Goal: Information Seeking & Learning: Learn about a topic

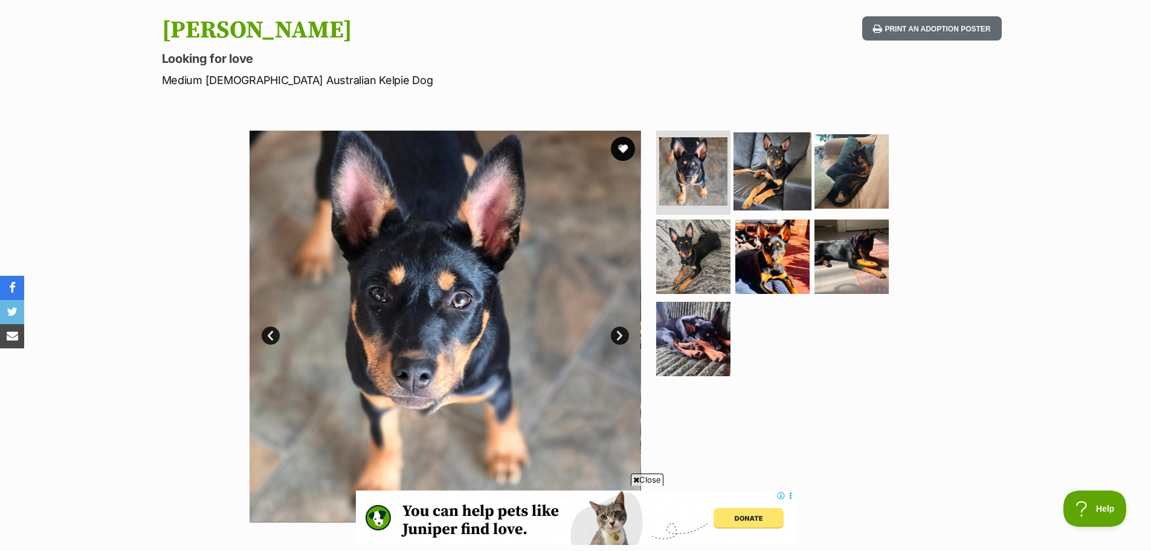
click at [784, 160] on img at bounding box center [773, 171] width 78 height 78
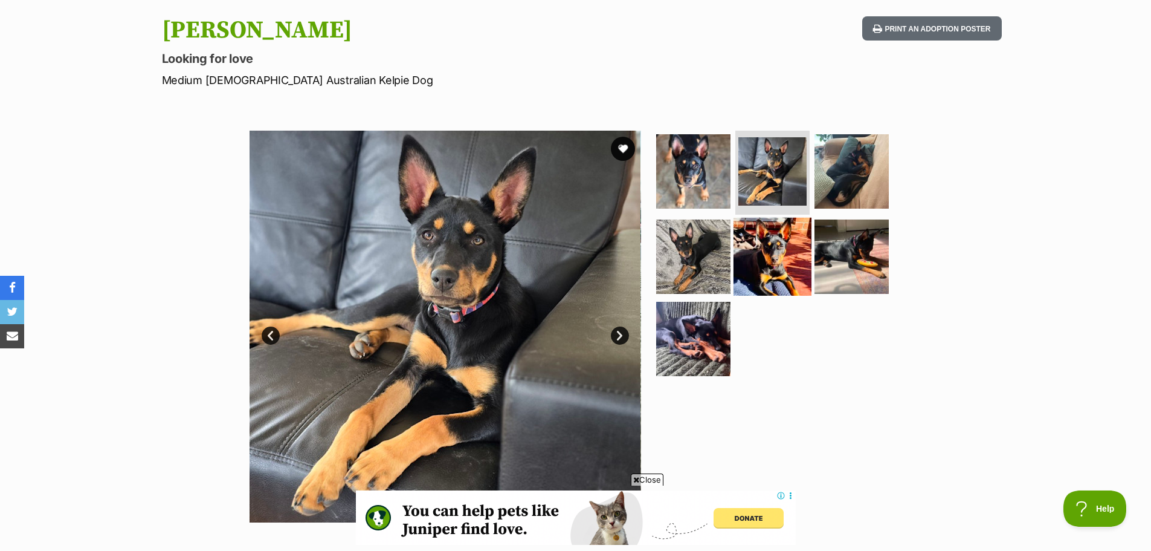
click at [771, 251] on img at bounding box center [773, 257] width 78 height 78
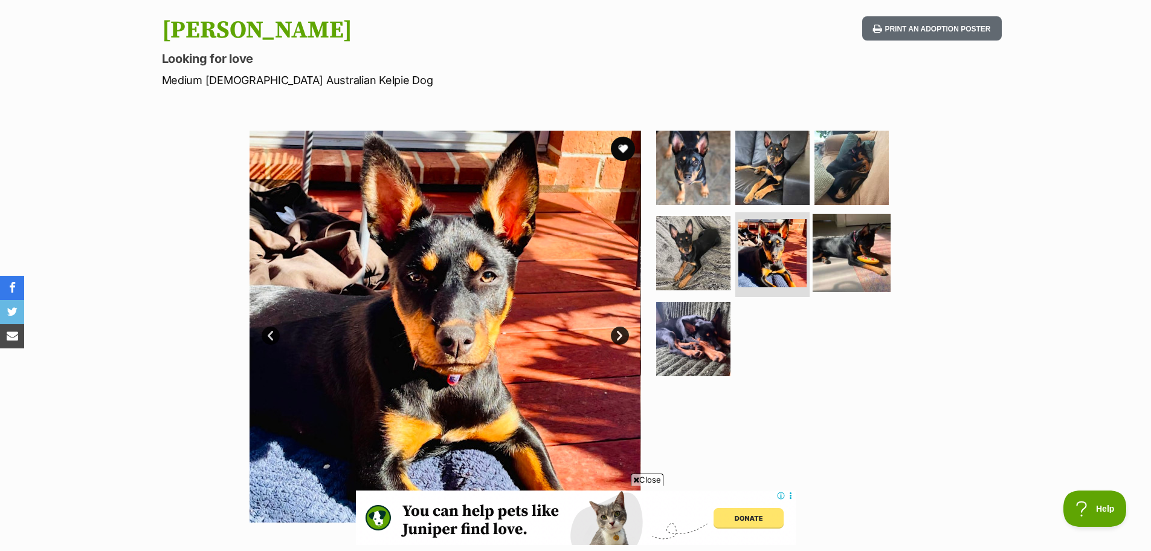
click at [872, 245] on img at bounding box center [852, 253] width 78 height 78
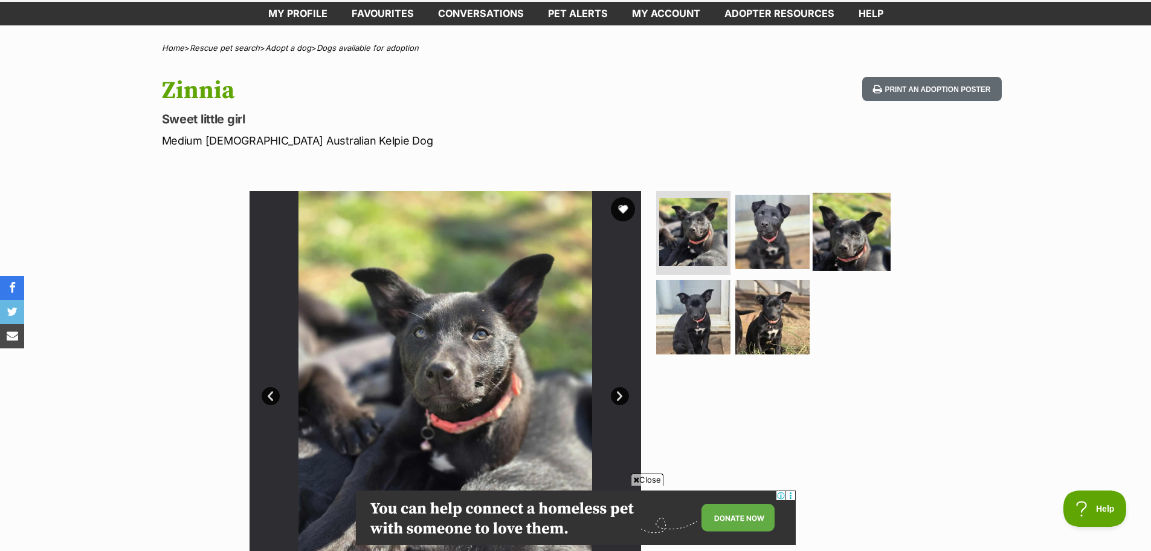
click at [836, 208] on img at bounding box center [852, 231] width 78 height 78
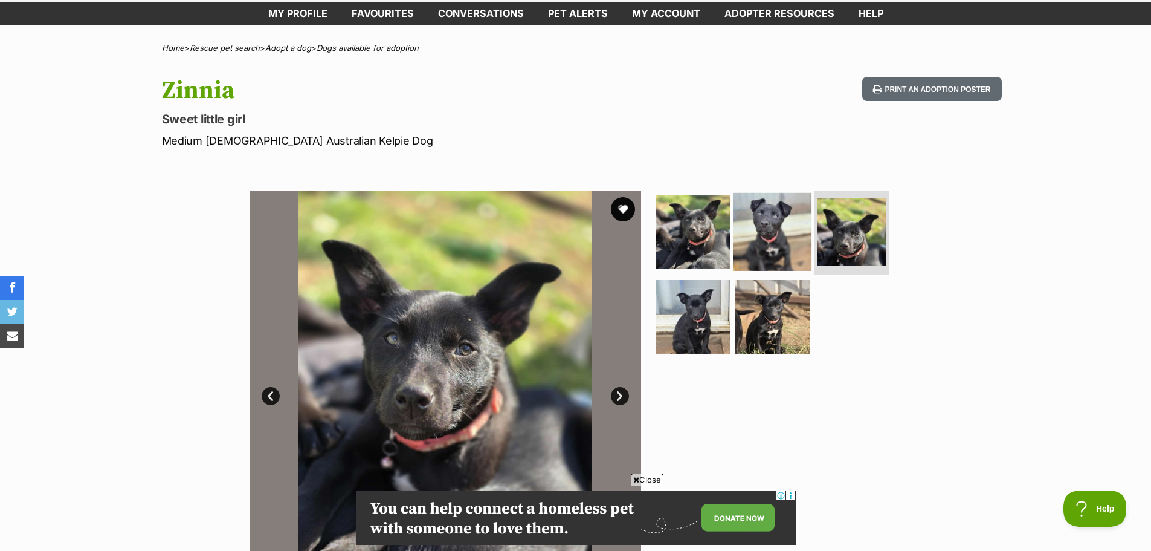
click at [770, 218] on img at bounding box center [773, 231] width 78 height 78
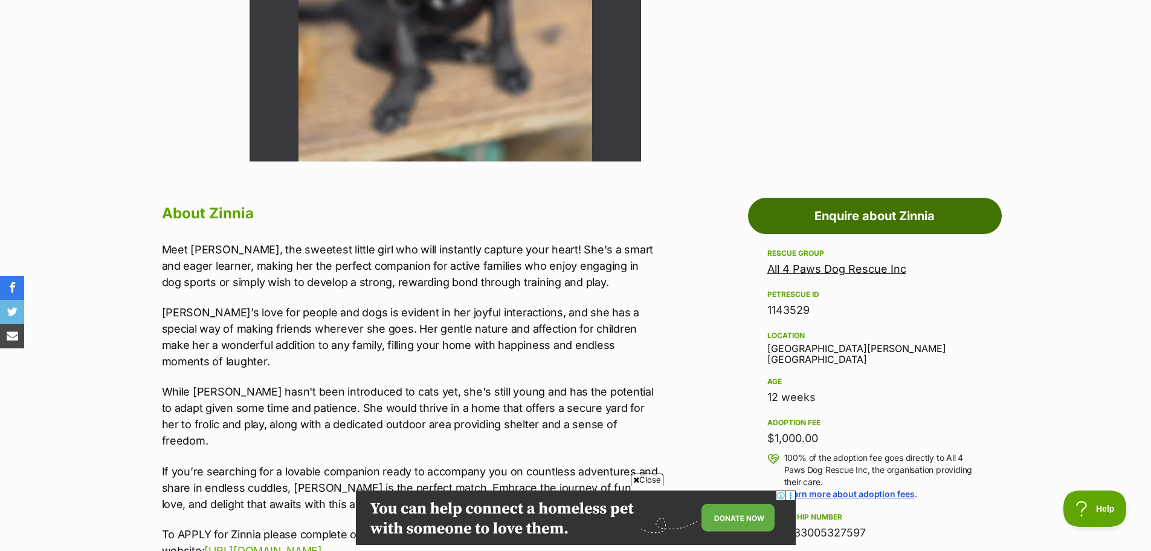
scroll to position [484, 0]
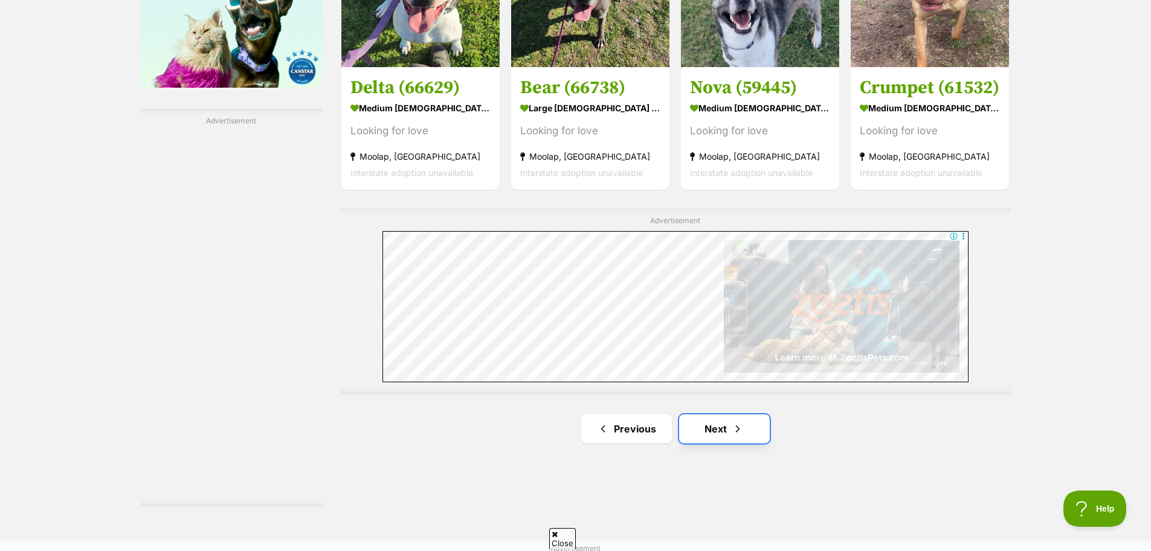
click at [720, 414] on link "Next" at bounding box center [724, 428] width 91 height 29
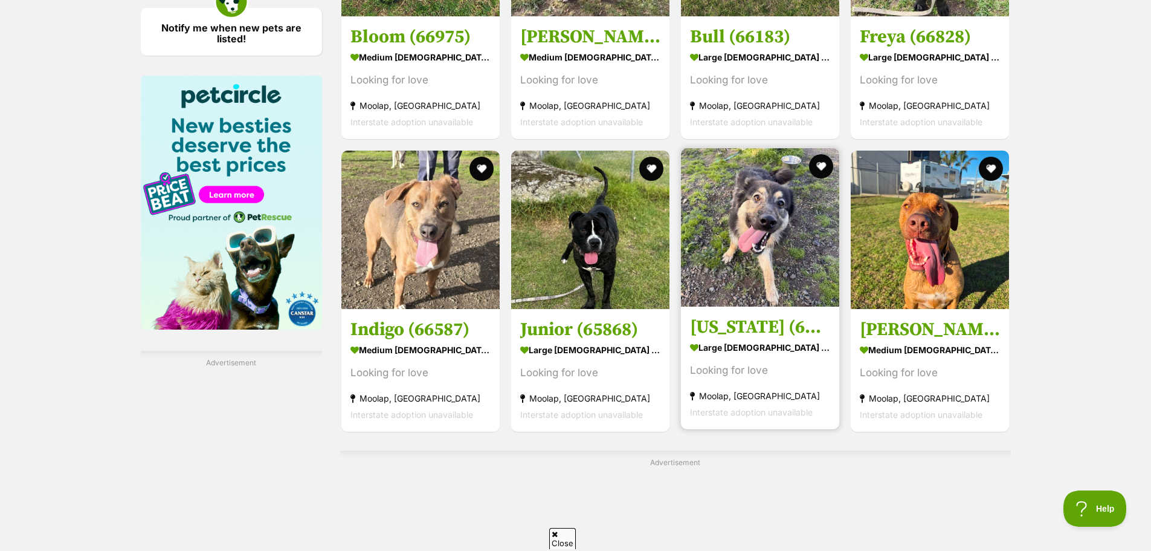
click at [740, 191] on img at bounding box center [760, 227] width 158 height 158
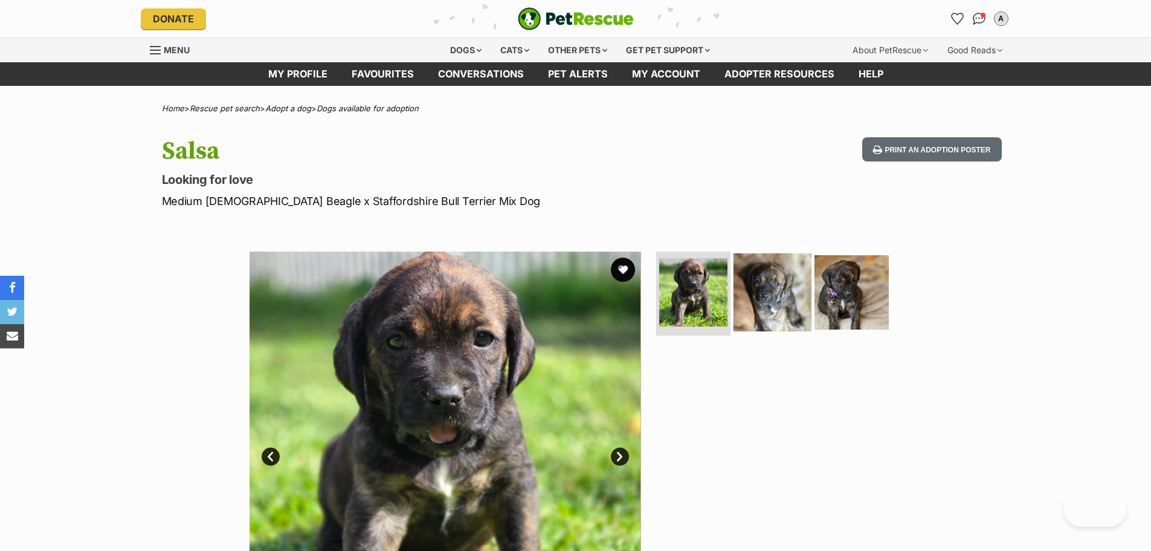
click at [767, 302] on img at bounding box center [773, 292] width 78 height 78
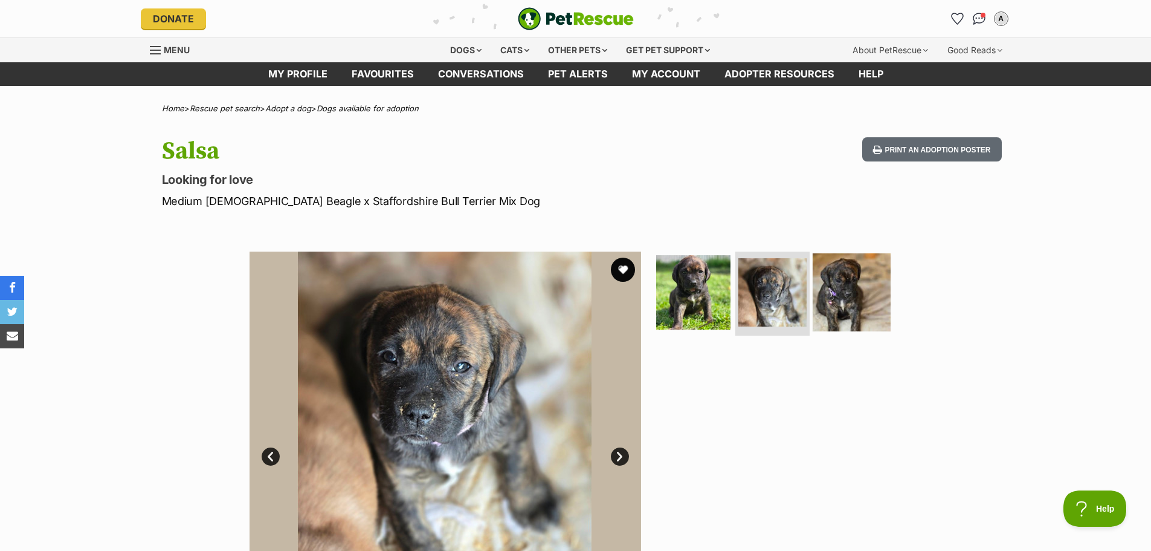
click at [857, 294] on img at bounding box center [852, 292] width 78 height 78
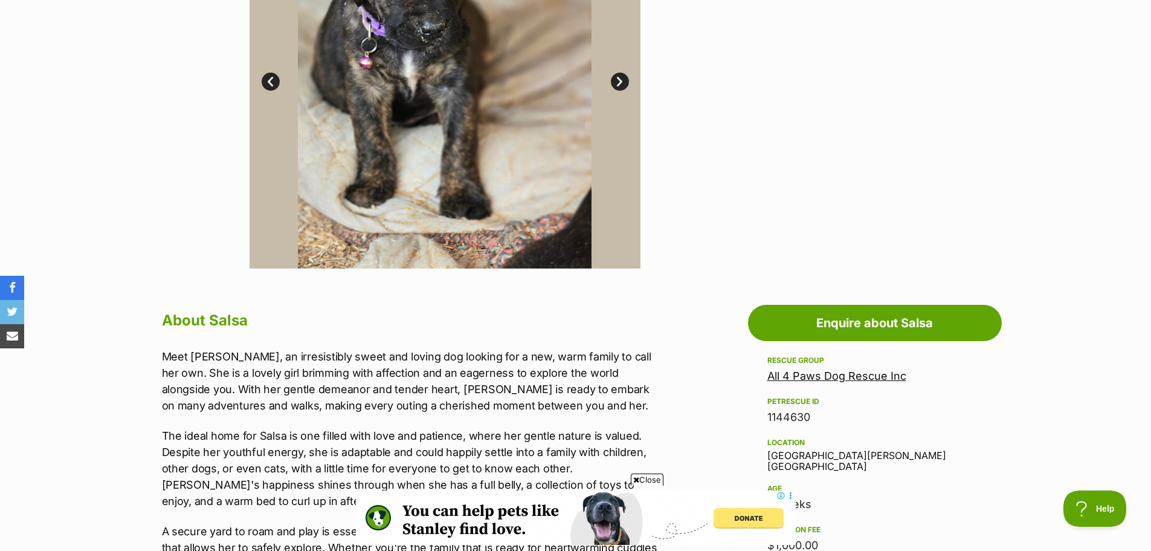
scroll to position [181, 0]
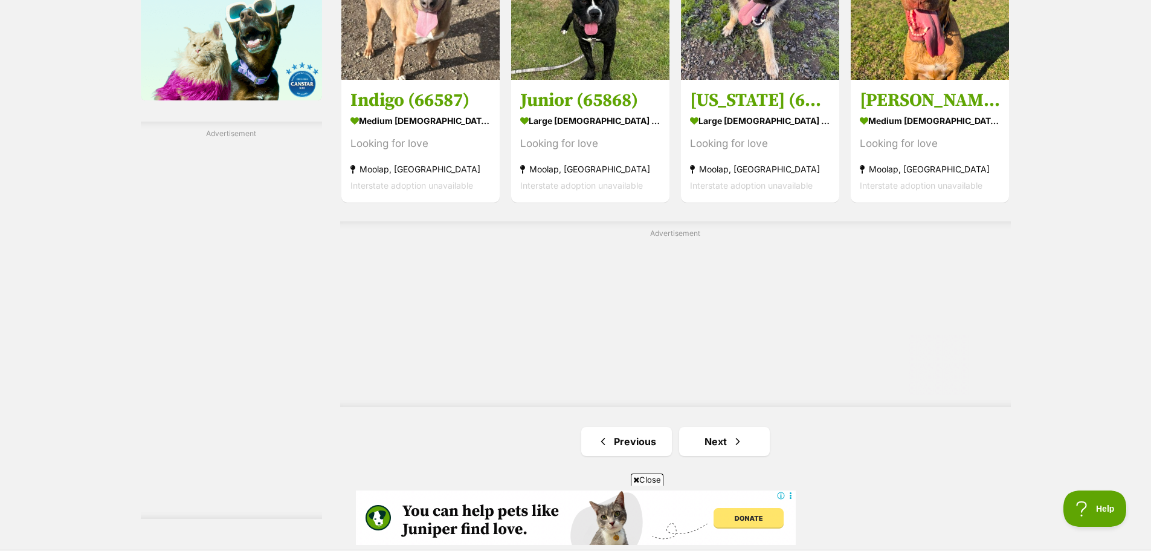
scroll to position [2055, 0]
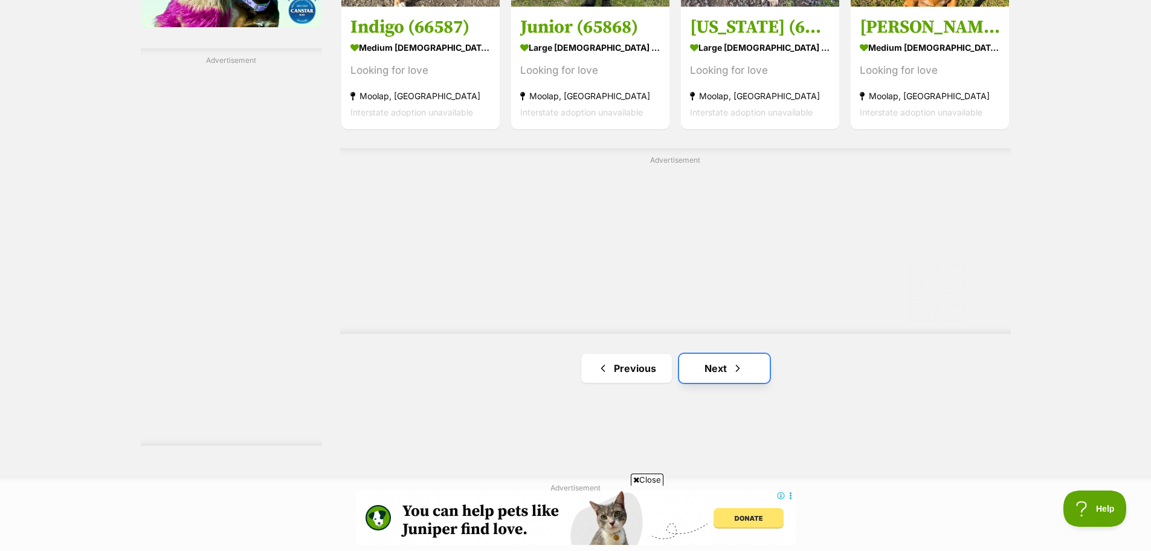
click at [701, 354] on link "Next" at bounding box center [724, 368] width 91 height 29
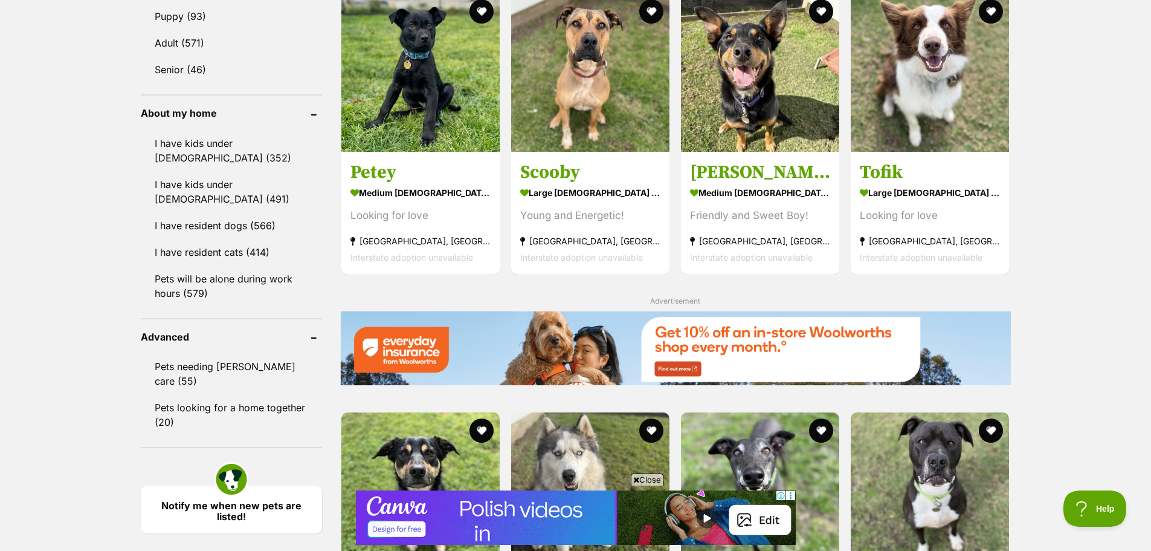
scroll to position [1390, 0]
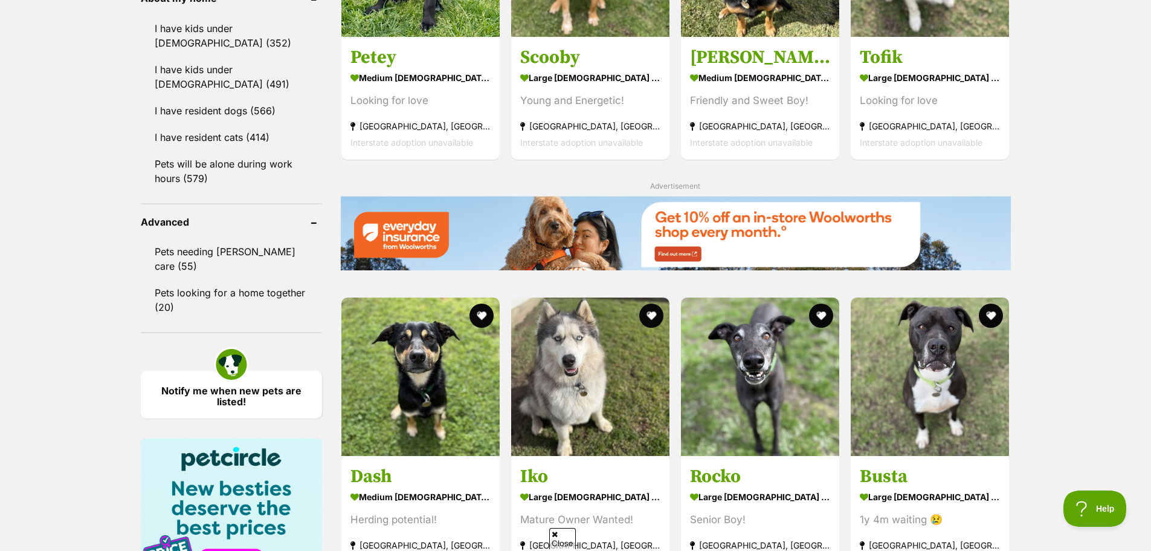
drag, startPoint x: 543, startPoint y: 286, endPoint x: 1039, endPoint y: 173, distance: 508.3
click at [1039, 173] on div "Displaying 161 to 180 of 664 pets Clear all 2 filters Show 20 40 60 pets per pa…" at bounding box center [575, 37] width 1151 height 2256
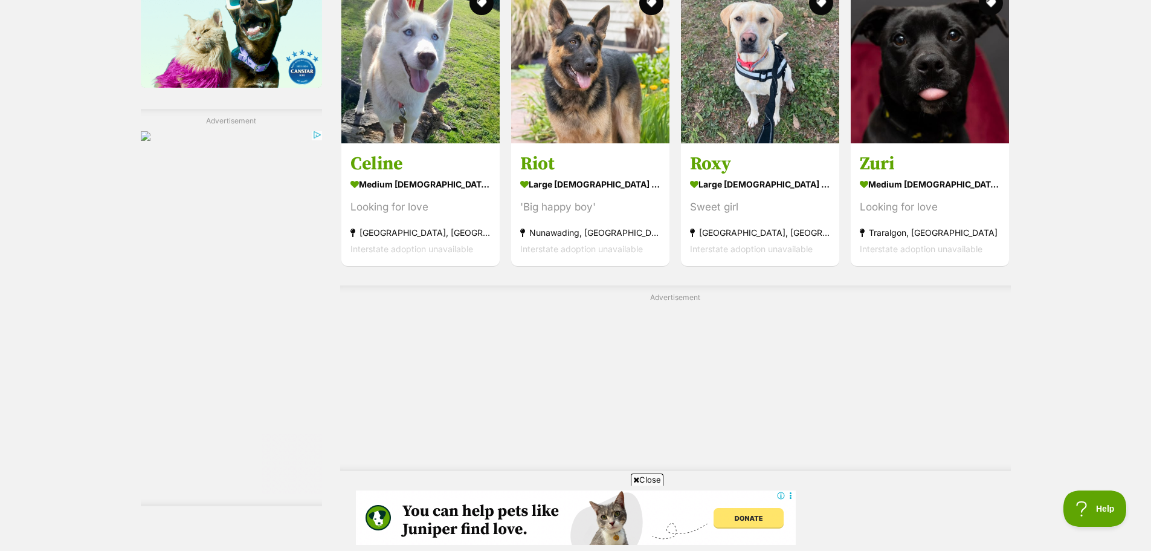
scroll to position [2176, 0]
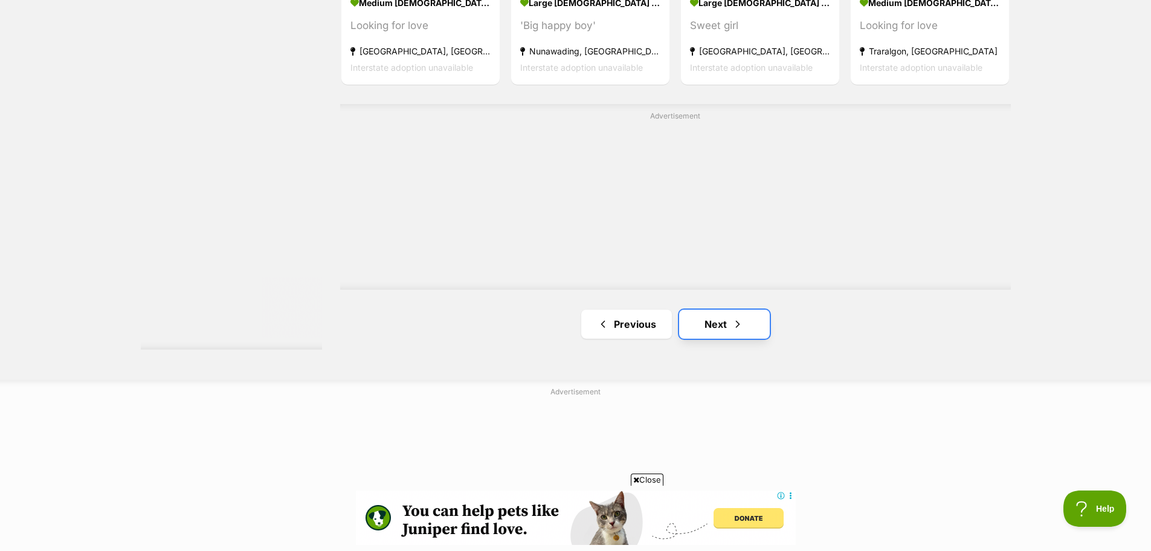
drag, startPoint x: 728, startPoint y: 293, endPoint x: 728, endPoint y: 286, distance: 7.3
click at [728, 309] on link "Next" at bounding box center [724, 323] width 91 height 29
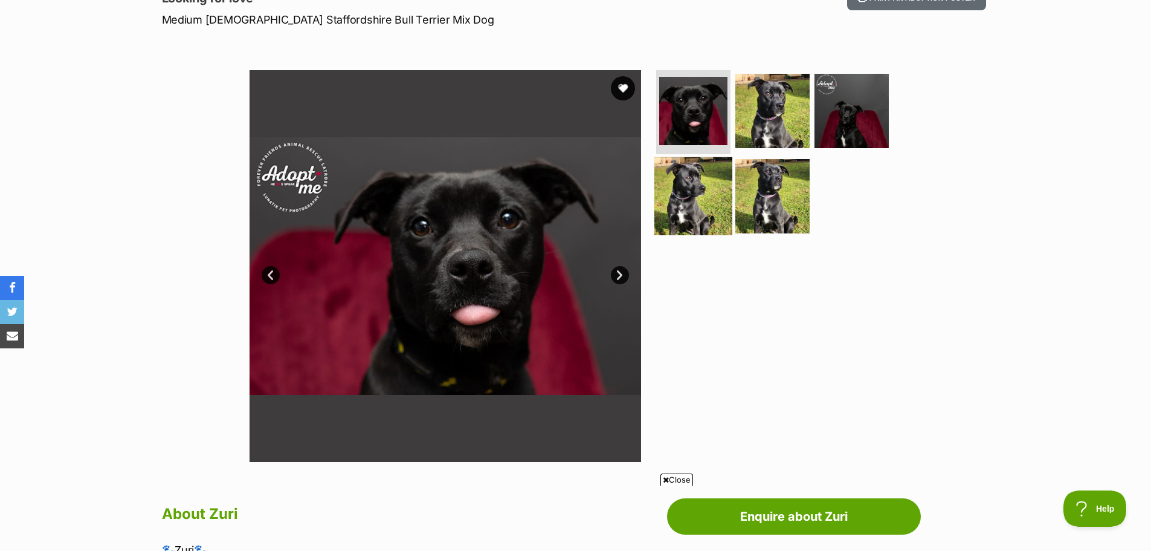
click at [789, 187] on img at bounding box center [773, 196] width 74 height 74
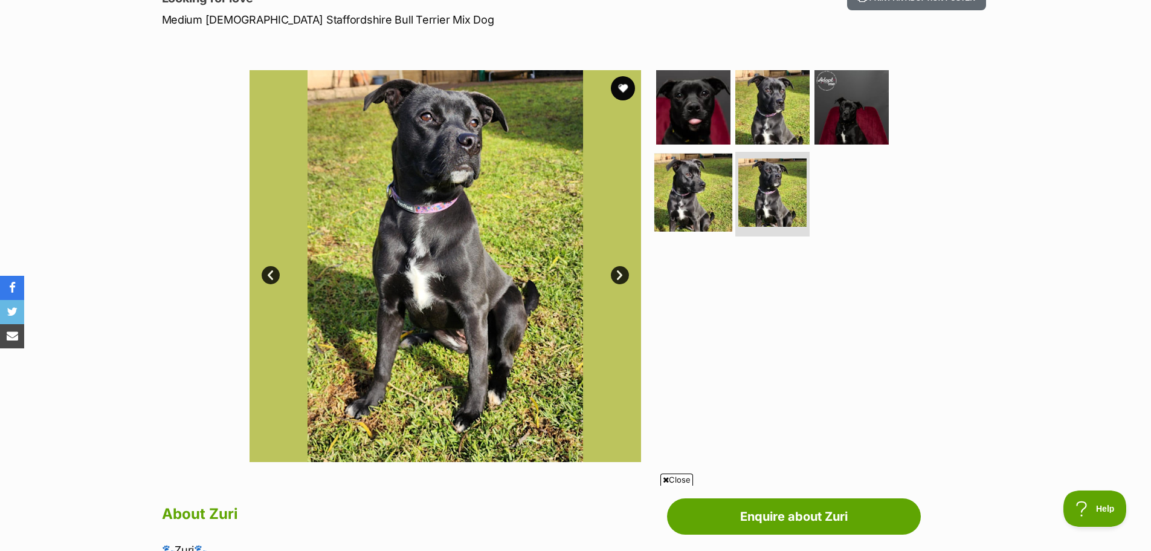
click at [691, 195] on img at bounding box center [694, 193] width 78 height 78
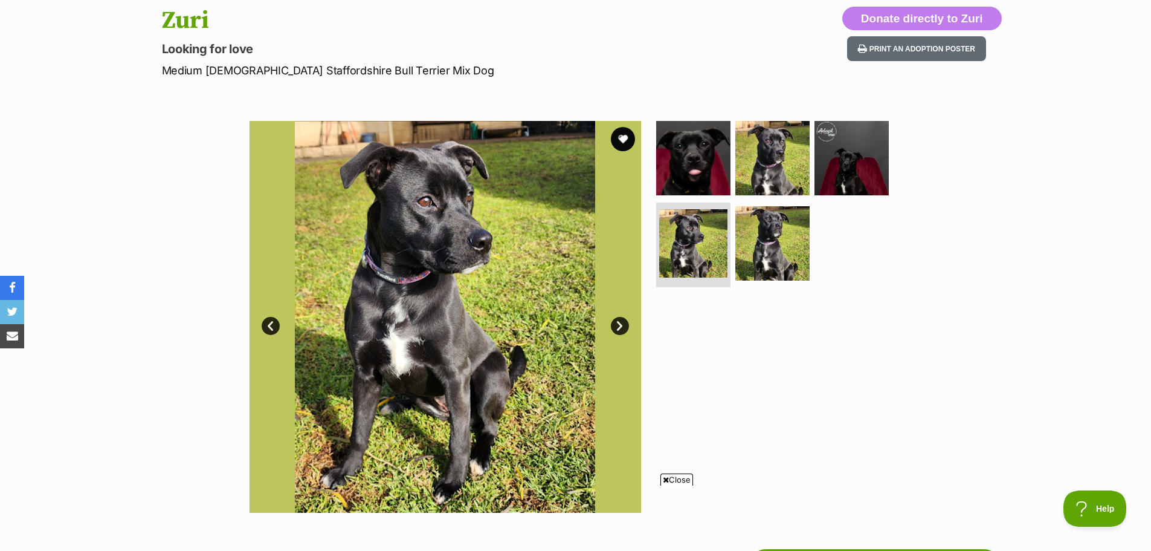
scroll to position [121, 0]
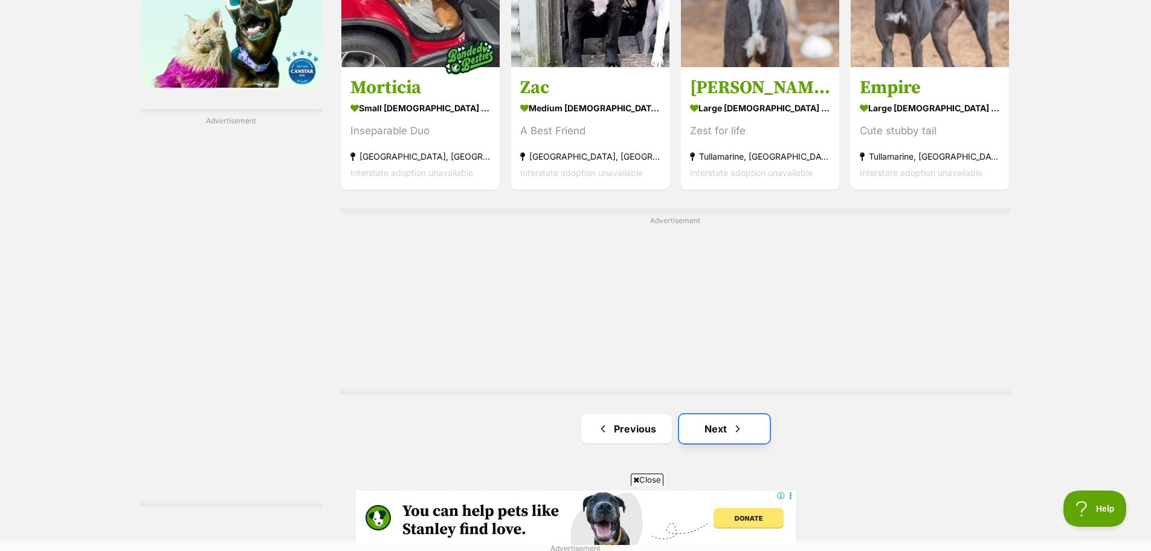
click at [716, 414] on link "Next" at bounding box center [724, 428] width 91 height 29
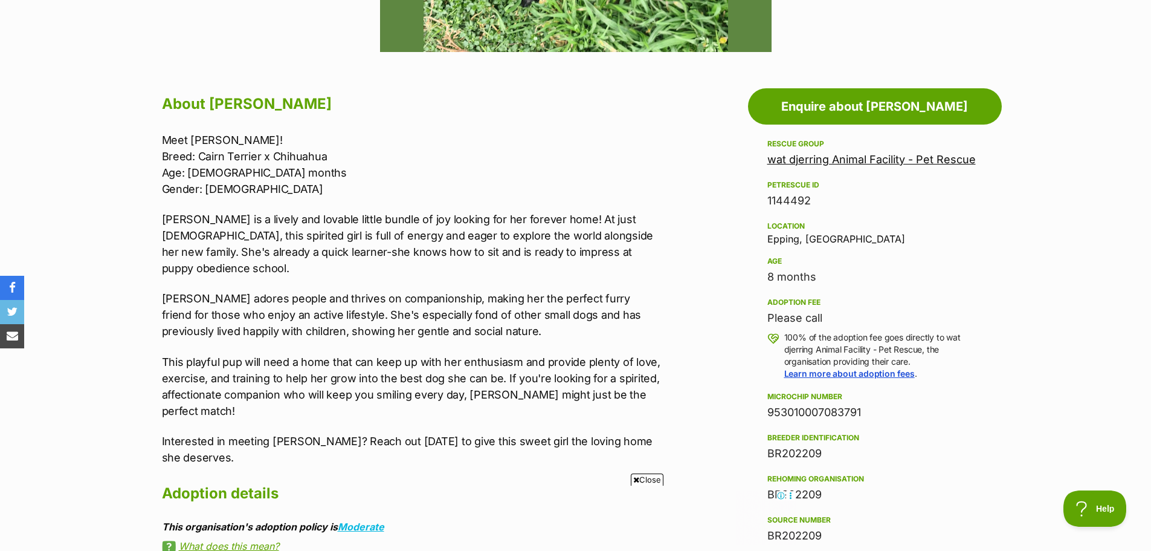
scroll to position [604, 0]
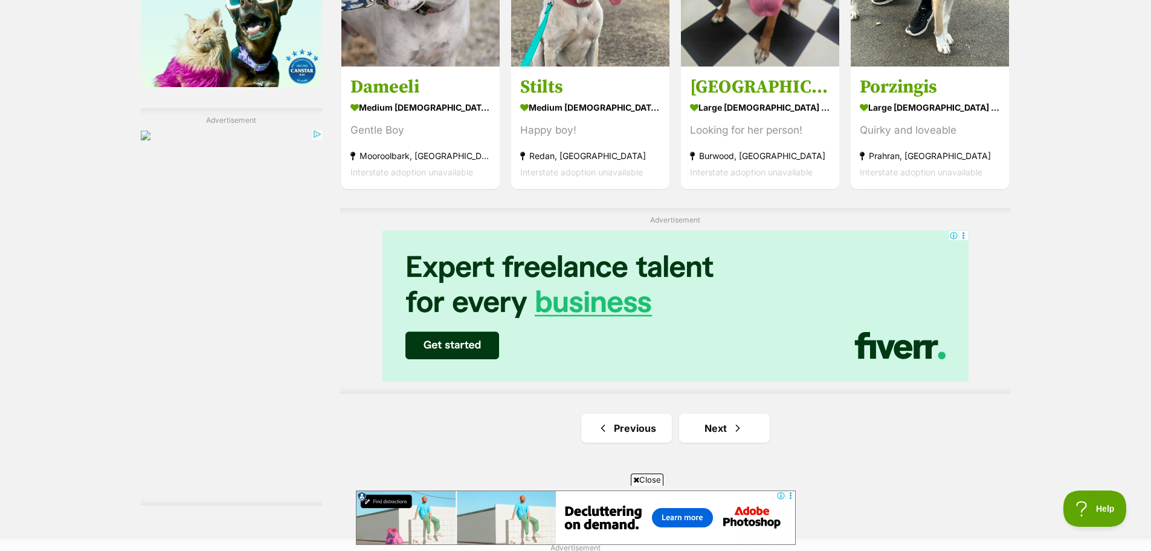
scroll to position [2055, 0]
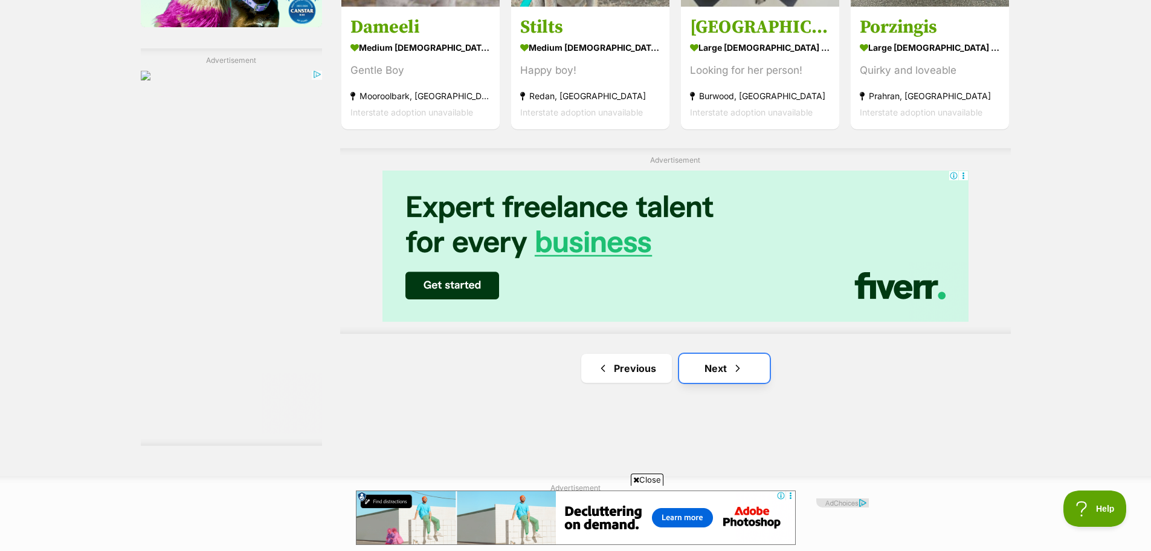
click at [709, 354] on link "Next" at bounding box center [724, 368] width 91 height 29
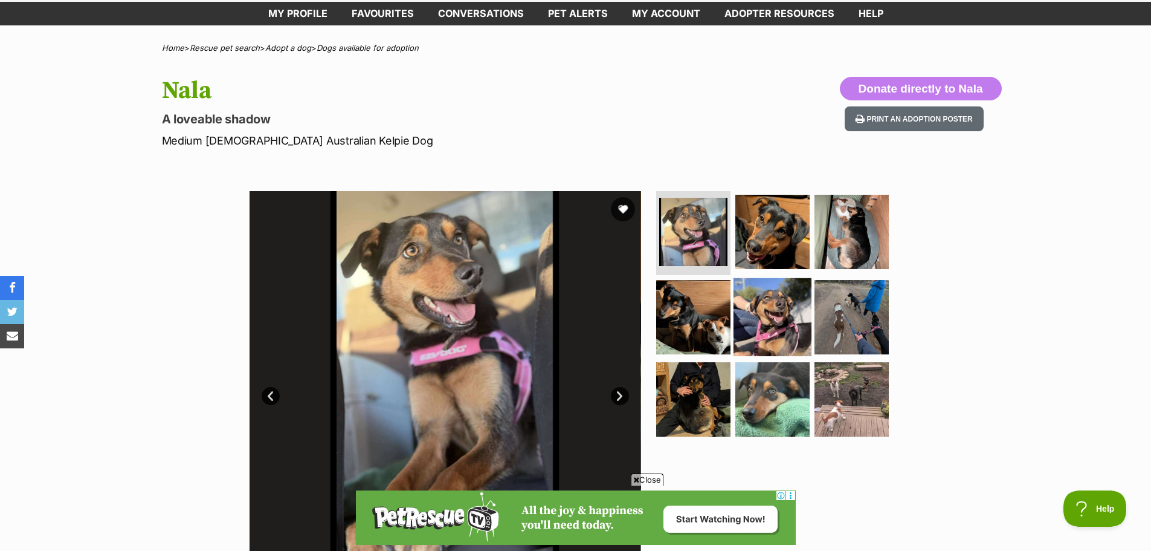
click at [759, 325] on img at bounding box center [773, 317] width 78 height 78
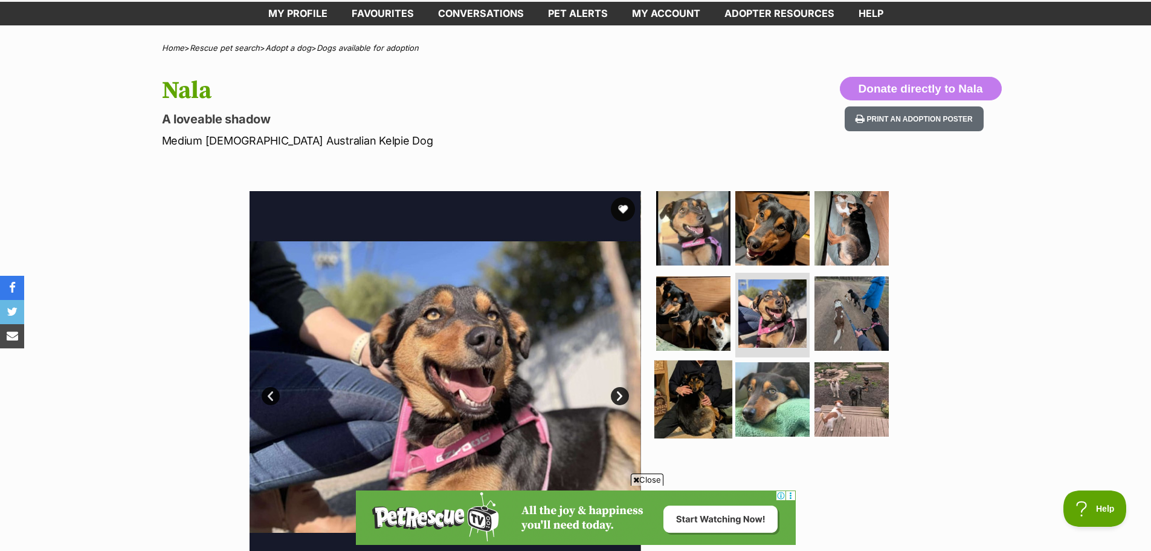
click at [697, 390] on img at bounding box center [694, 399] width 78 height 78
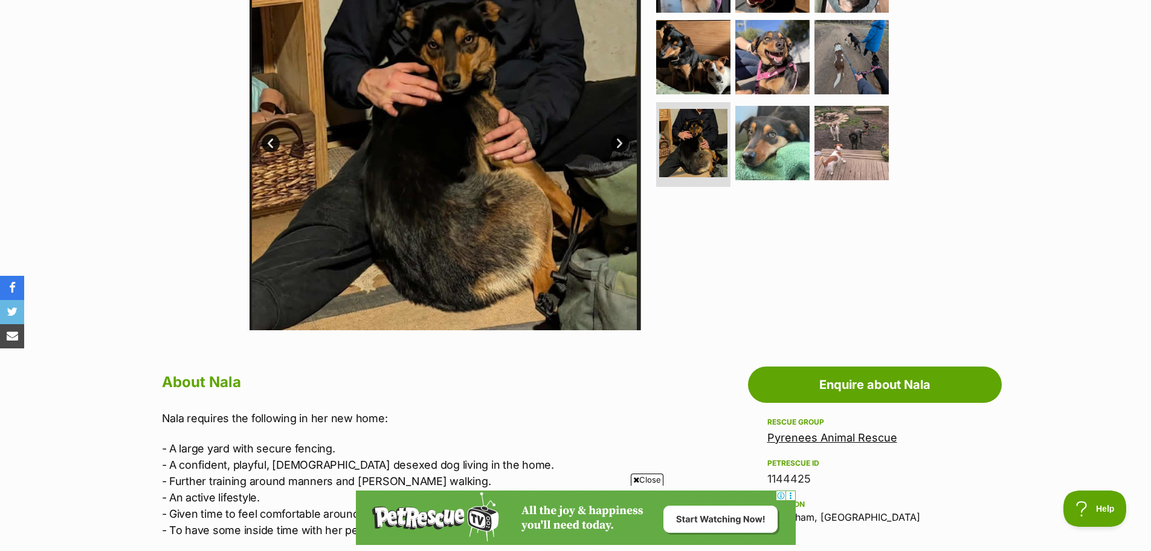
scroll to position [181, 0]
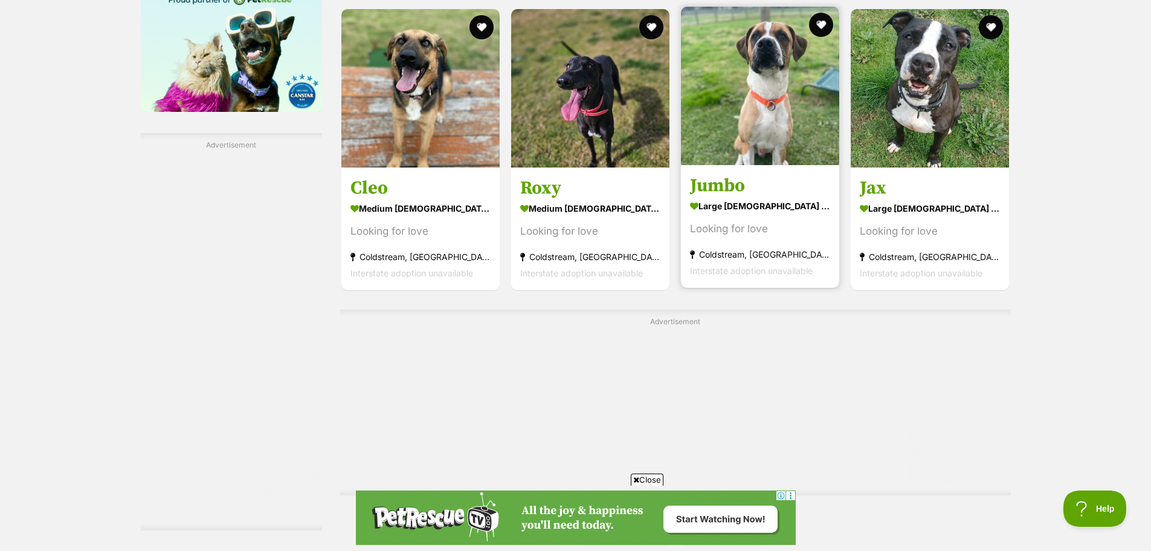
scroll to position [2055, 0]
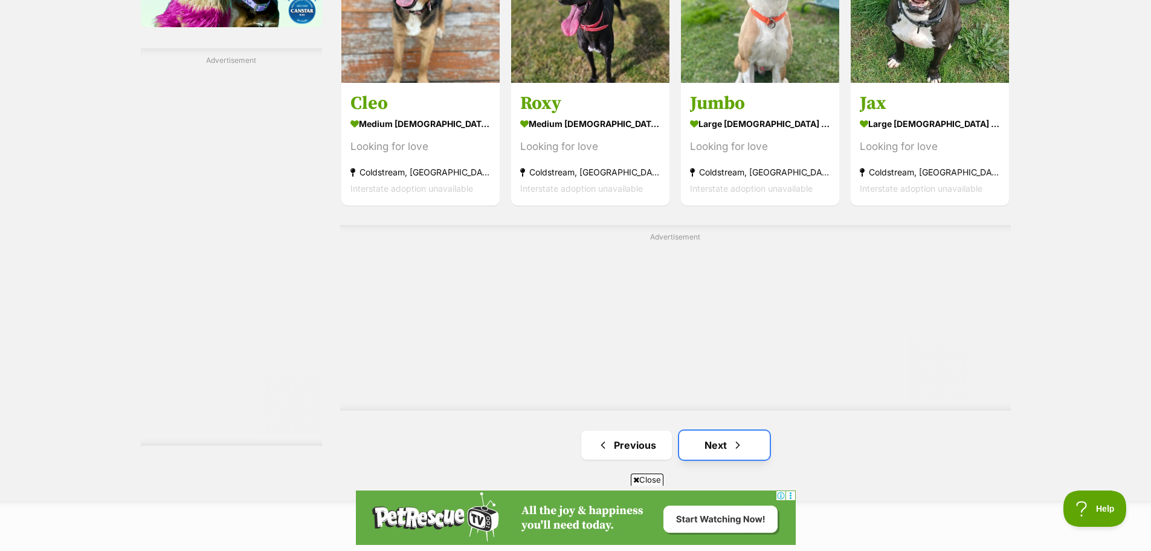
click at [713, 430] on link "Next" at bounding box center [724, 444] width 91 height 29
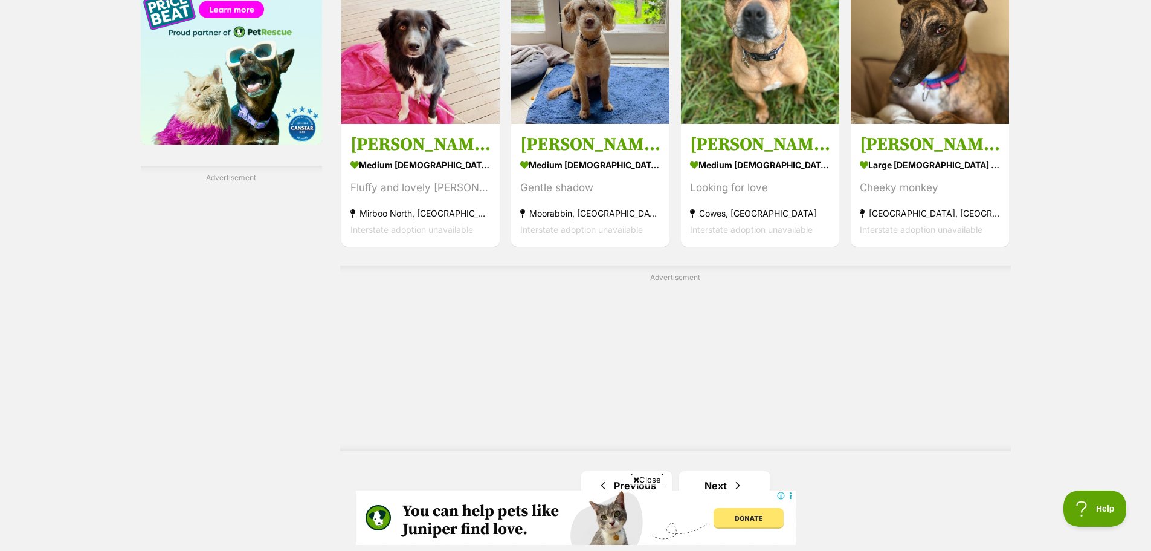
scroll to position [2055, 0]
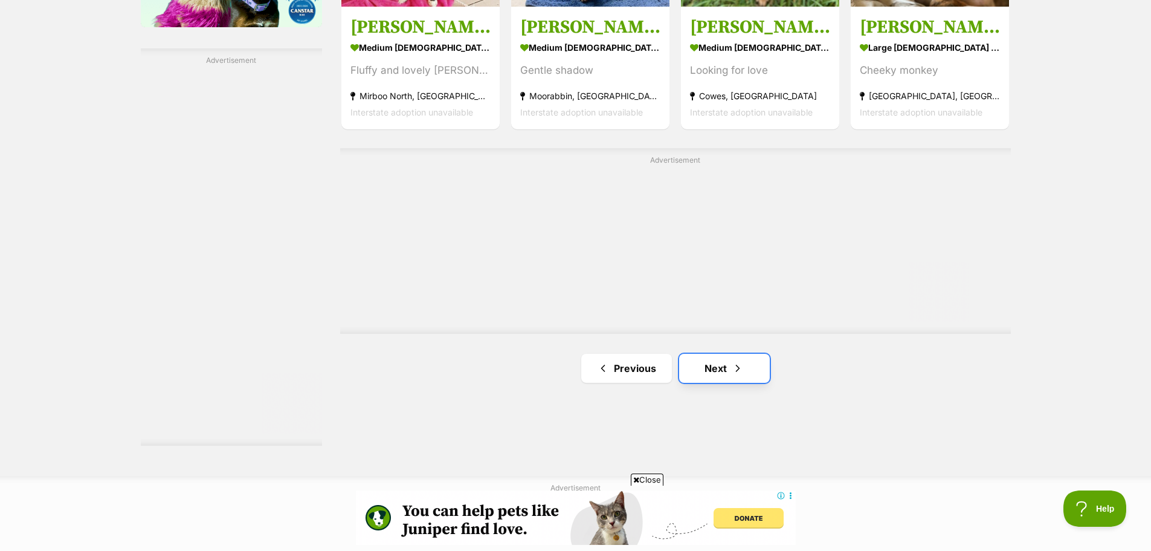
click at [718, 354] on link "Next" at bounding box center [724, 368] width 91 height 29
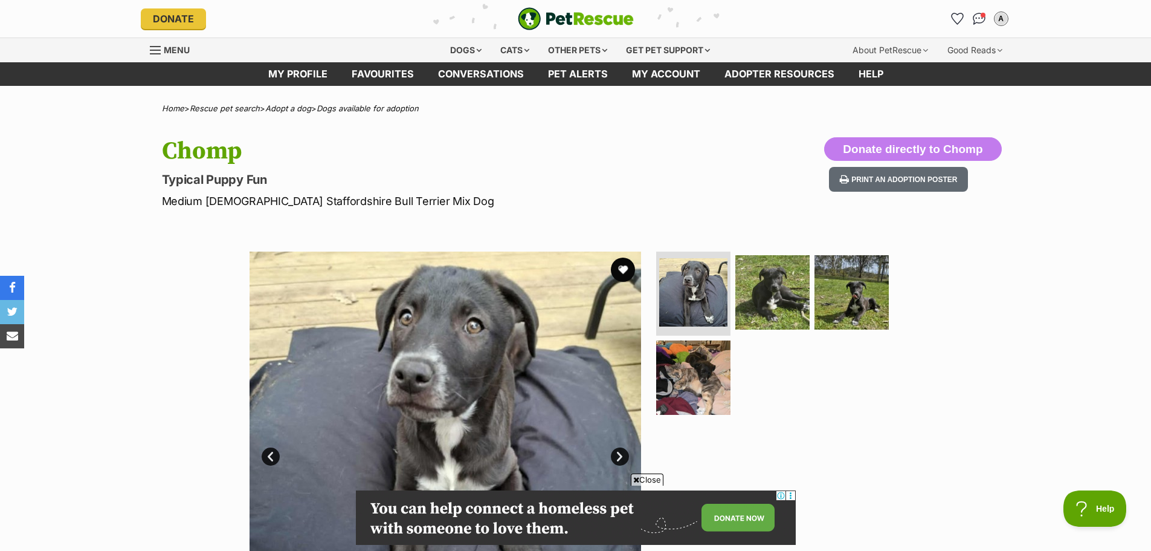
scroll to position [121, 0]
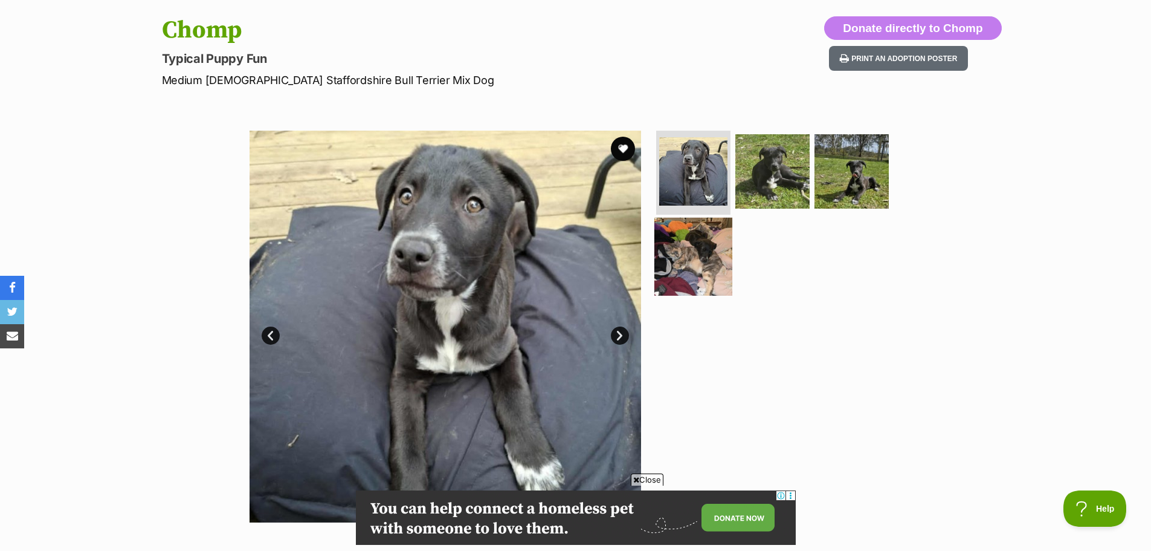
click at [700, 235] on img at bounding box center [694, 257] width 78 height 78
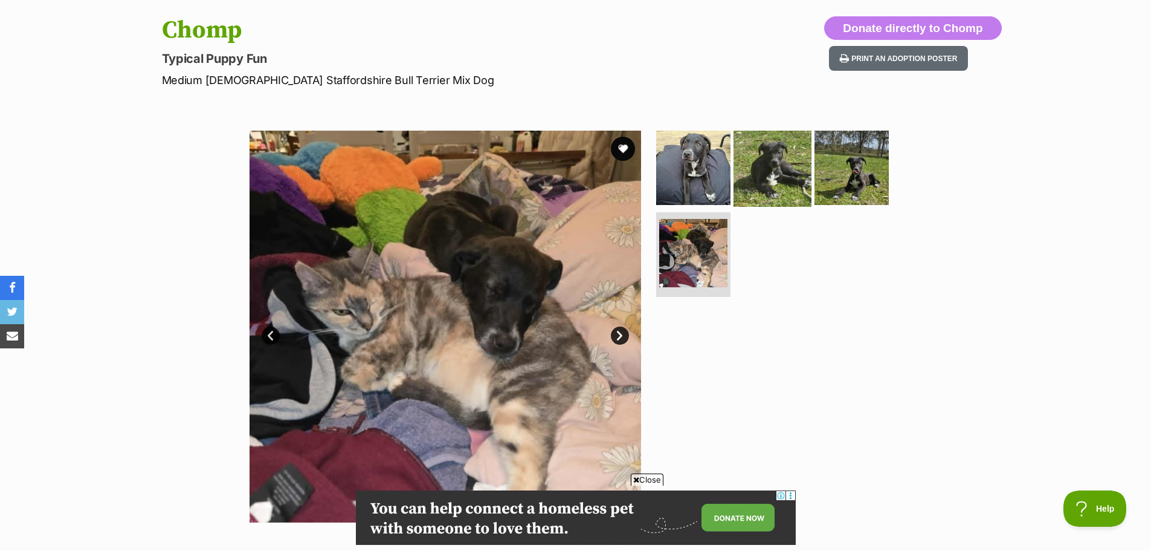
click at [757, 176] on img at bounding box center [773, 167] width 78 height 78
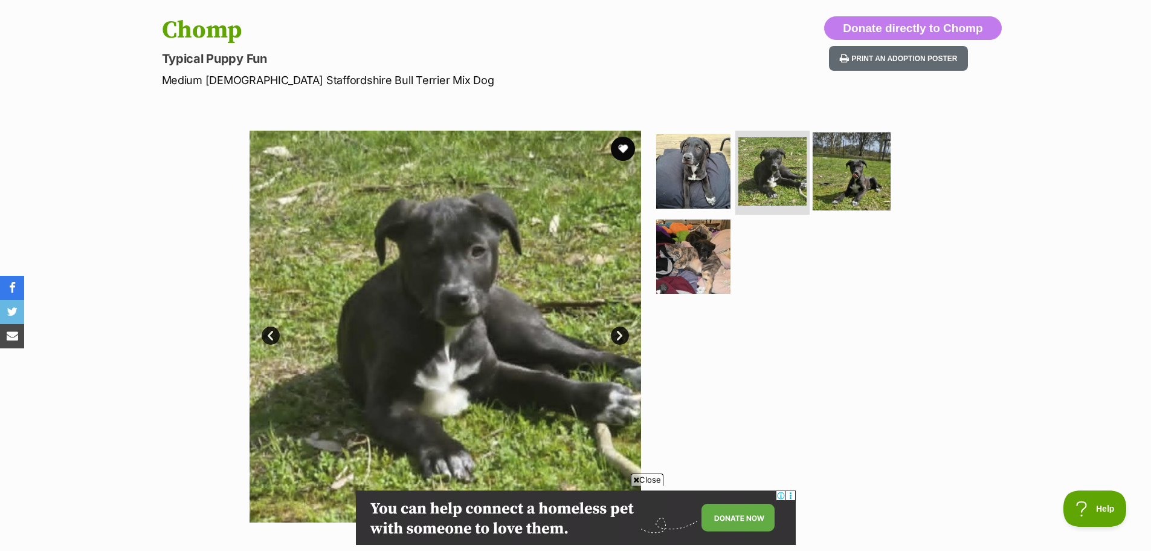
click at [836, 179] on img at bounding box center [852, 171] width 78 height 78
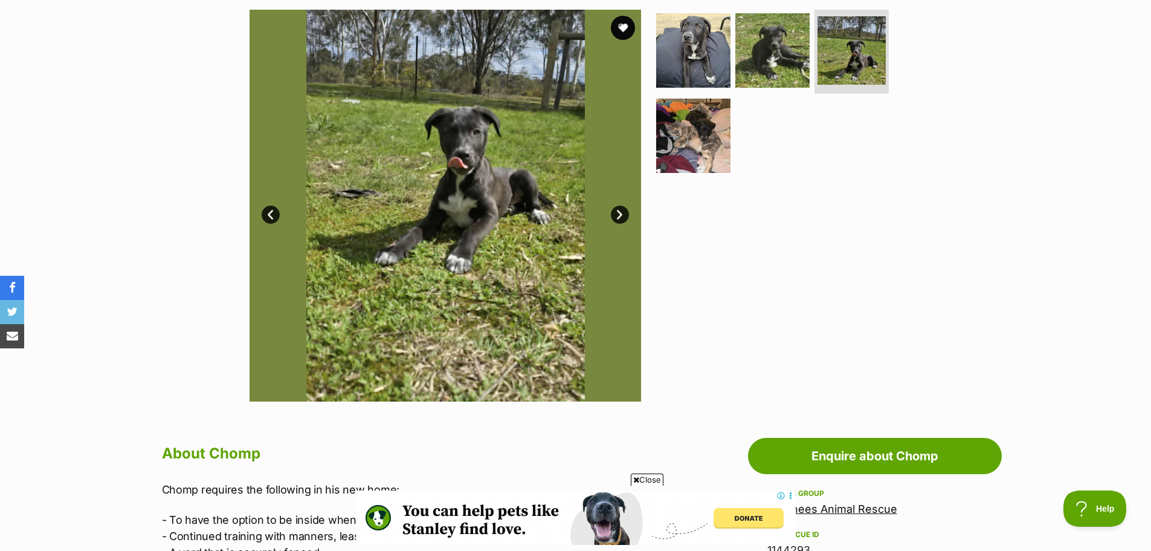
scroll to position [0, 0]
click at [778, 40] on img at bounding box center [773, 50] width 78 height 78
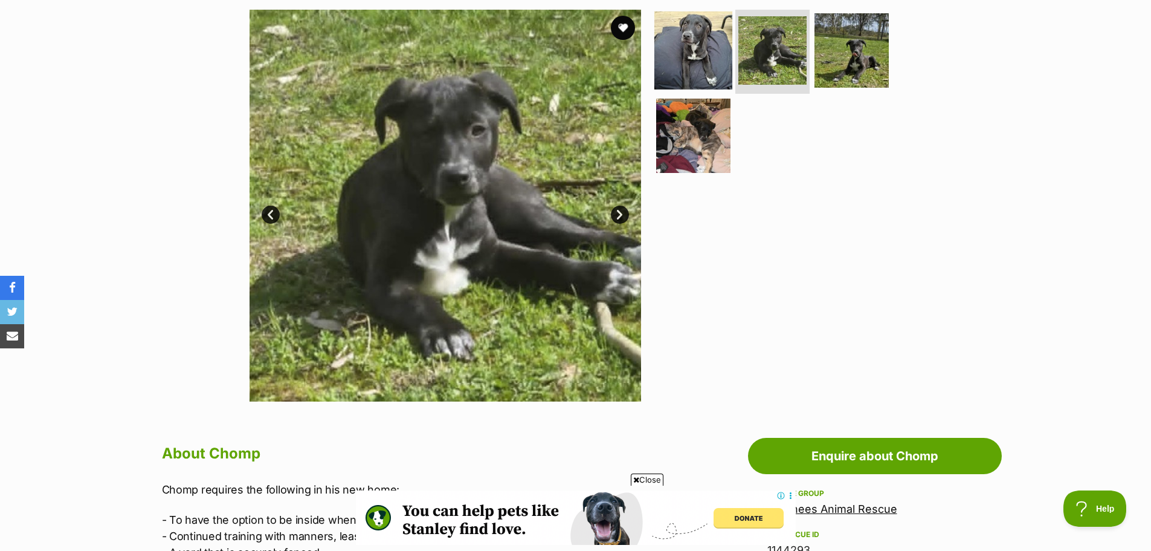
click at [688, 30] on img at bounding box center [694, 50] width 78 height 78
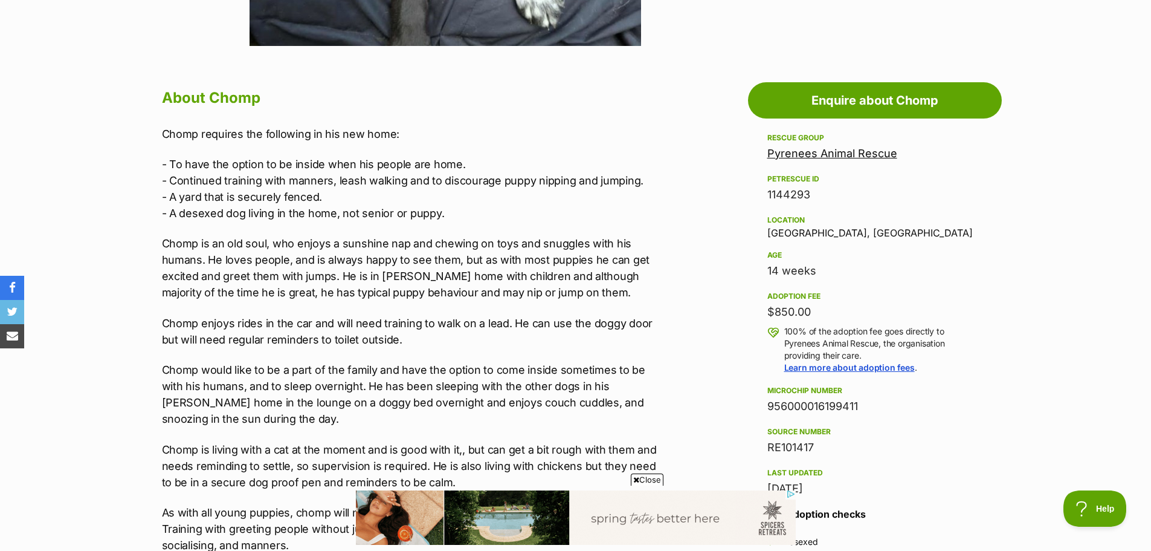
scroll to position [604, 0]
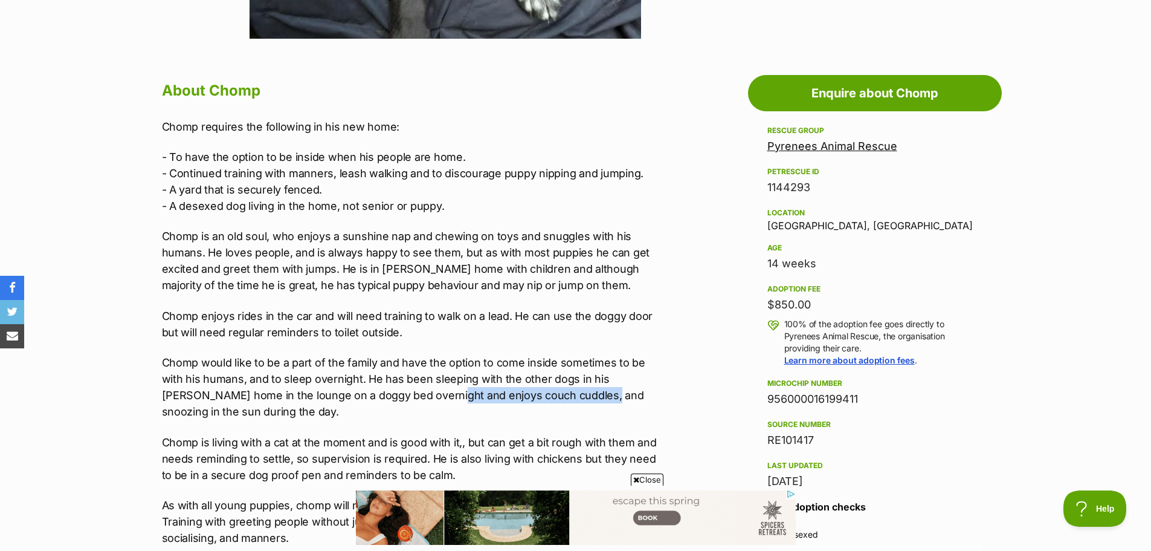
drag, startPoint x: 411, startPoint y: 399, endPoint x: 559, endPoint y: 390, distance: 148.4
click at [559, 390] on p "Chomp would like to be a part of the family and have the option to come inside …" at bounding box center [411, 386] width 499 height 65
drag, startPoint x: 673, startPoint y: 380, endPoint x: 674, endPoint y: 370, distance: 9.7
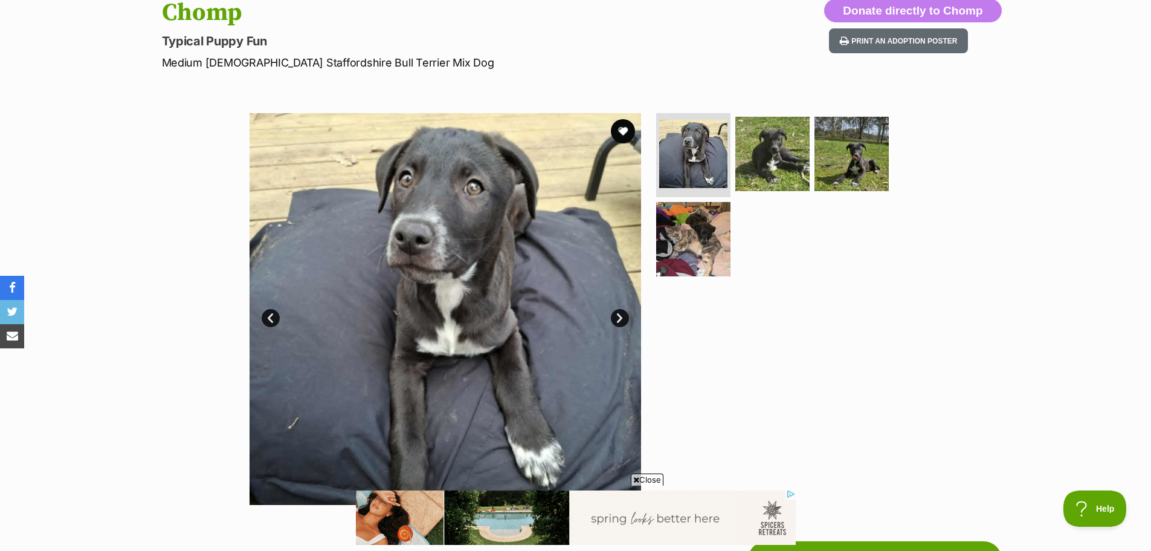
scroll to position [121, 0]
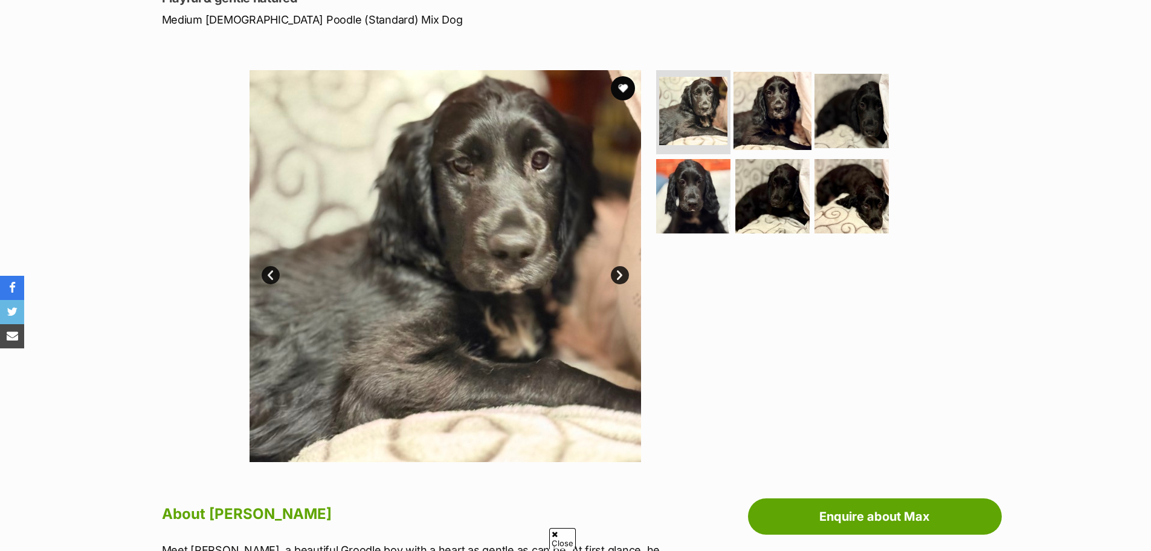
click at [780, 102] on img at bounding box center [773, 110] width 78 height 78
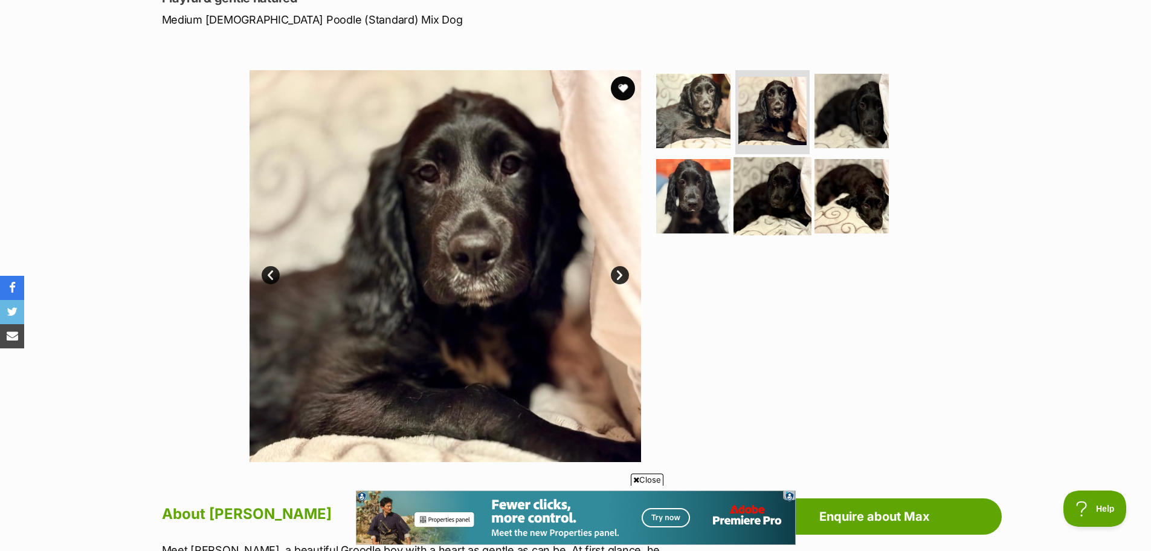
click at [781, 193] on img at bounding box center [773, 196] width 78 height 78
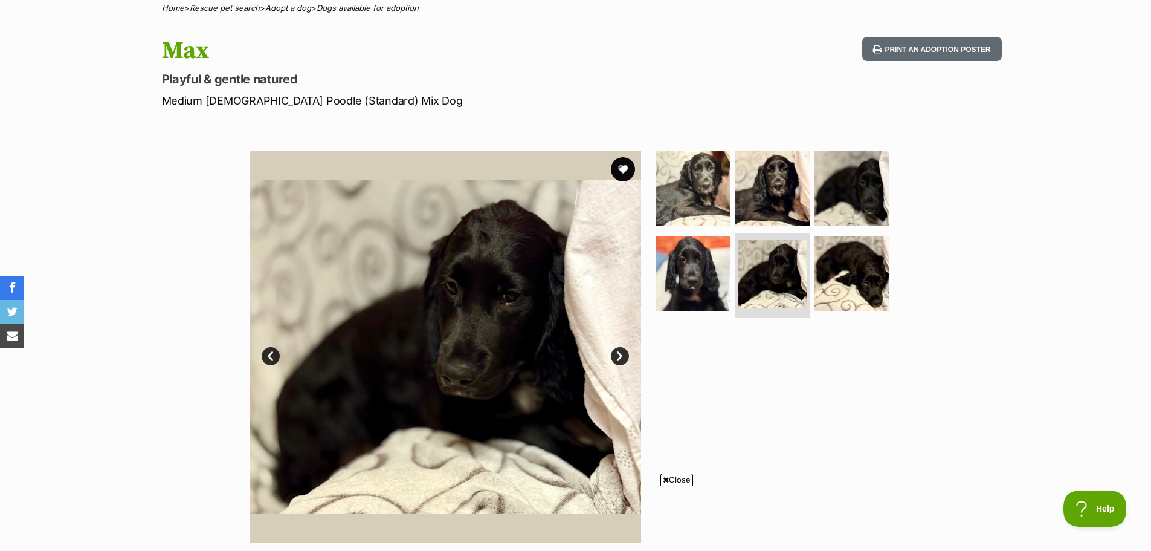
scroll to position [121, 0]
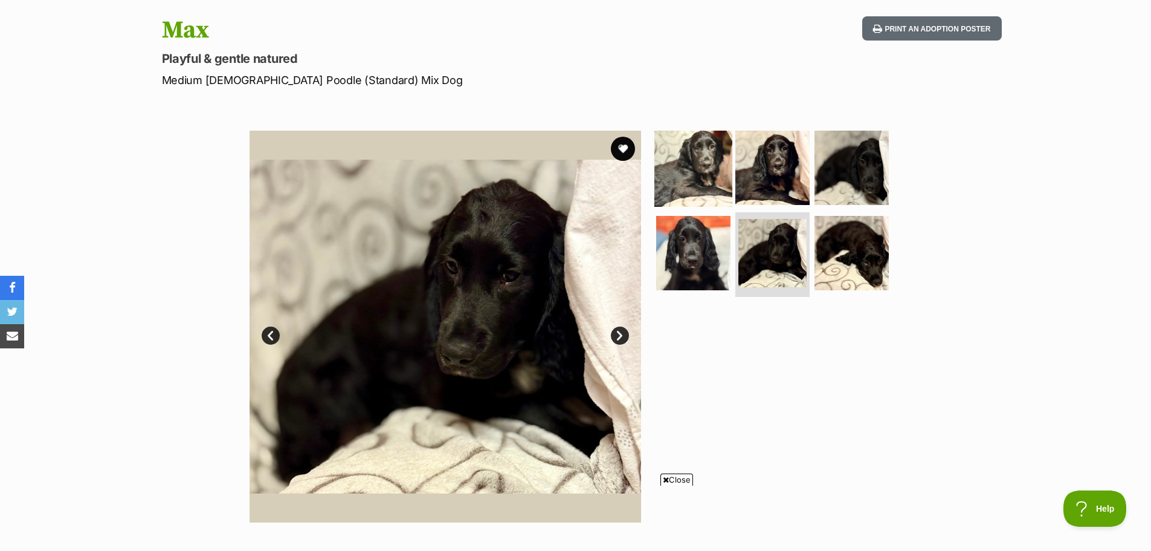
click at [697, 157] on img at bounding box center [694, 167] width 78 height 78
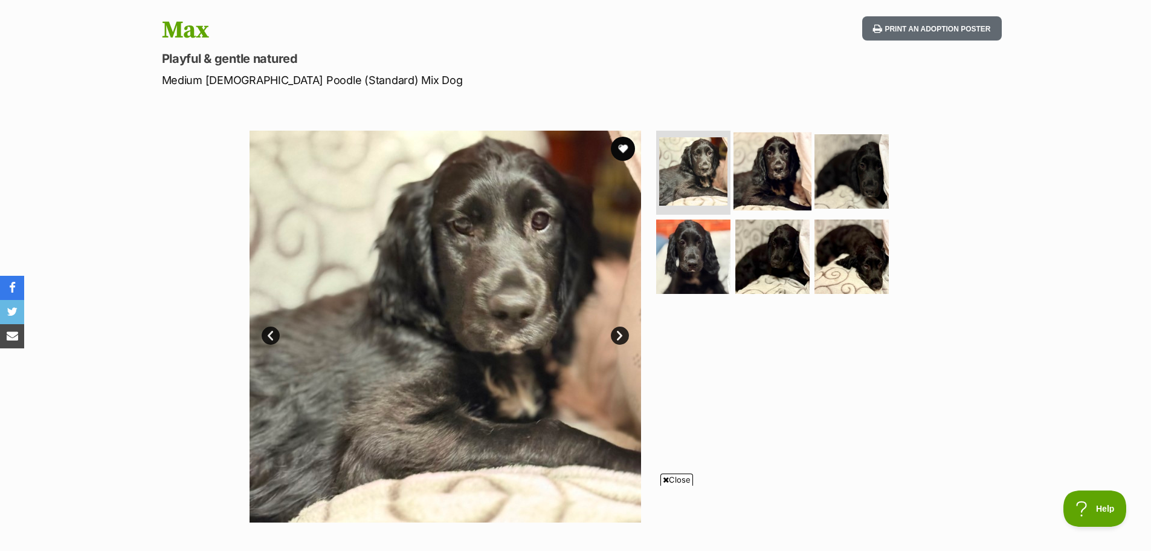
click at [767, 169] on img at bounding box center [773, 171] width 78 height 78
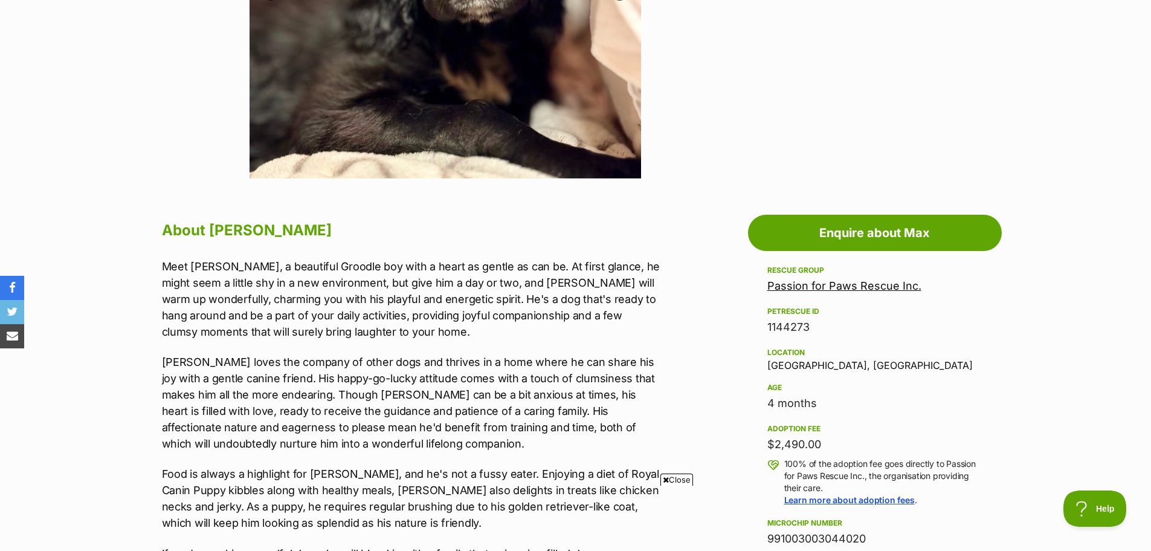
scroll to position [665, 0]
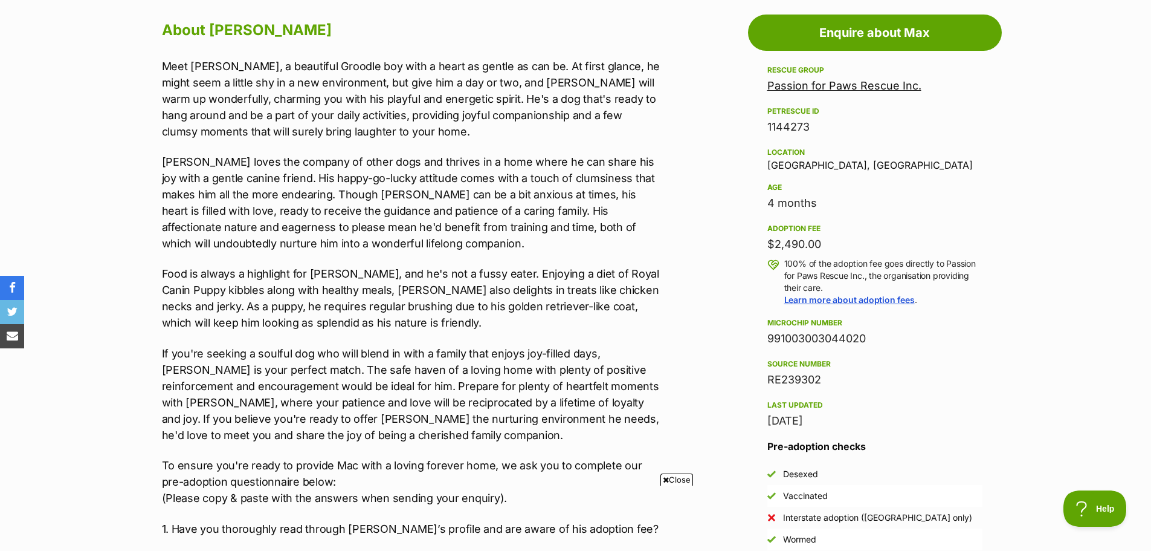
drag, startPoint x: 831, startPoint y: 245, endPoint x: 742, endPoint y: 242, distance: 88.9
click at [885, 208] on div "4 months" at bounding box center [875, 203] width 215 height 17
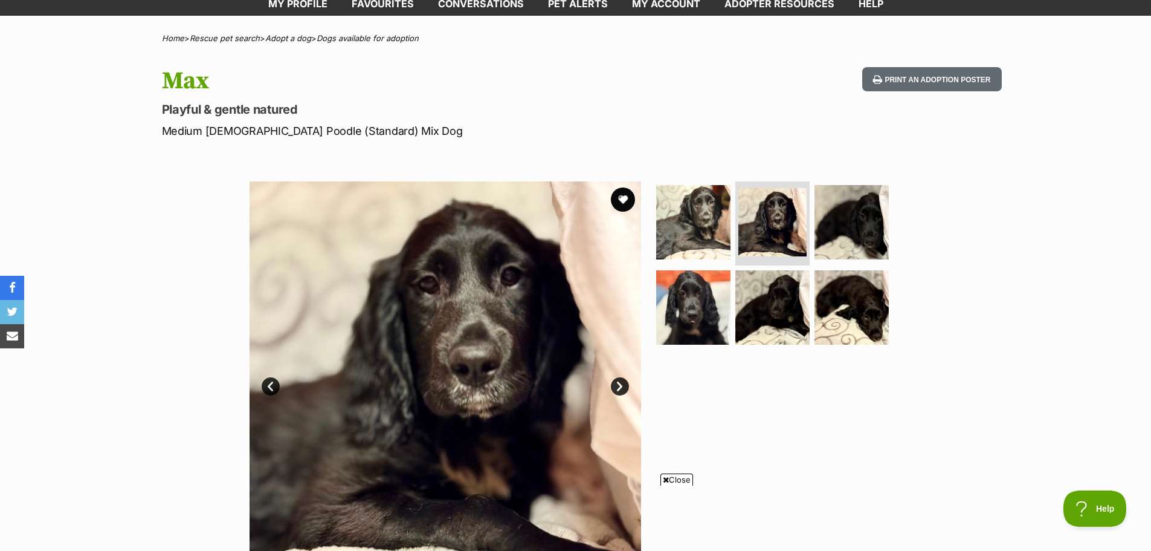
scroll to position [0, 0]
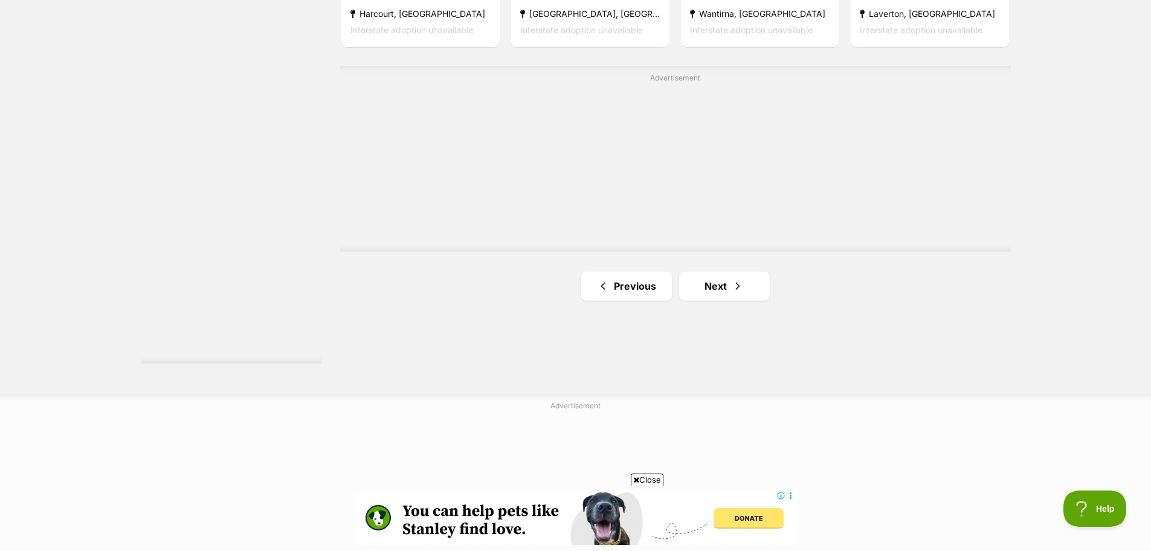
scroll to position [2176, 0]
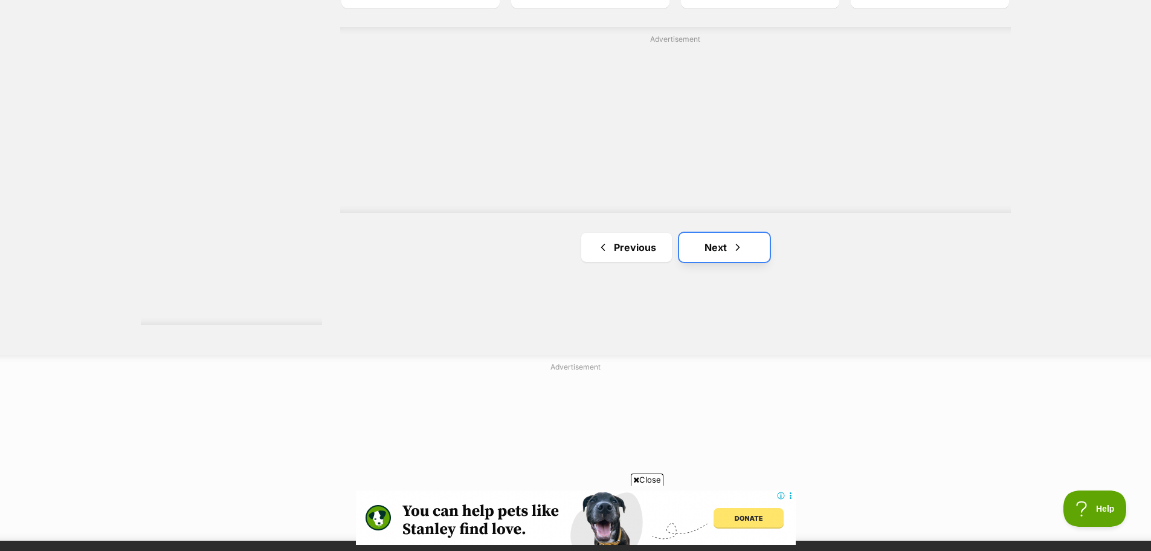
click at [711, 233] on link "Next" at bounding box center [724, 247] width 91 height 29
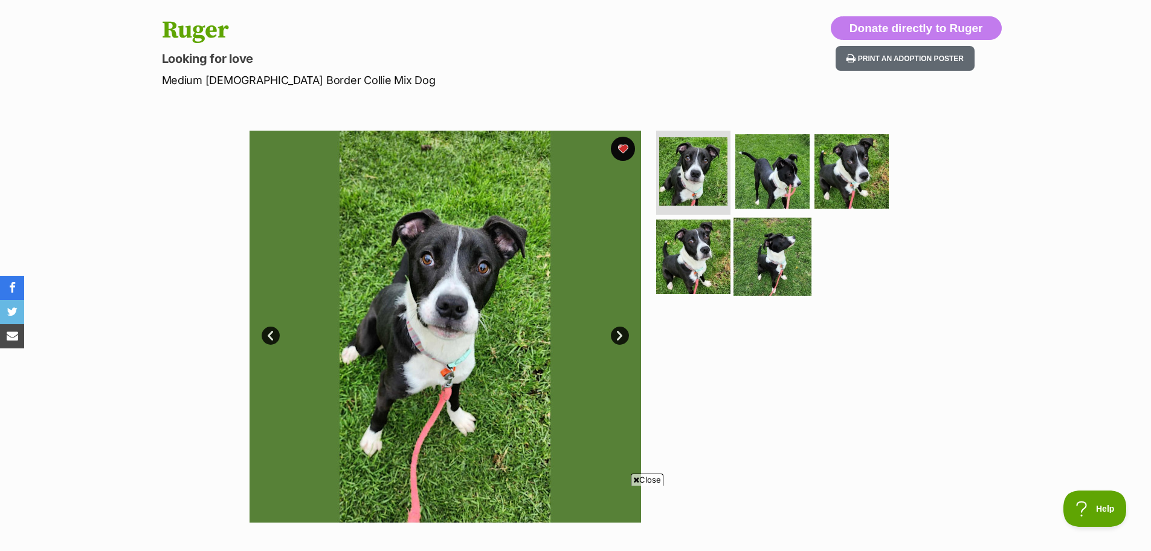
click at [783, 270] on img at bounding box center [773, 257] width 78 height 78
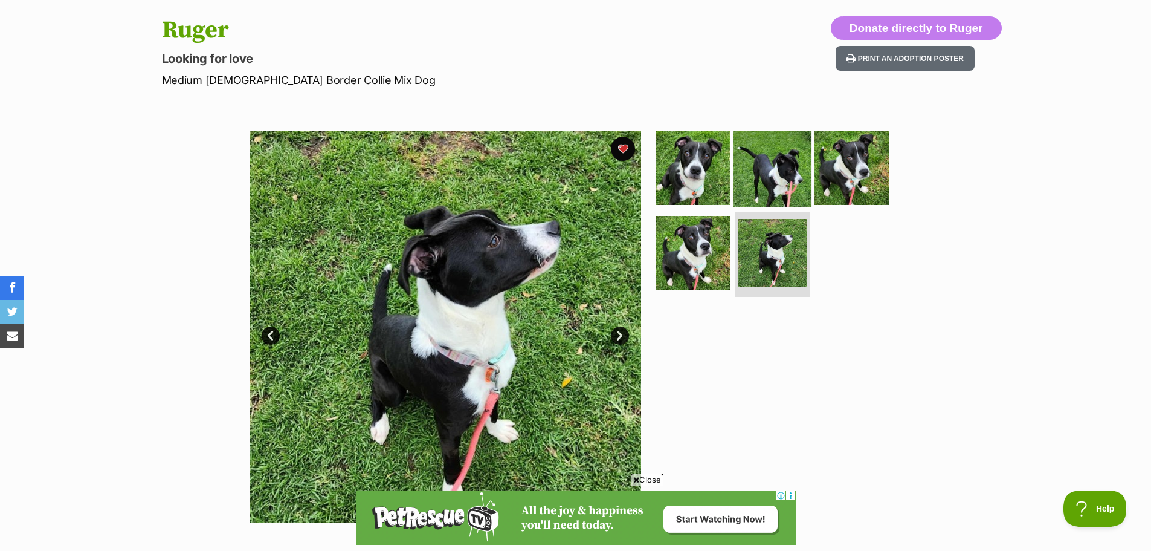
click at [783, 163] on img at bounding box center [773, 167] width 78 height 78
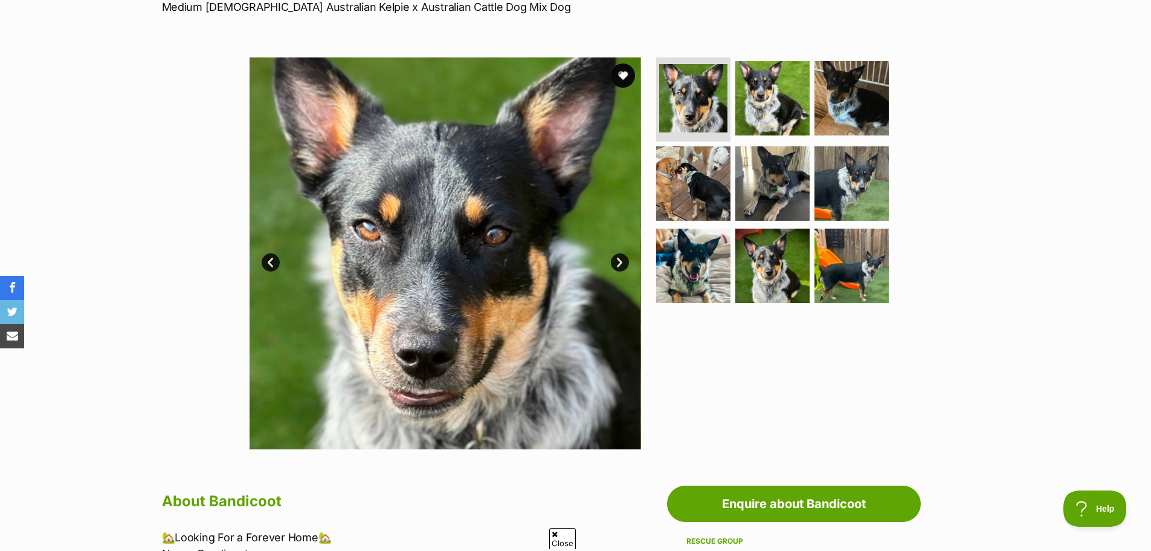
scroll to position [242, 0]
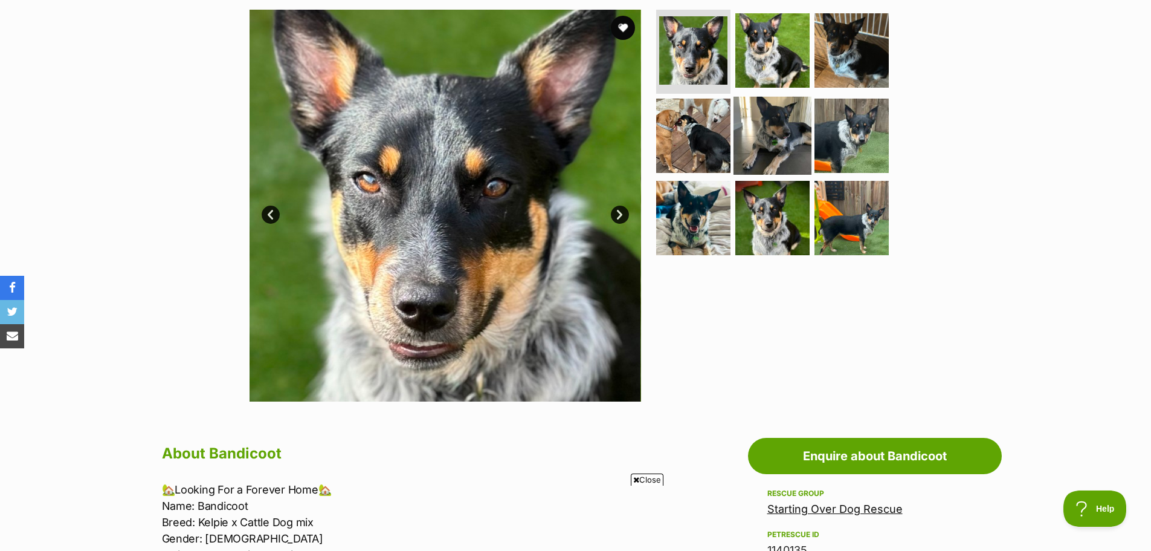
click at [766, 123] on img at bounding box center [773, 136] width 78 height 78
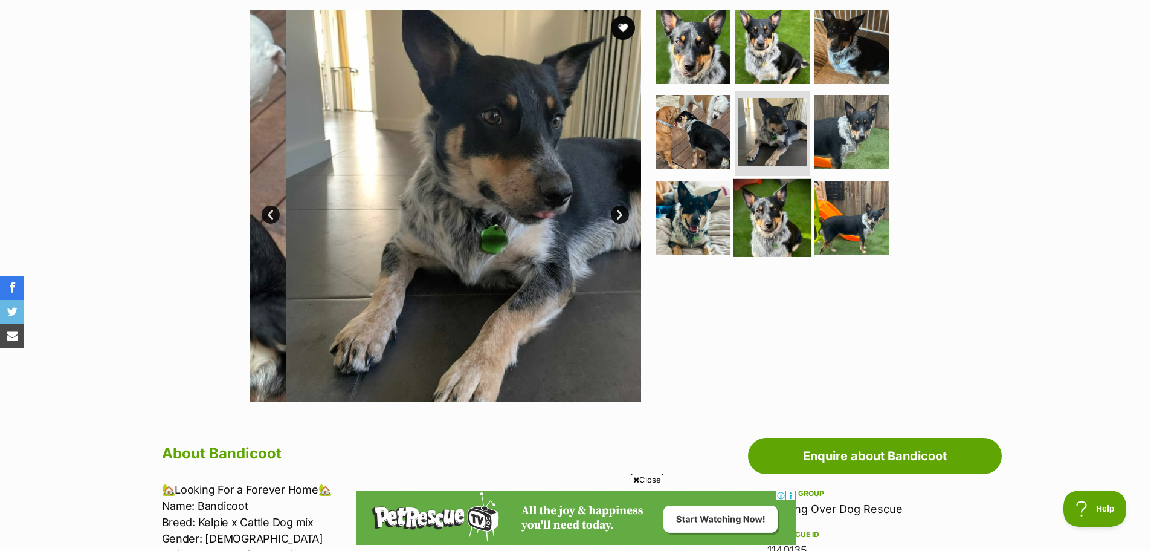
scroll to position [0, 0]
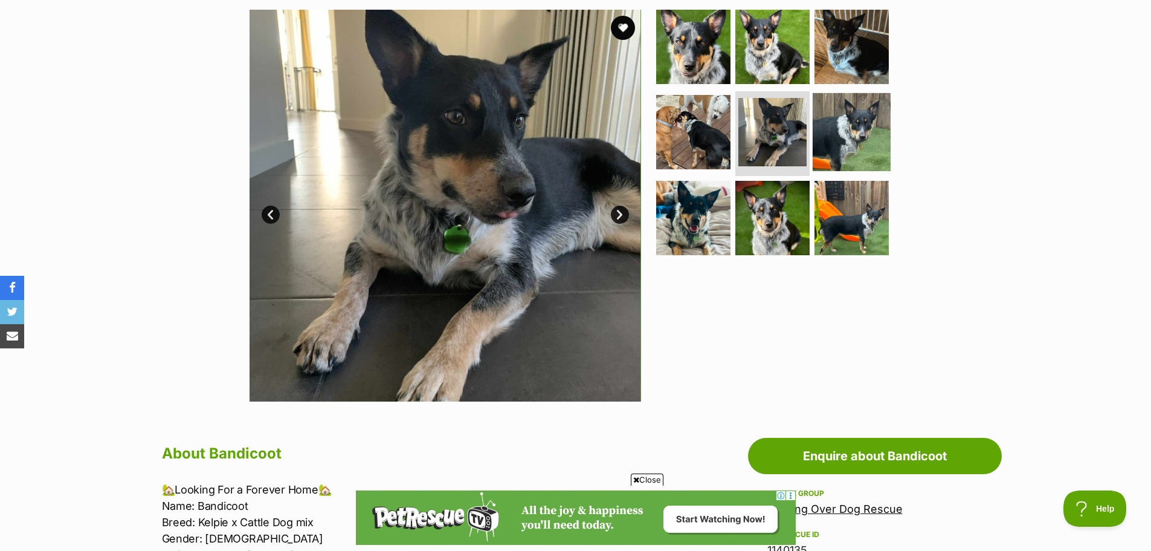
click at [859, 123] on img at bounding box center [852, 132] width 78 height 78
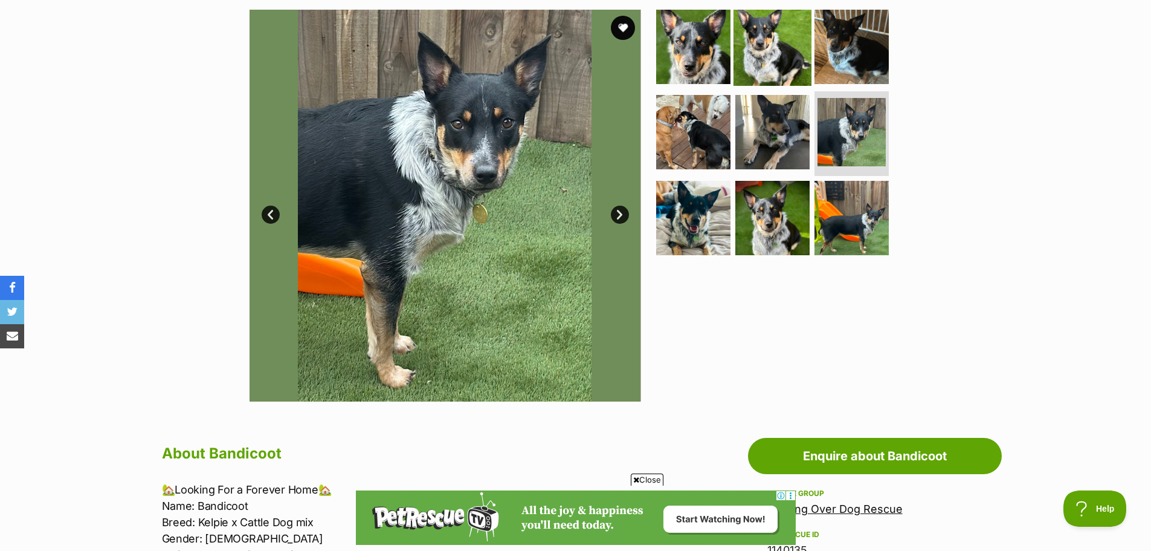
click at [776, 25] on img at bounding box center [773, 46] width 78 height 78
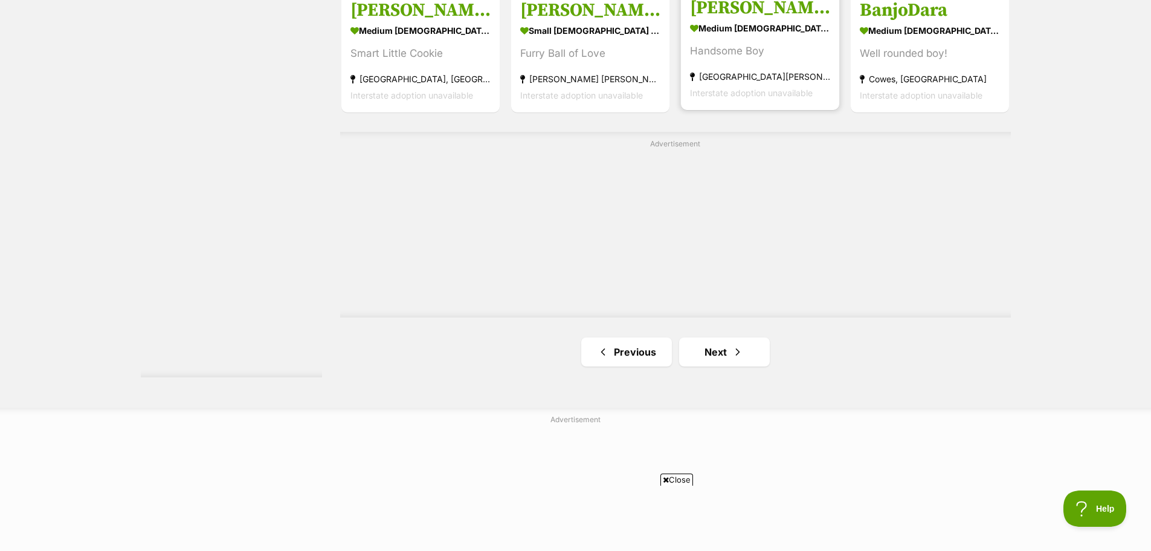
scroll to position [2236, 0]
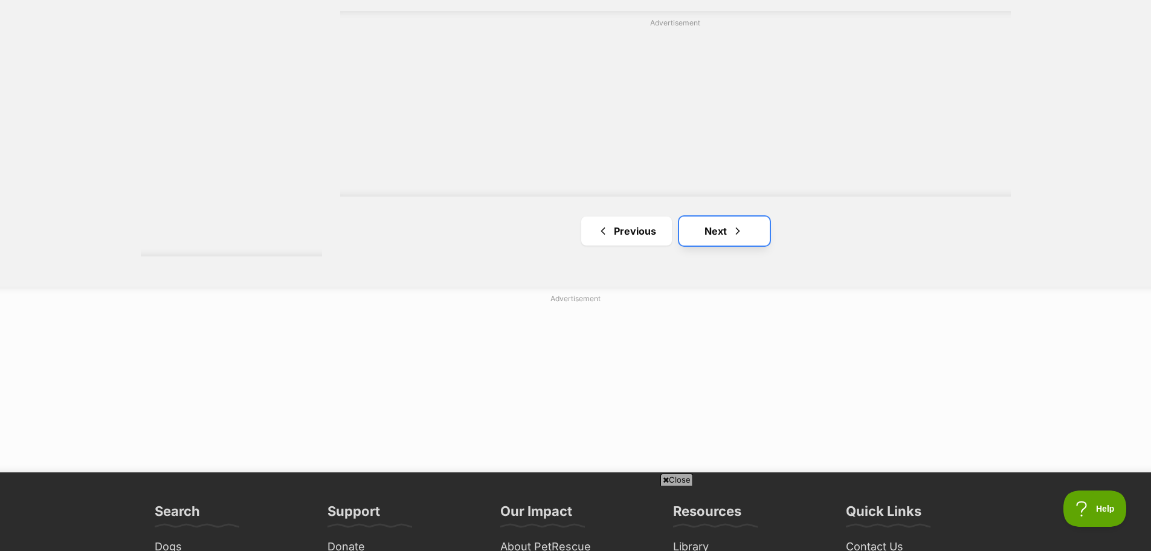
click at [740, 218] on link "Next" at bounding box center [724, 230] width 91 height 29
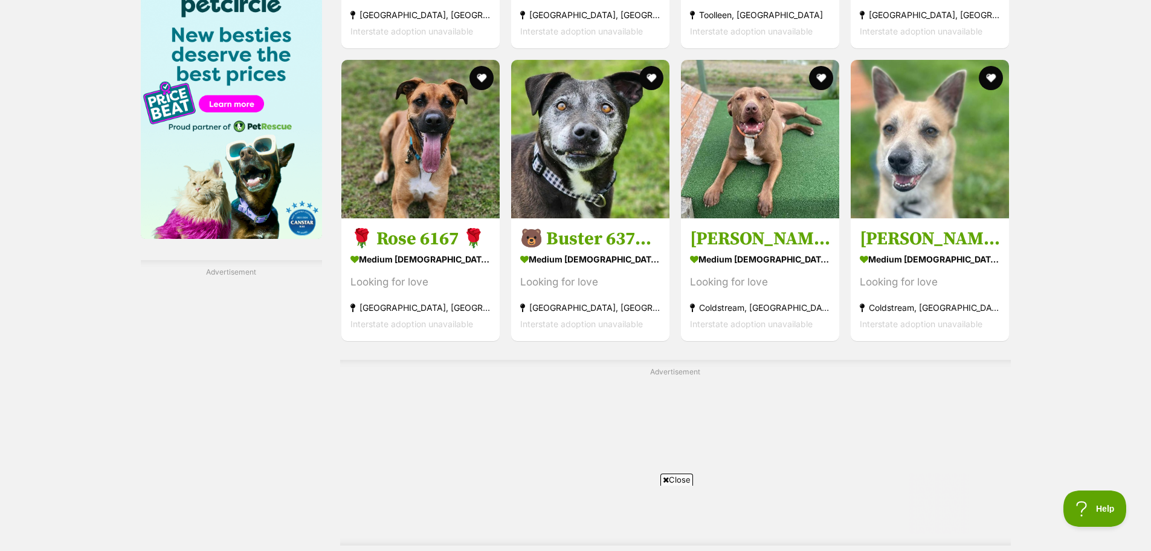
scroll to position [1934, 0]
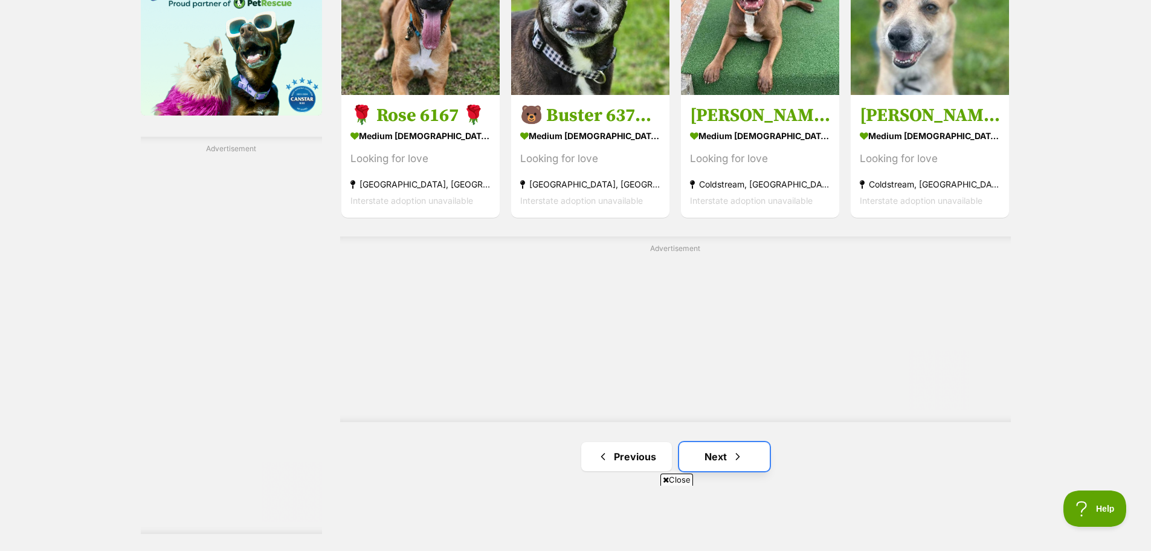
click at [727, 451] on link "Next" at bounding box center [724, 456] width 91 height 29
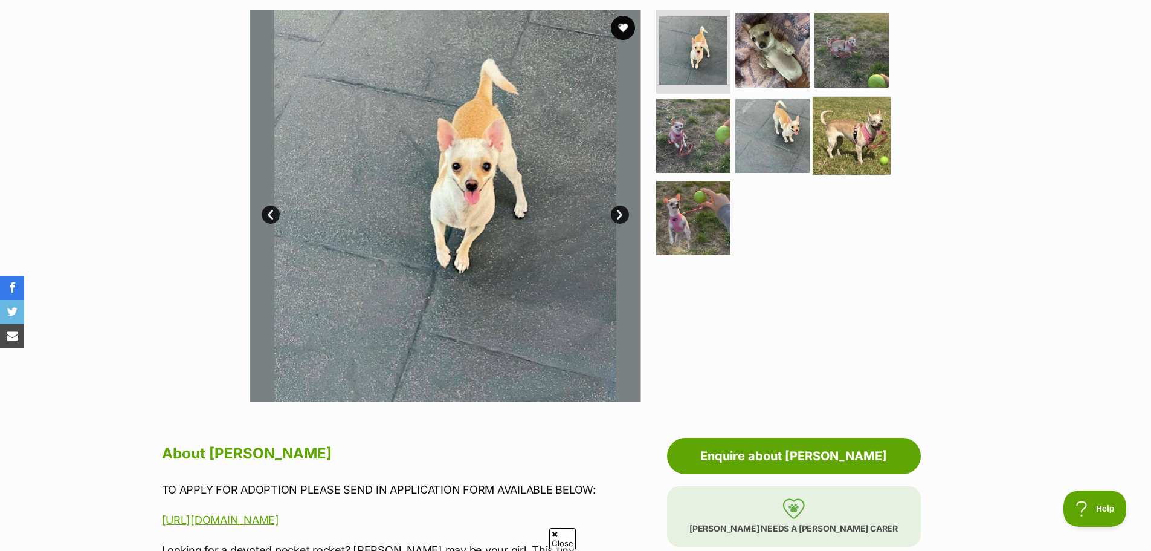
click at [852, 117] on img at bounding box center [852, 136] width 78 height 78
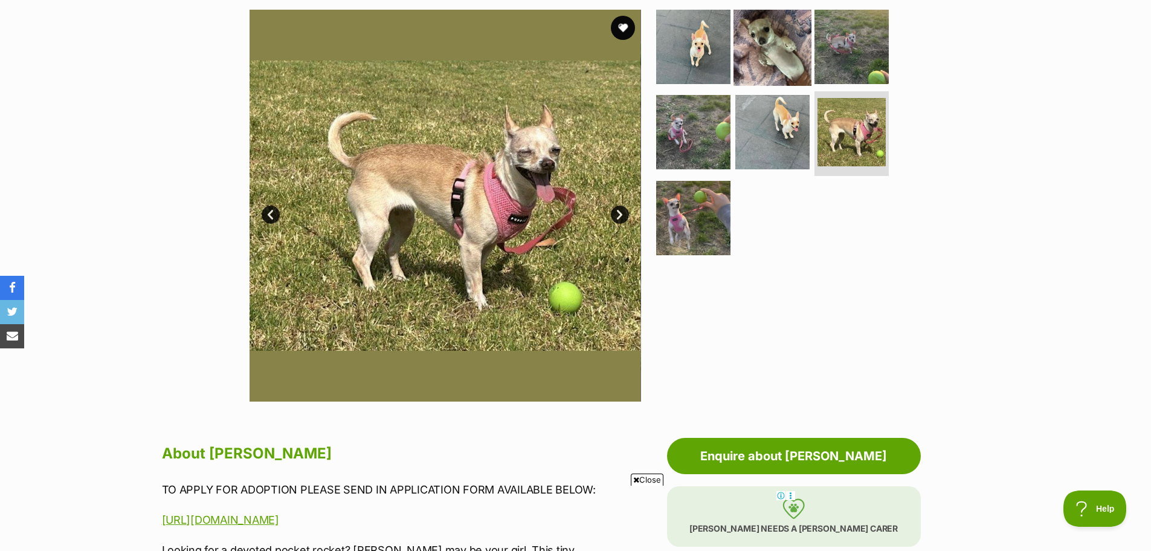
click at [749, 65] on img at bounding box center [773, 46] width 78 height 78
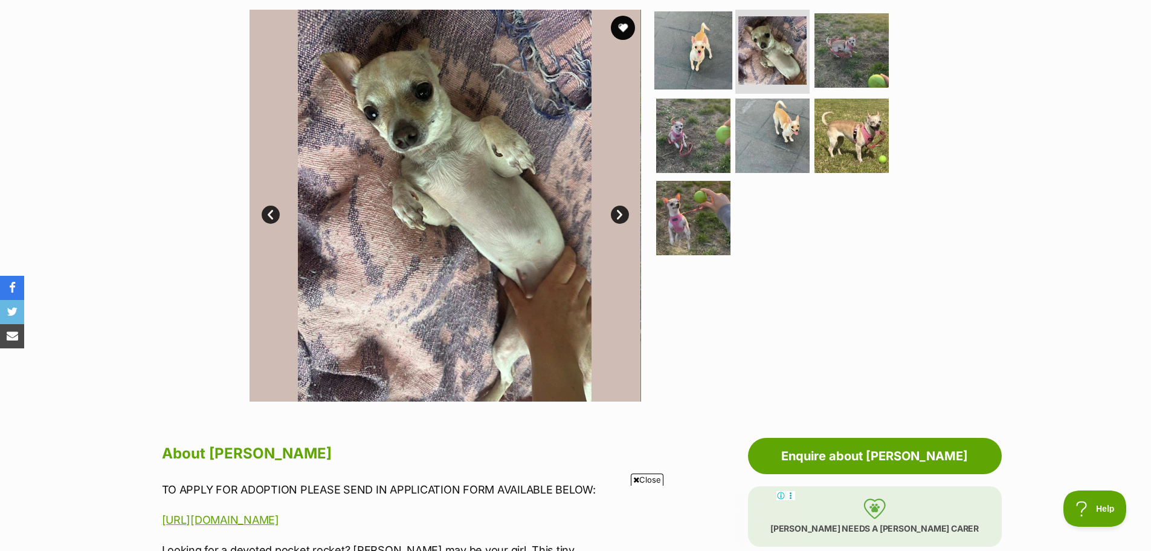
click at [690, 24] on img at bounding box center [694, 50] width 78 height 78
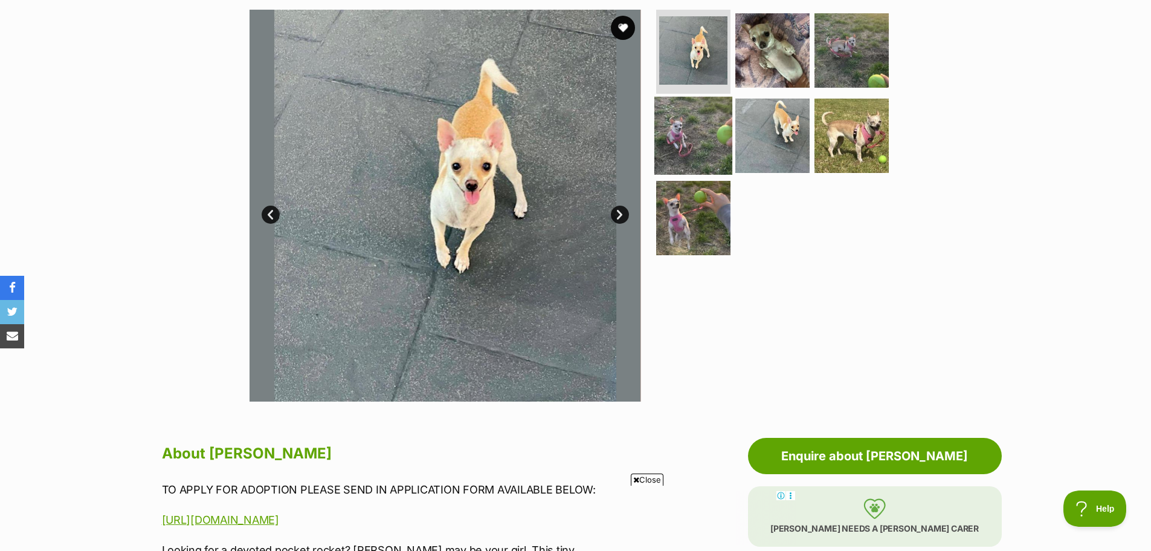
click at [719, 138] on img at bounding box center [694, 136] width 78 height 78
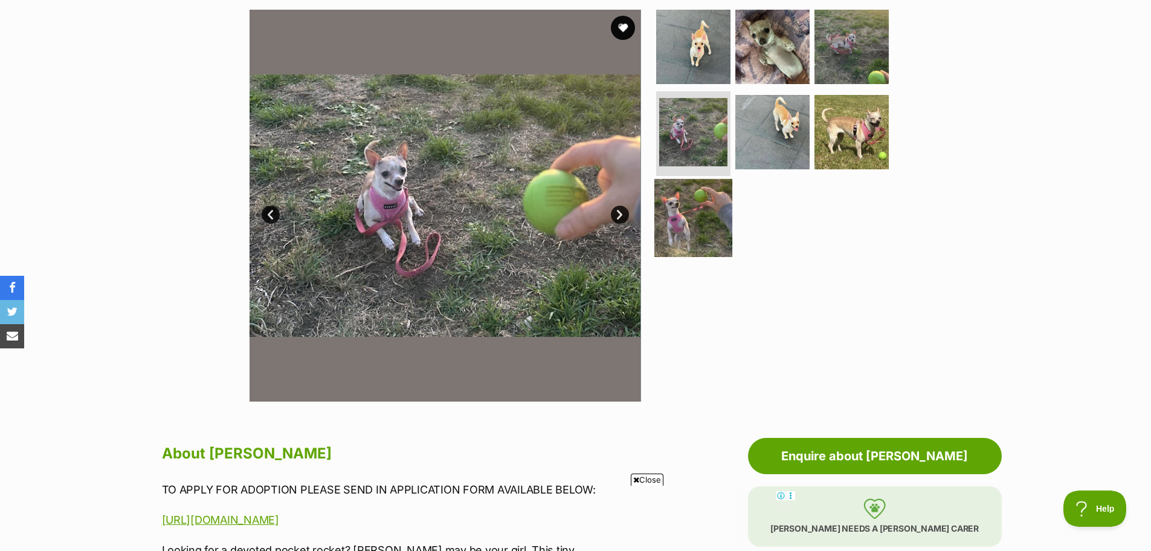
click at [687, 193] on img at bounding box center [694, 218] width 78 height 78
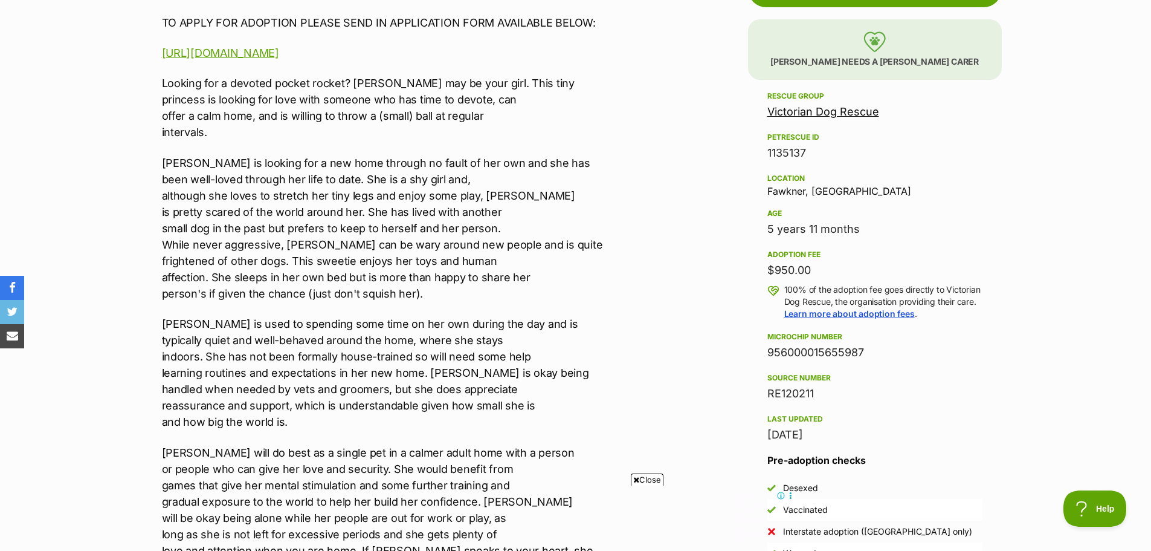
scroll to position [725, 0]
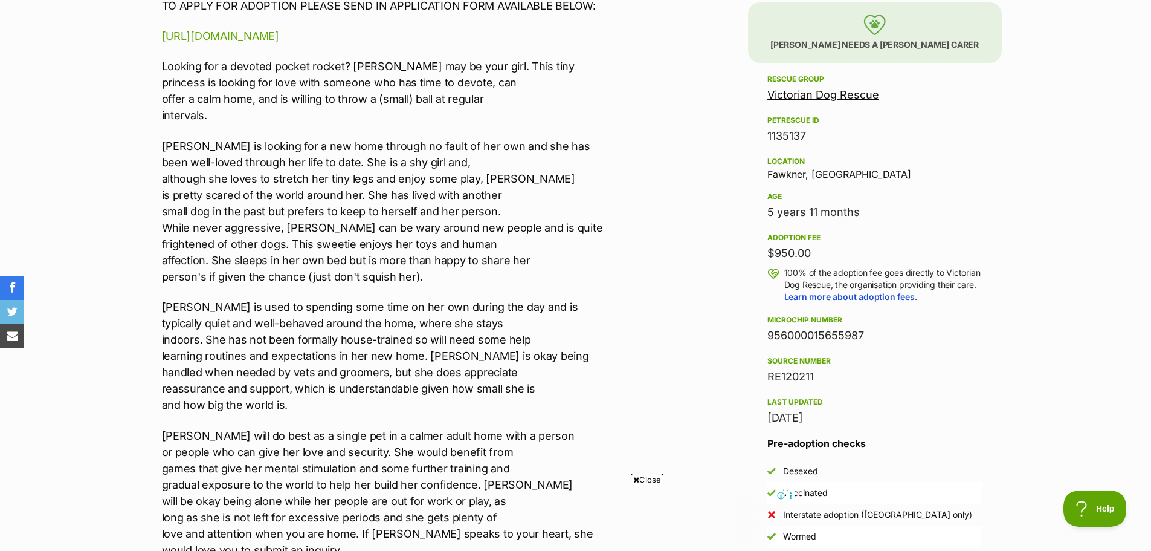
drag, startPoint x: 842, startPoint y: 250, endPoint x: 727, endPoint y: 263, distance: 115.6
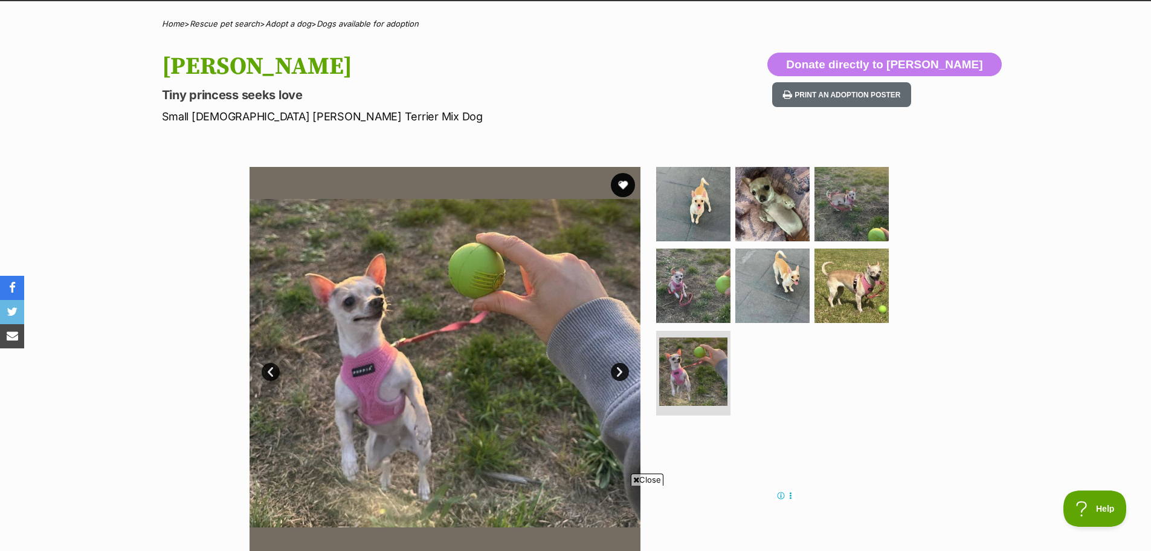
scroll to position [0, 0]
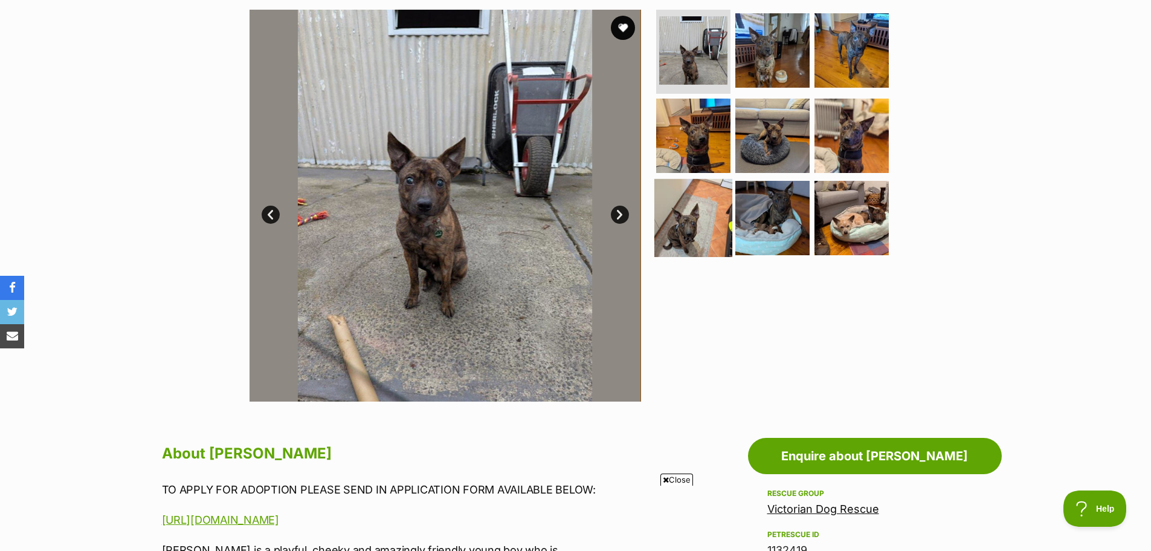
drag, startPoint x: 684, startPoint y: 204, endPoint x: 690, endPoint y: 199, distance: 7.7
click at [685, 204] on img at bounding box center [694, 218] width 78 height 78
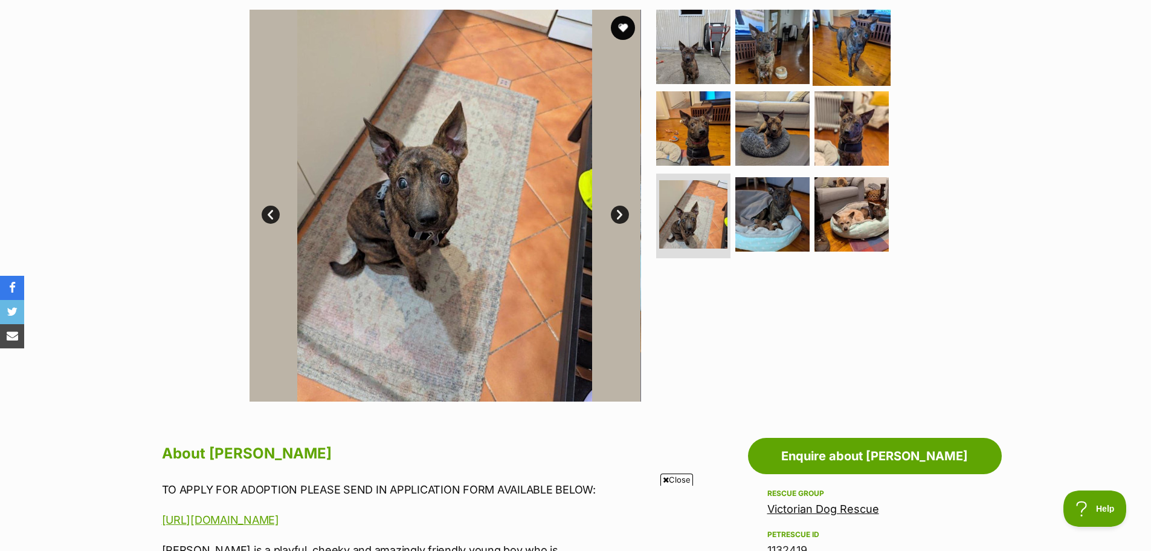
click at [870, 52] on img at bounding box center [852, 46] width 78 height 78
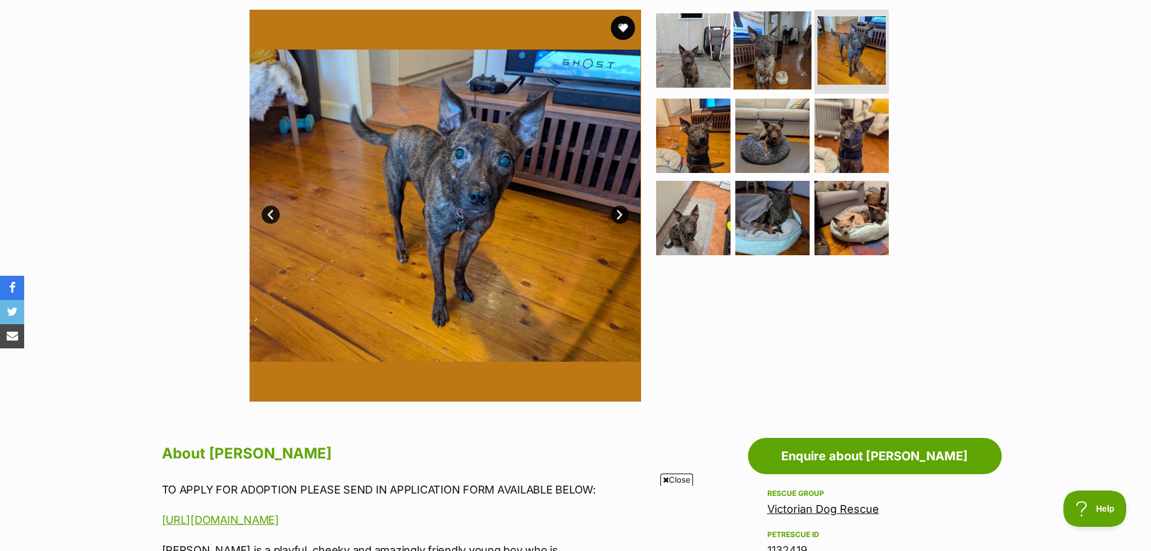
click at [770, 59] on img at bounding box center [773, 50] width 78 height 78
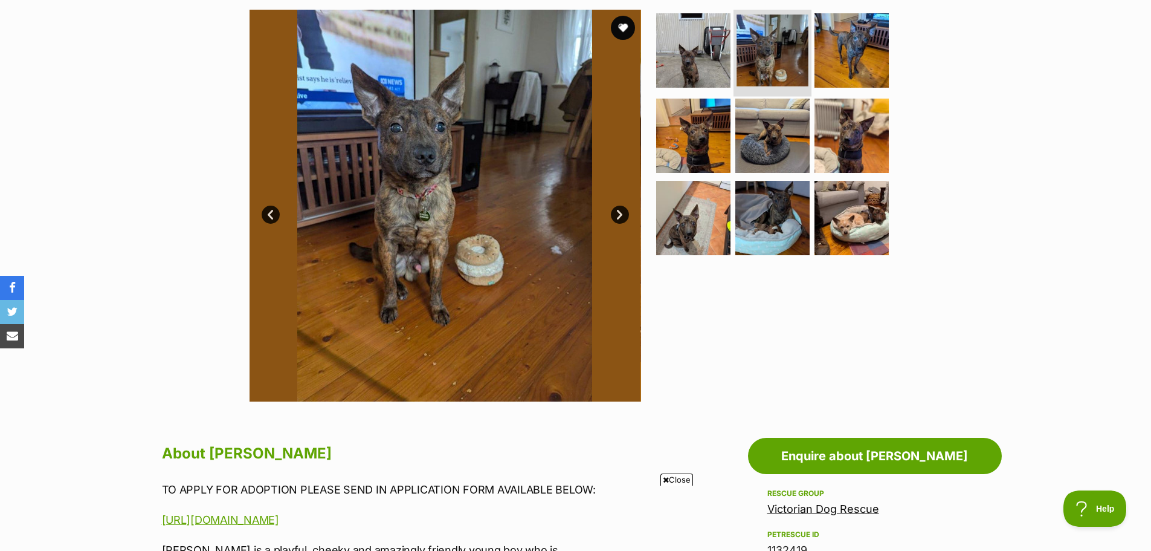
click at [751, 48] on img at bounding box center [773, 51] width 72 height 72
click at [775, 34] on img at bounding box center [773, 51] width 72 height 72
click at [859, 52] on img at bounding box center [852, 50] width 78 height 78
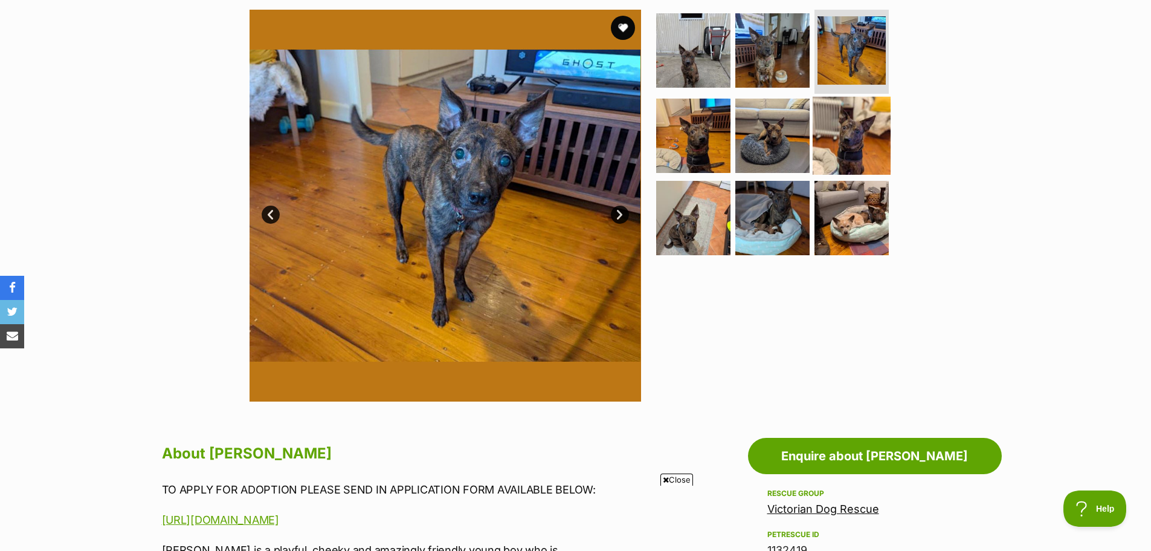
click at [846, 114] on img at bounding box center [852, 136] width 78 height 78
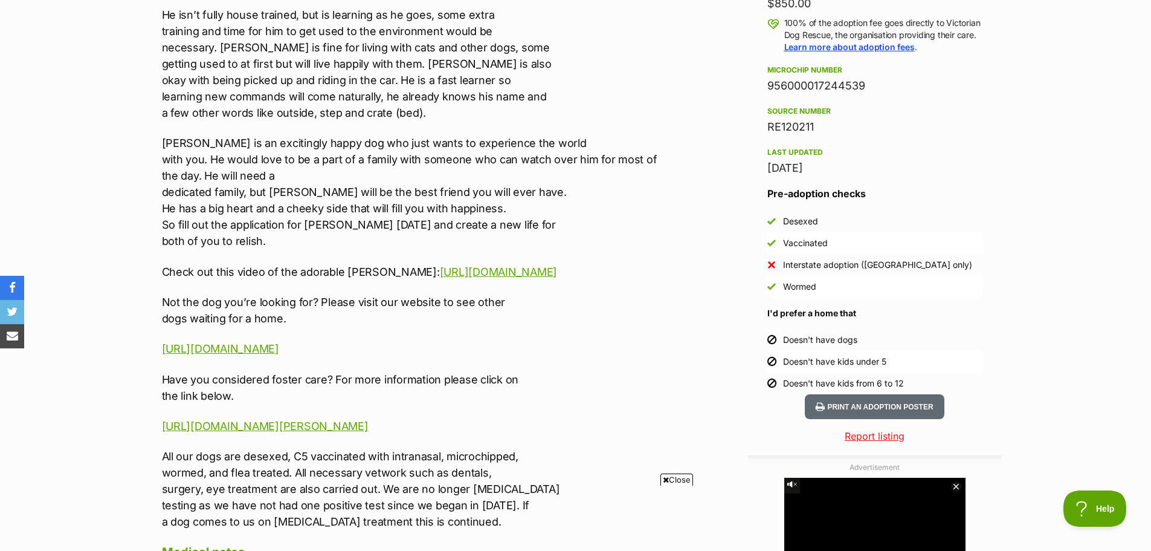
scroll to position [907, 0]
drag, startPoint x: 775, startPoint y: 337, endPoint x: 891, endPoint y: 342, distance: 115.5
click at [891, 342] on li "Doesn't have dogs" at bounding box center [875, 339] width 215 height 22
click at [1021, 290] on section "Home > Rescue pet search > Adopt a dog > Dogs available for adoption Horace Sil…" at bounding box center [575, 433] width 1151 height 2473
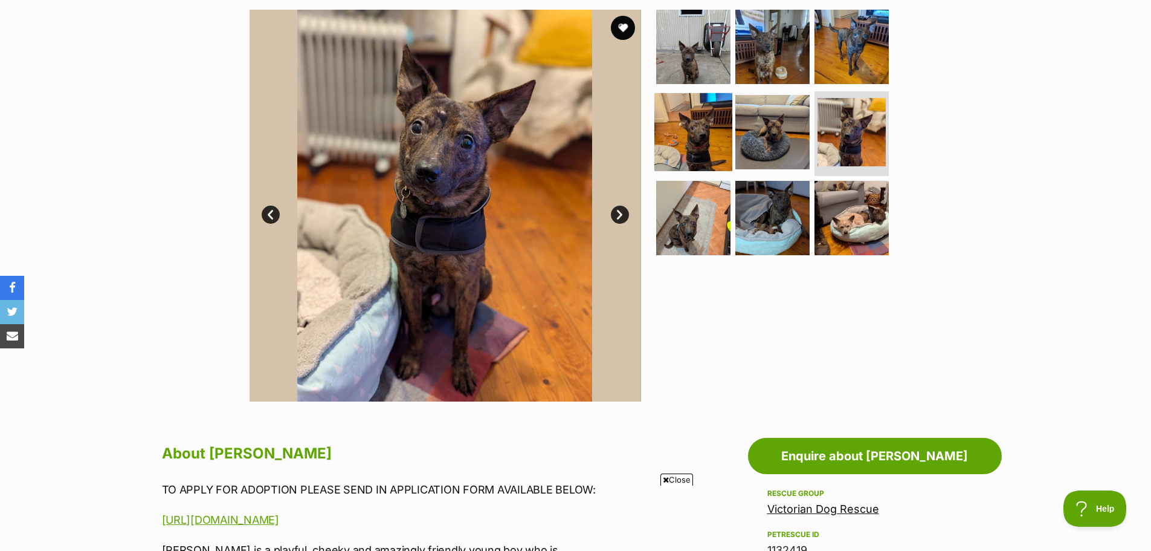
scroll to position [0, 0]
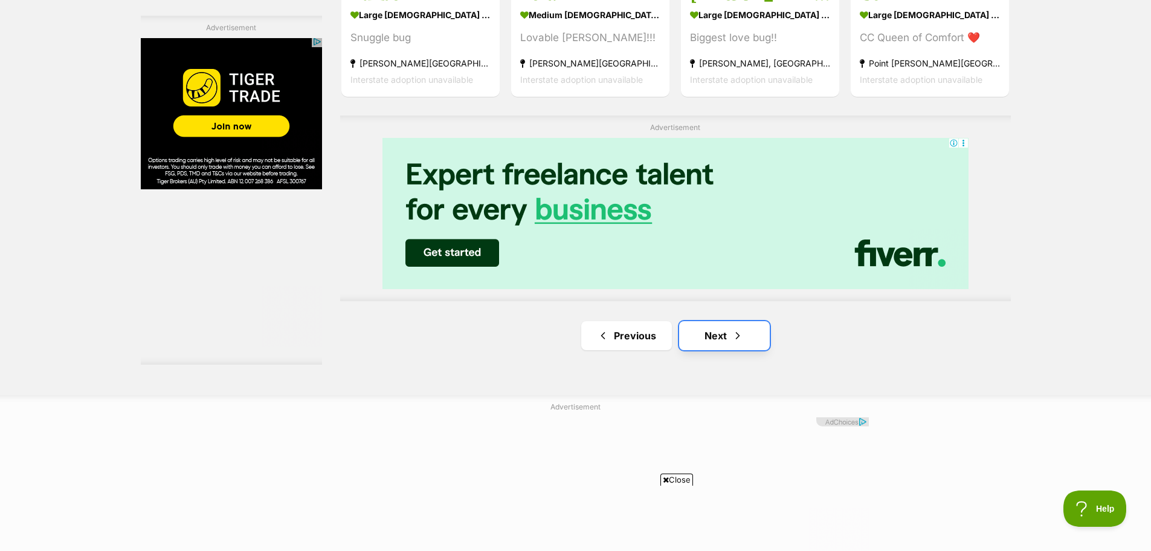
click at [721, 334] on link "Next" at bounding box center [724, 335] width 91 height 29
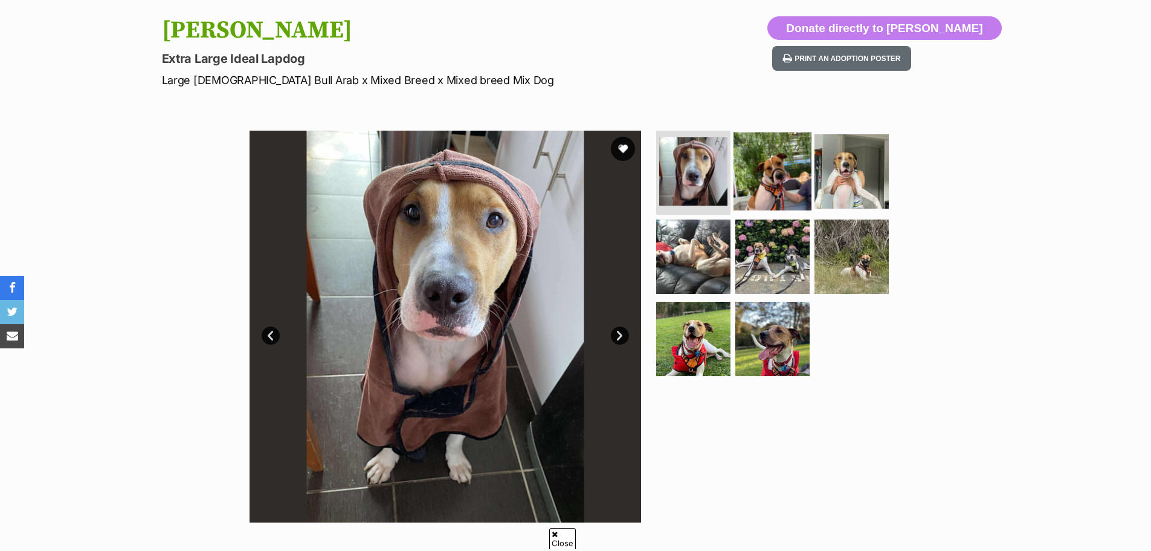
click at [784, 163] on img at bounding box center [773, 171] width 78 height 78
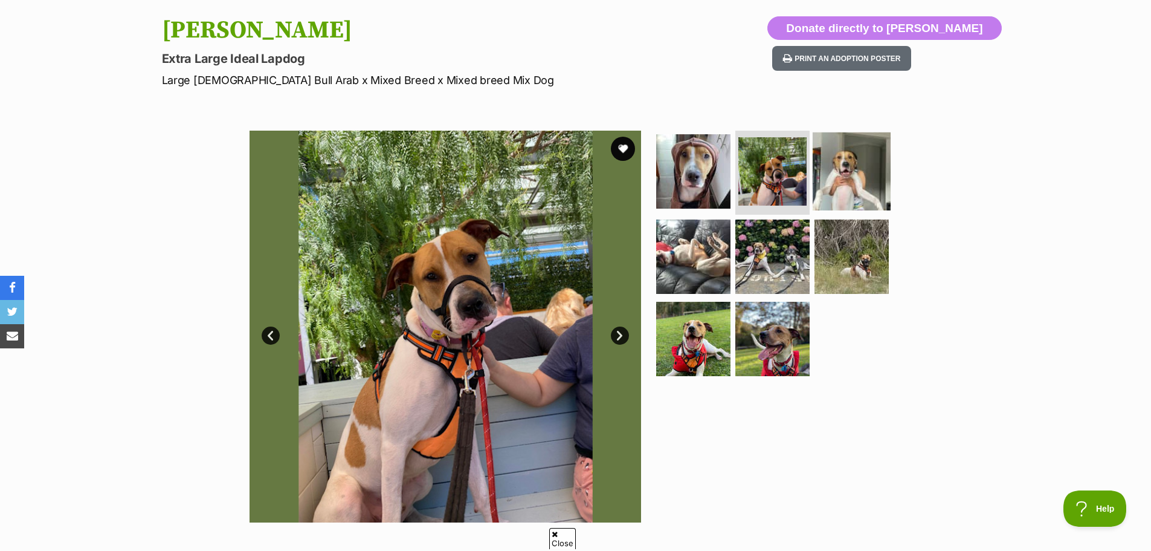
click at [856, 157] on img at bounding box center [852, 171] width 78 height 78
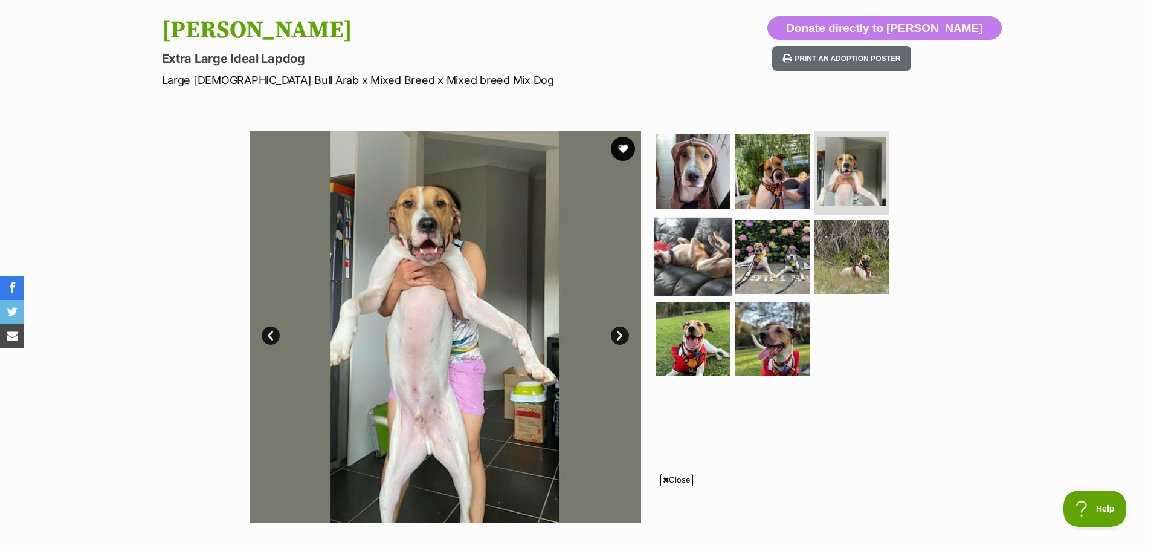
click at [690, 241] on img at bounding box center [694, 257] width 78 height 78
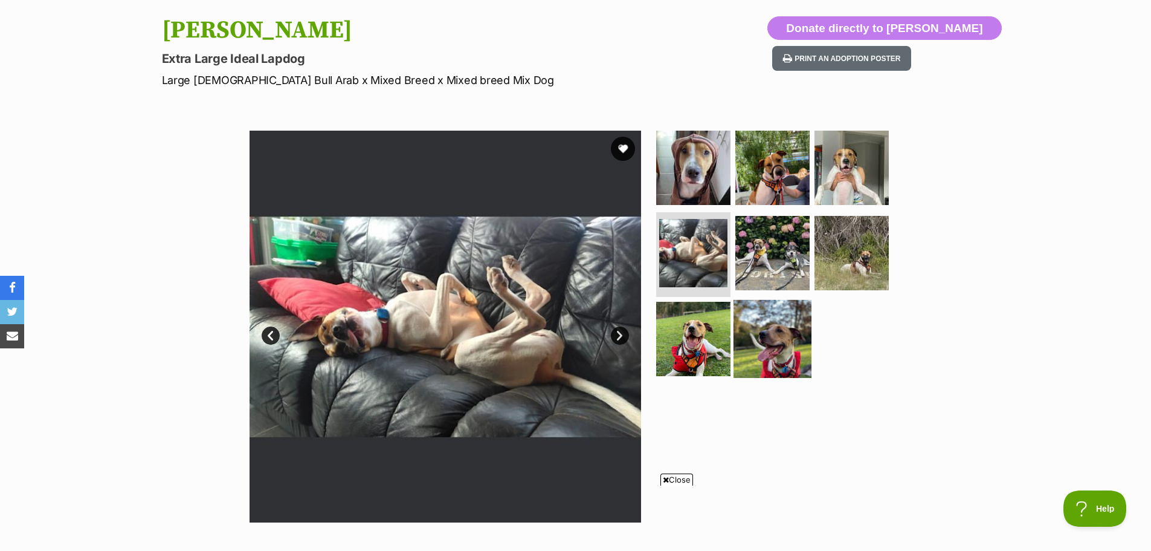
click at [777, 314] on img at bounding box center [773, 339] width 78 height 78
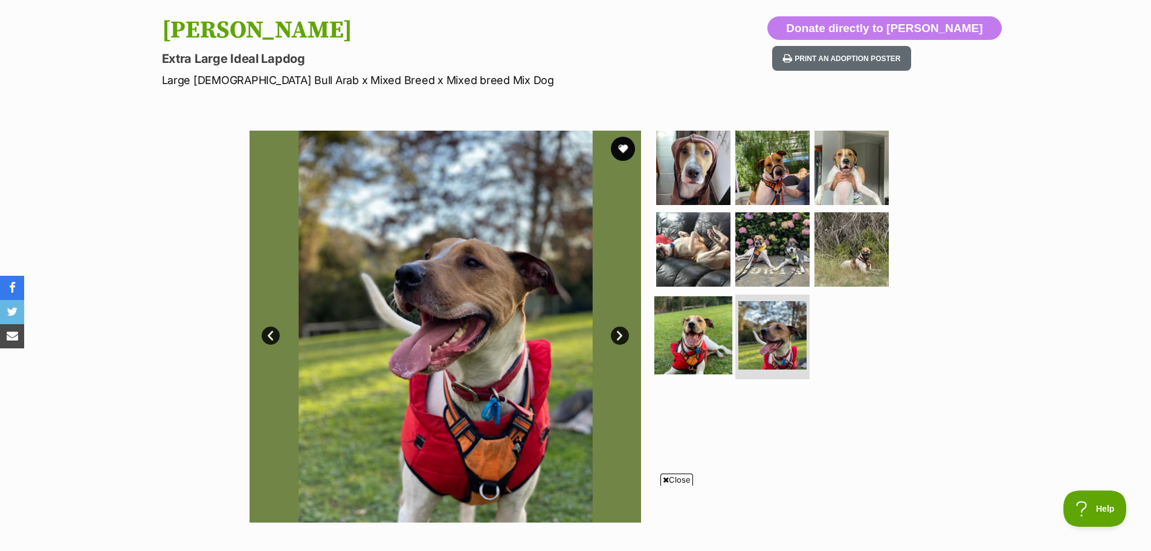
click at [717, 317] on img at bounding box center [694, 335] width 78 height 78
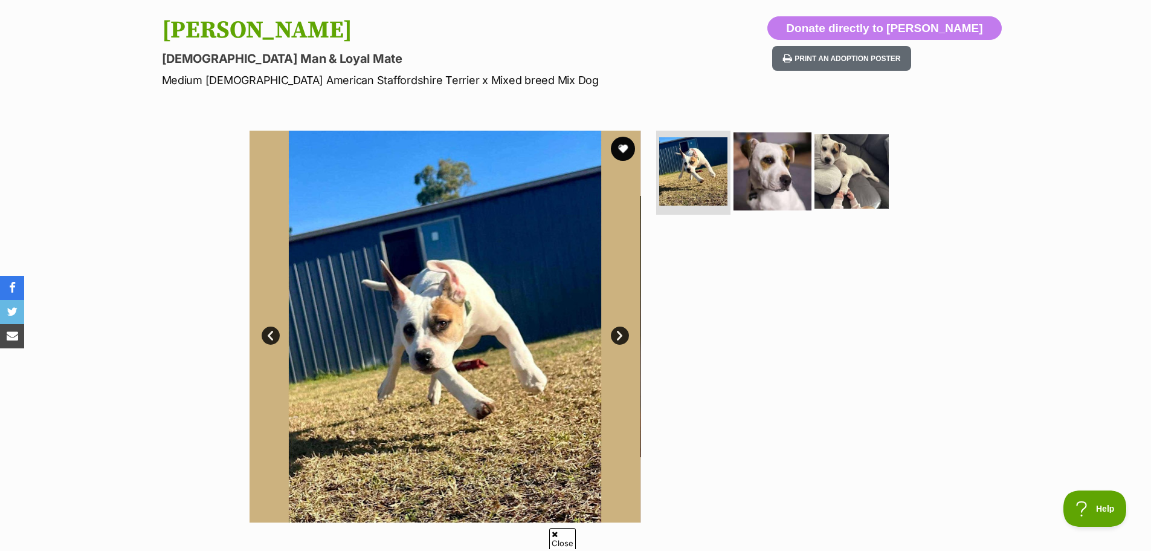
click at [768, 159] on img at bounding box center [773, 171] width 78 height 78
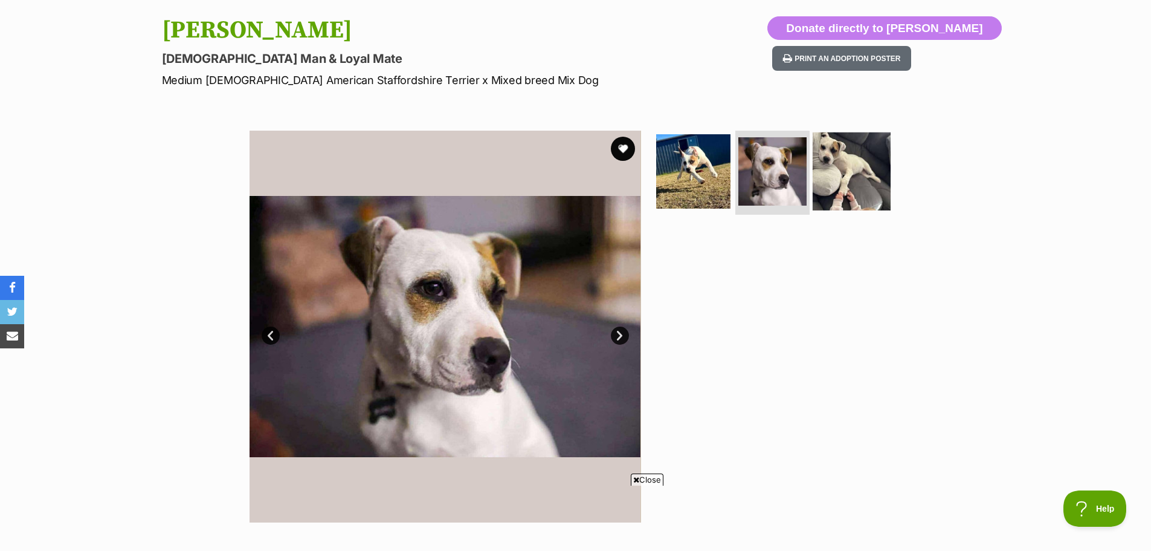
click at [841, 159] on img at bounding box center [852, 171] width 78 height 78
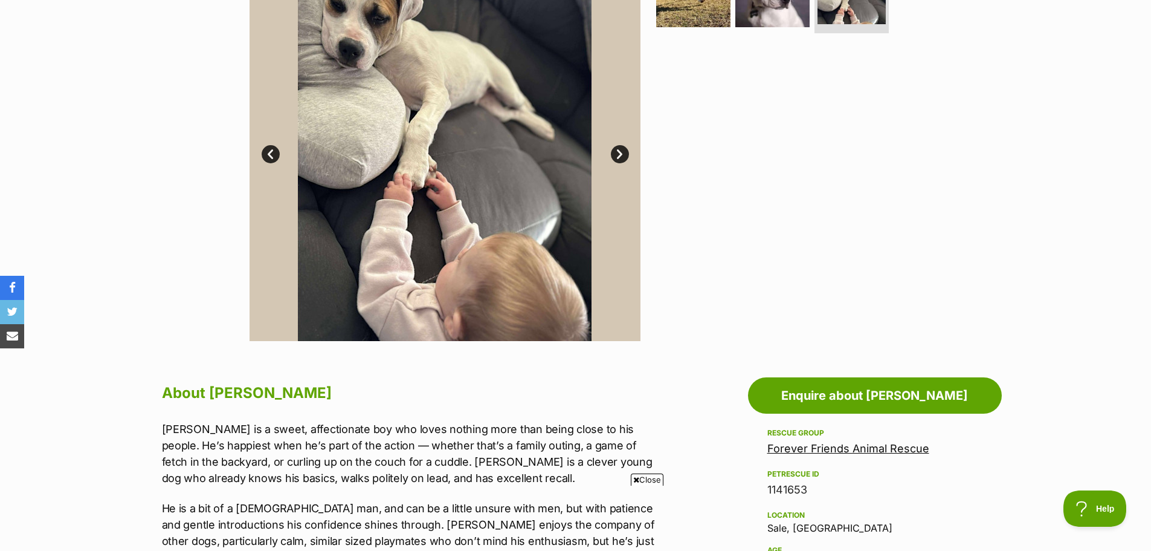
scroll to position [121, 0]
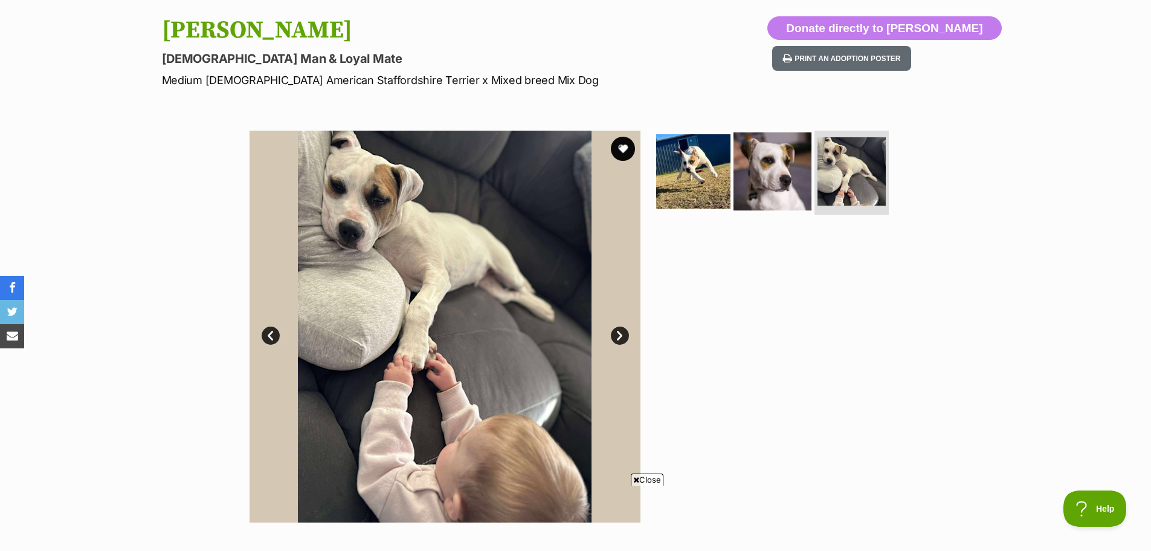
click at [782, 163] on img at bounding box center [773, 171] width 78 height 78
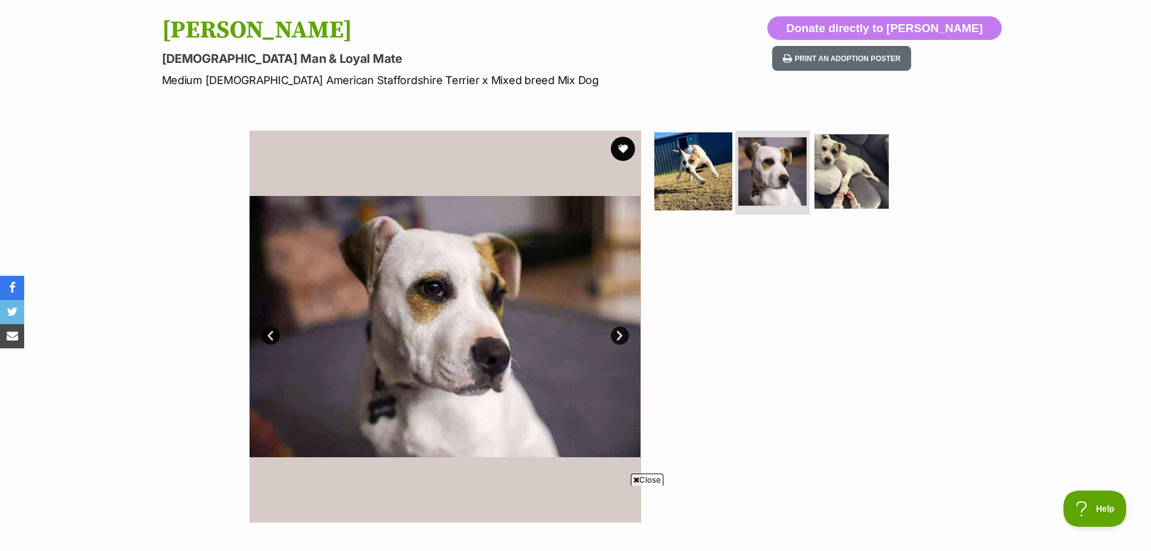
click at [696, 166] on img at bounding box center [694, 171] width 78 height 78
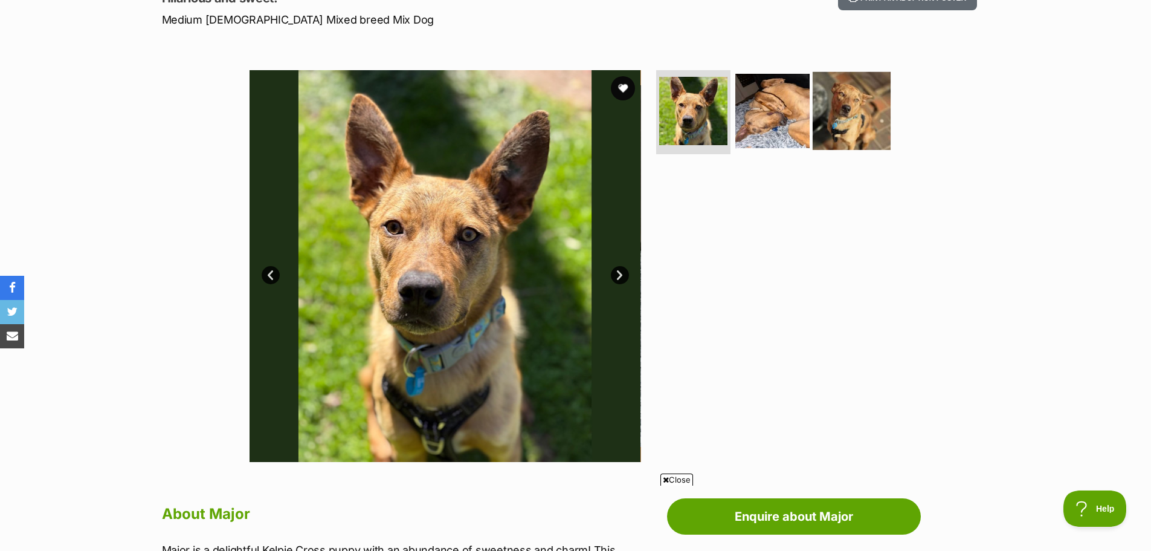
click at [856, 94] on img at bounding box center [852, 110] width 78 height 78
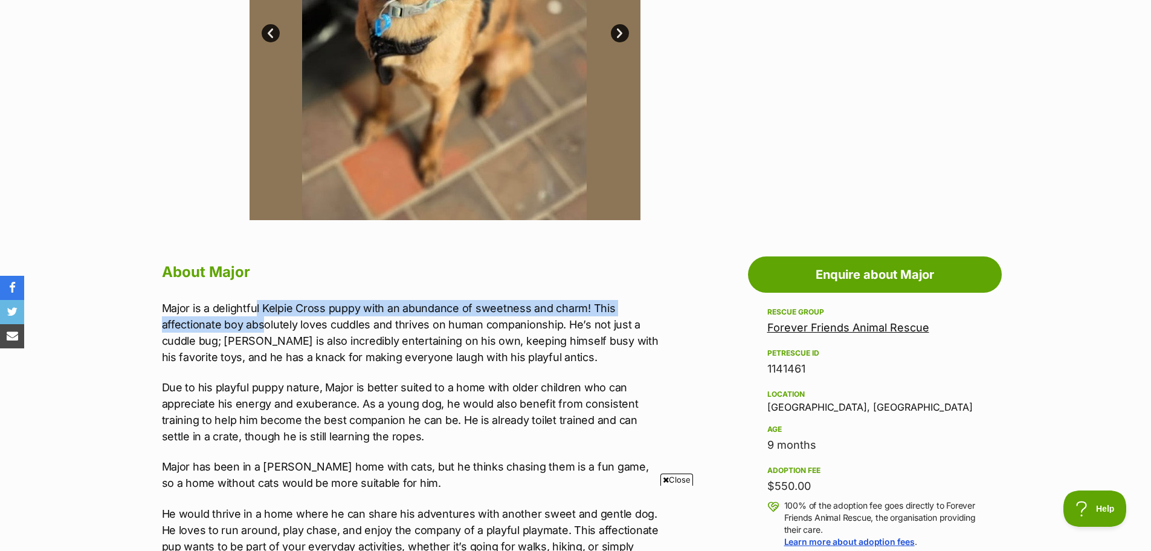
drag, startPoint x: 261, startPoint y: 317, endPoint x: 279, endPoint y: 289, distance: 33.2
click at [256, 289] on div "About Major Major is a delightful Kelpie Cross puppy with an abundance of sweet…" at bounding box center [411, 489] width 499 height 461
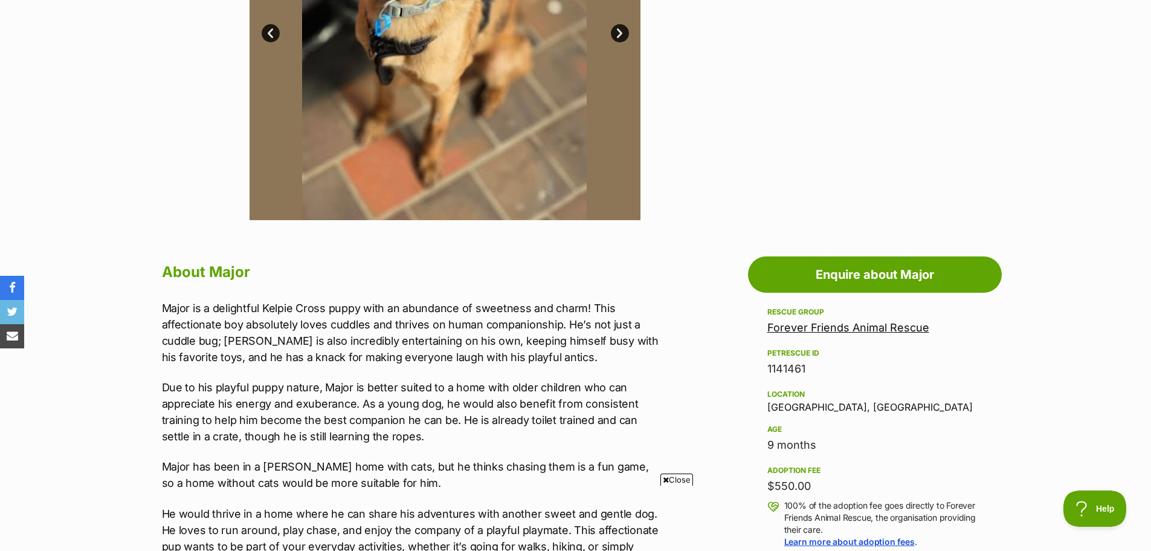
click at [573, 267] on h2 "About Major" at bounding box center [411, 272] width 499 height 27
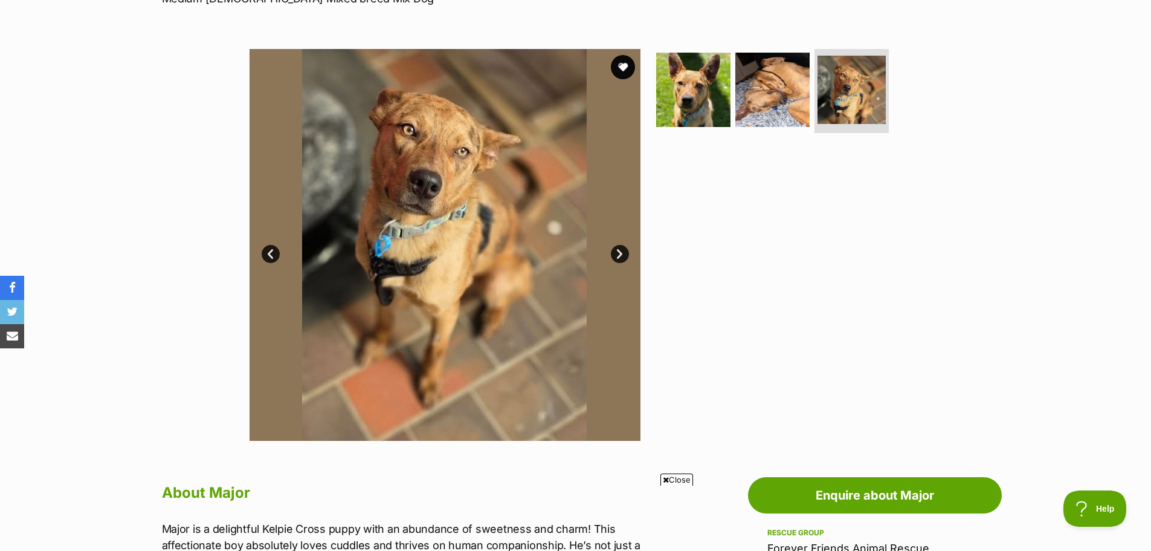
scroll to position [181, 0]
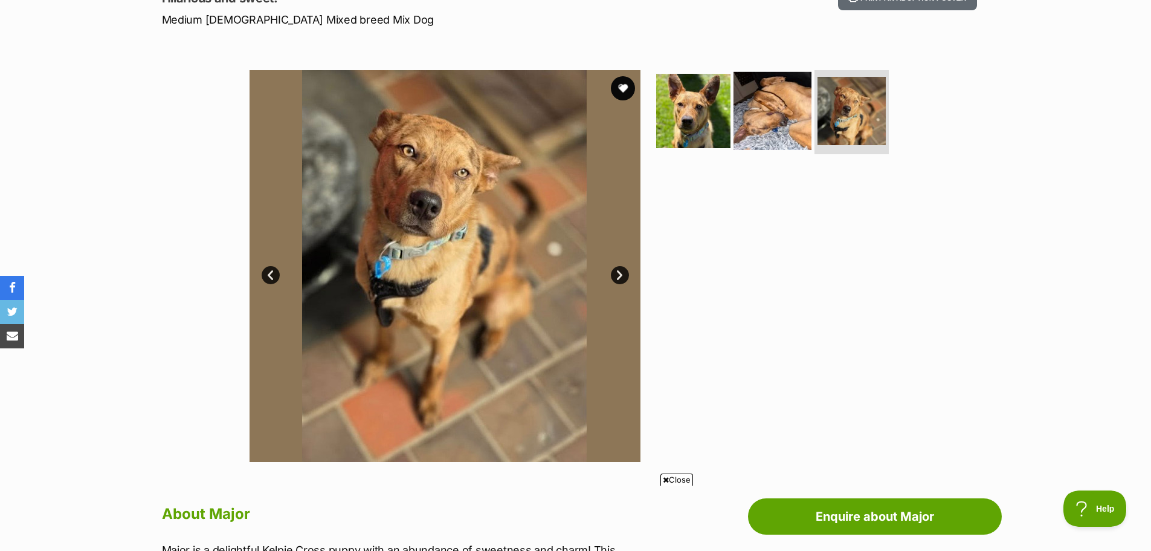
click at [793, 111] on img at bounding box center [773, 110] width 78 height 78
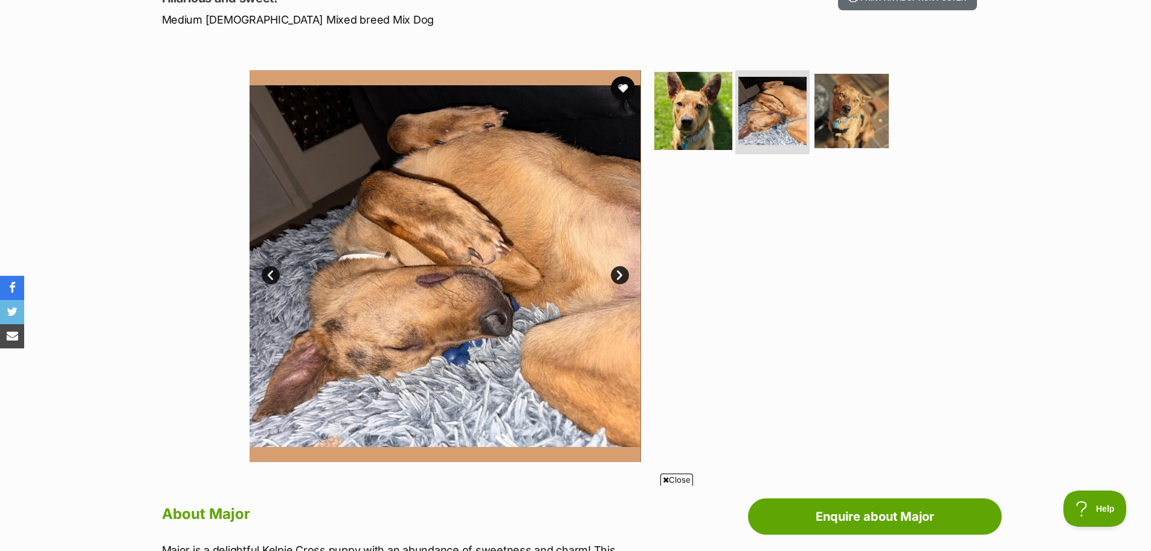
click at [688, 112] on img at bounding box center [694, 110] width 78 height 78
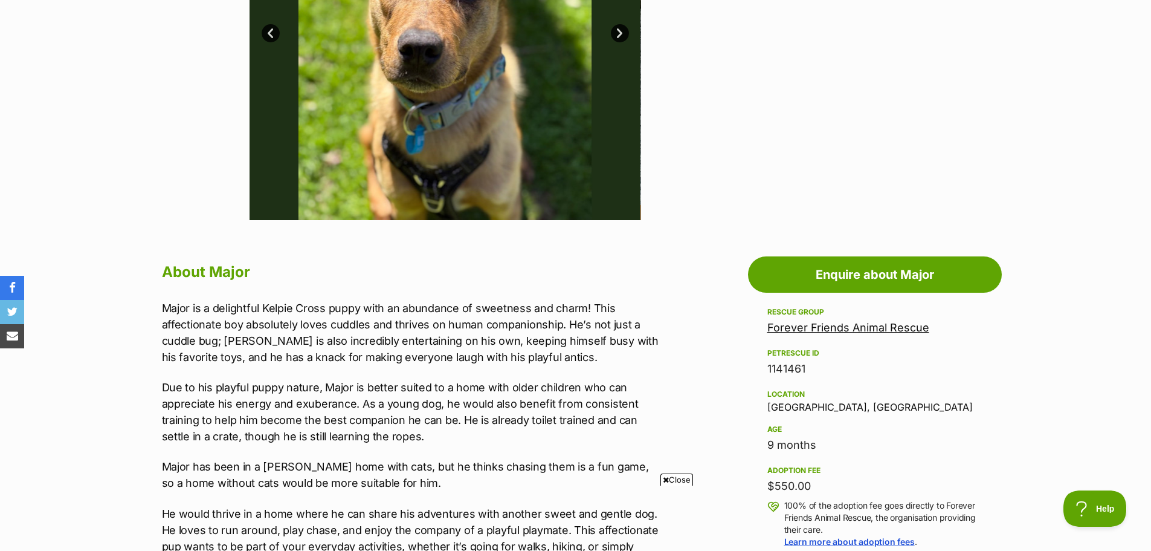
scroll to position [665, 0]
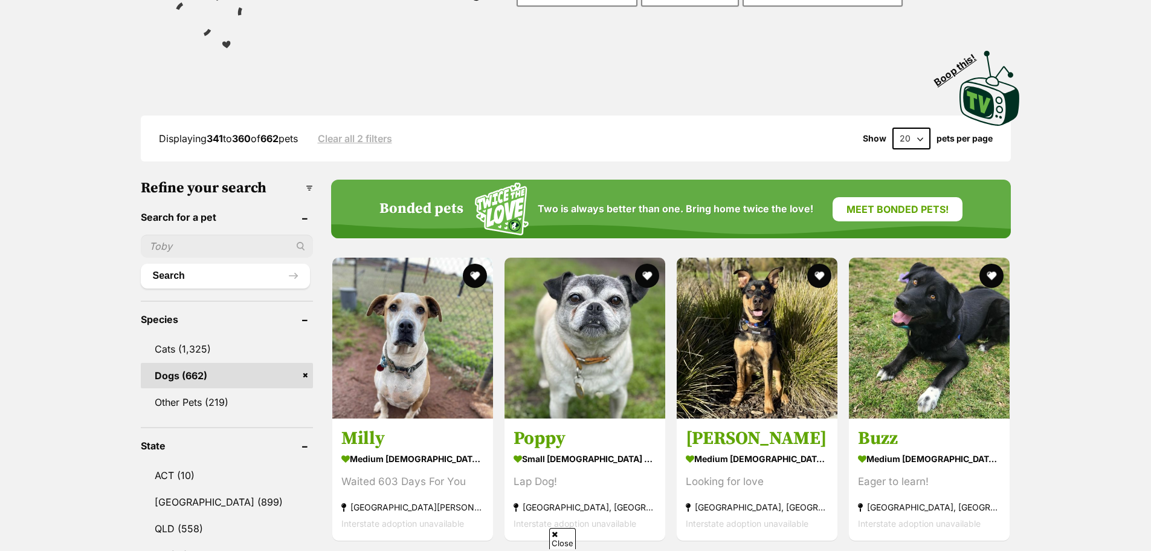
click at [927, 140] on select "20 40 60" at bounding box center [912, 139] width 38 height 22
select select "60"
click at [893, 128] on select "20 40 60" at bounding box center [912, 139] width 38 height 22
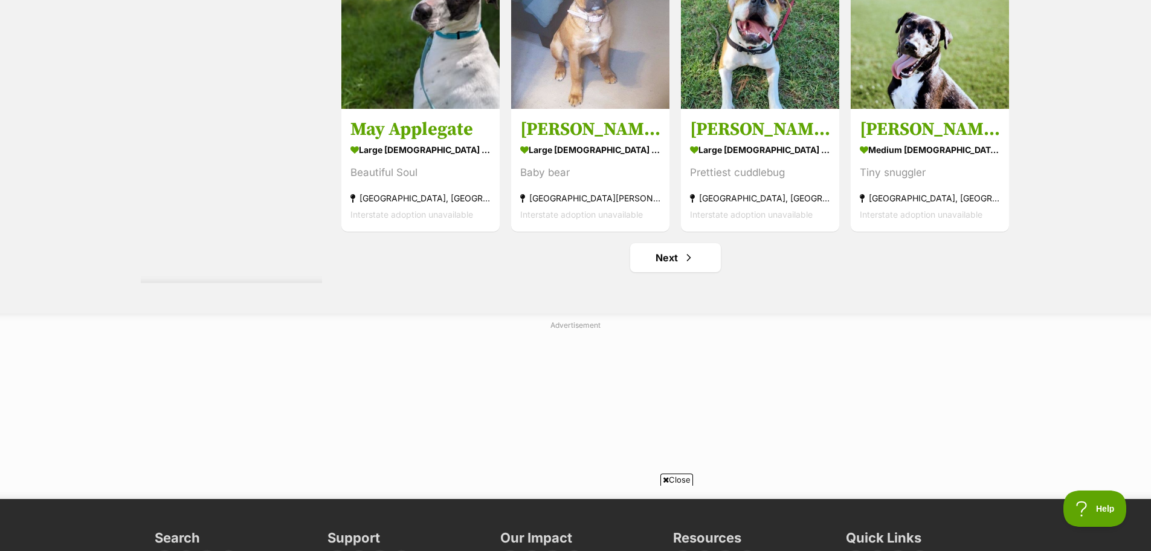
scroll to position [6346, 0]
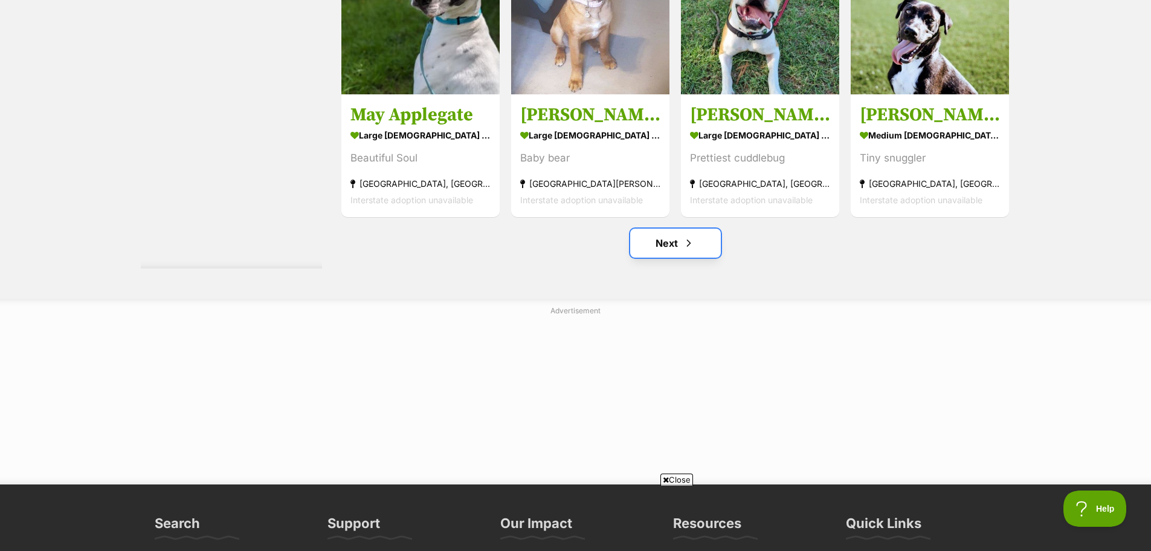
click at [700, 247] on link "Next" at bounding box center [675, 242] width 91 height 29
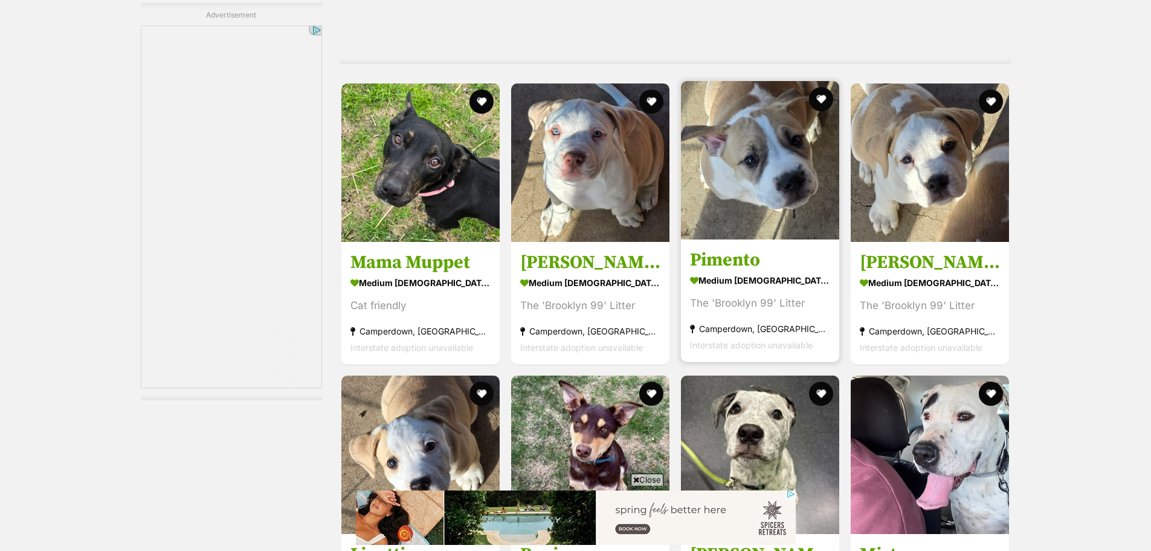
scroll to position [2841, 0]
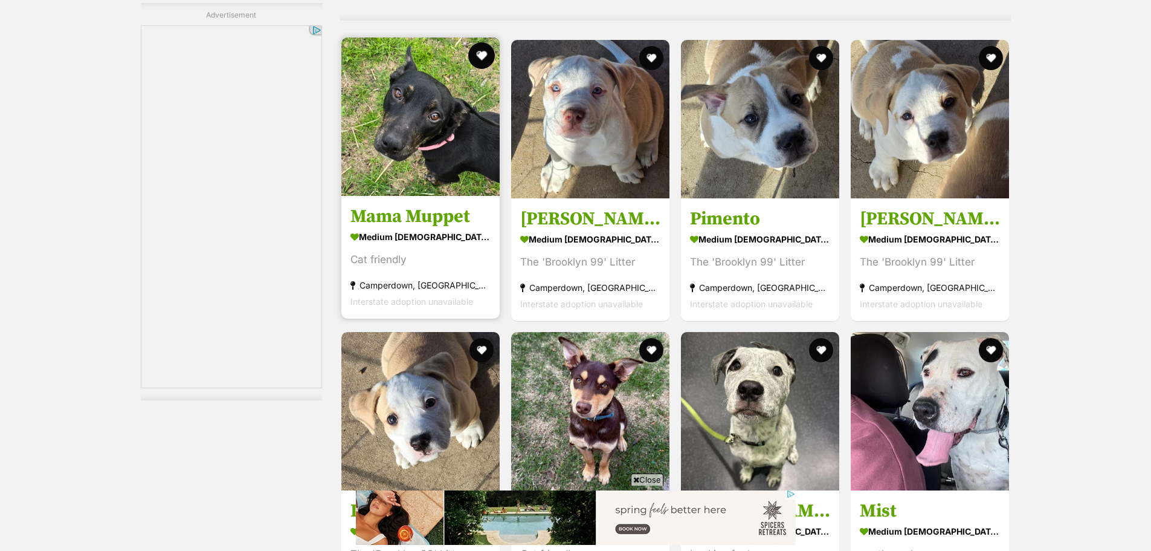
click at [477, 50] on button "favourite" at bounding box center [481, 55] width 27 height 27
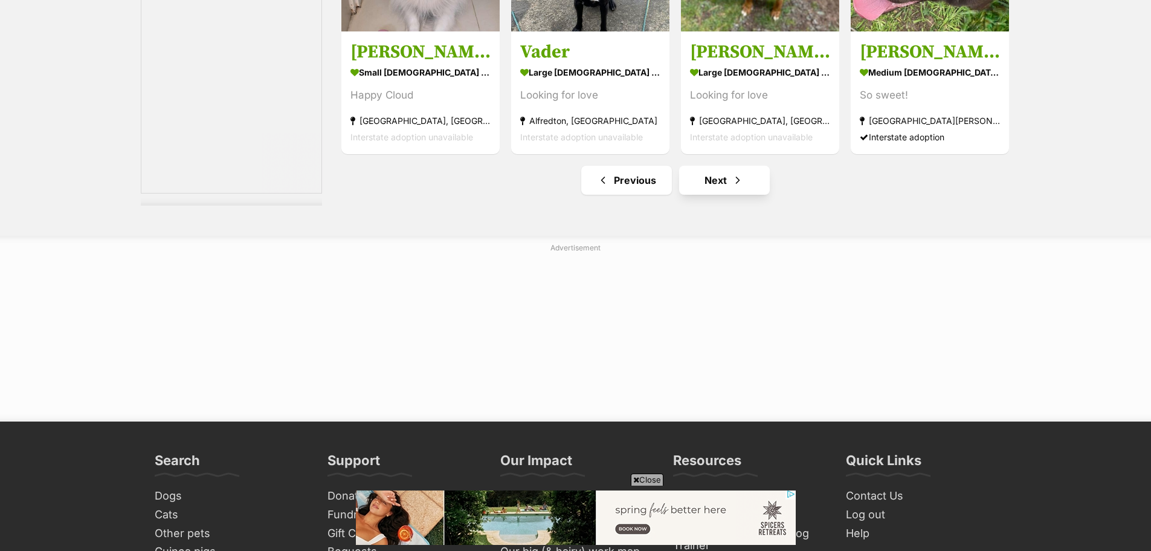
scroll to position [6407, 0]
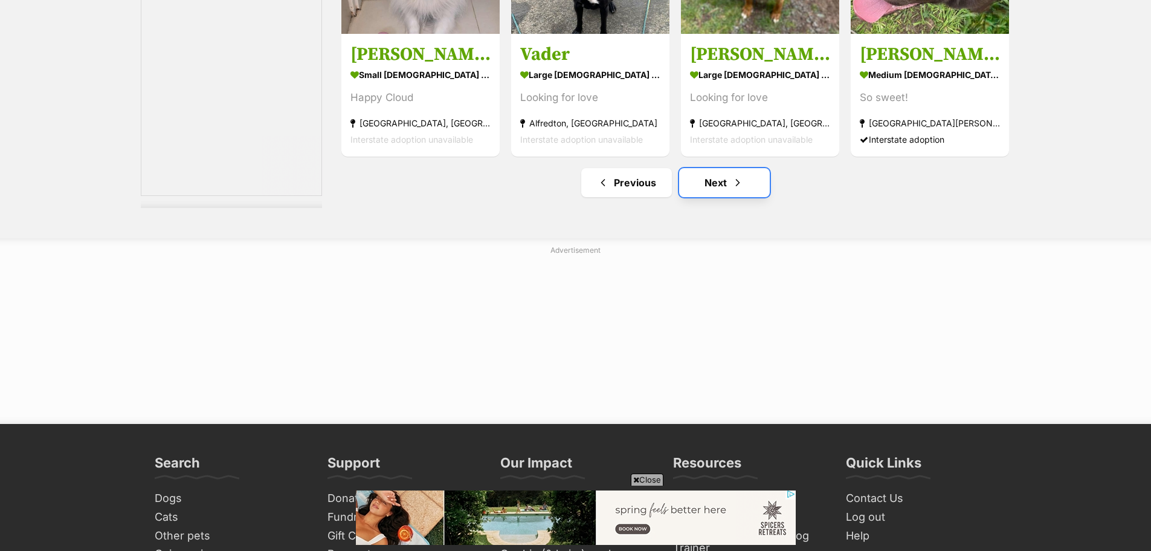
click at [735, 185] on span "Next page" at bounding box center [738, 182] width 12 height 15
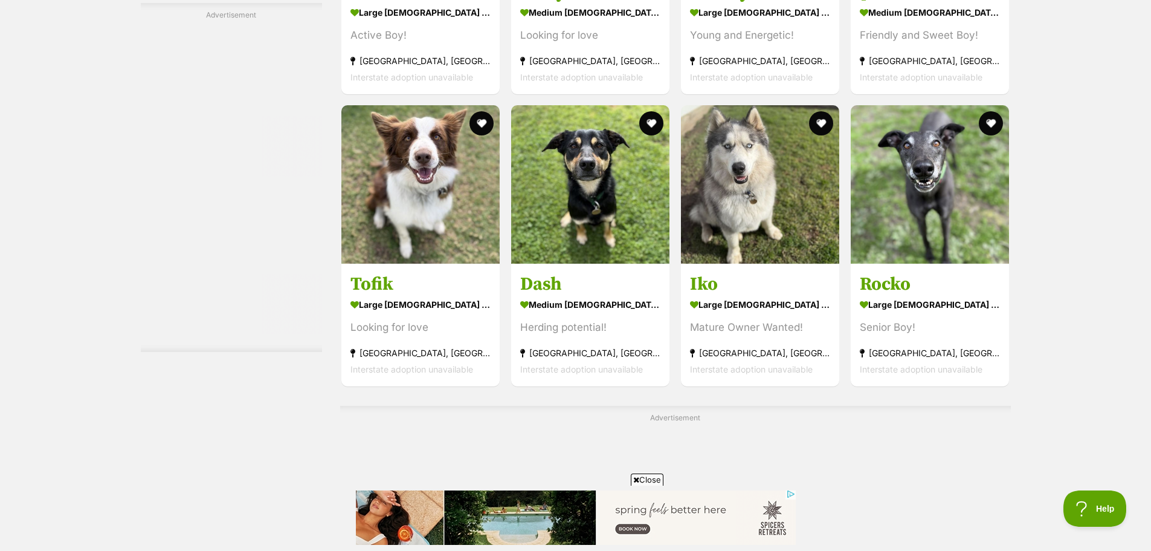
scroll to position [5560, 0]
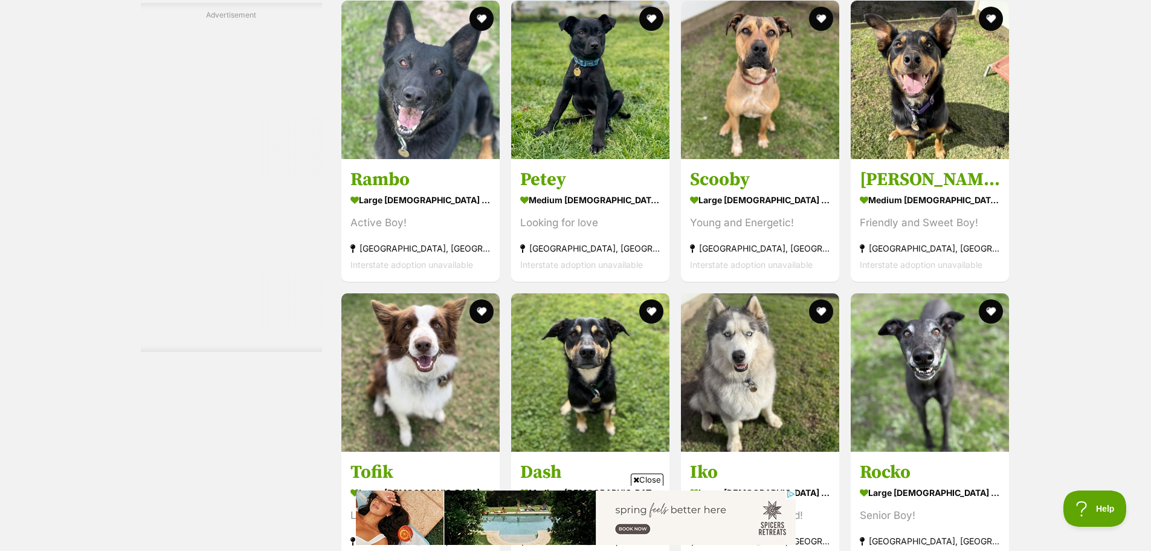
scroll to position [5802, 0]
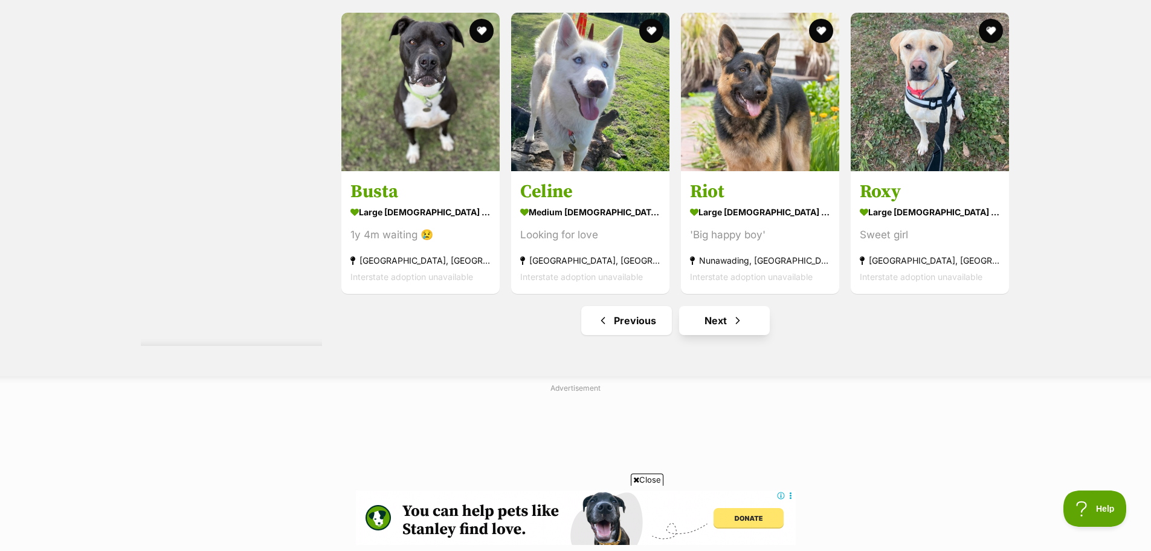
scroll to position [6346, 0]
click at [728, 322] on link "Next" at bounding box center [724, 319] width 91 height 29
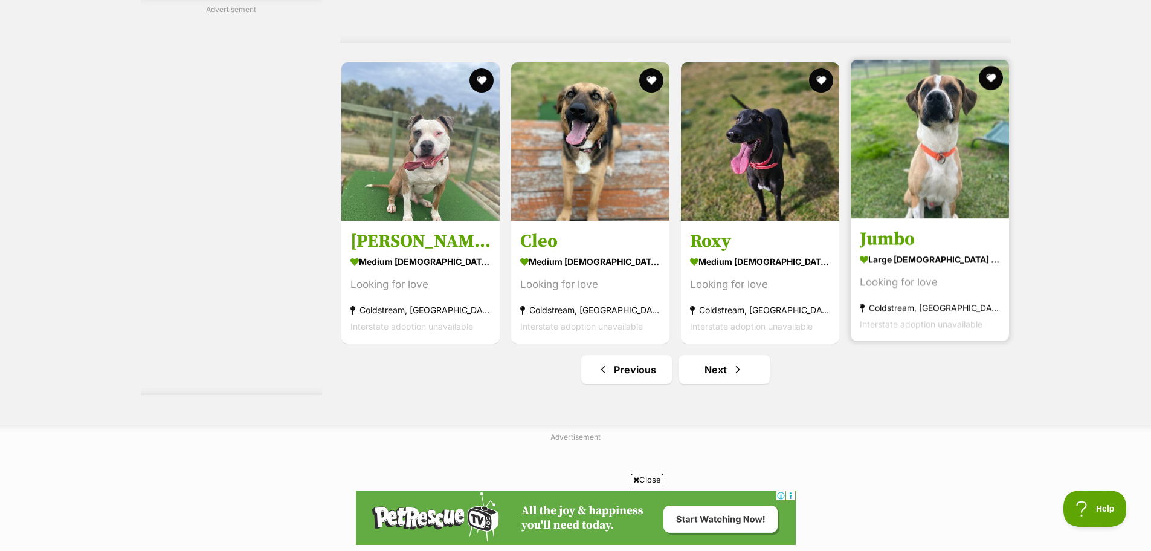
scroll to position [6225, 0]
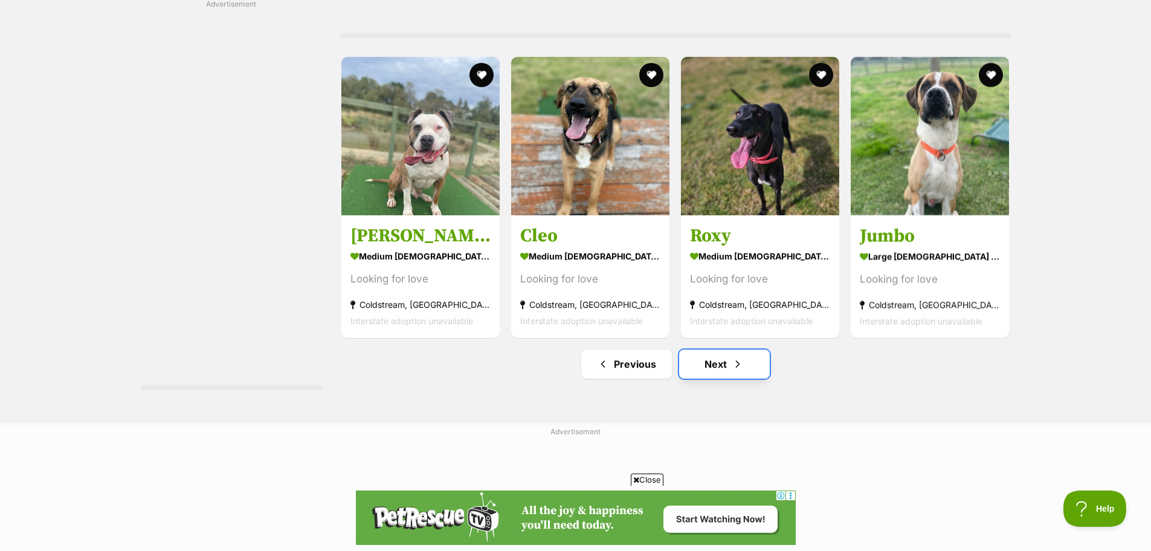
click at [735, 371] on span "Next page" at bounding box center [738, 364] width 12 height 15
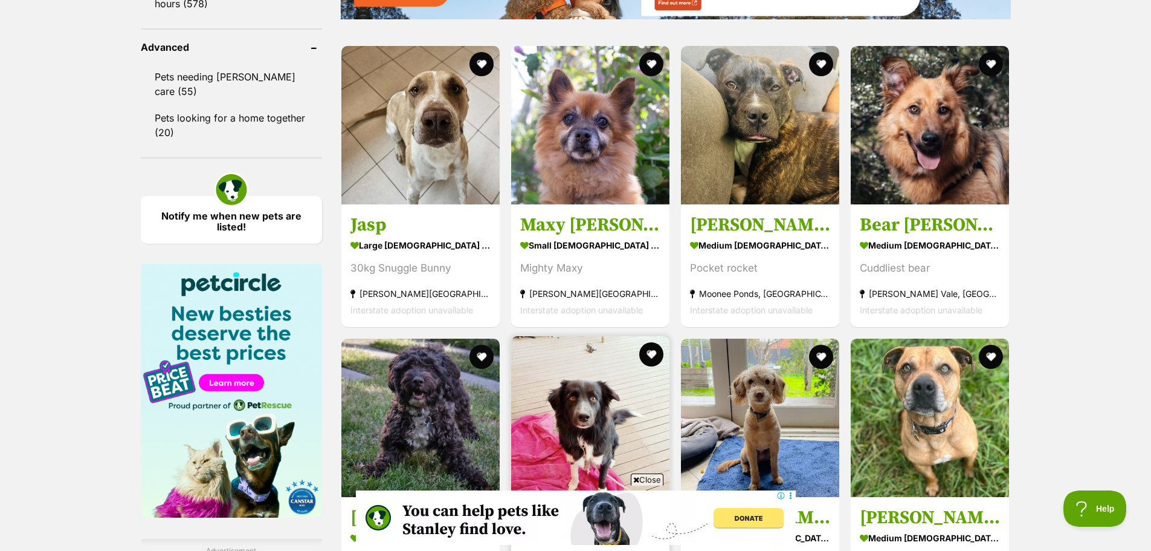
scroll to position [1511, 0]
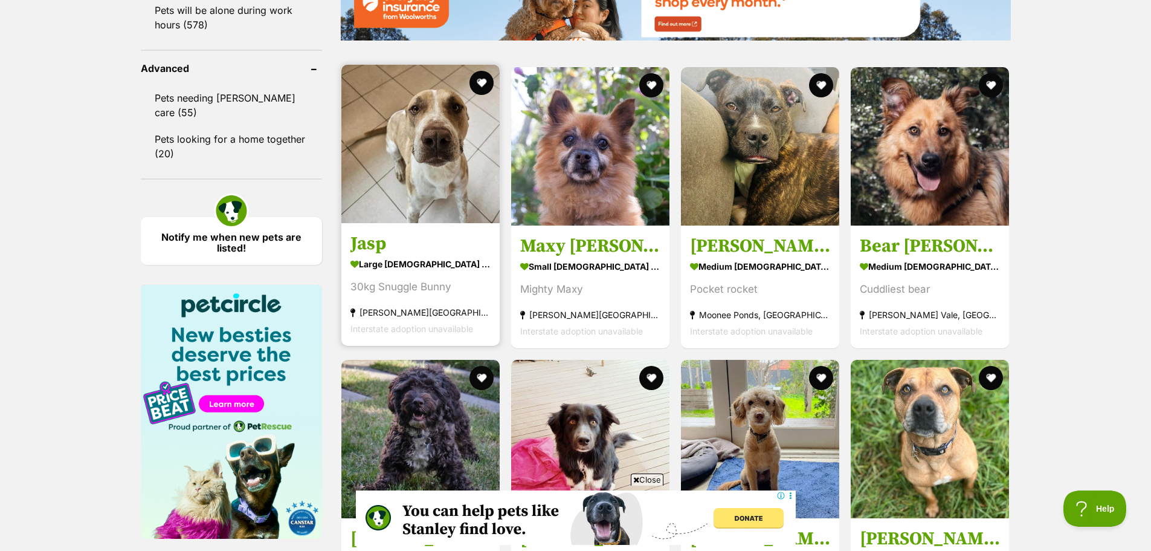
click at [445, 160] on img at bounding box center [420, 144] width 158 height 158
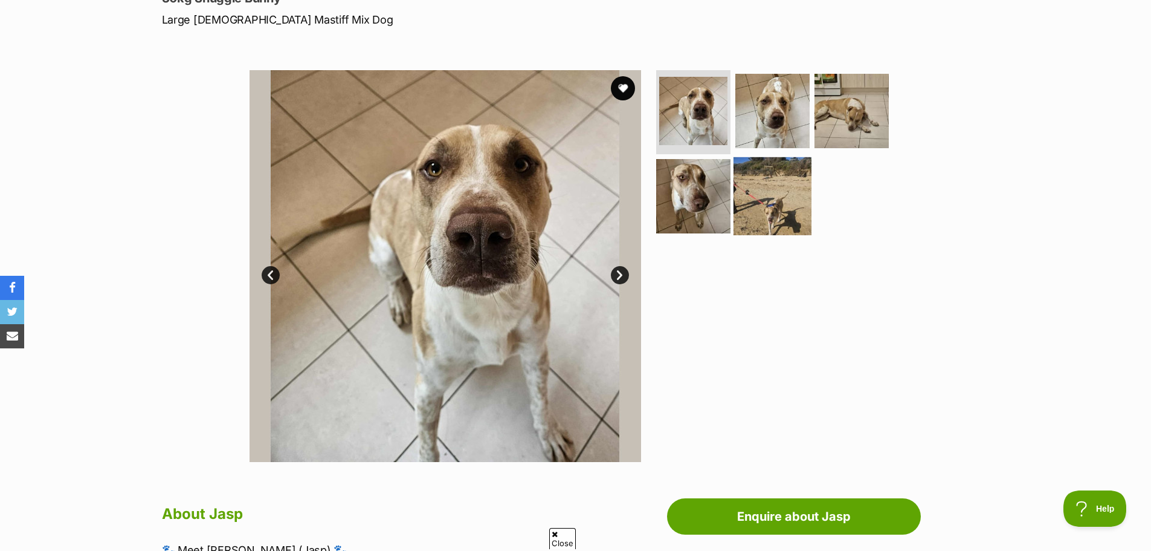
click at [755, 192] on img at bounding box center [773, 196] width 78 height 78
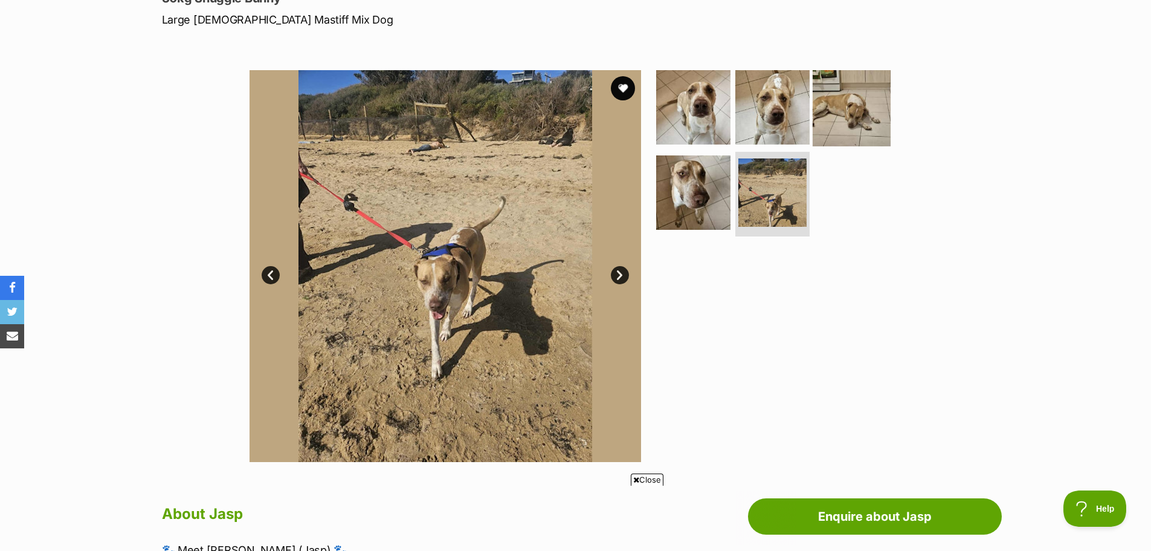
click at [833, 111] on img at bounding box center [852, 107] width 78 height 78
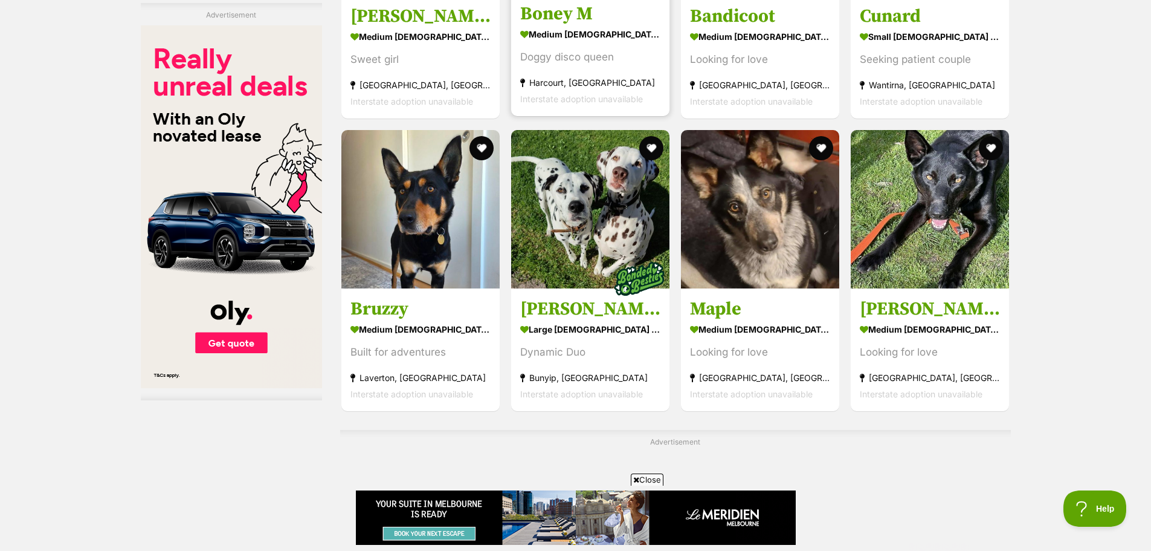
scroll to position [4587, 0]
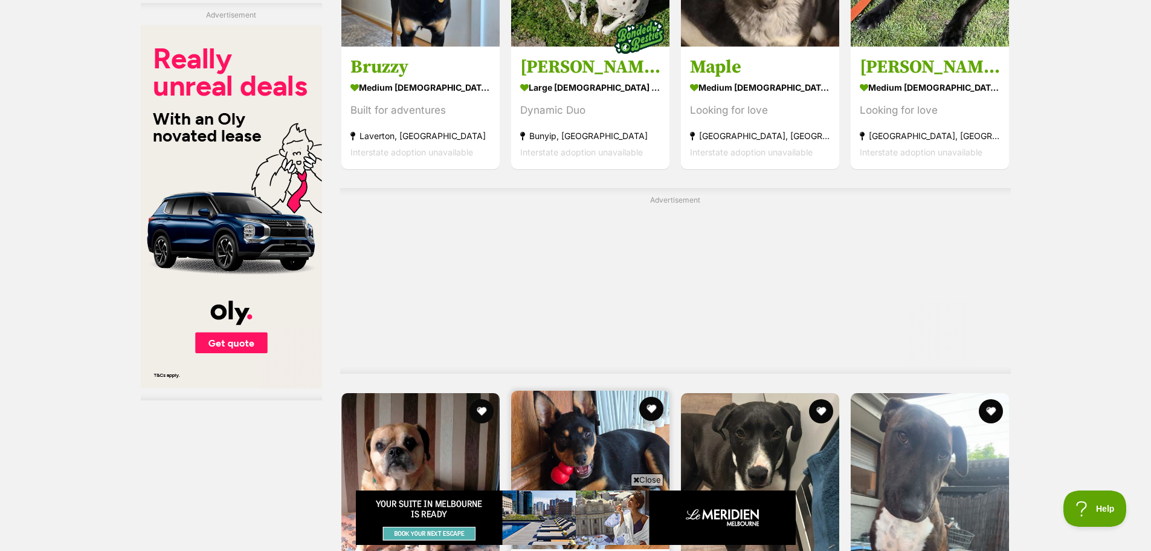
click at [568, 390] on img at bounding box center [590, 469] width 158 height 158
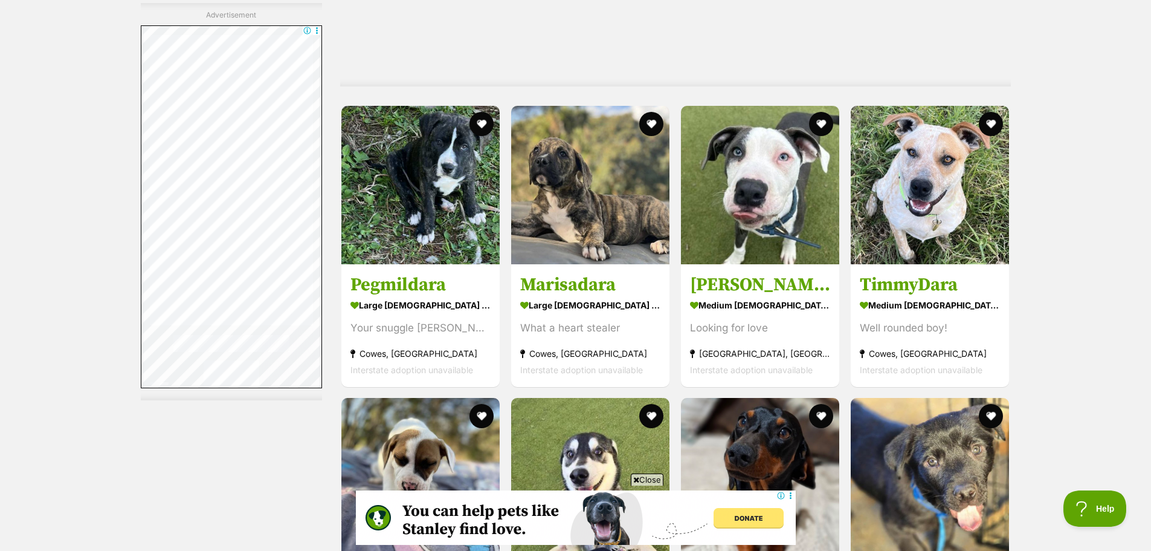
drag, startPoint x: 619, startPoint y: 129, endPoint x: 1140, endPoint y: 148, distance: 521.3
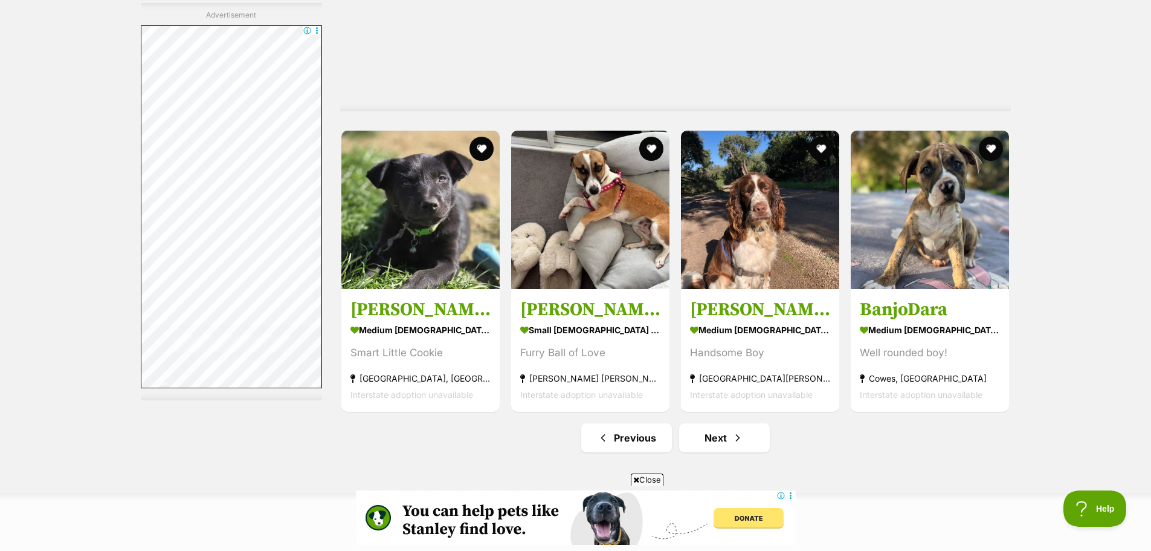
scroll to position [6165, 0]
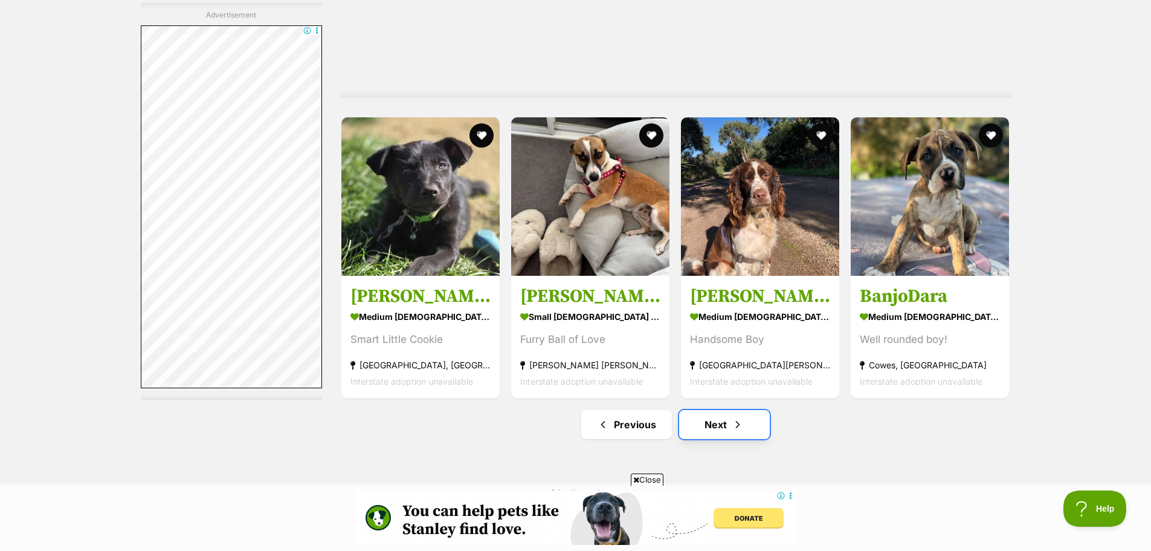
click at [745, 419] on link "Next" at bounding box center [724, 424] width 91 height 29
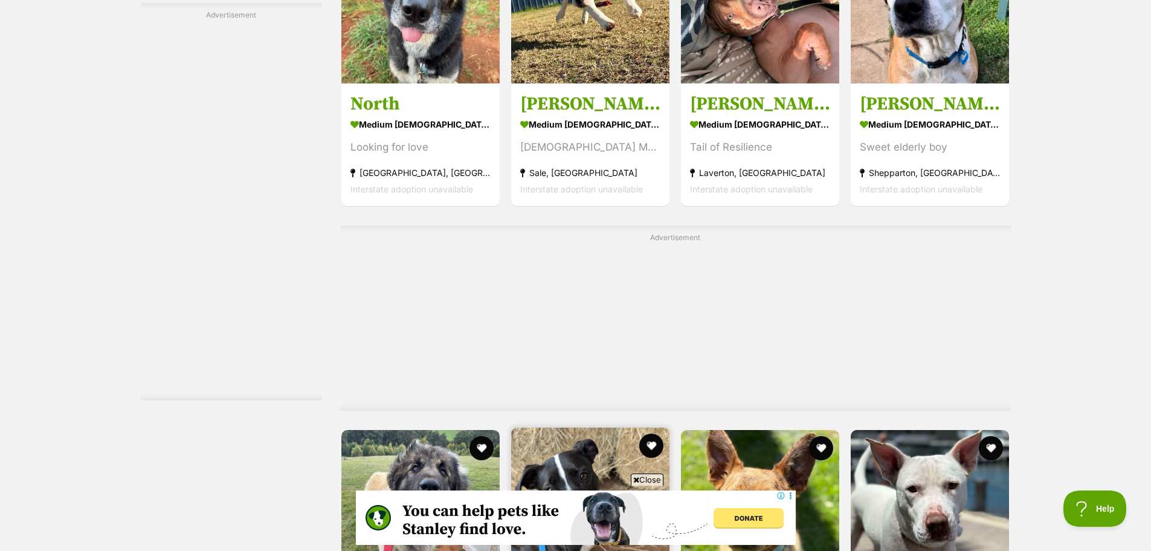
scroll to position [3626, 0]
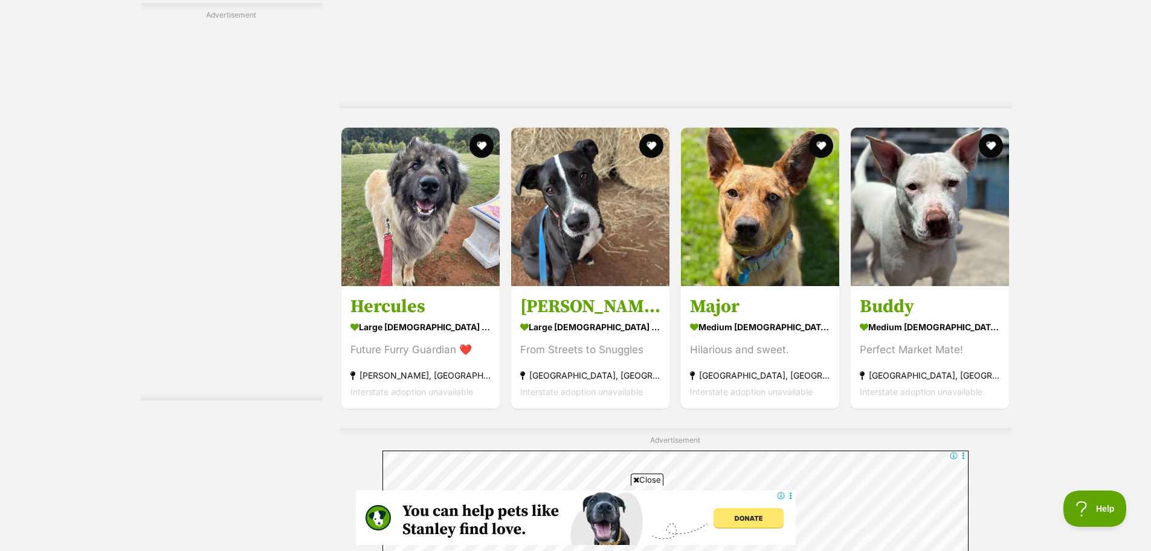
drag, startPoint x: 587, startPoint y: 169, endPoint x: 1108, endPoint y: 207, distance: 523.0
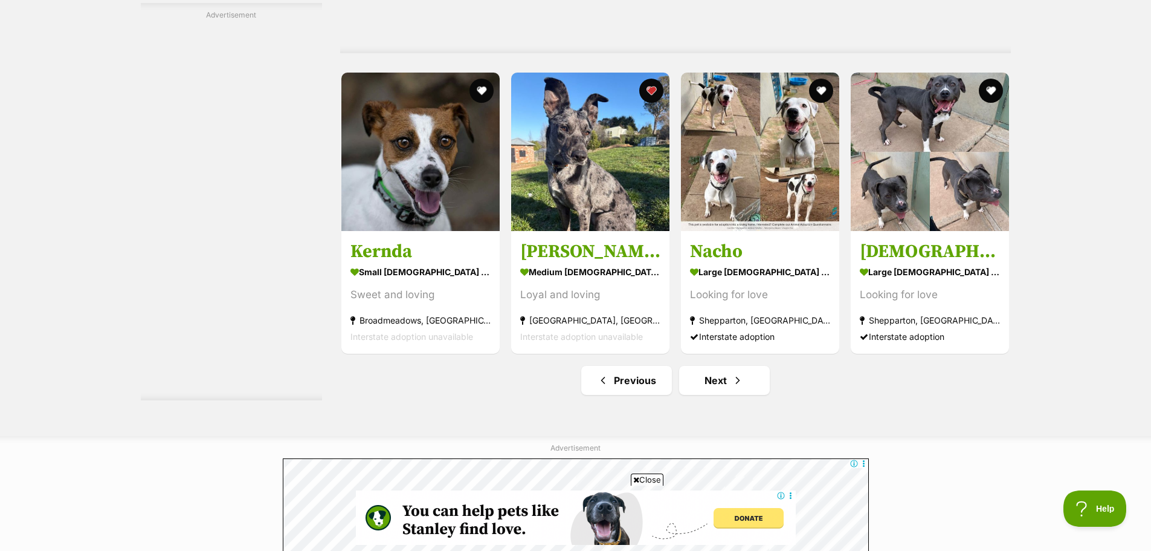
scroll to position [0, 0]
click at [725, 384] on link "Next" at bounding box center [724, 380] width 91 height 29
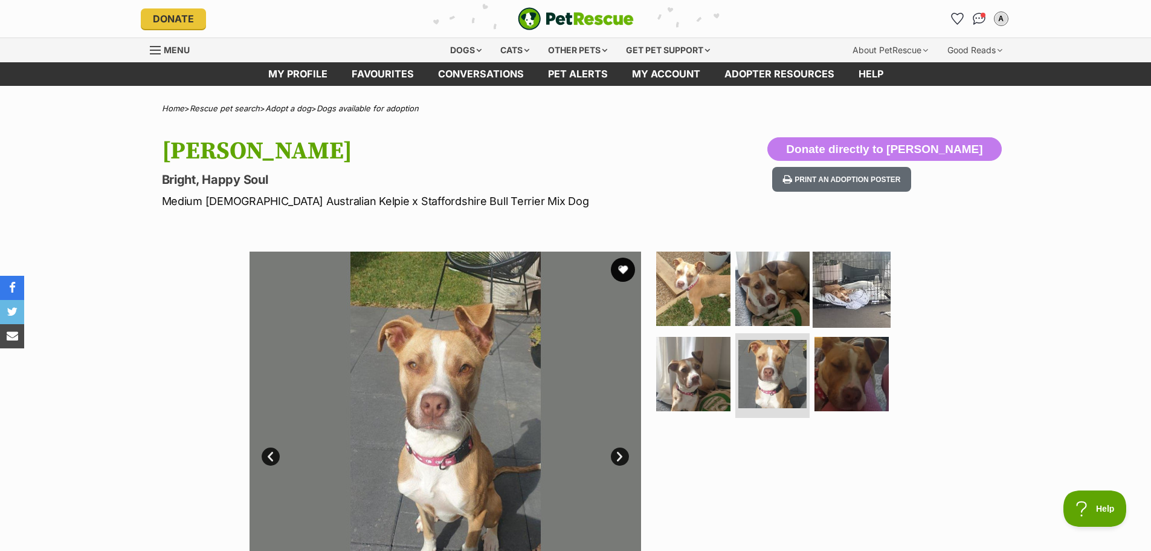
click at [845, 286] on img at bounding box center [852, 288] width 78 height 78
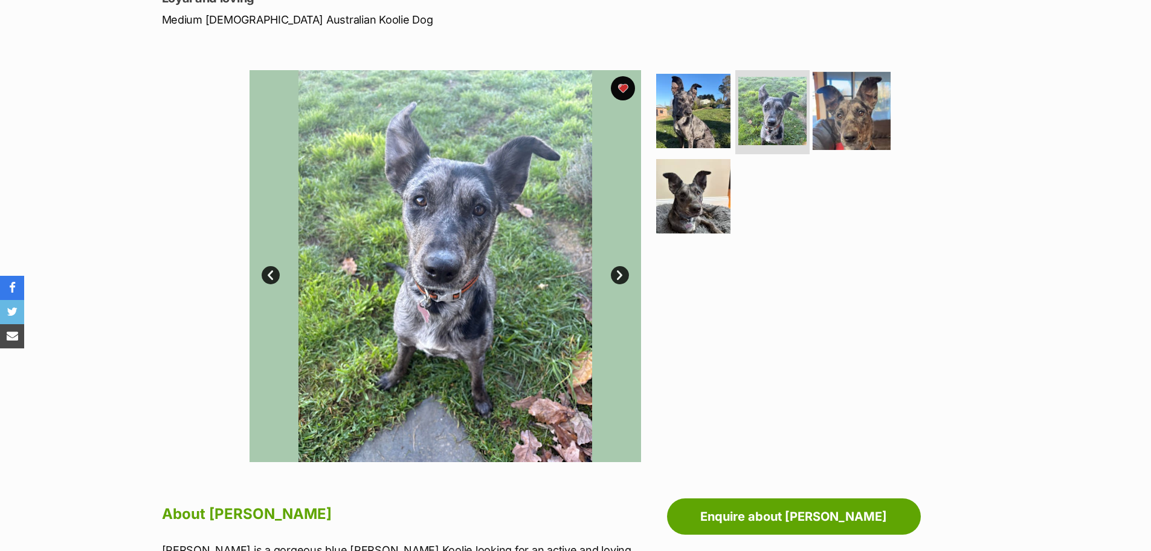
click at [852, 110] on img at bounding box center [852, 110] width 78 height 78
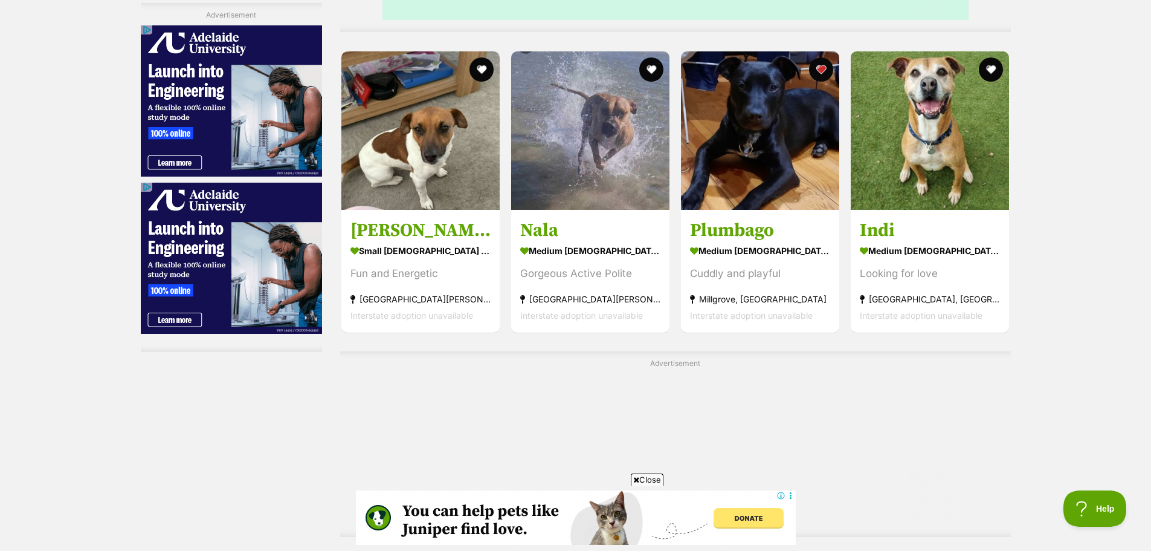
drag, startPoint x: 771, startPoint y: 135, endPoint x: 841, endPoint y: 141, distance: 70.4
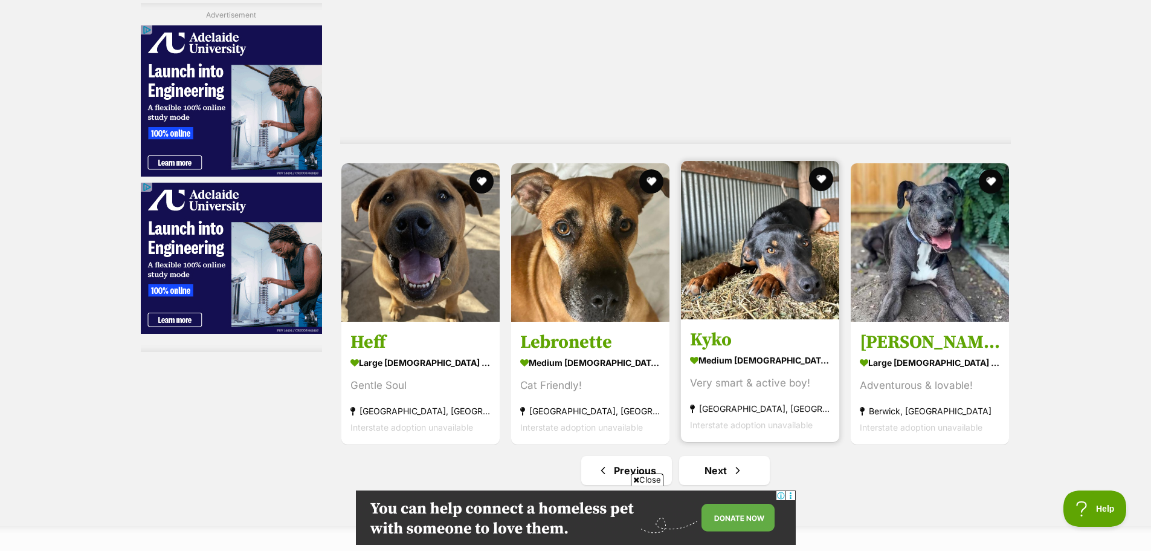
scroll to position [6225, 0]
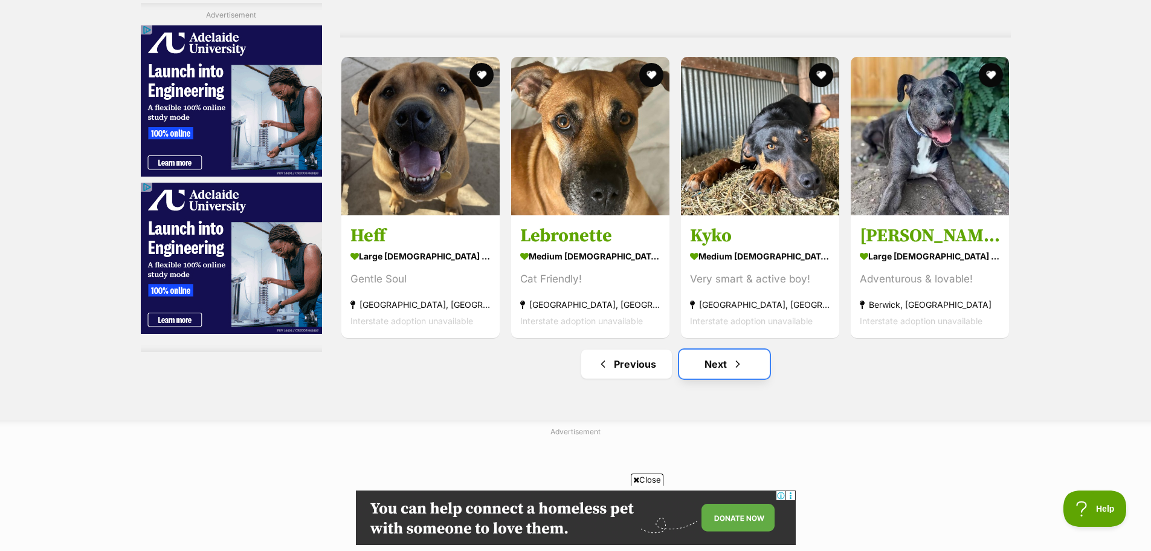
drag, startPoint x: 752, startPoint y: 367, endPoint x: 745, endPoint y: 367, distance: 6.6
click at [751, 367] on link "Next" at bounding box center [724, 363] width 91 height 29
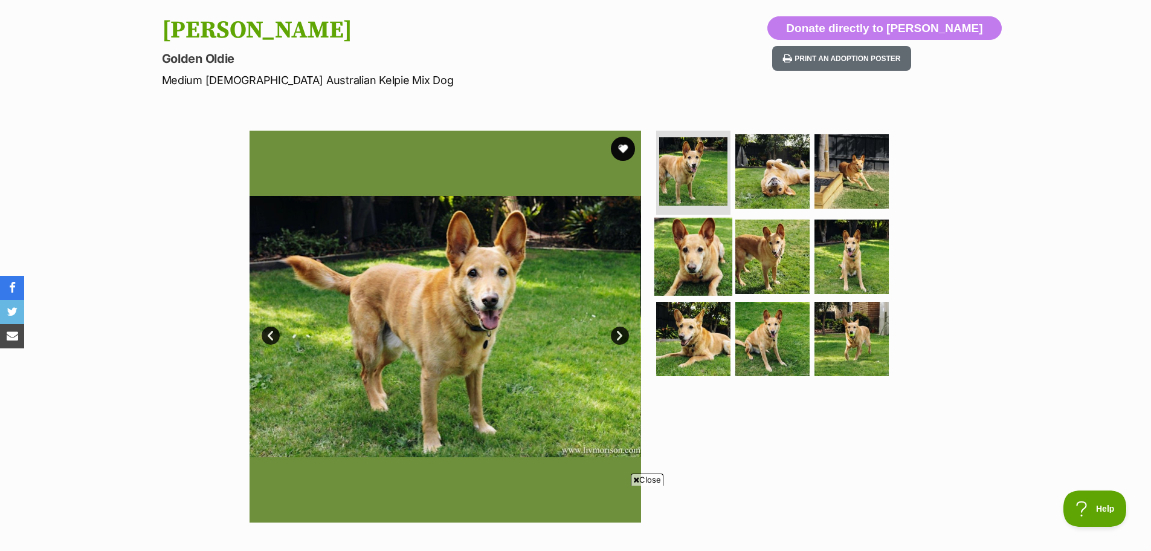
click at [710, 244] on img at bounding box center [694, 257] width 78 height 78
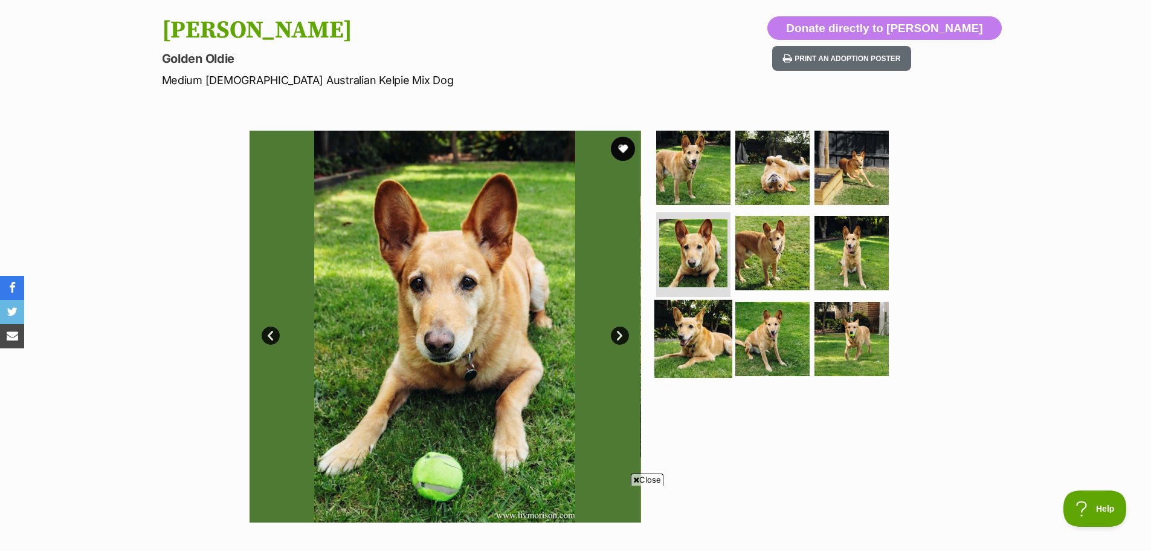
click at [699, 332] on img at bounding box center [694, 339] width 78 height 78
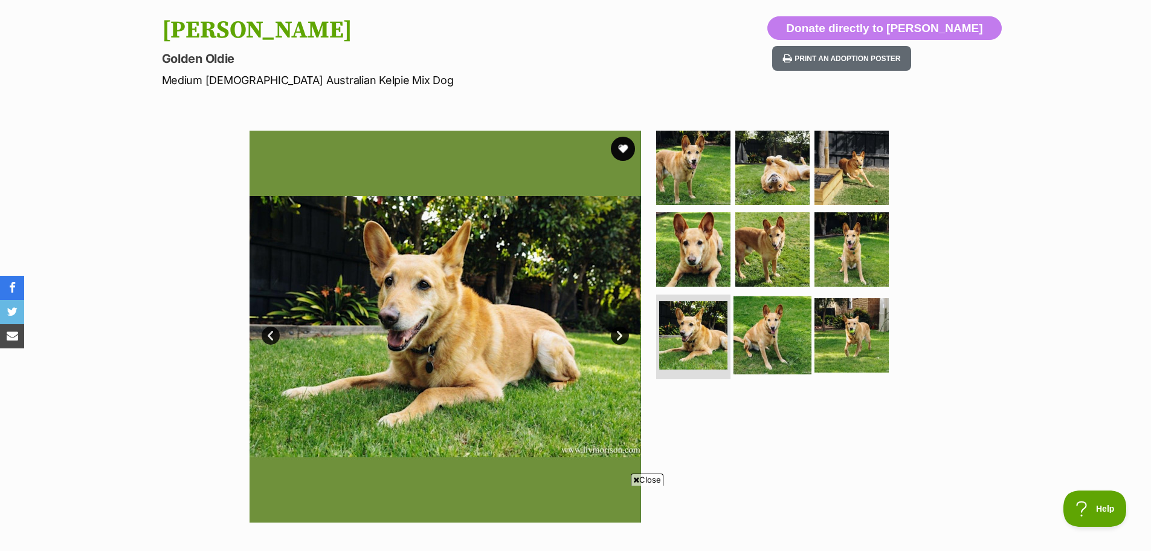
click at [768, 322] on img at bounding box center [773, 335] width 78 height 78
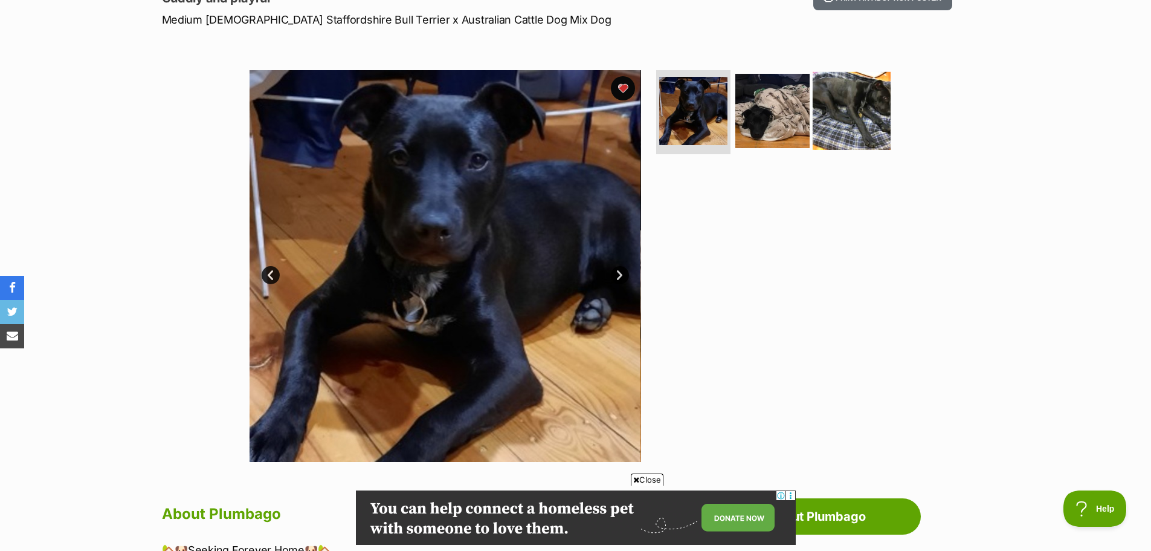
click at [857, 121] on img at bounding box center [852, 110] width 78 height 78
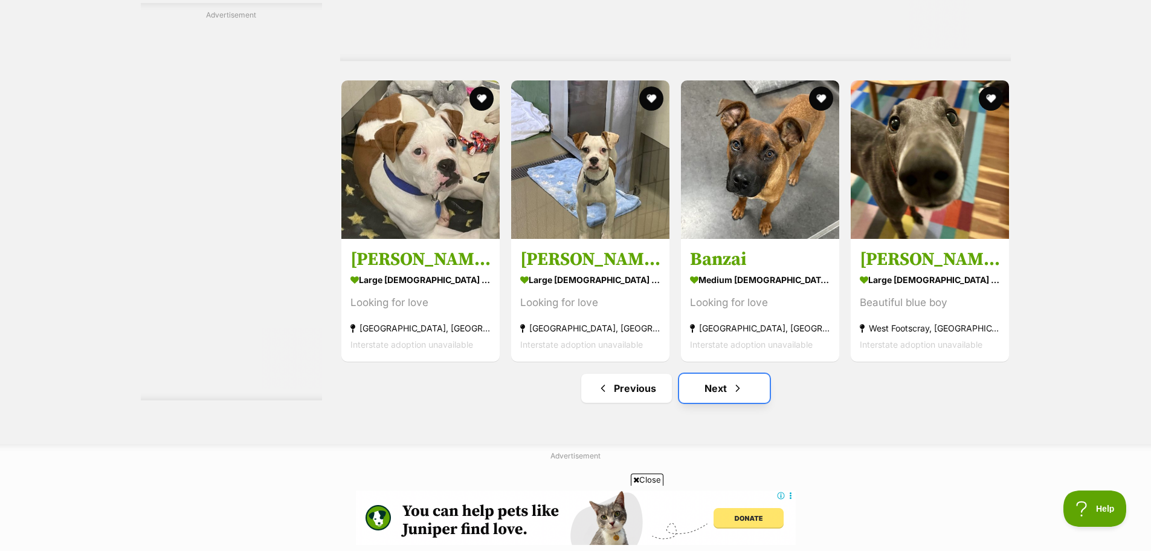
click at [716, 386] on link "Next" at bounding box center [724, 388] width 91 height 29
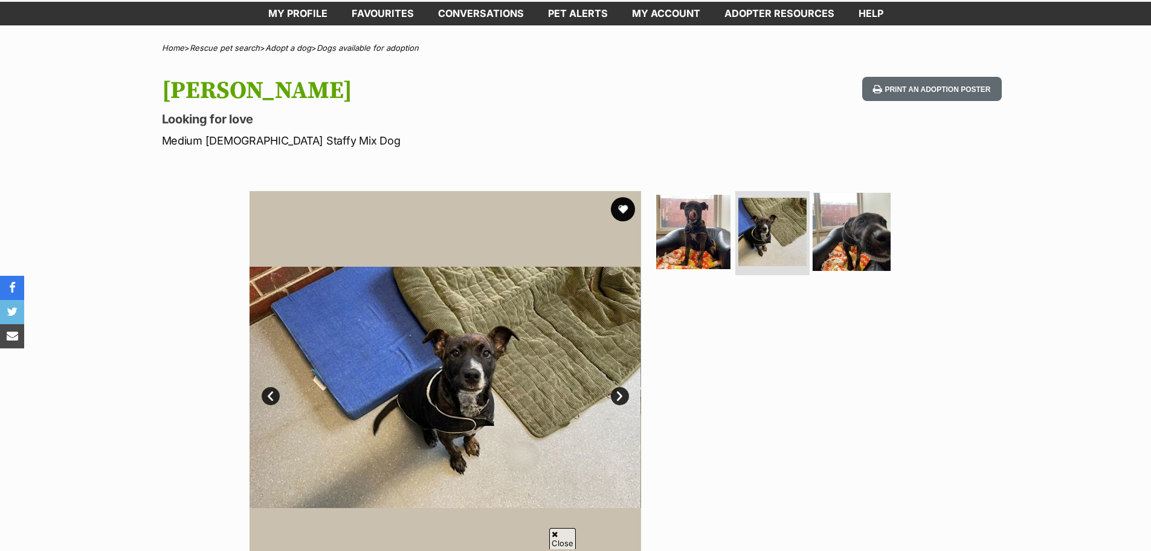
click at [865, 241] on img at bounding box center [852, 231] width 78 height 78
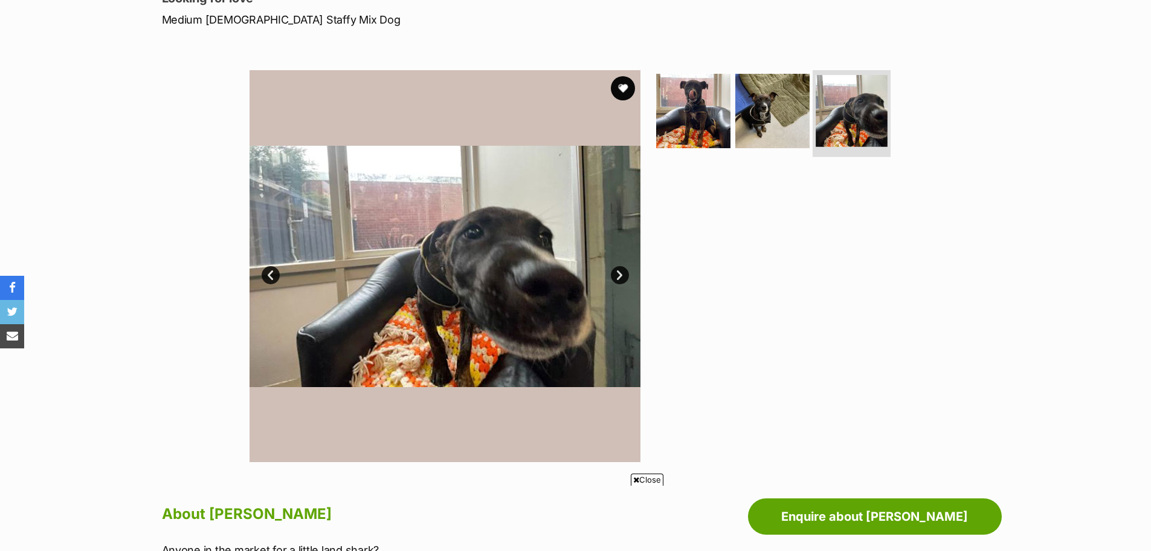
scroll to position [121, 0]
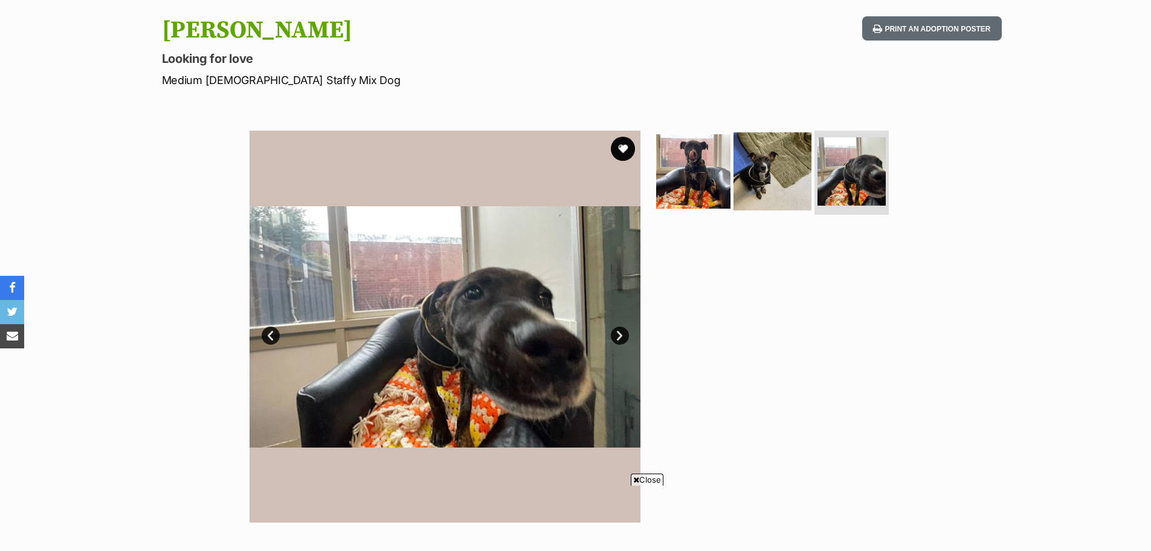
click at [757, 202] on img at bounding box center [773, 171] width 78 height 78
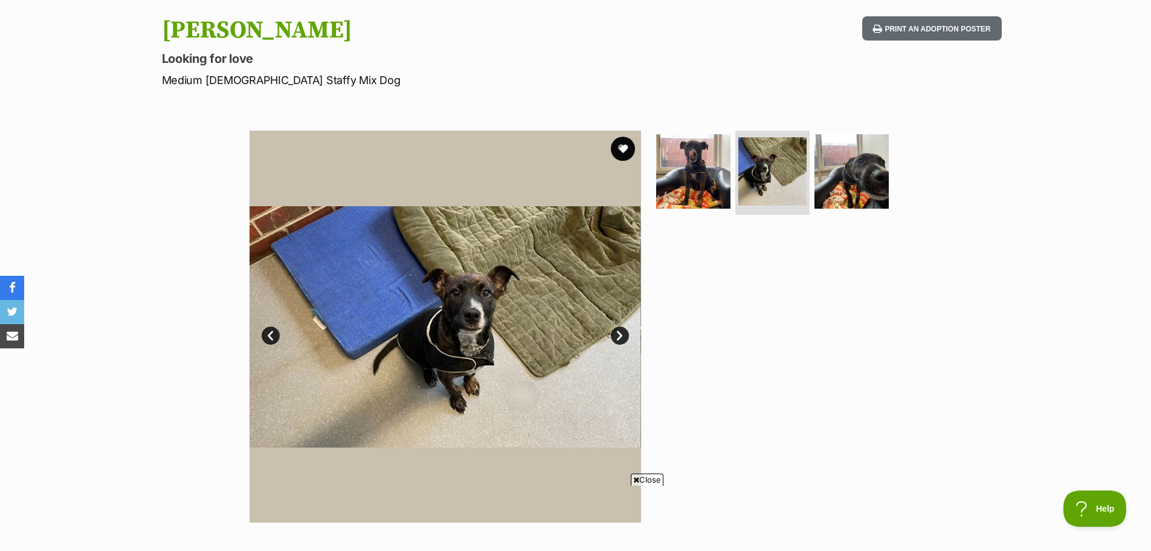
scroll to position [0, 0]
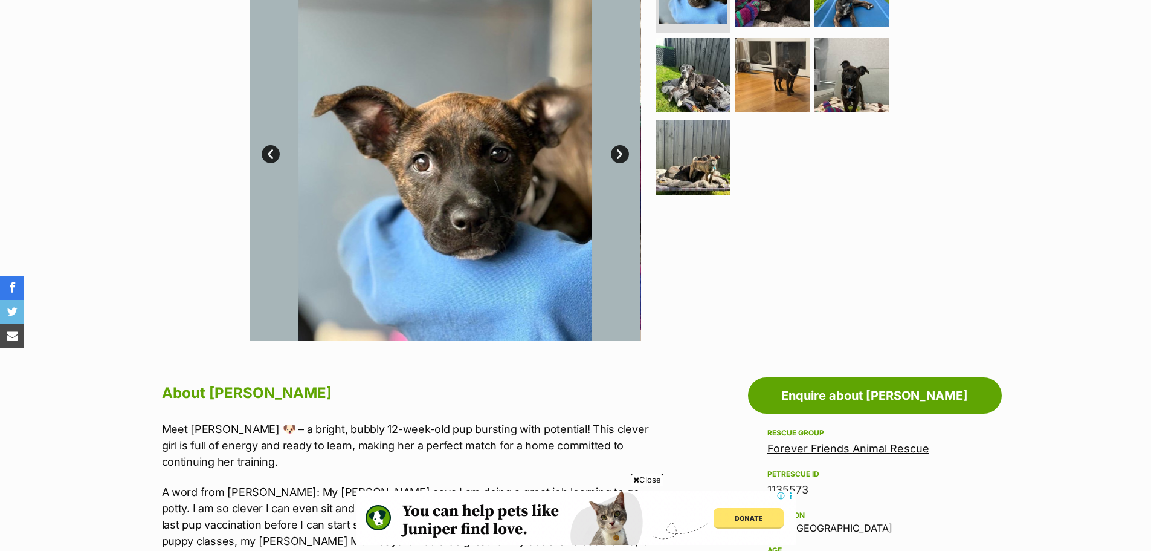
scroll to position [181, 0]
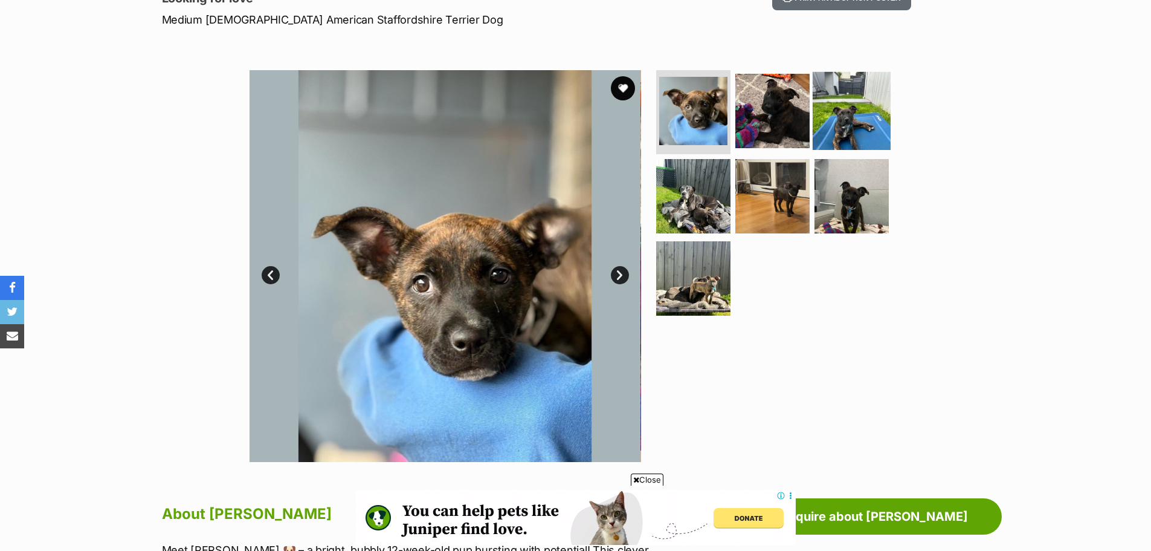
click at [814, 108] on img at bounding box center [852, 110] width 78 height 78
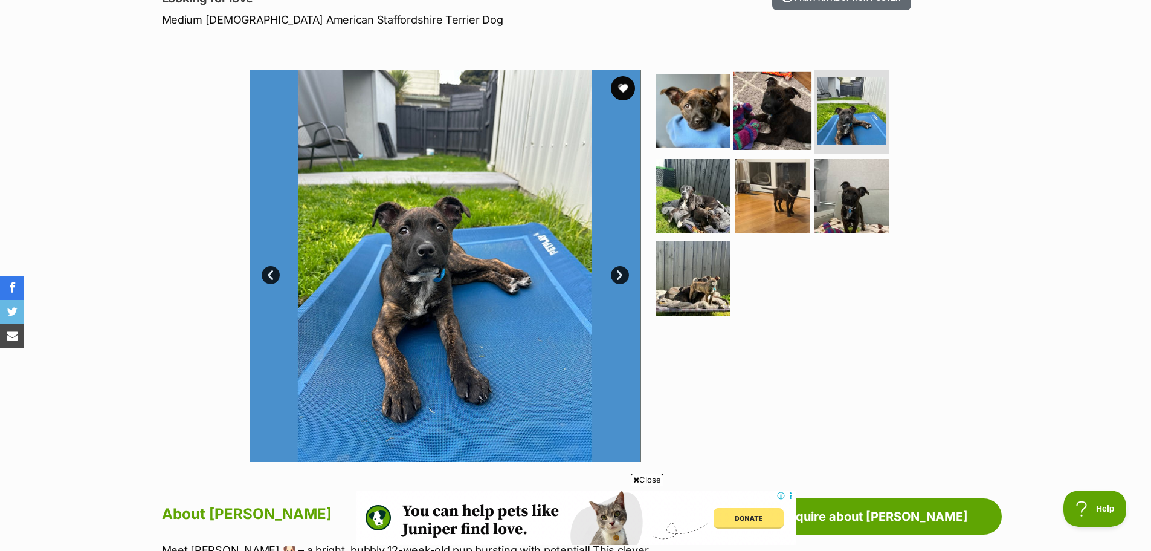
scroll to position [0, 0]
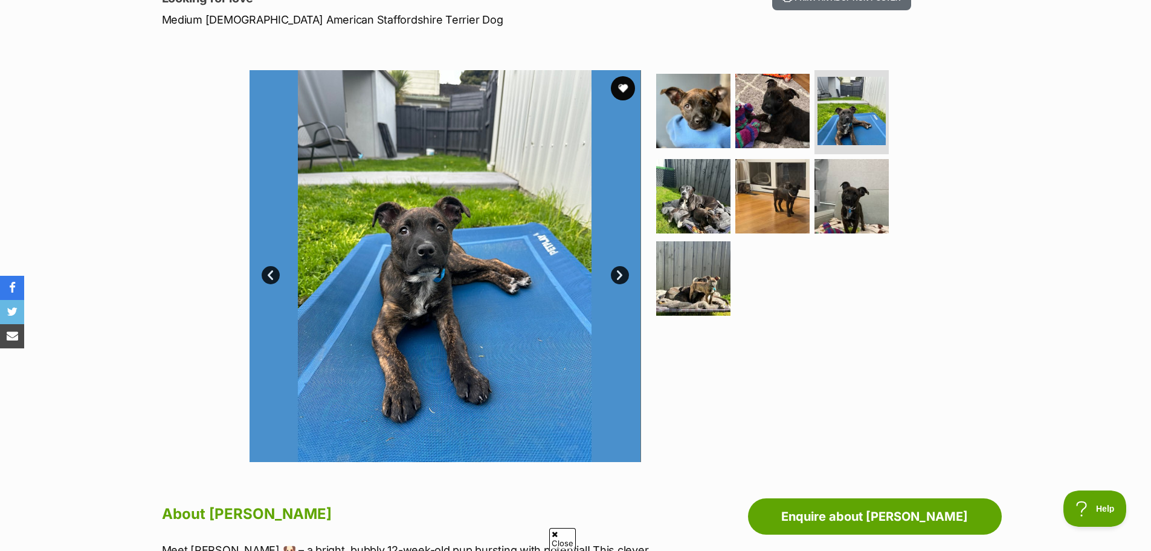
click at [954, 162] on div "Available 3 of 7 images 3 of 7 images 3 of 7 images 3 of 7 images 3 of 7 images…" at bounding box center [575, 257] width 1151 height 410
click at [695, 97] on img at bounding box center [694, 110] width 78 height 78
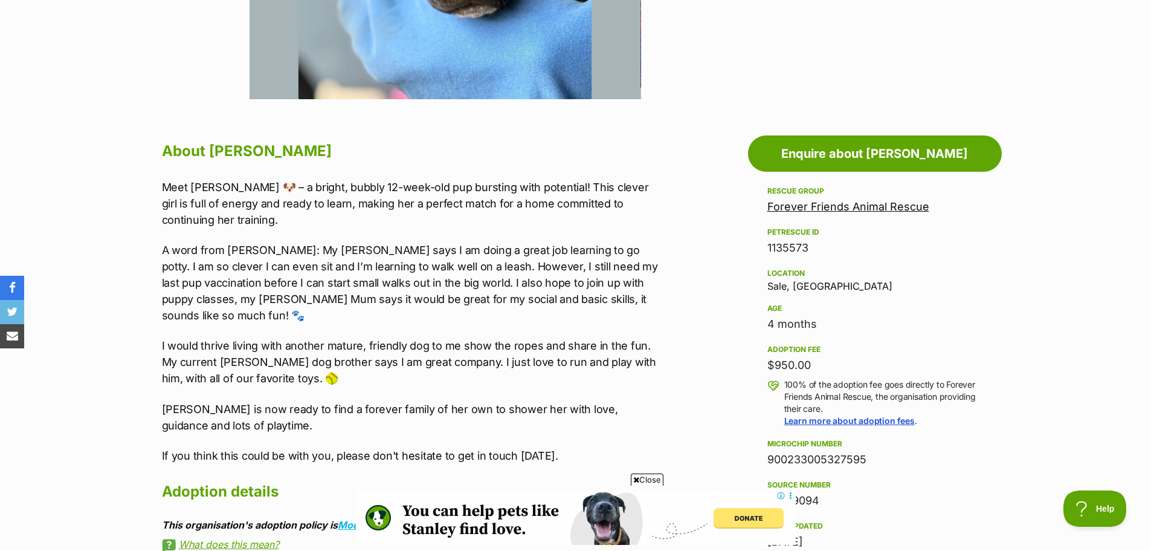
drag, startPoint x: 811, startPoint y: 364, endPoint x: 760, endPoint y: 366, distance: 51.4
click at [760, 366] on aside "Rescue group Forever Friends Animal Rescue PetRescue ID 1135573 Location Sale, …" at bounding box center [875, 454] width 254 height 540
click at [958, 351] on div "Adoption fee" at bounding box center [875, 350] width 215 height 10
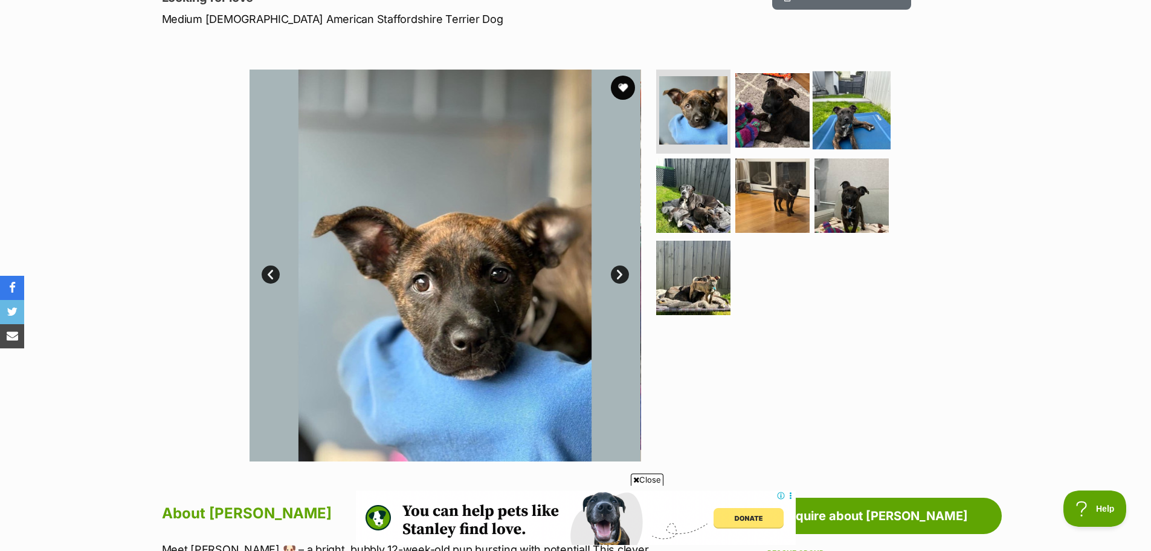
scroll to position [60, 0]
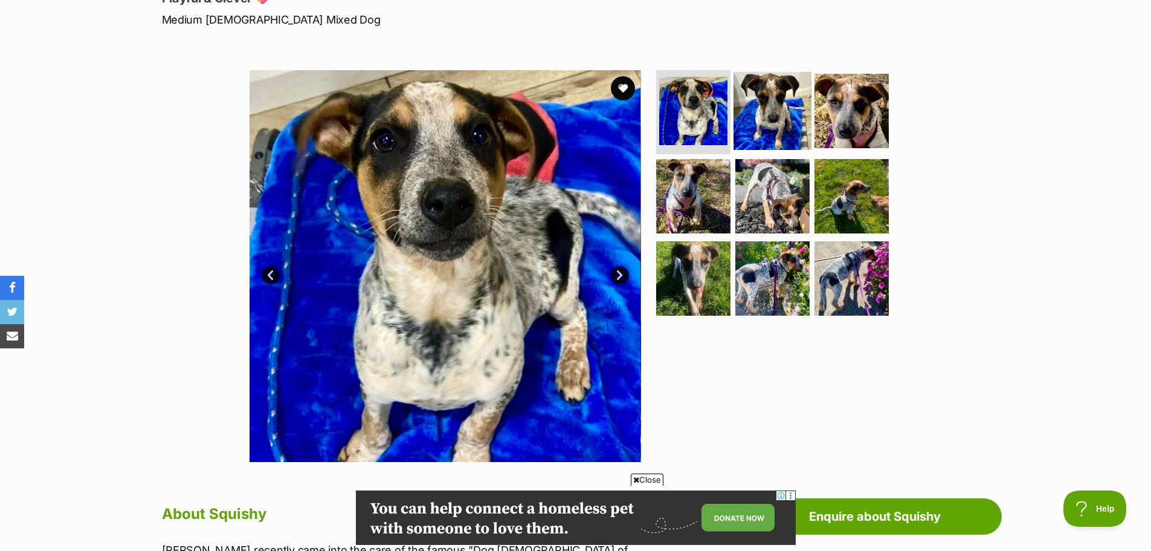
click at [768, 117] on img at bounding box center [773, 110] width 78 height 78
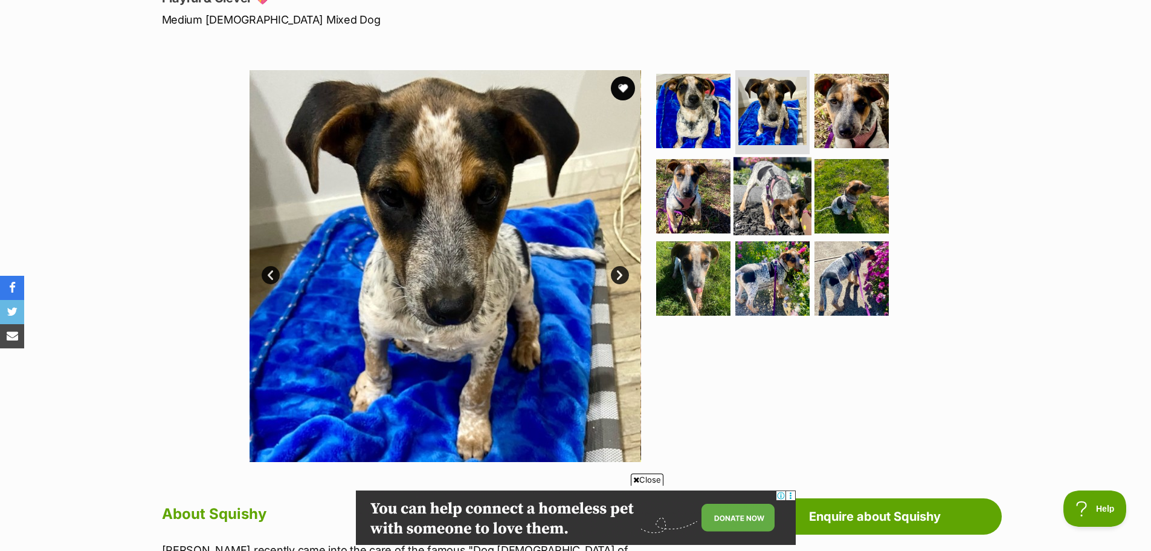
click at [755, 189] on img at bounding box center [773, 196] width 78 height 78
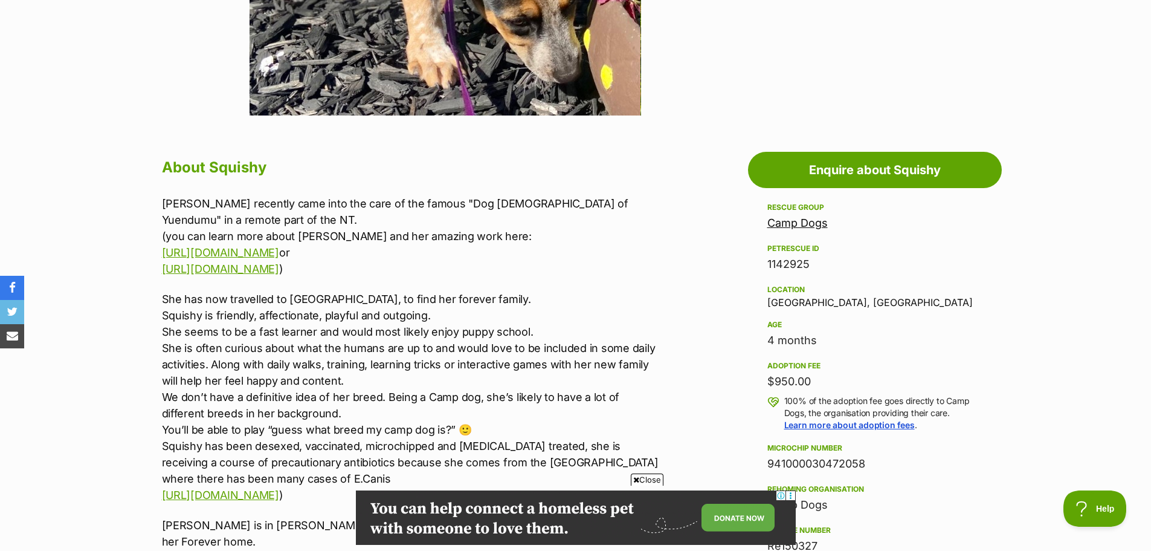
scroll to position [423, 0]
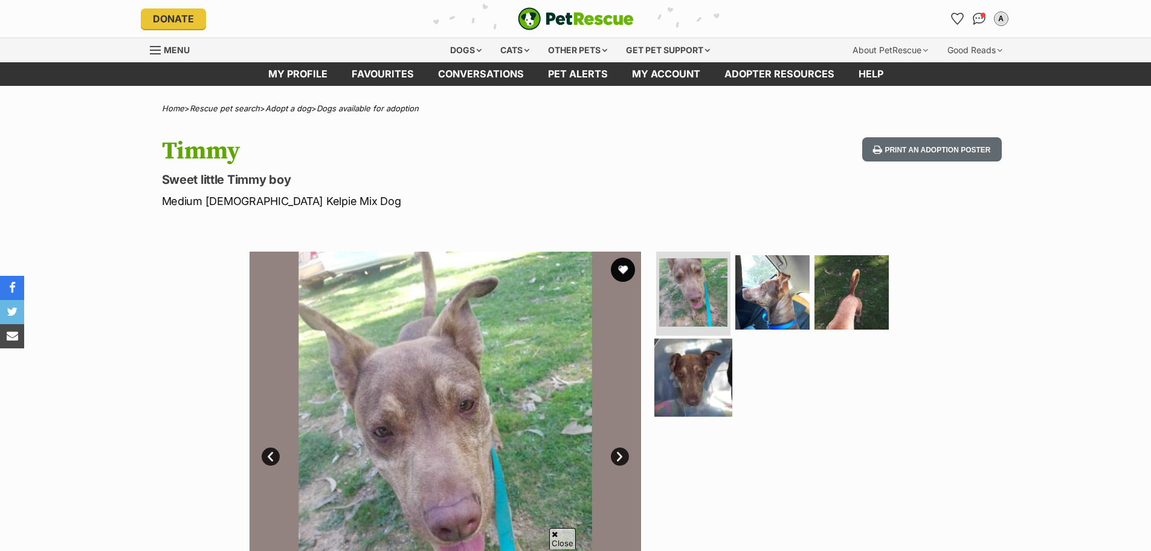
scroll to position [181, 0]
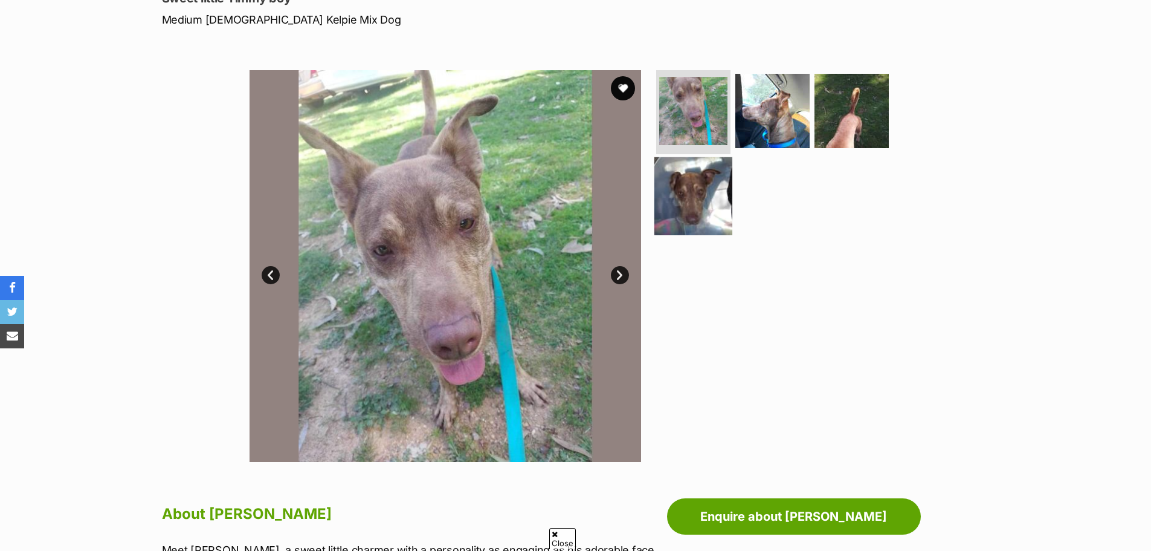
click at [697, 181] on img at bounding box center [694, 196] width 78 height 78
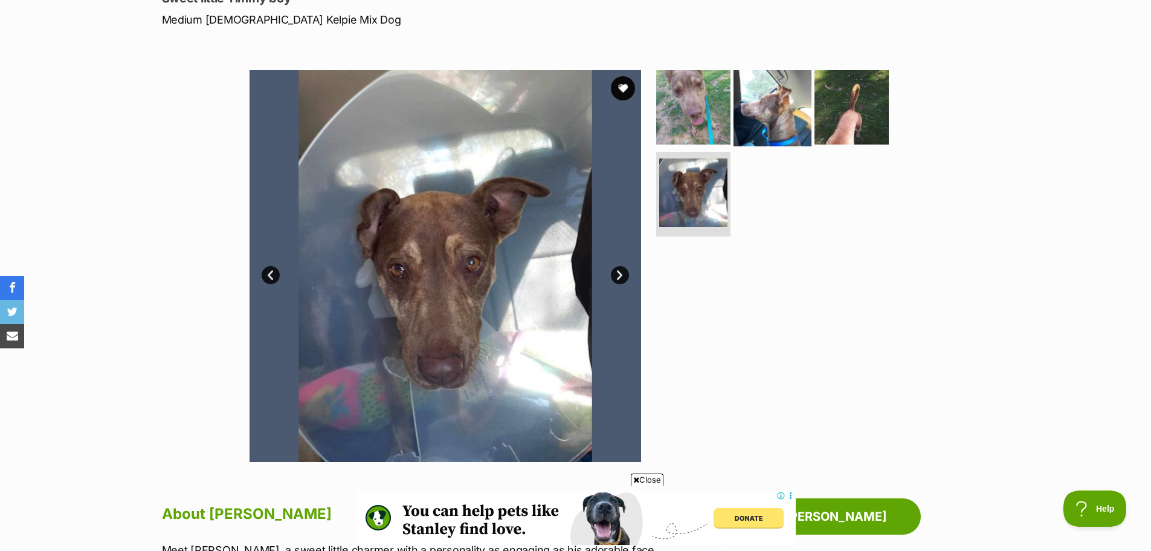
scroll to position [0, 0]
click at [783, 96] on img at bounding box center [773, 107] width 78 height 78
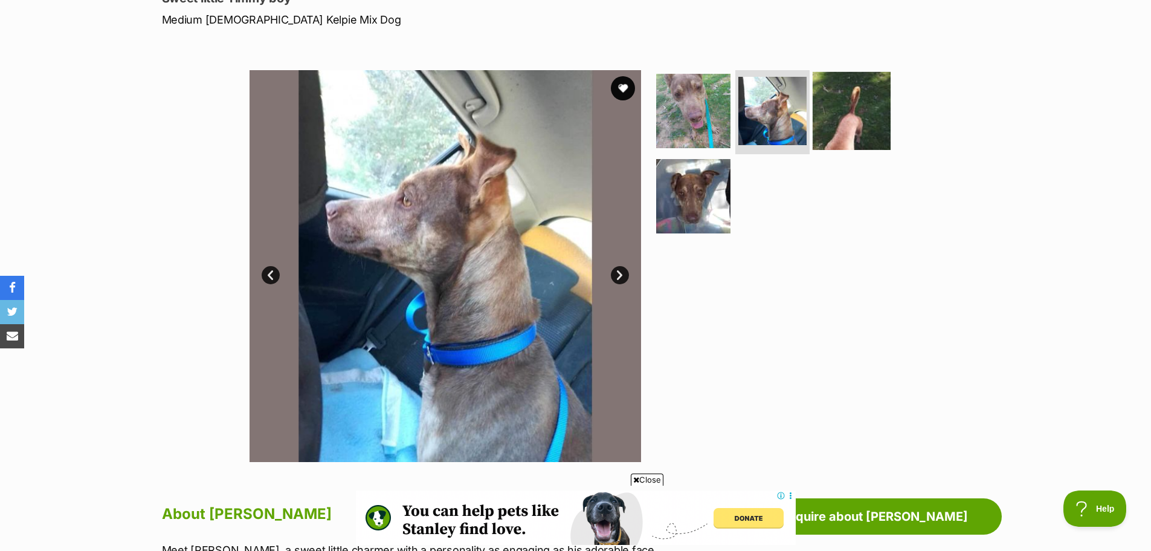
click at [862, 97] on img at bounding box center [852, 110] width 78 height 78
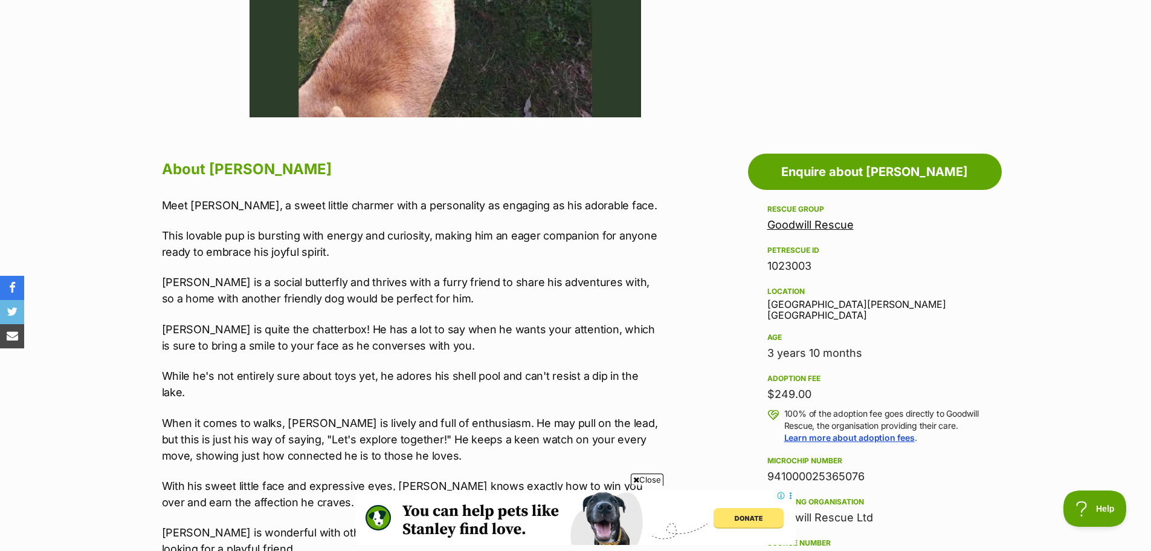
scroll to position [544, 0]
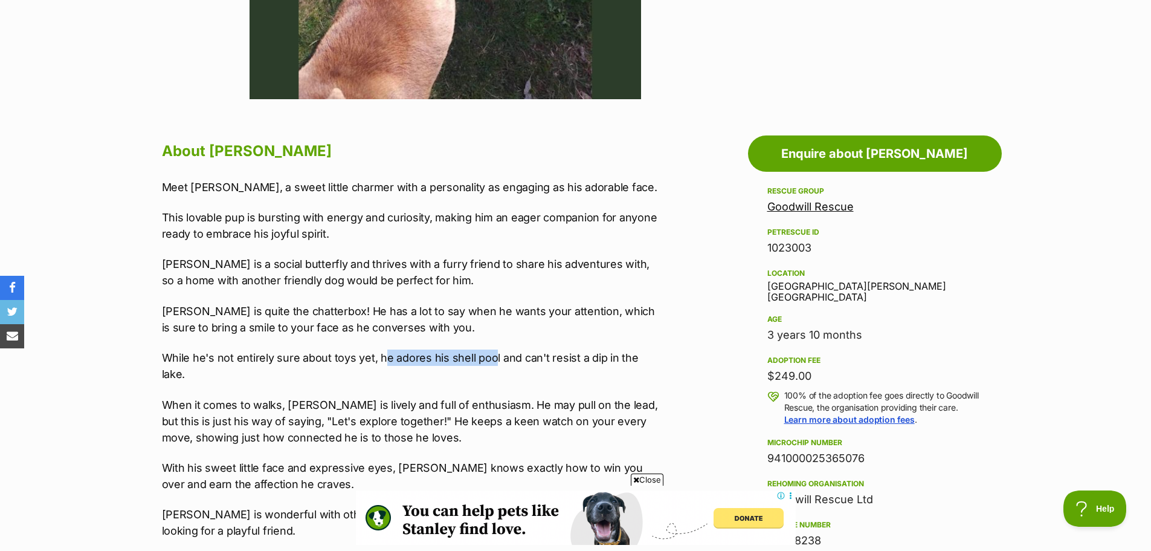
drag, startPoint x: 381, startPoint y: 352, endPoint x: 491, endPoint y: 345, distance: 109.6
click at [491, 345] on div "Meet [PERSON_NAME], a sweet little charmer with a personality as engaging as hi…" at bounding box center [411, 406] width 499 height 454
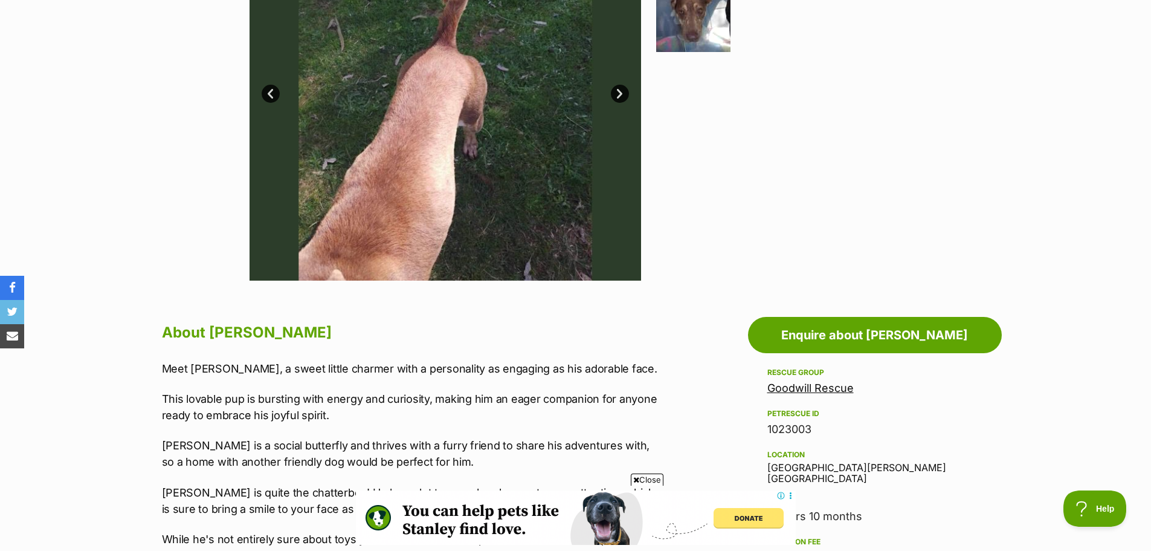
scroll to position [604, 0]
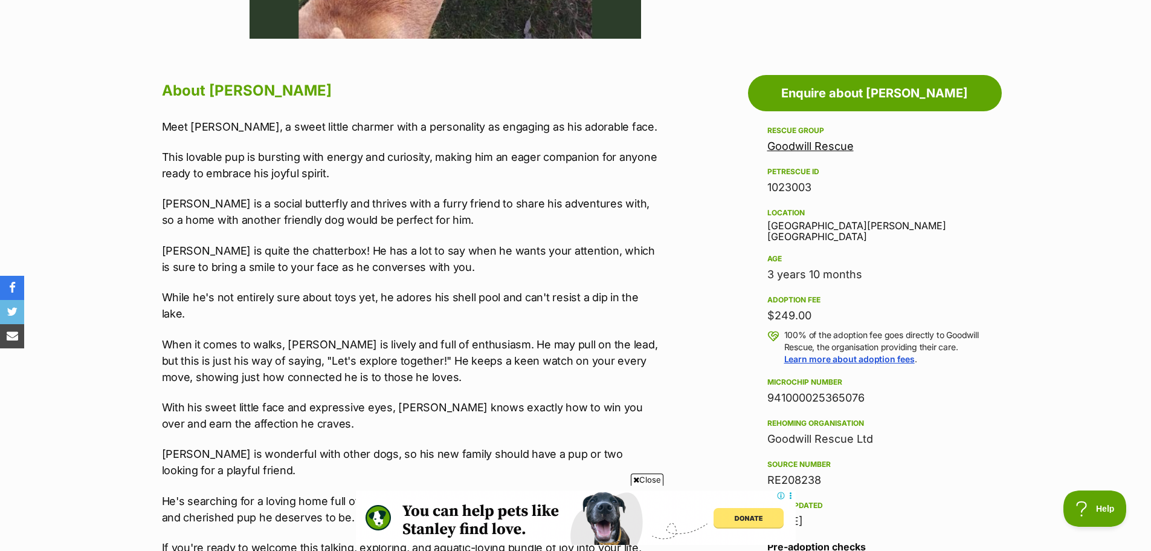
drag, startPoint x: 829, startPoint y: 303, endPoint x: 756, endPoint y: 302, distance: 72.5
click at [756, 302] on aside "Rescue group Goodwill Rescue PetRescue ID 1023003 Location [GEOGRAPHIC_DATA][PE…" at bounding box center [875, 403] width 254 height 561
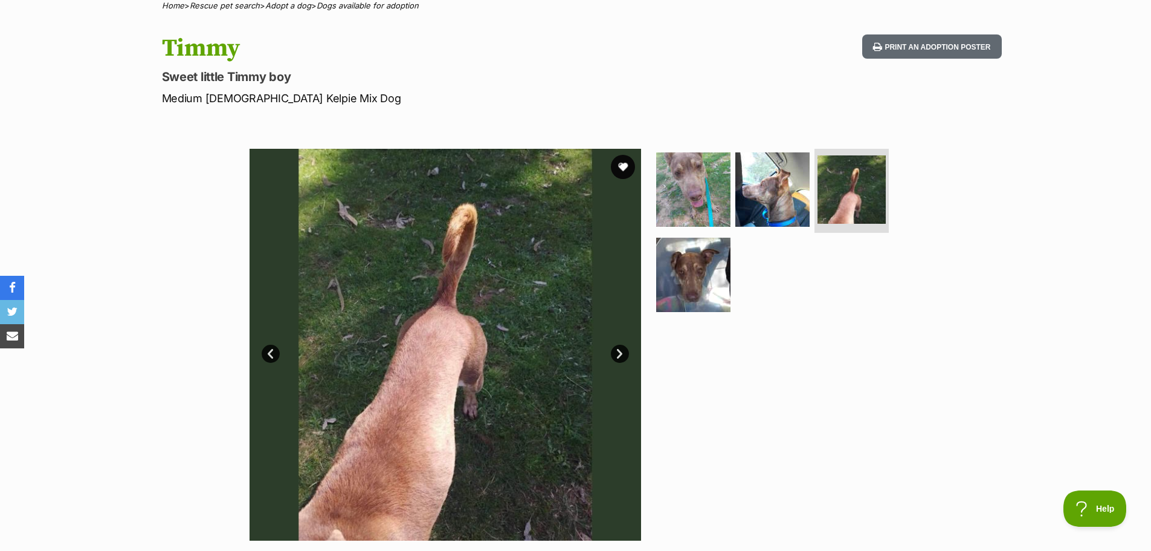
scroll to position [0, 0]
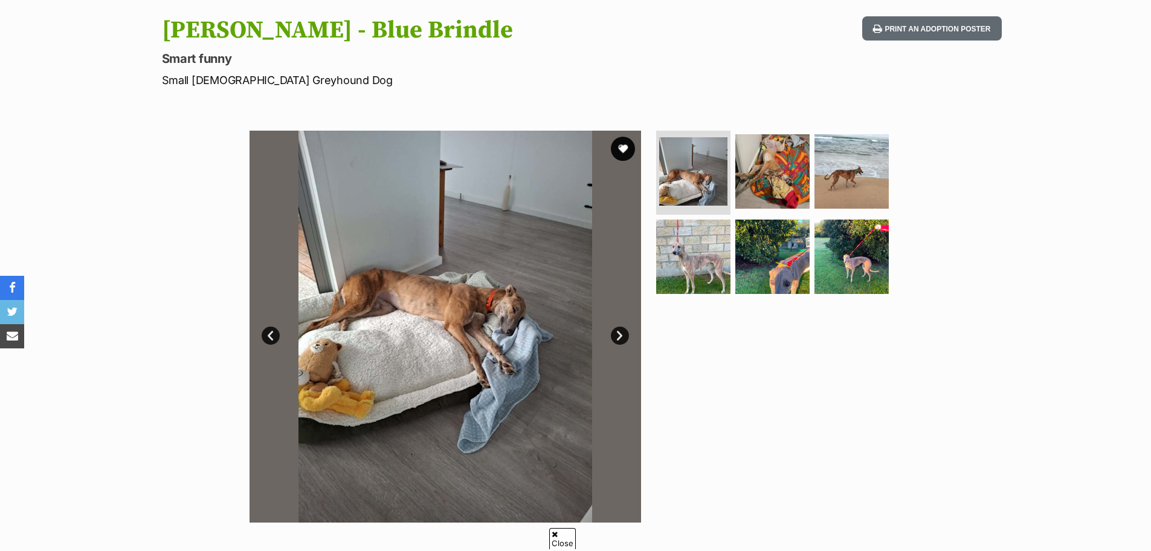
scroll to position [121, 0]
click at [723, 239] on img at bounding box center [694, 257] width 78 height 78
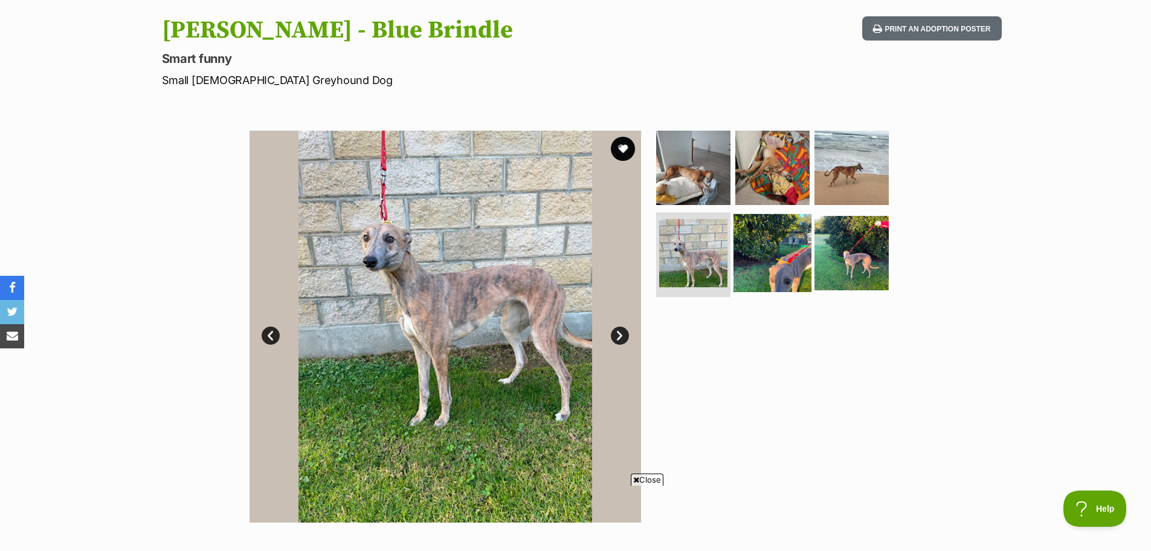
scroll to position [0, 0]
click at [765, 265] on img at bounding box center [773, 253] width 78 height 78
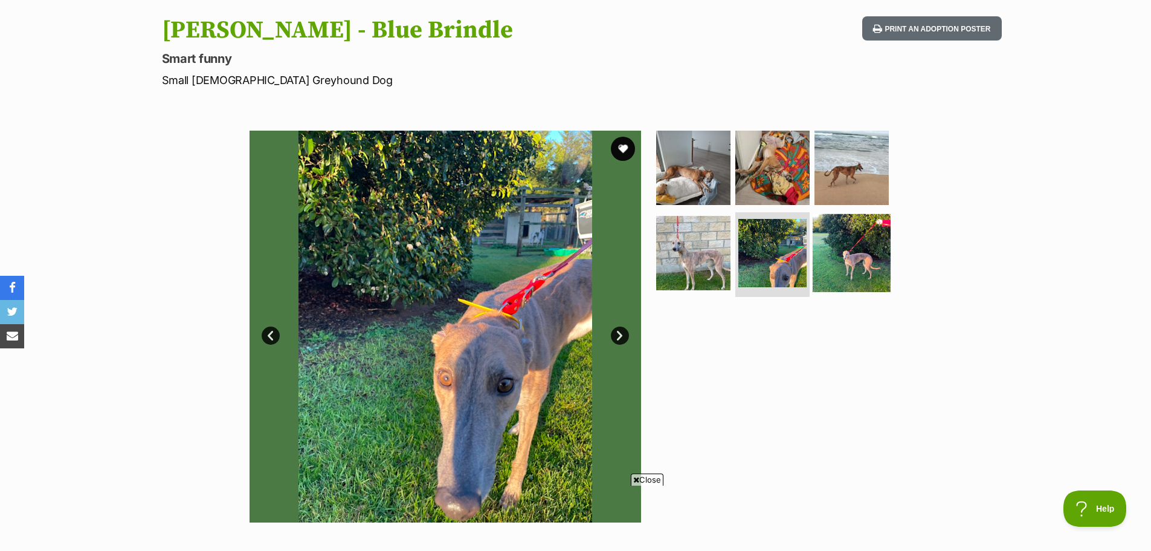
click at [845, 247] on img at bounding box center [852, 253] width 78 height 78
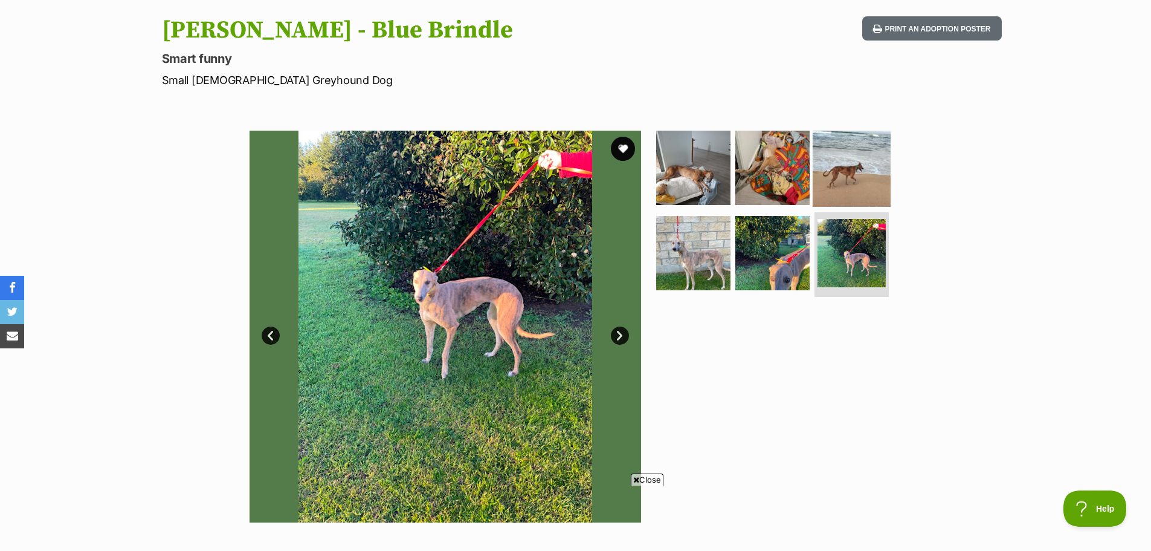
click at [858, 178] on img at bounding box center [852, 167] width 78 height 78
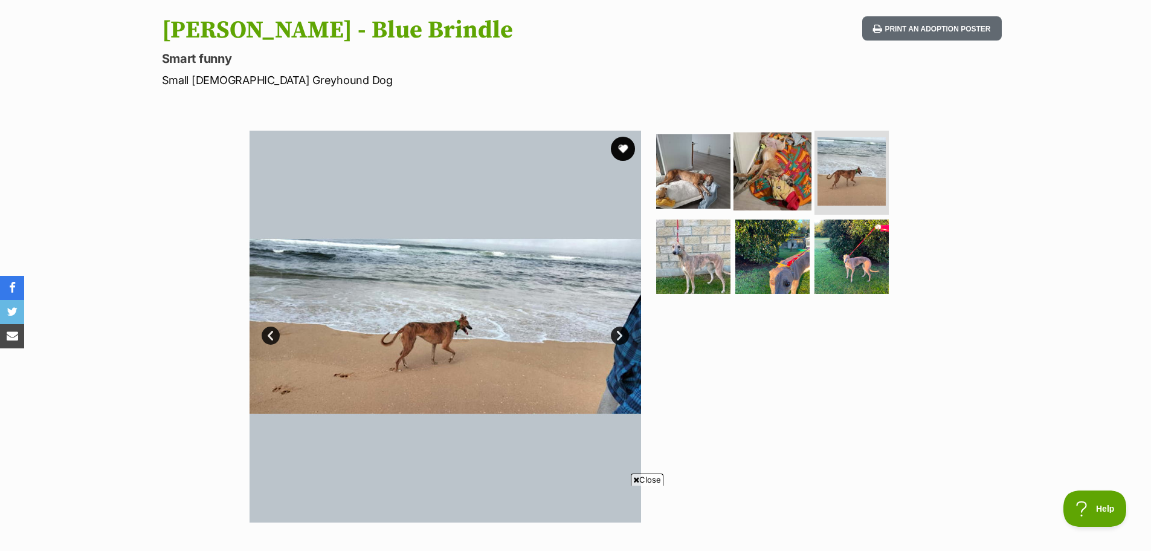
click at [756, 175] on img at bounding box center [773, 171] width 78 height 78
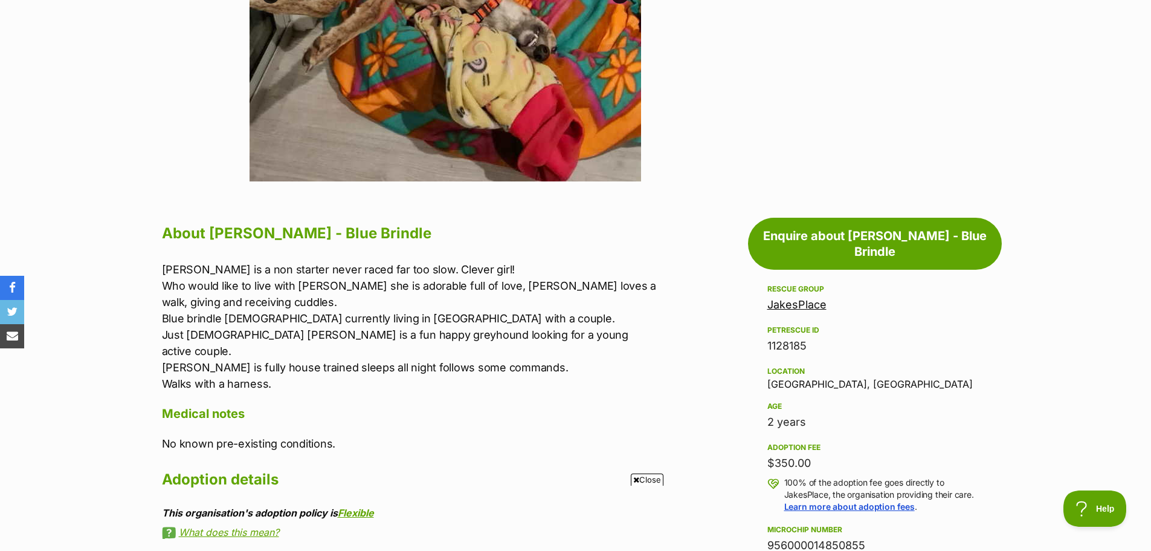
scroll to position [604, 0]
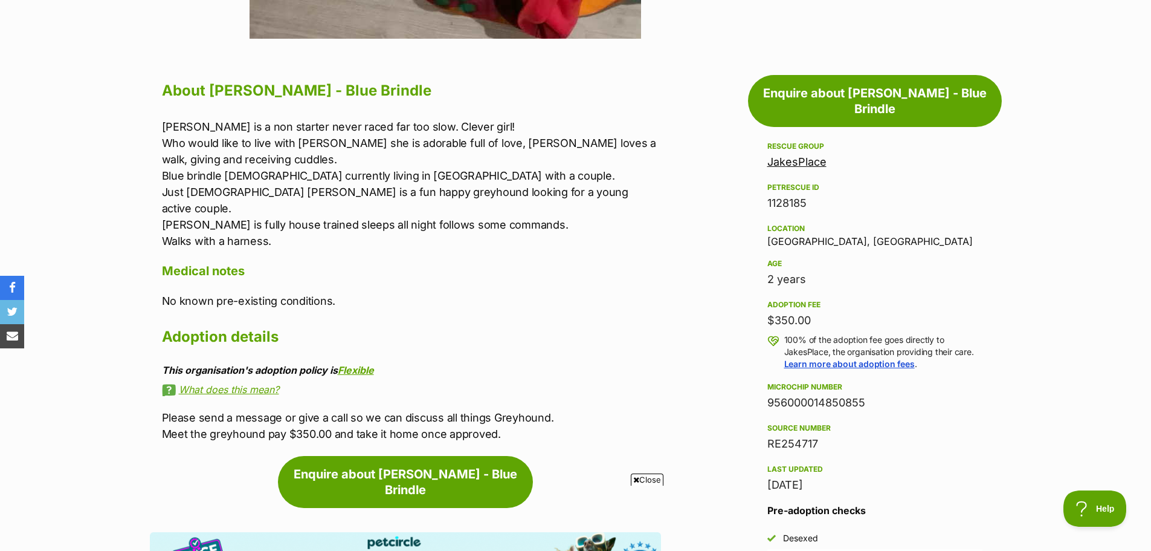
drag, startPoint x: 831, startPoint y: 298, endPoint x: 734, endPoint y: 298, distance: 96.7
click at [157, 166] on div "About Alice - Blue Brindle Alice is a non starter never raced far too slow. Cle…" at bounding box center [405, 259] width 511 height 364
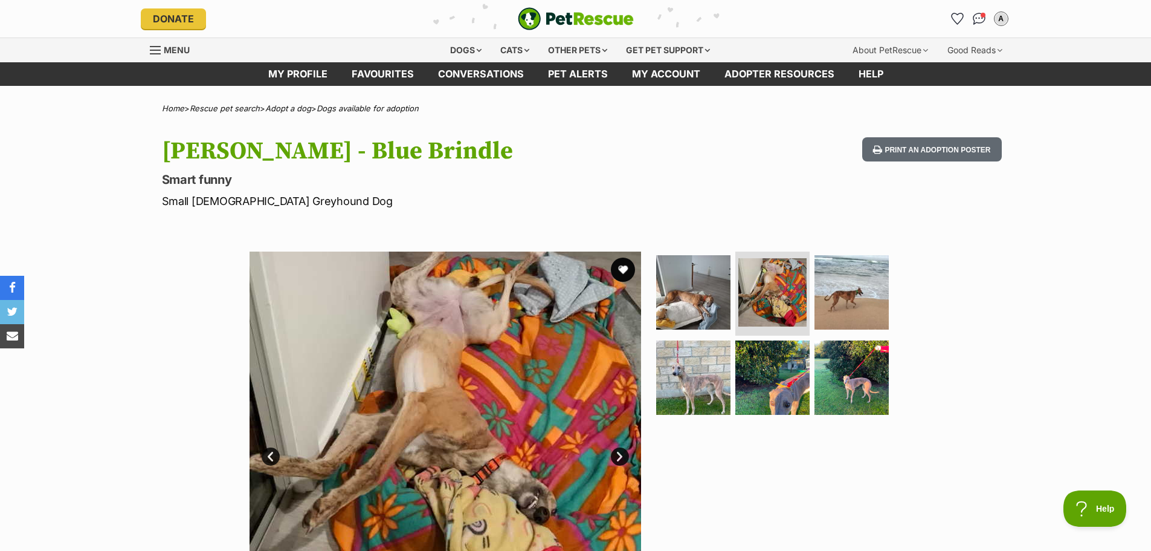
scroll to position [0, 0]
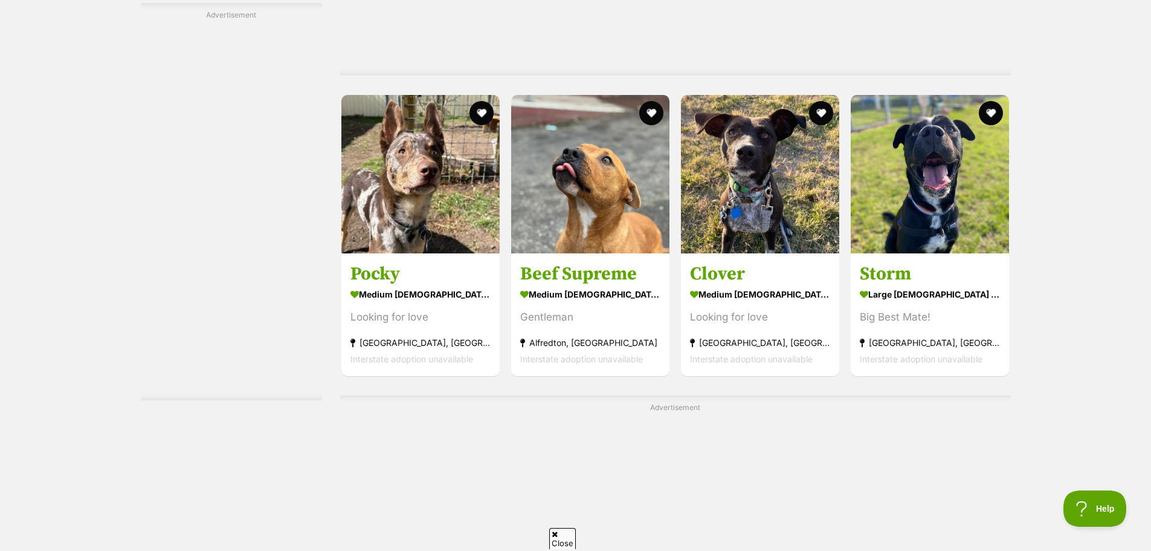
drag, startPoint x: 415, startPoint y: 185, endPoint x: 1053, endPoint y: 154, distance: 639.0
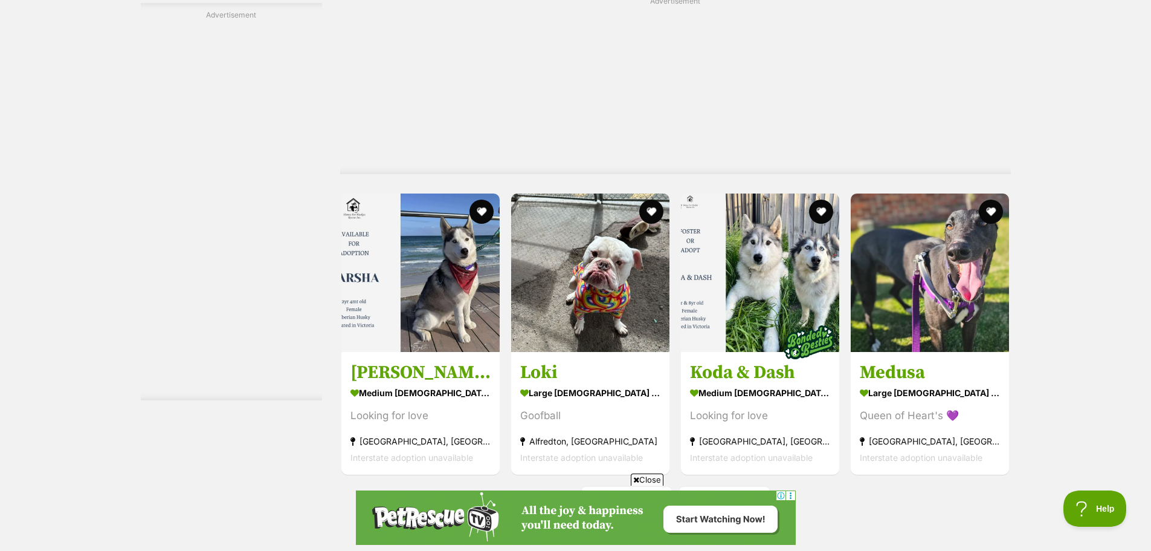
scroll to position [6527, 0]
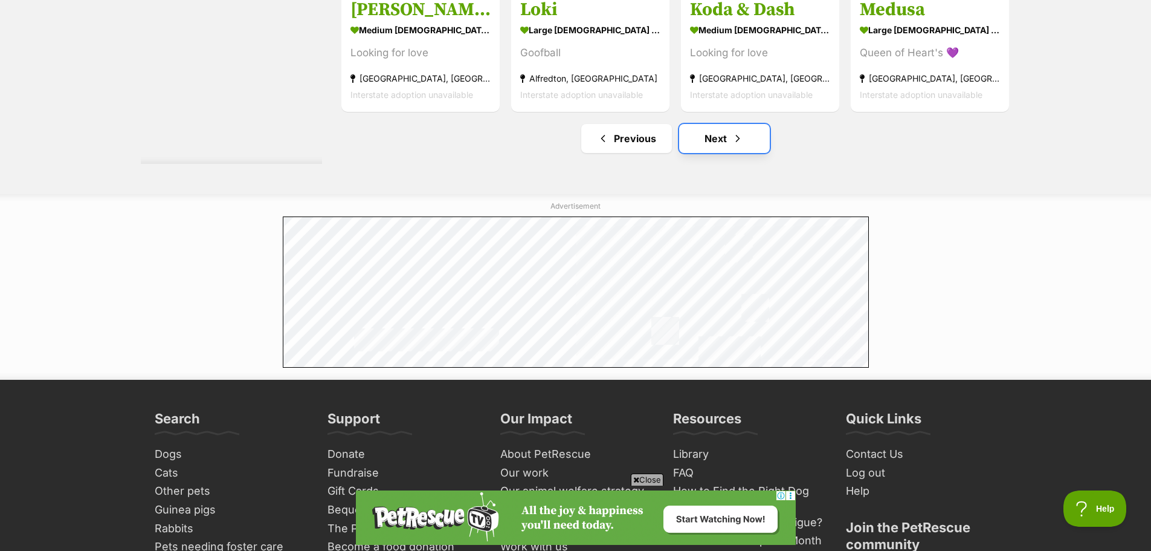
click at [719, 134] on link "Next" at bounding box center [724, 138] width 91 height 29
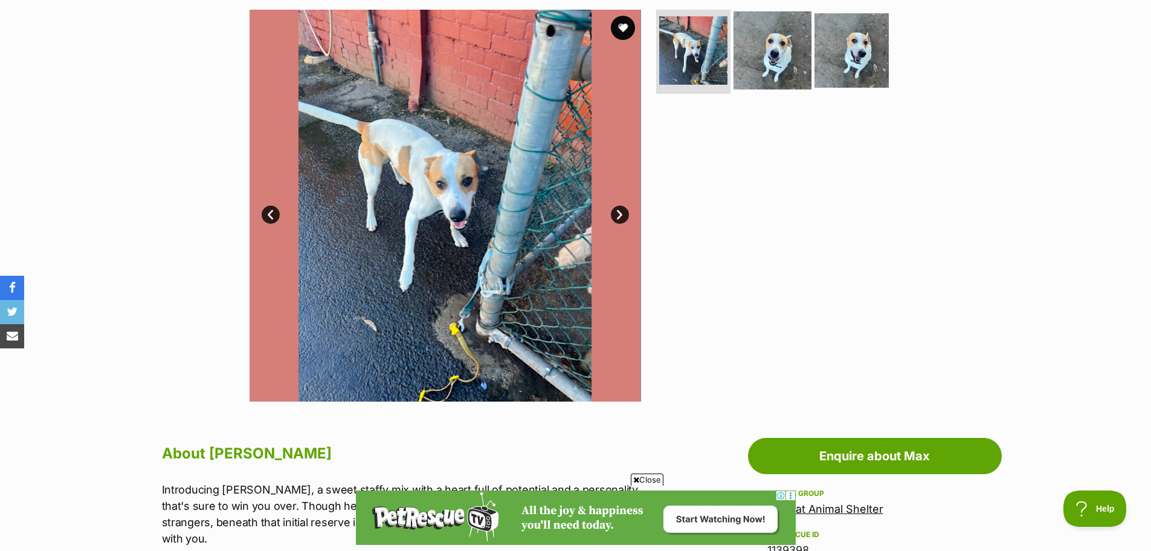
click at [766, 56] on img at bounding box center [773, 50] width 78 height 78
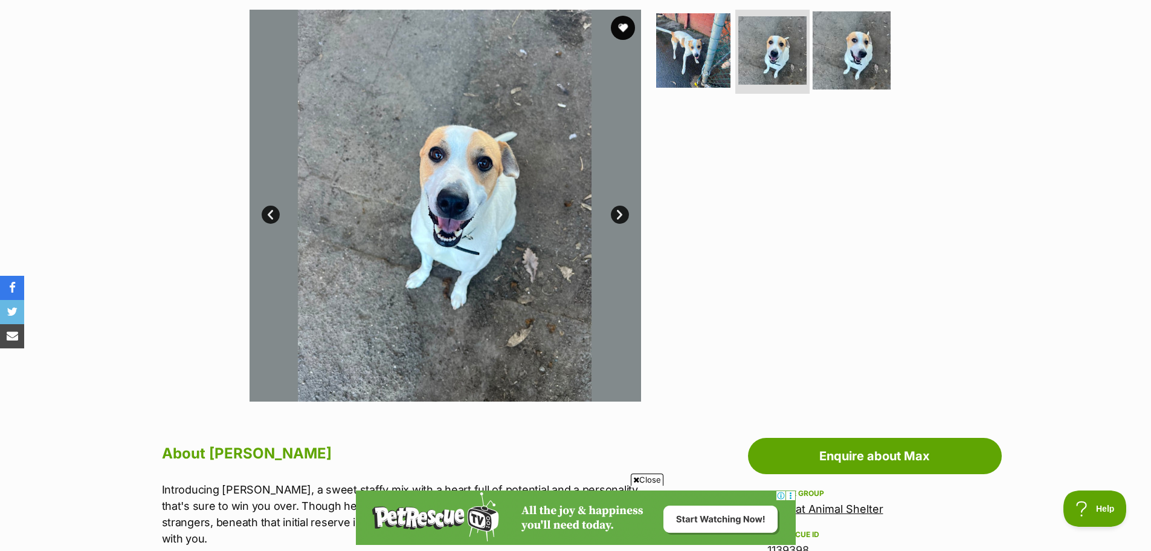
click at [871, 47] on img at bounding box center [852, 50] width 78 height 78
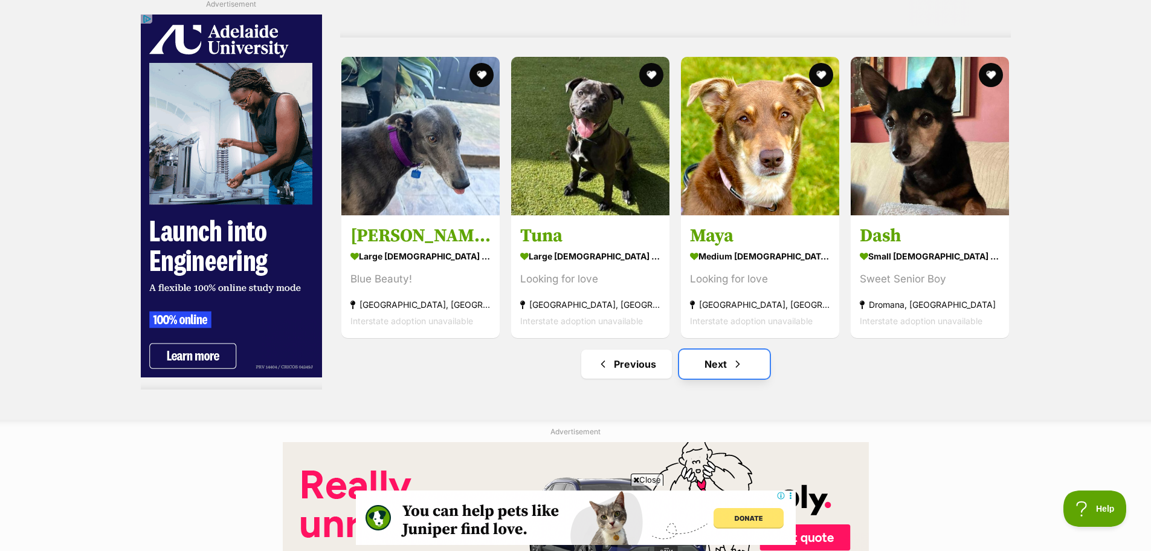
click at [719, 361] on link "Next" at bounding box center [724, 363] width 91 height 29
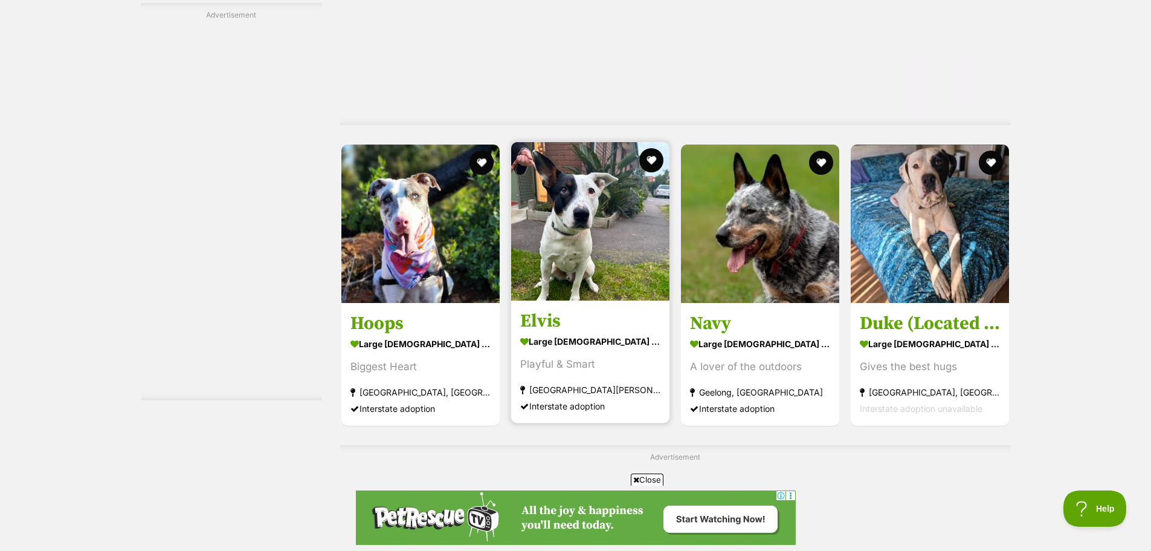
click at [577, 246] on img at bounding box center [590, 221] width 158 height 158
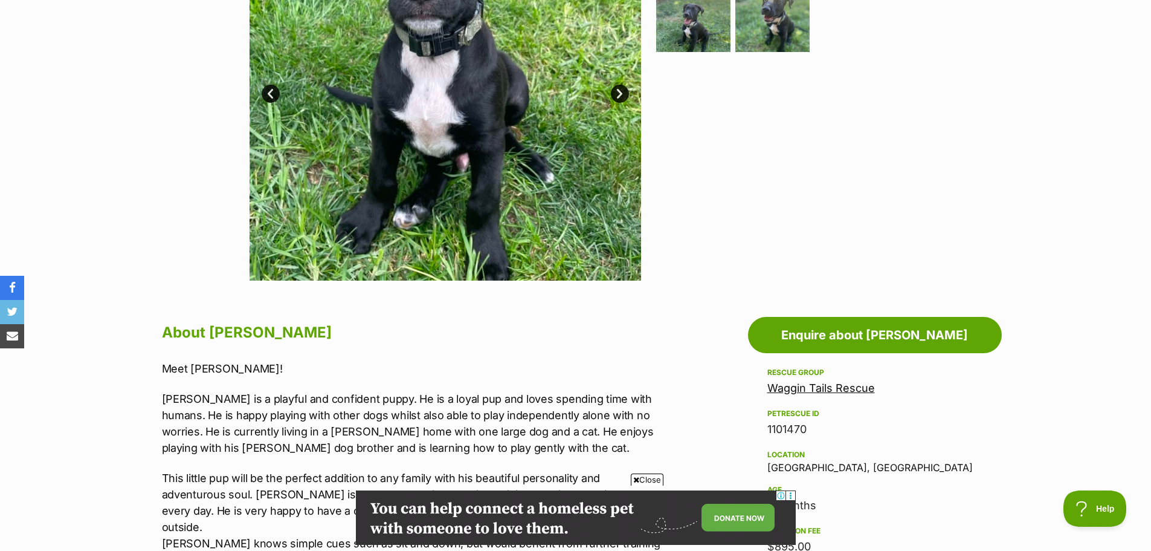
scroll to position [181, 0]
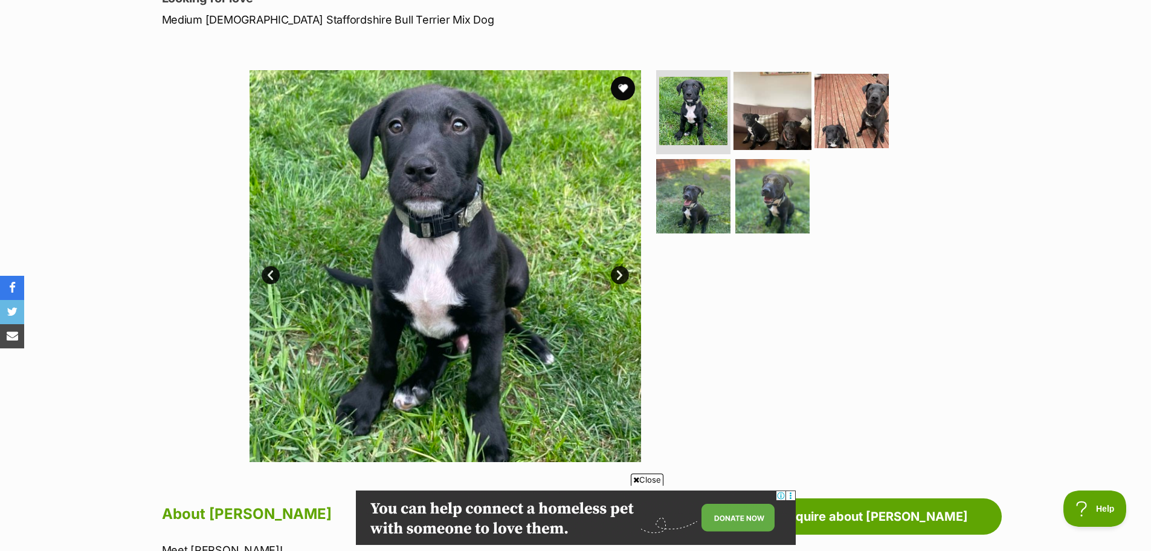
click at [766, 131] on img at bounding box center [773, 110] width 78 height 78
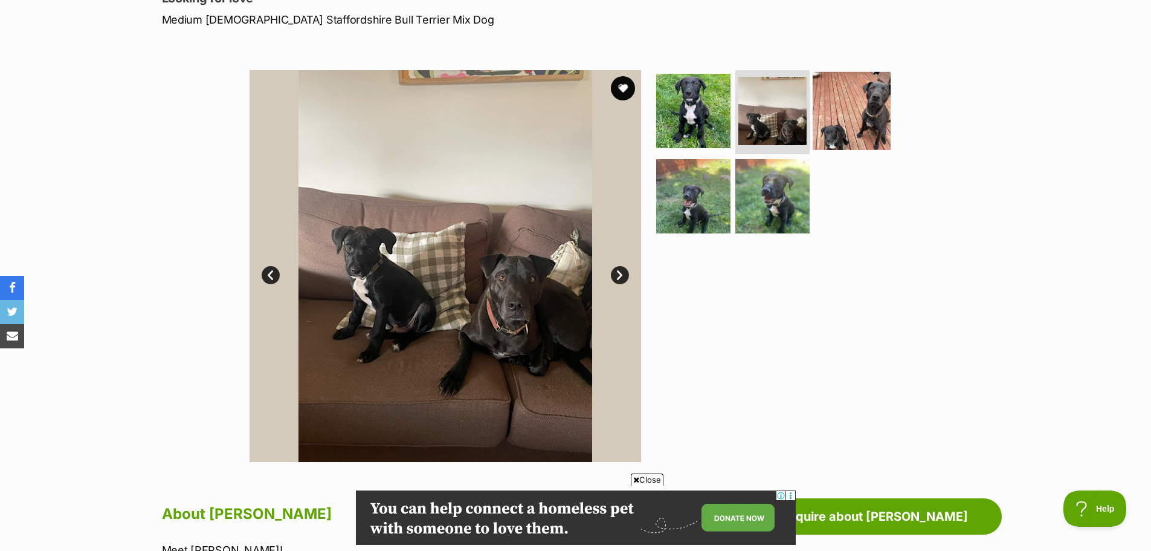
click at [867, 112] on img at bounding box center [852, 110] width 78 height 78
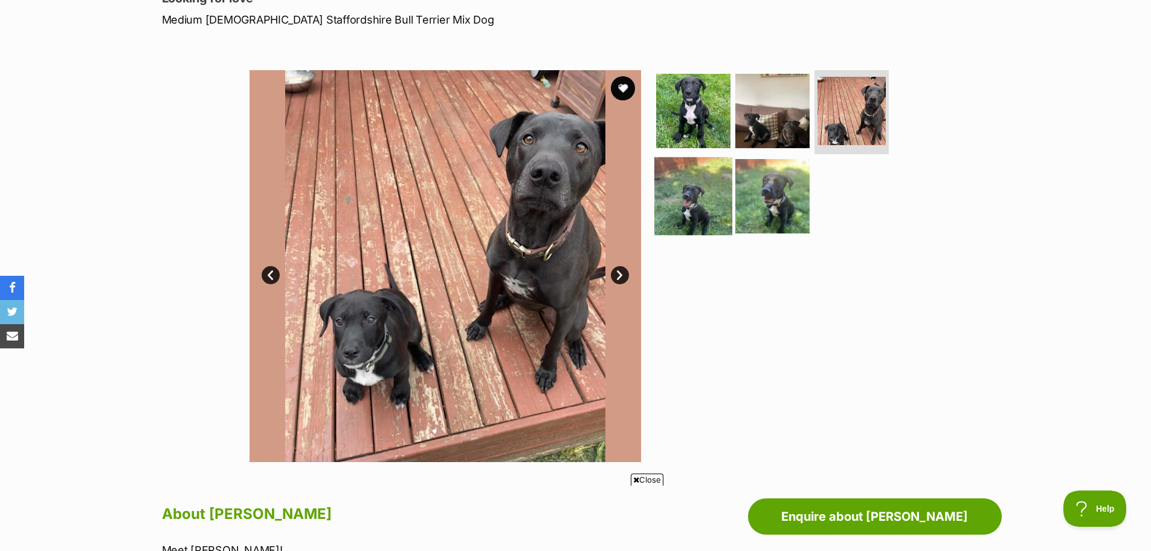
click at [706, 189] on img at bounding box center [694, 196] width 78 height 78
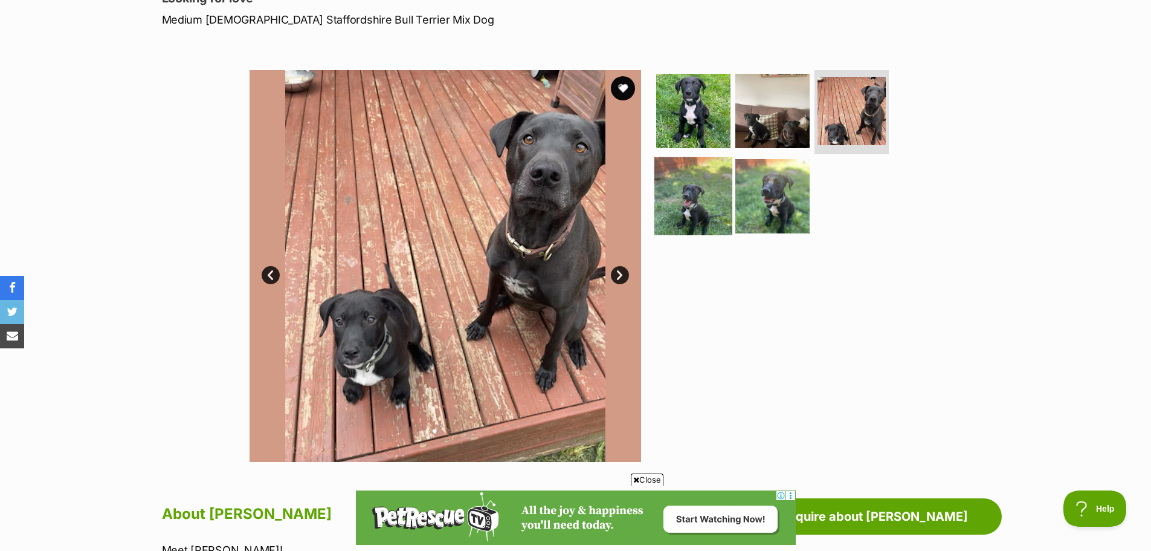
scroll to position [0, 0]
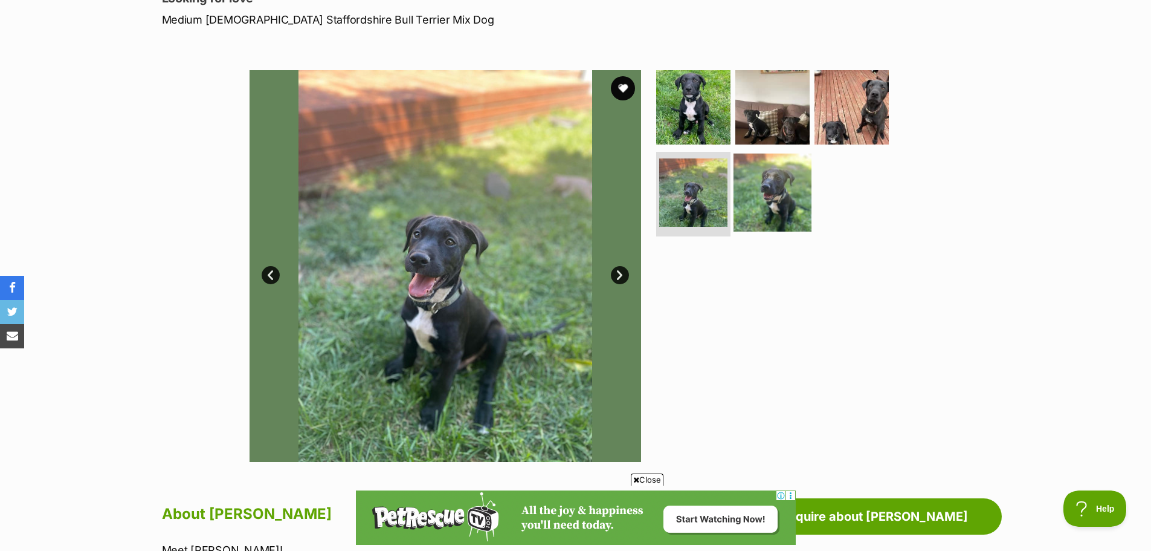
click at [795, 191] on img at bounding box center [773, 193] width 78 height 78
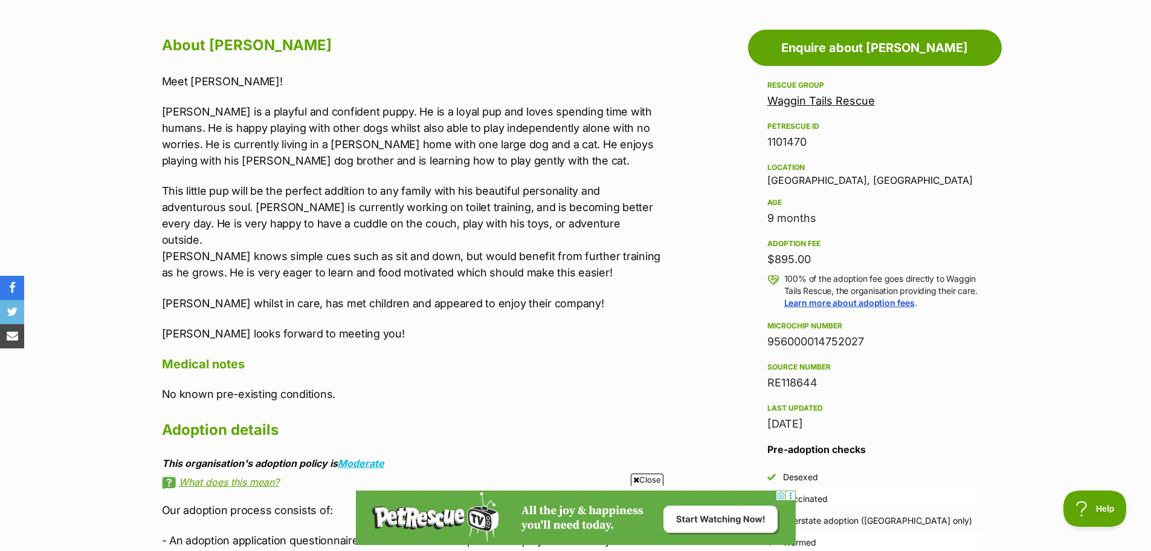
scroll to position [665, 0]
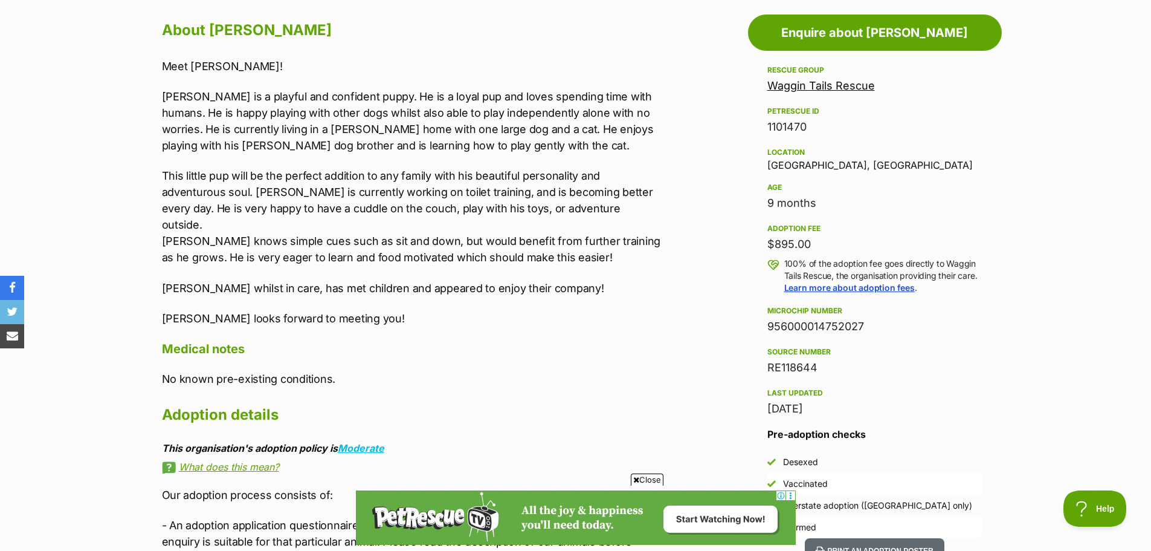
drag, startPoint x: 849, startPoint y: 408, endPoint x: 760, endPoint y: 404, distance: 89.5
click at [760, 404] on aside "Rescue group Waggin Tails Rescue PetRescue ID 1101470 Location [GEOGRAPHIC_DATA…" at bounding box center [875, 300] width 254 height 475
click at [923, 337] on div "Rescue group Waggin Tails Rescue PetRescue ID 1101470 Location [GEOGRAPHIC_DATA…" at bounding box center [875, 240] width 215 height 354
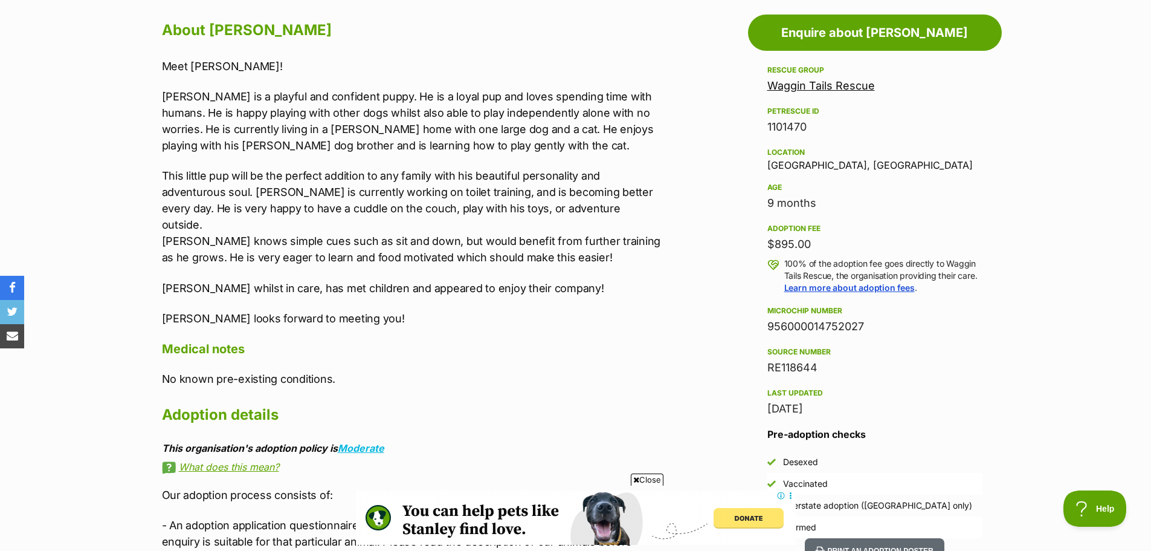
drag, startPoint x: 838, startPoint y: 406, endPoint x: 732, endPoint y: 408, distance: 105.8
click at [489, 401] on h2 "Adoption details" at bounding box center [411, 414] width 499 height 27
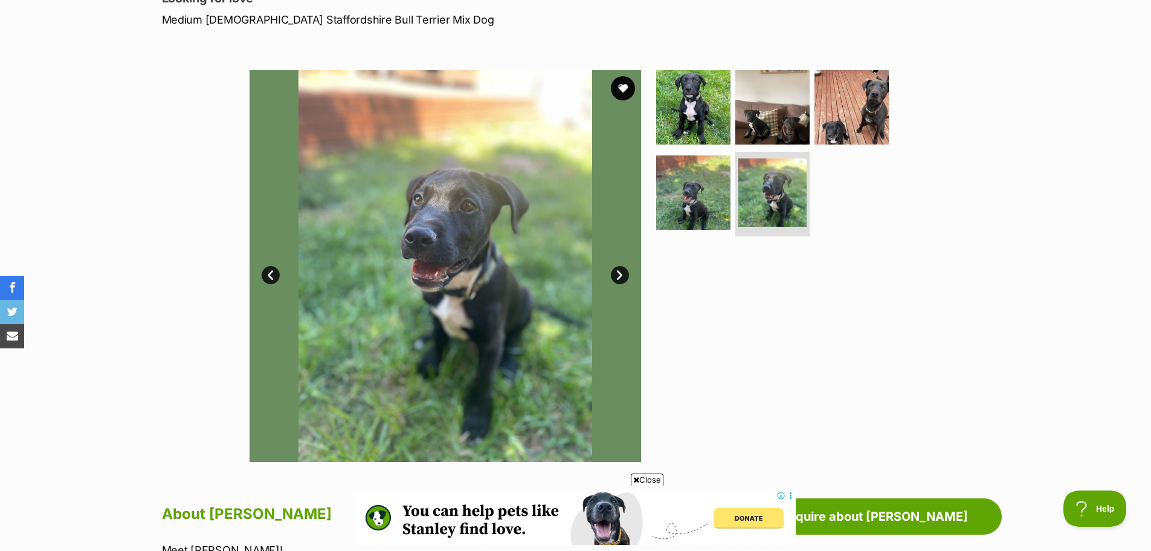
scroll to position [0, 0]
click at [859, 105] on img at bounding box center [852, 107] width 78 height 78
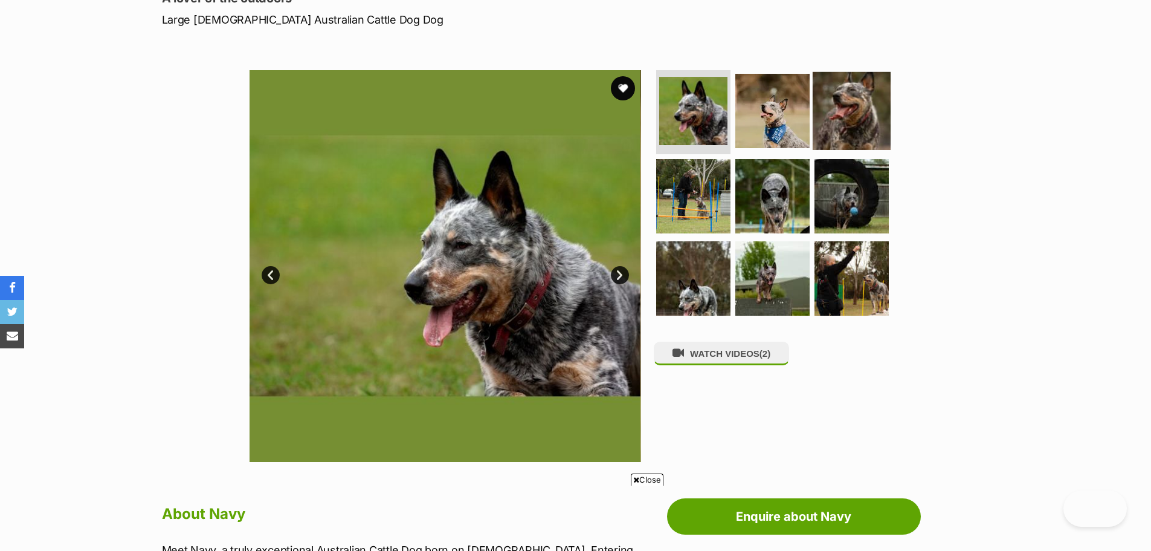
click at [842, 96] on img at bounding box center [852, 110] width 78 height 78
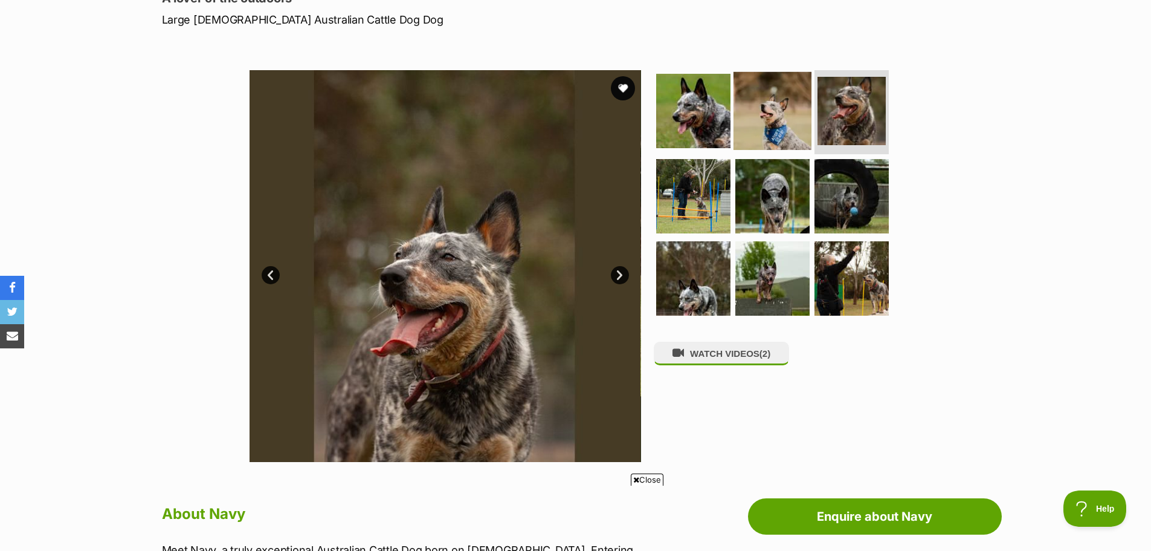
click at [776, 134] on img at bounding box center [773, 110] width 78 height 78
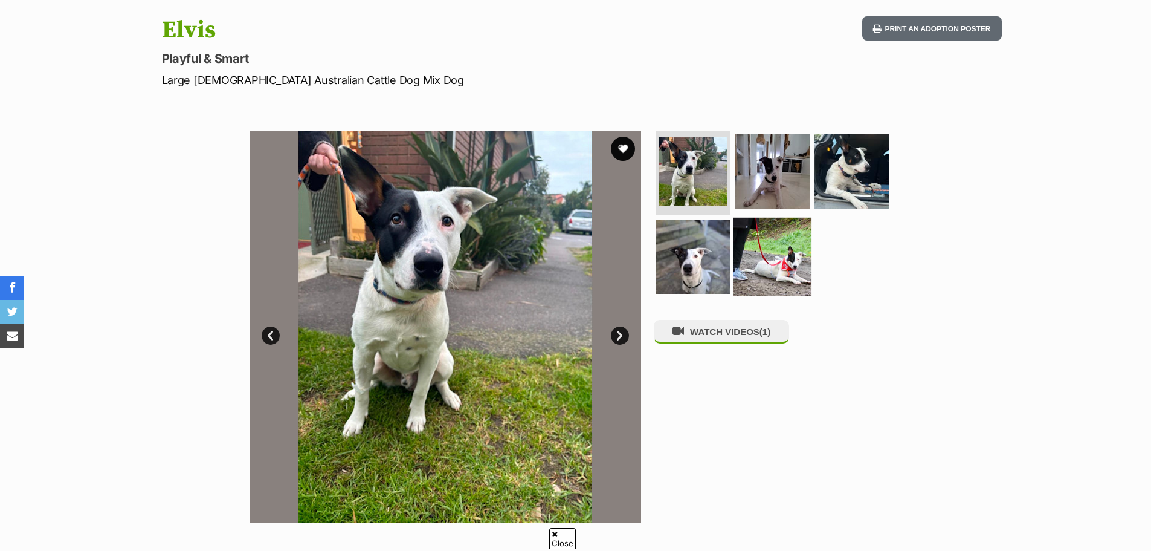
scroll to position [121, 0]
click at [783, 262] on img at bounding box center [773, 257] width 78 height 78
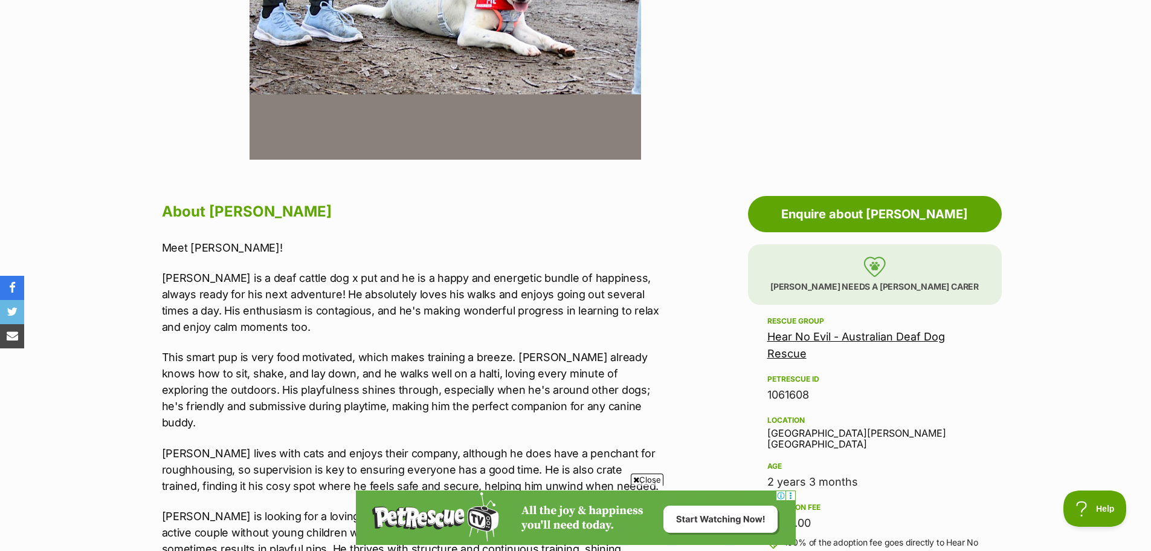
scroll to position [0, 0]
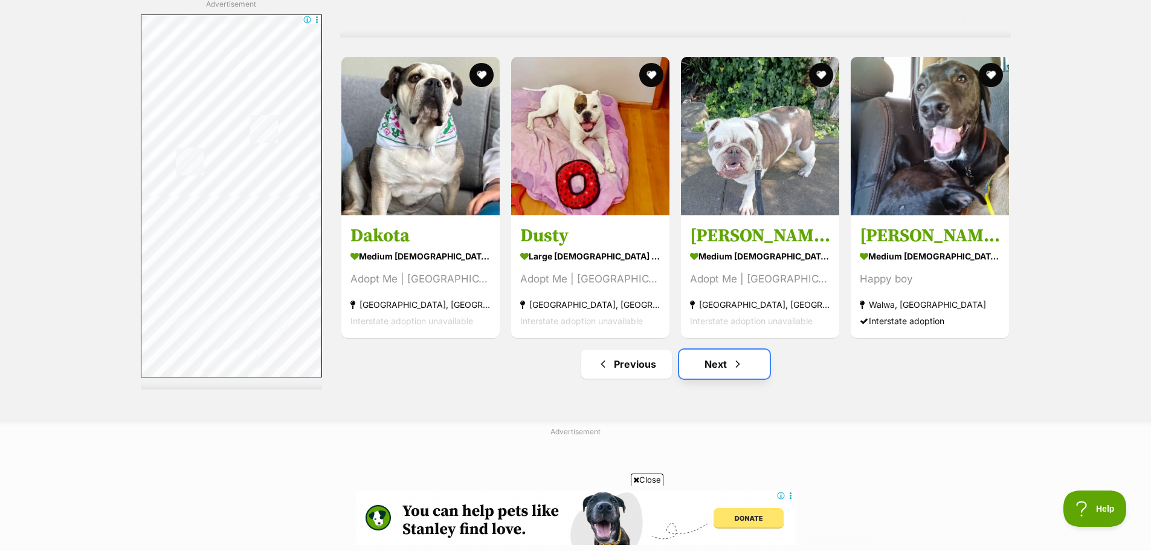
click at [726, 361] on link "Next" at bounding box center [724, 363] width 91 height 29
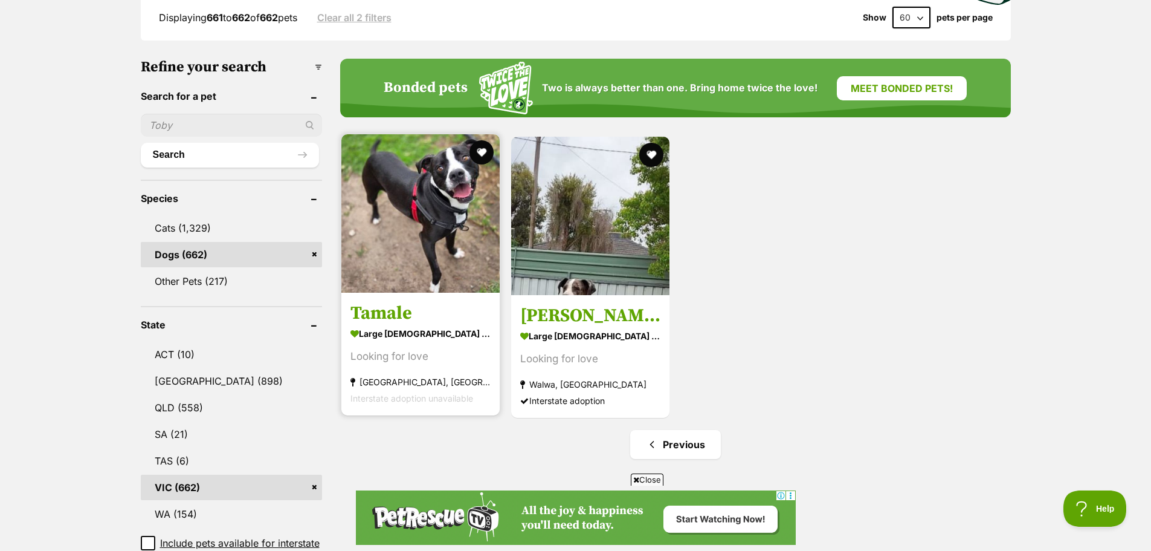
click at [419, 235] on img at bounding box center [420, 213] width 158 height 158
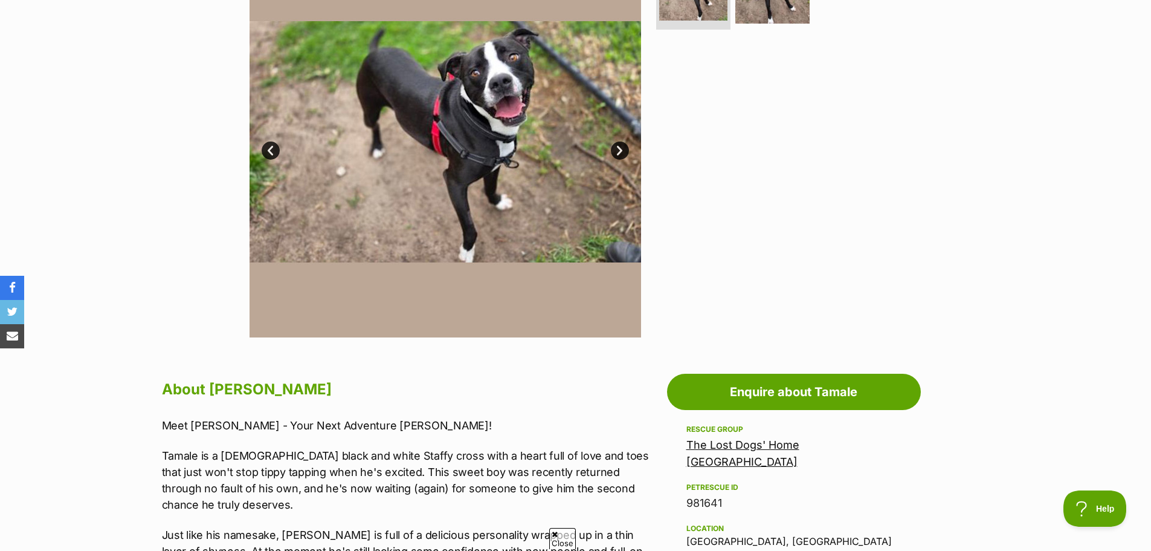
scroll to position [423, 0]
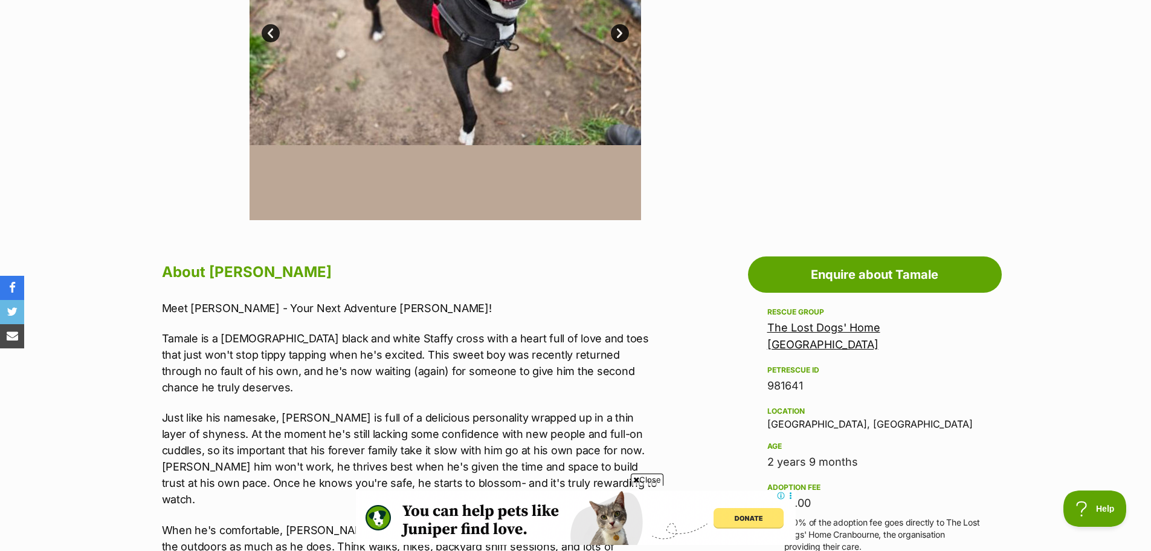
scroll to position [0, 0]
click at [812, 325] on link "The Lost Dogs' Home [GEOGRAPHIC_DATA]" at bounding box center [824, 336] width 113 height 30
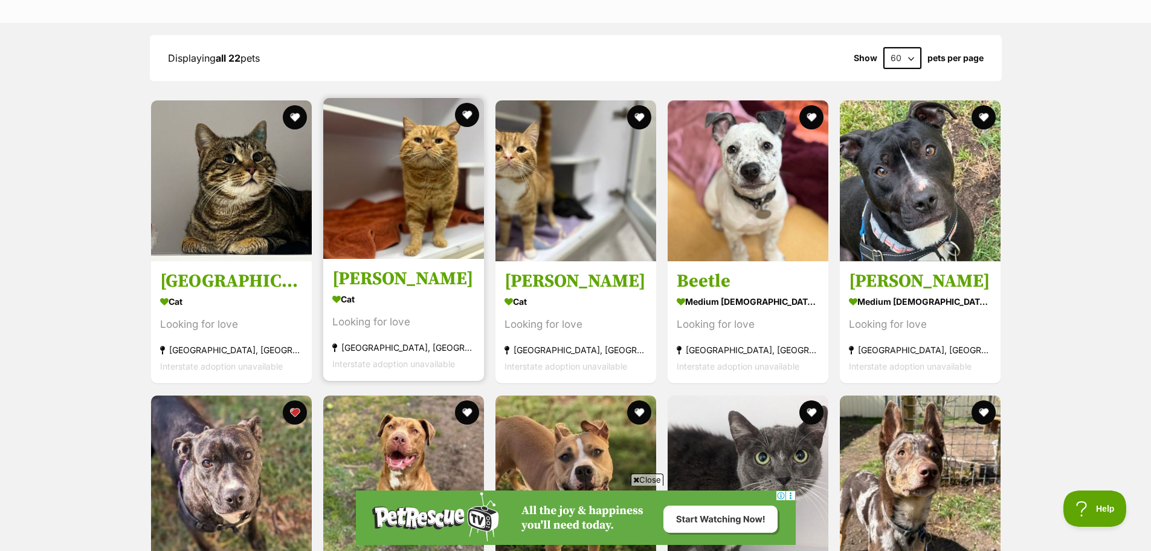
scroll to position [846, 0]
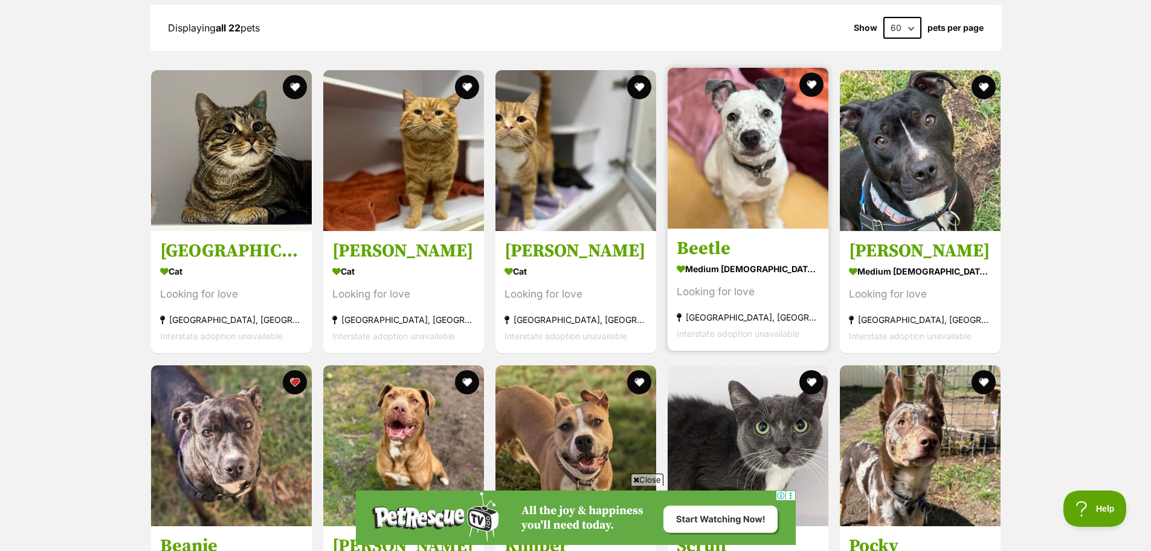
click at [775, 186] on img at bounding box center [748, 148] width 161 height 161
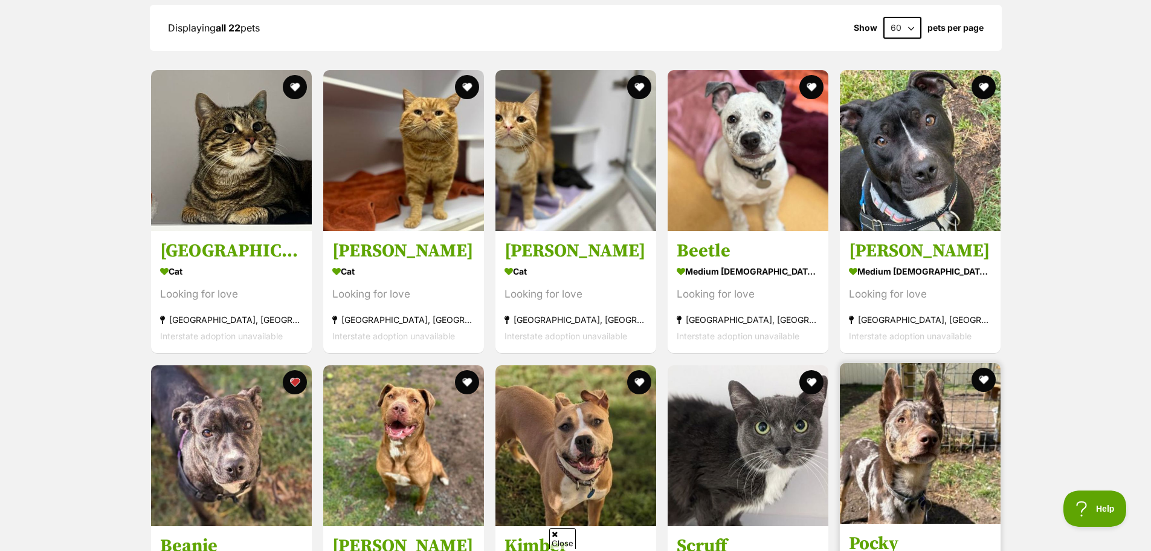
click at [910, 419] on img at bounding box center [920, 443] width 161 height 161
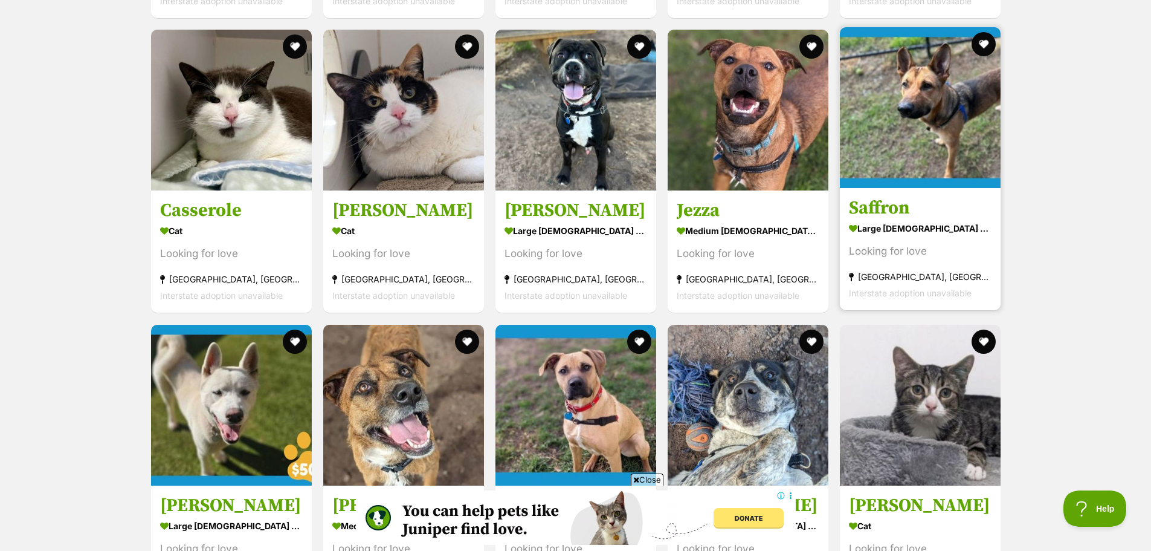
scroll to position [1632, 0]
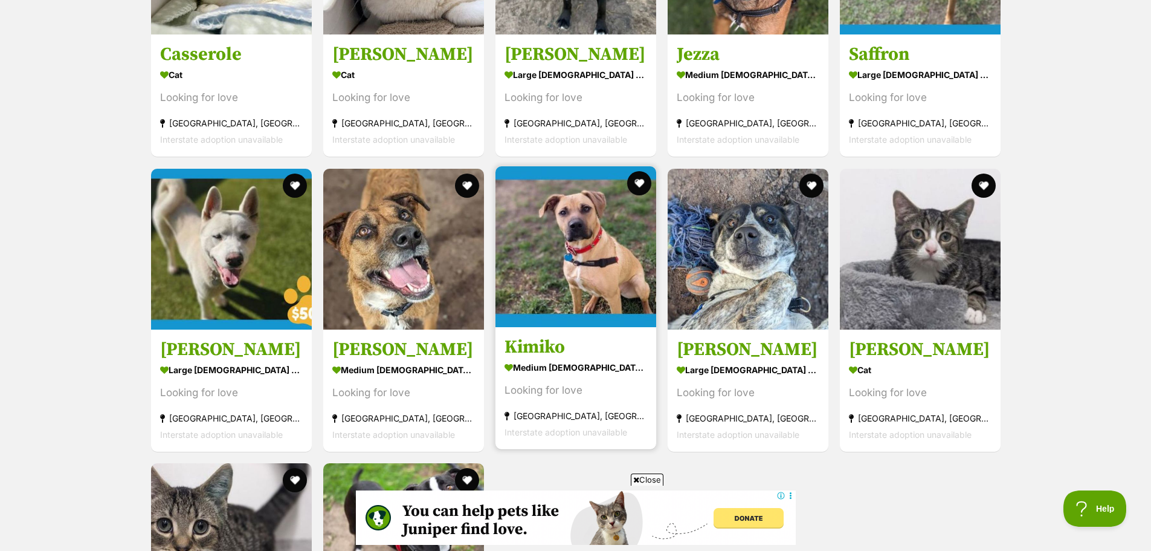
click at [590, 276] on img at bounding box center [576, 246] width 161 height 161
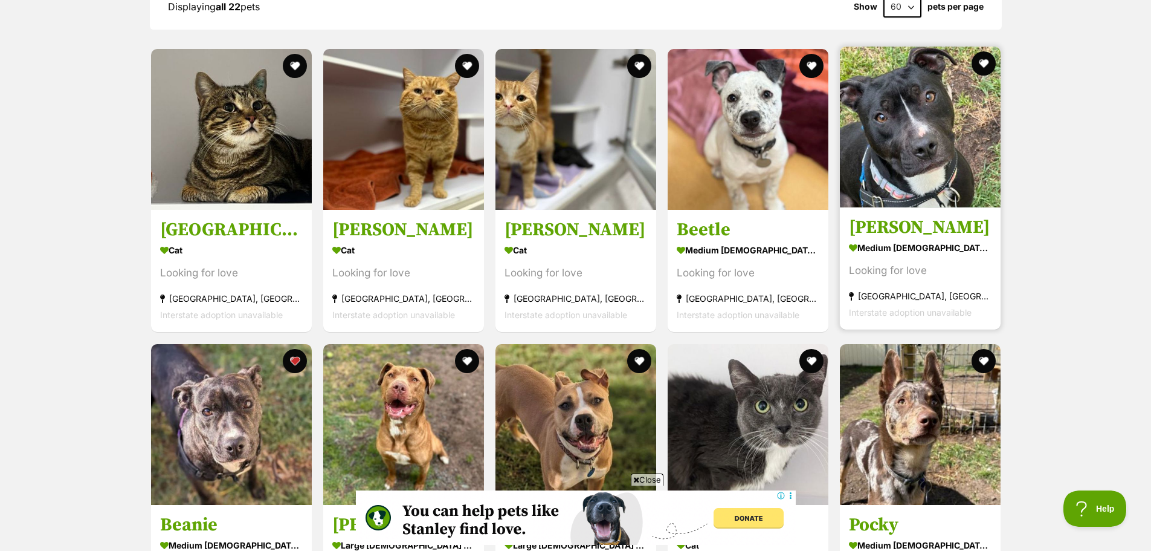
scroll to position [846, 0]
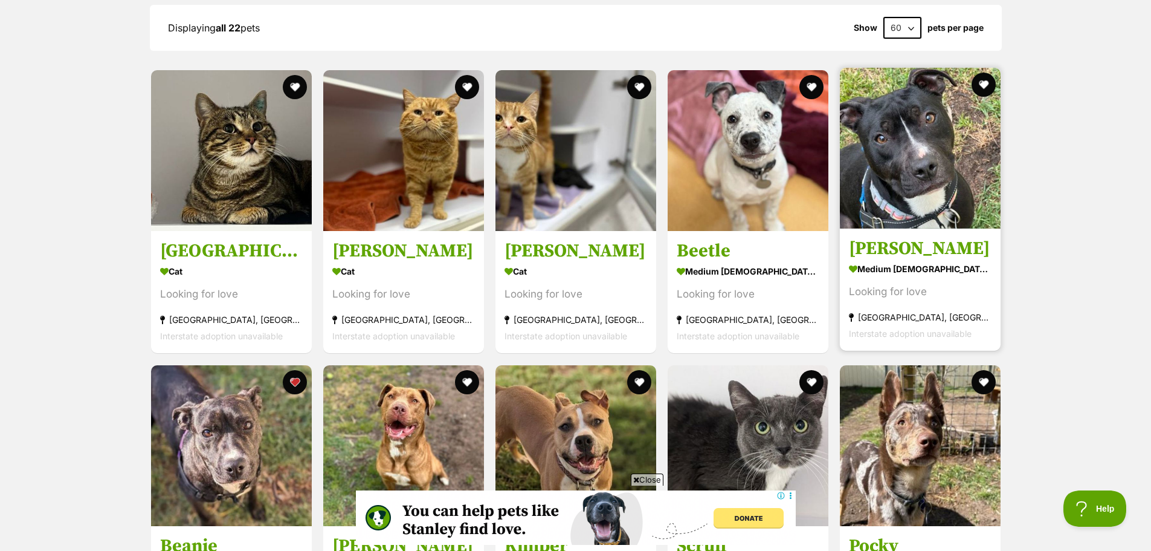
click at [933, 128] on img at bounding box center [920, 148] width 161 height 161
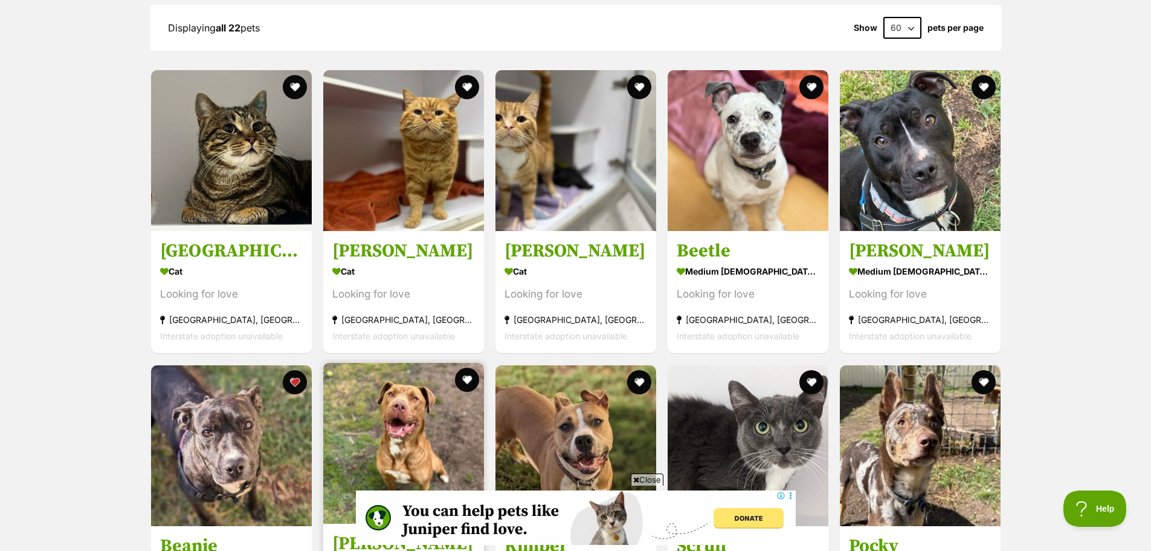
scroll to position [1027, 0]
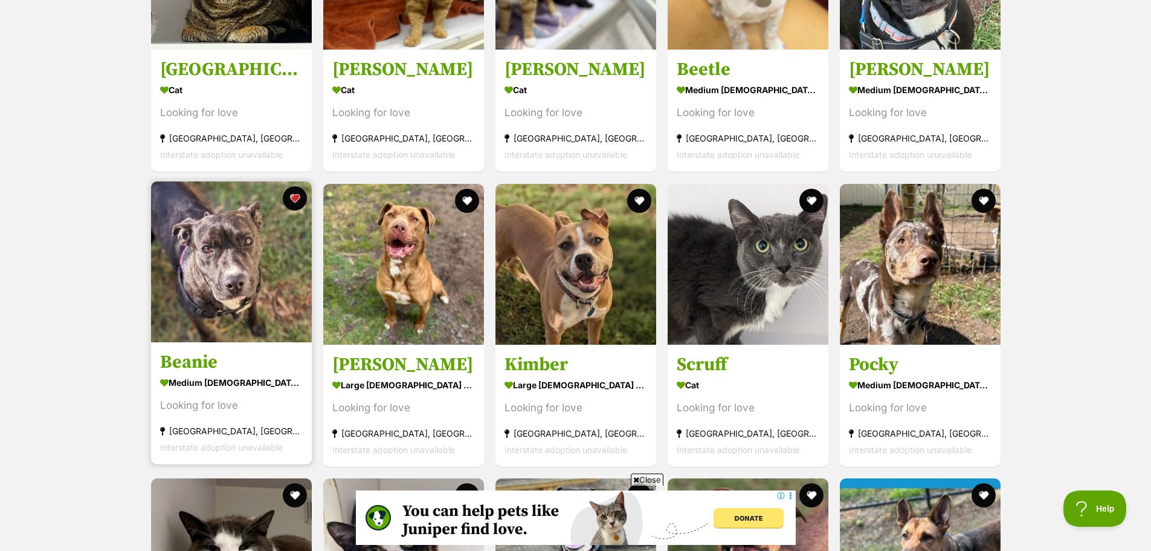
click at [209, 358] on h3 "Beanie" at bounding box center [231, 362] width 143 height 23
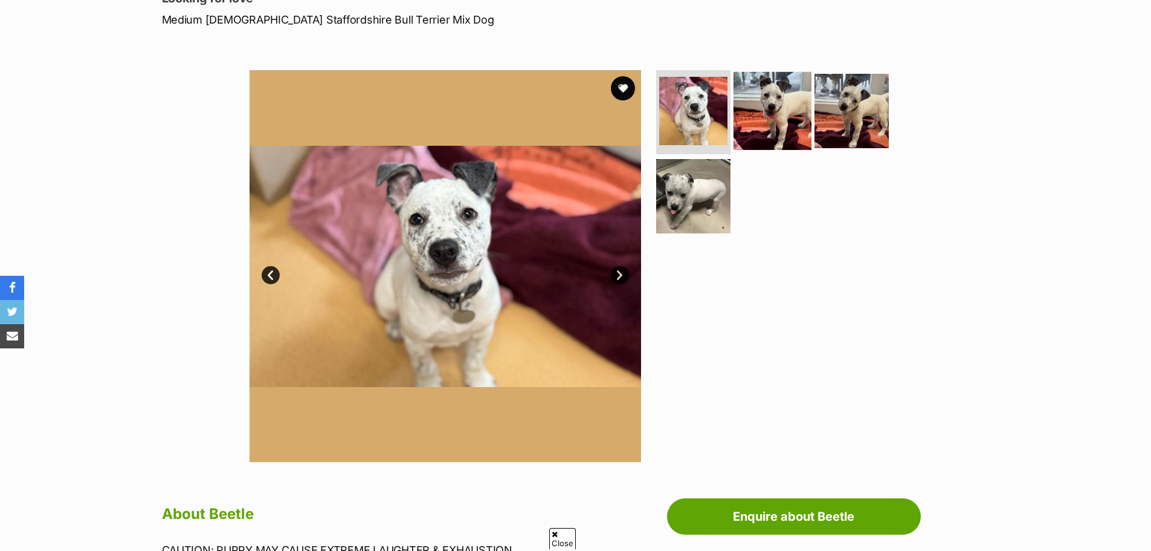
click at [772, 114] on img at bounding box center [773, 110] width 78 height 78
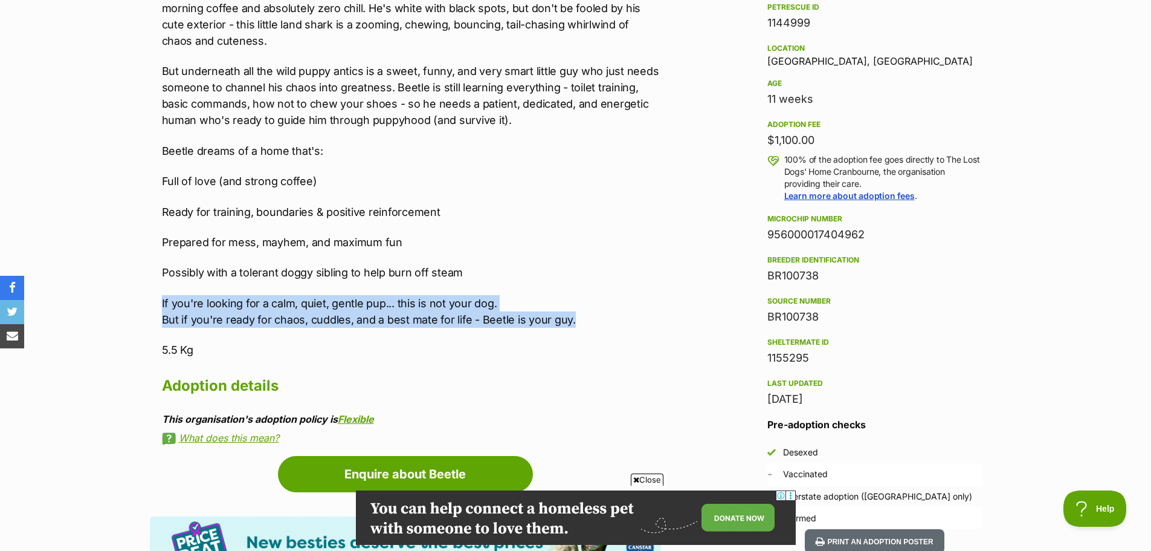
drag, startPoint x: 140, startPoint y: 297, endPoint x: 613, endPoint y: 306, distance: 473.9
click at [613, 312] on div "Advertisement Adoption information I've been adopted! This pet is no longer ava…" at bounding box center [576, 552] width 888 height 1341
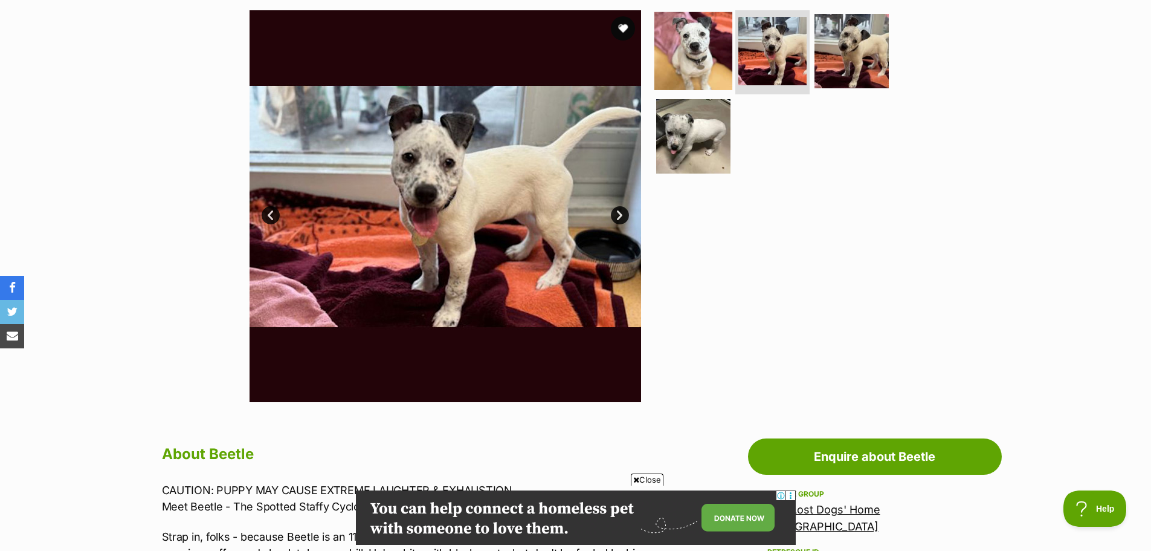
scroll to position [242, 0]
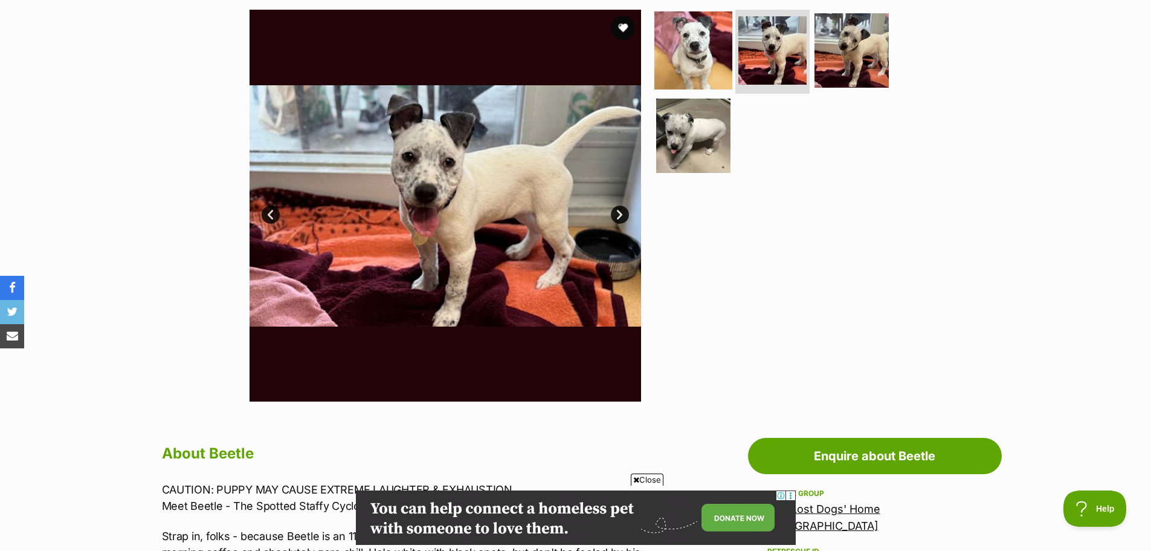
click at [709, 48] on img at bounding box center [694, 50] width 78 height 78
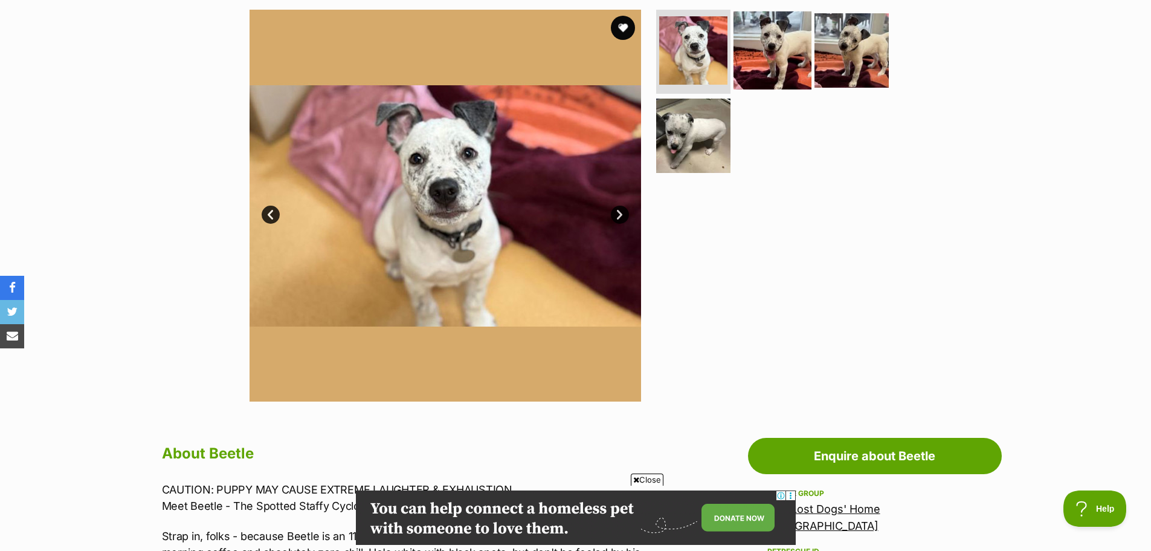
click at [781, 66] on img at bounding box center [773, 50] width 78 height 78
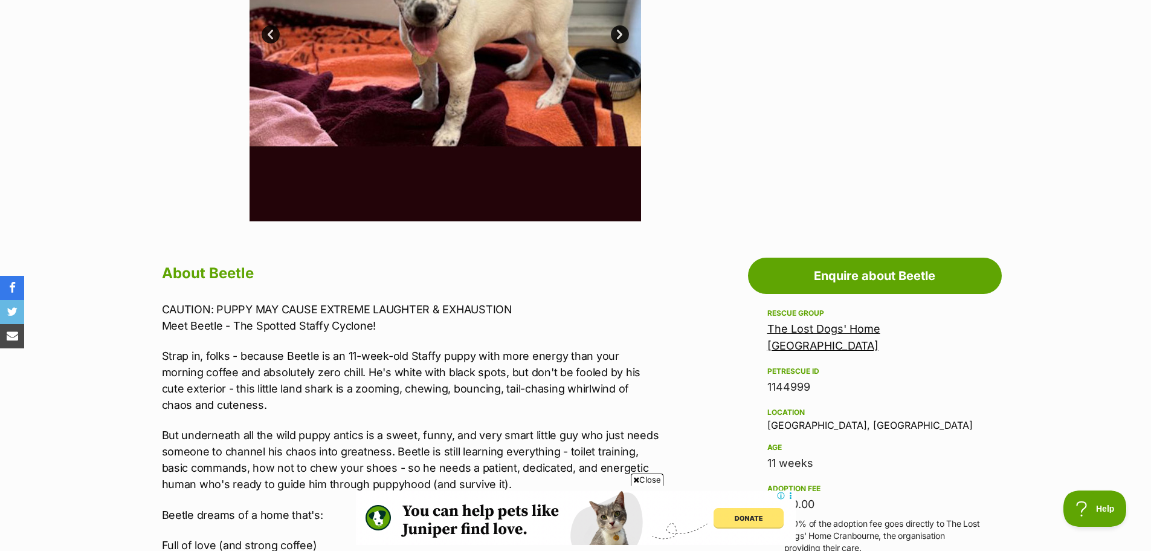
scroll to position [423, 0]
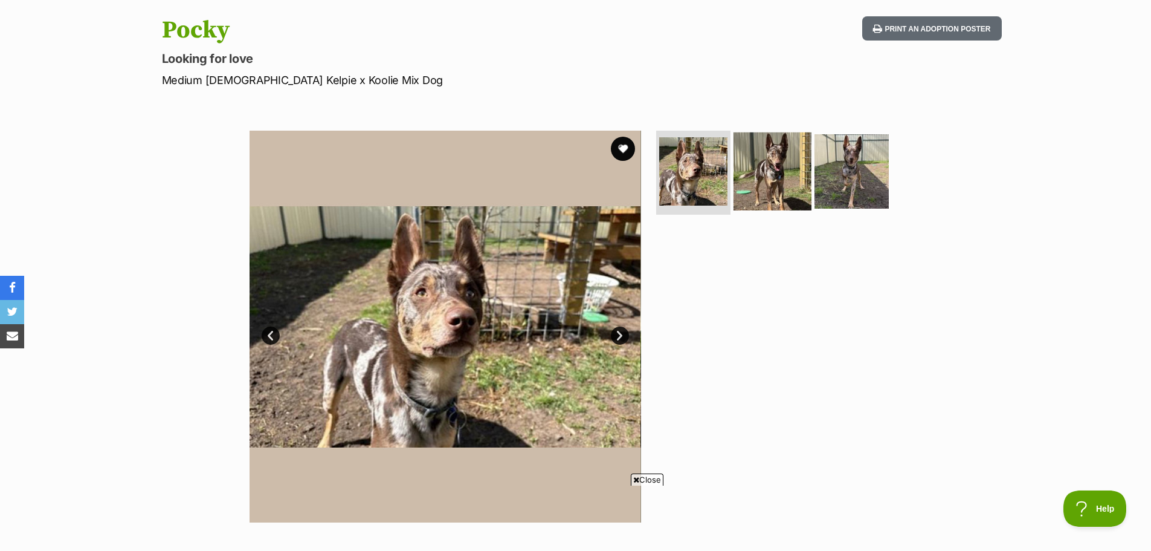
click at [762, 175] on img at bounding box center [773, 171] width 78 height 78
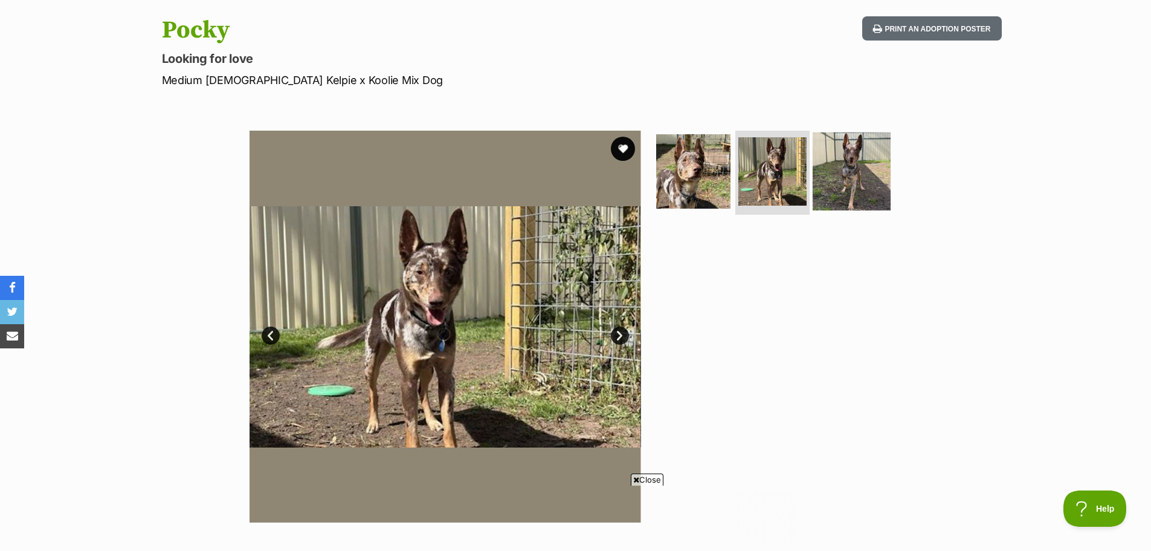
click at [847, 167] on img at bounding box center [852, 171] width 78 height 78
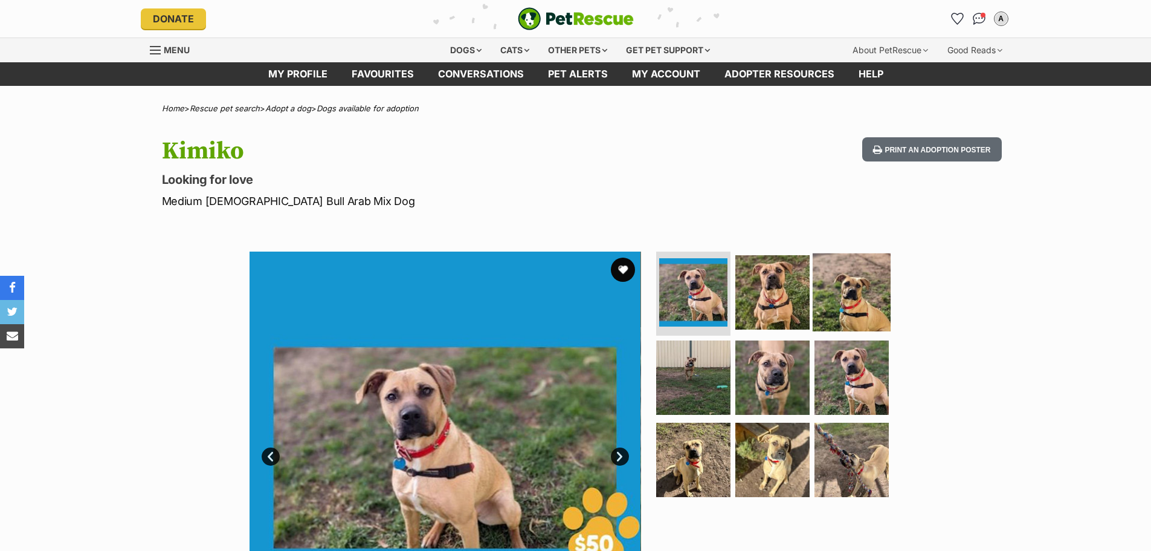
click at [853, 279] on img at bounding box center [852, 292] width 78 height 78
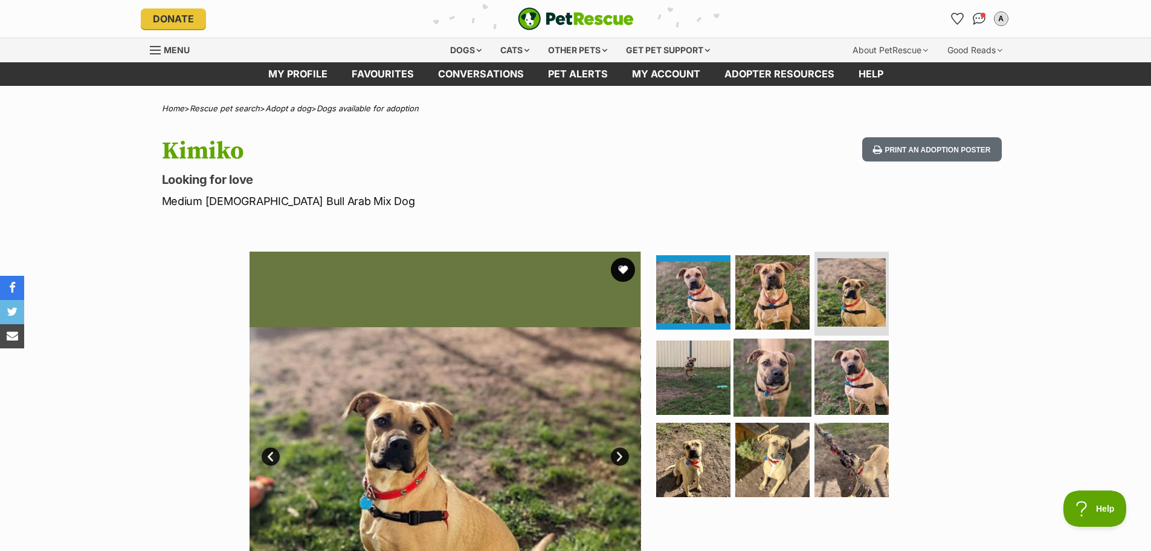
click at [765, 359] on img at bounding box center [773, 377] width 78 height 78
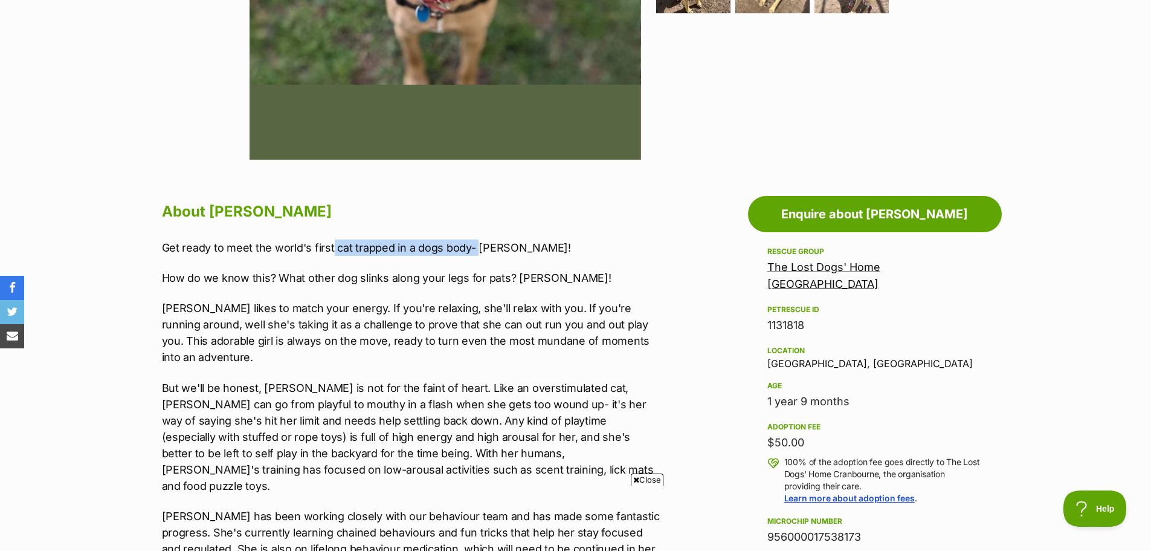
drag, startPoint x: 331, startPoint y: 250, endPoint x: 479, endPoint y: 251, distance: 148.1
click at [479, 251] on p "Get ready to meet the world's first cat trapped in a dogs body- [PERSON_NAME]!" at bounding box center [411, 247] width 499 height 16
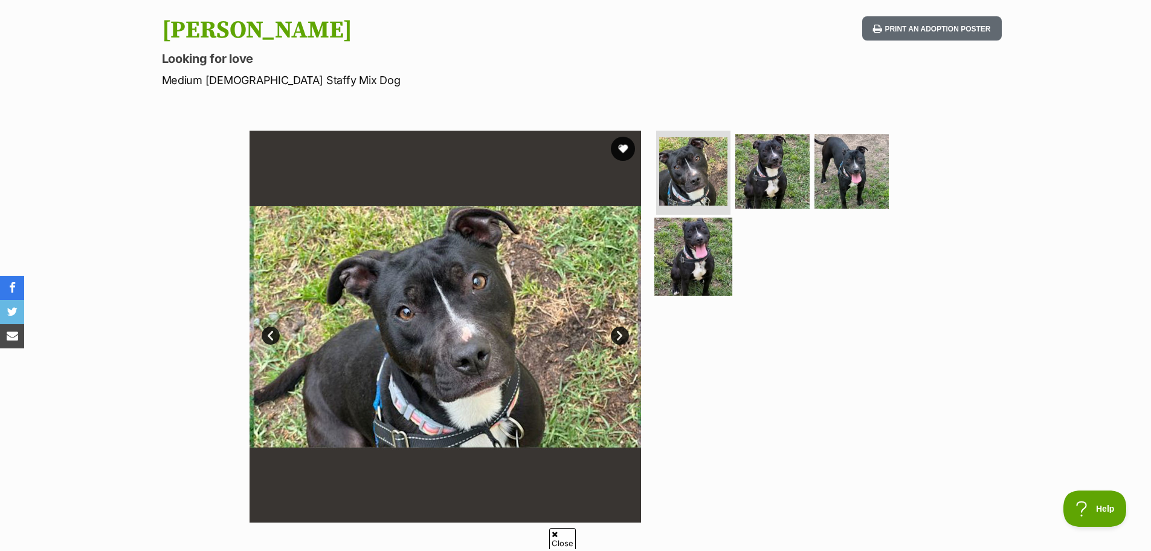
click at [709, 247] on img at bounding box center [694, 257] width 78 height 78
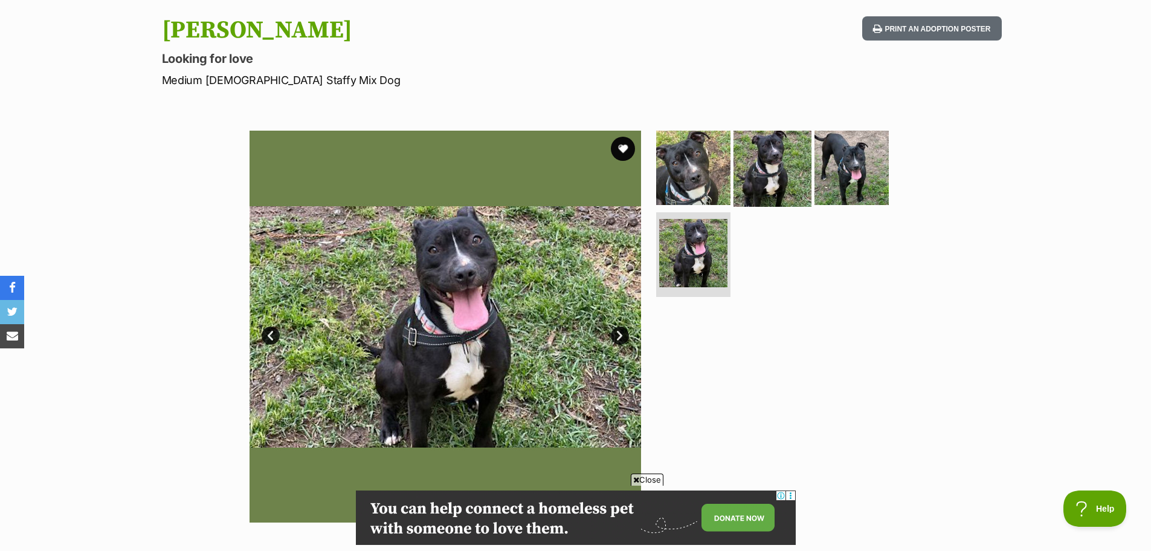
click at [777, 158] on img at bounding box center [773, 167] width 78 height 78
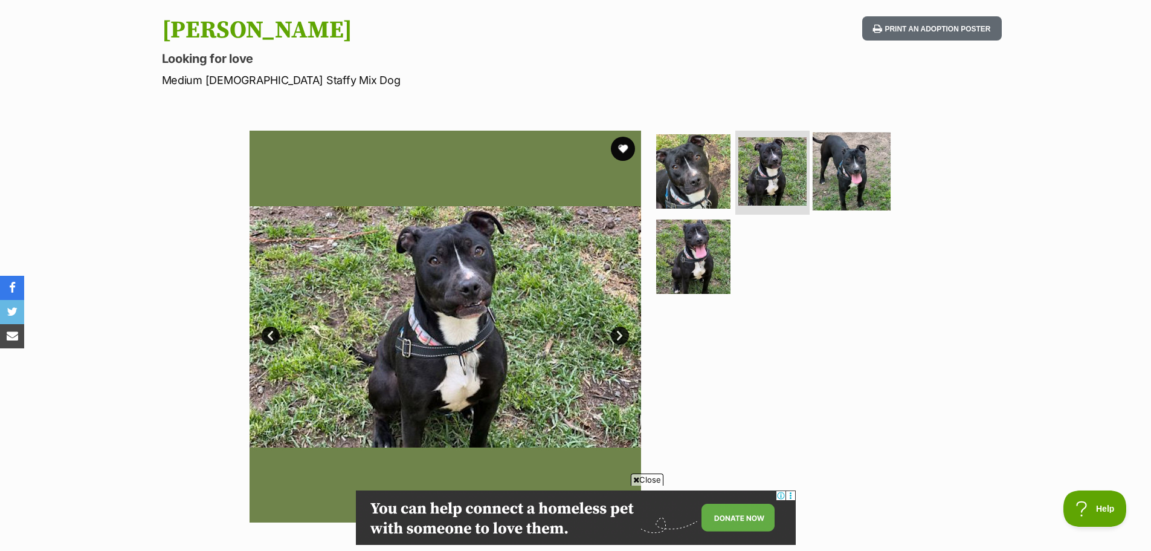
click at [828, 182] on img at bounding box center [852, 171] width 78 height 78
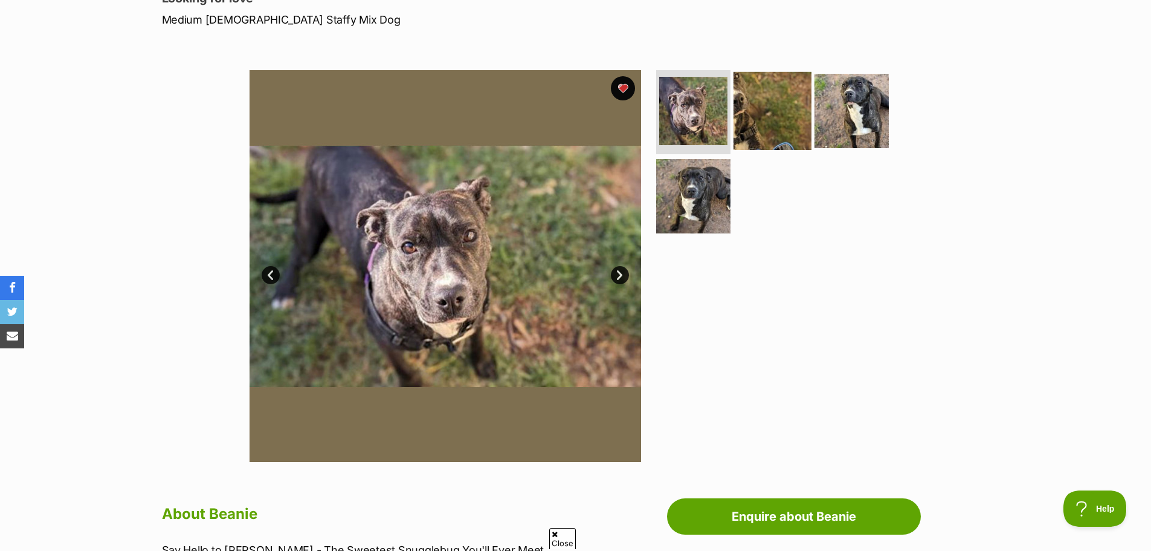
click at [764, 110] on img at bounding box center [773, 110] width 78 height 78
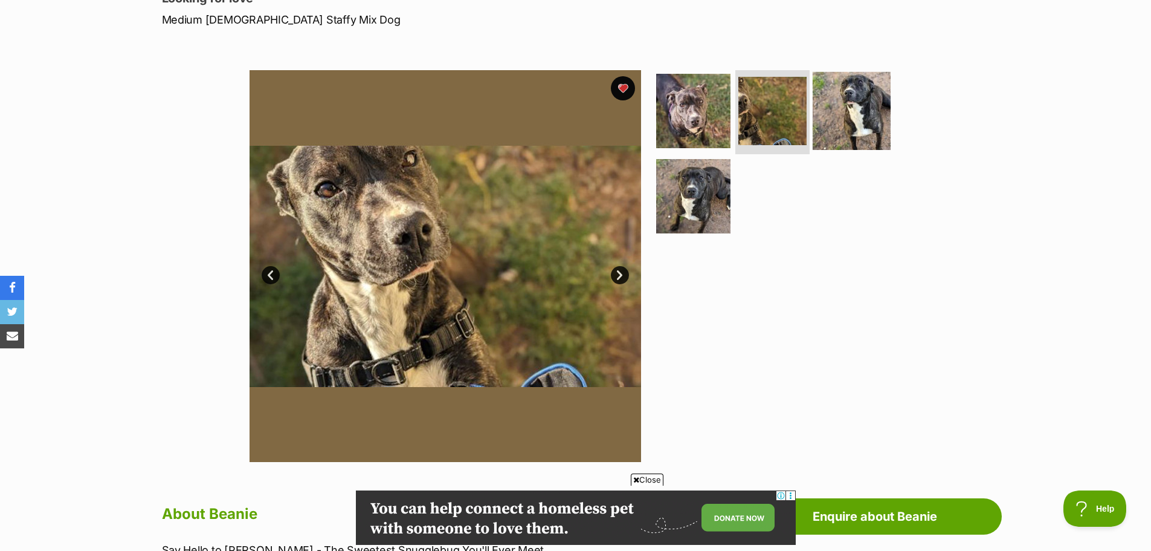
click at [854, 80] on img at bounding box center [852, 110] width 78 height 78
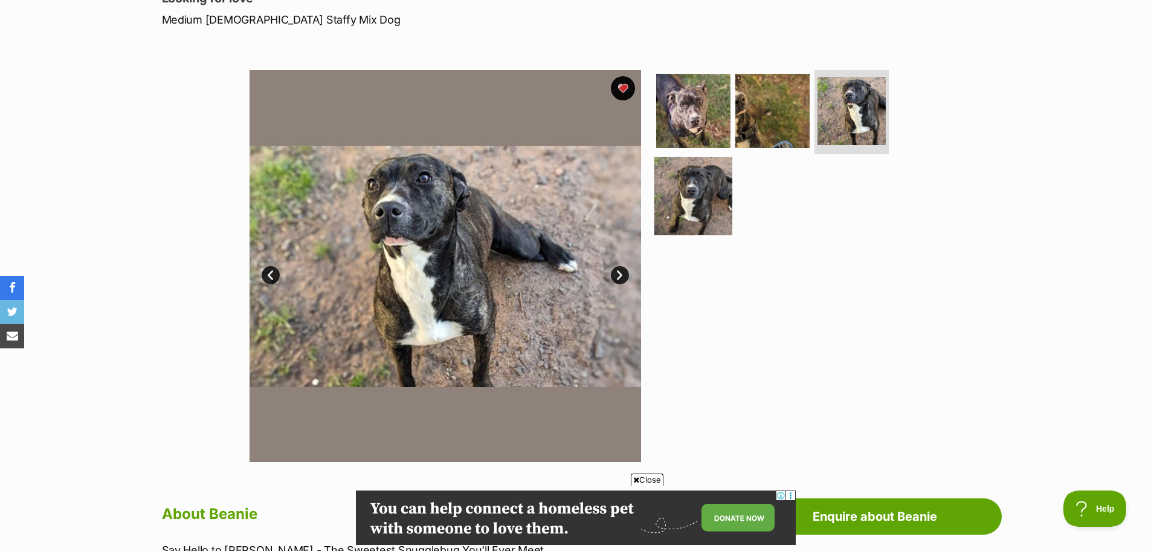
click at [662, 183] on img at bounding box center [694, 196] width 78 height 78
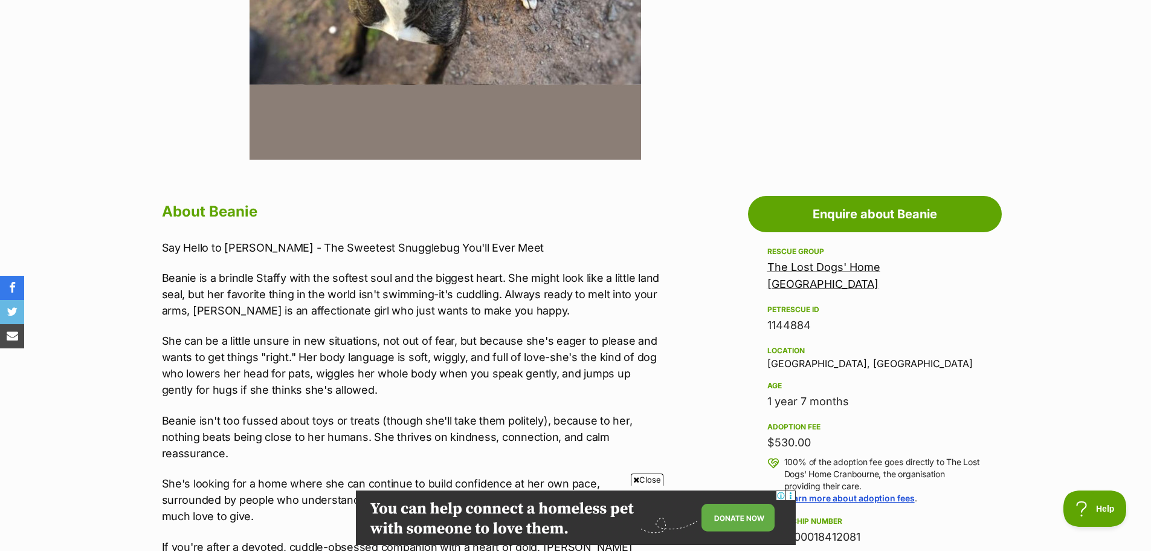
scroll to position [665, 0]
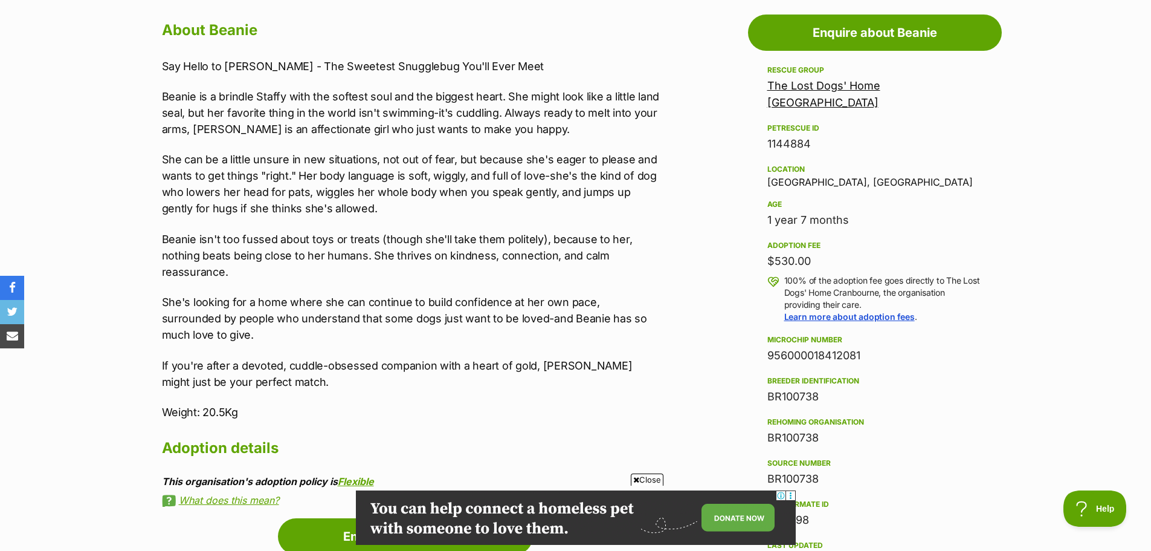
drag, startPoint x: 817, startPoint y: 249, endPoint x: 725, endPoint y: 249, distance: 92.5
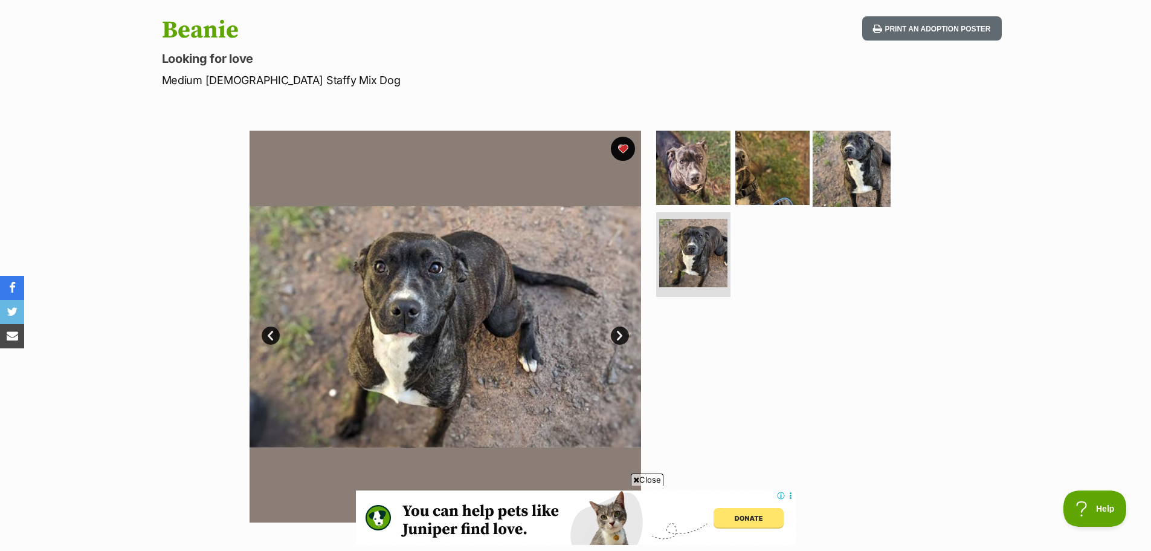
scroll to position [0, 0]
click at [836, 177] on img at bounding box center [852, 167] width 78 height 78
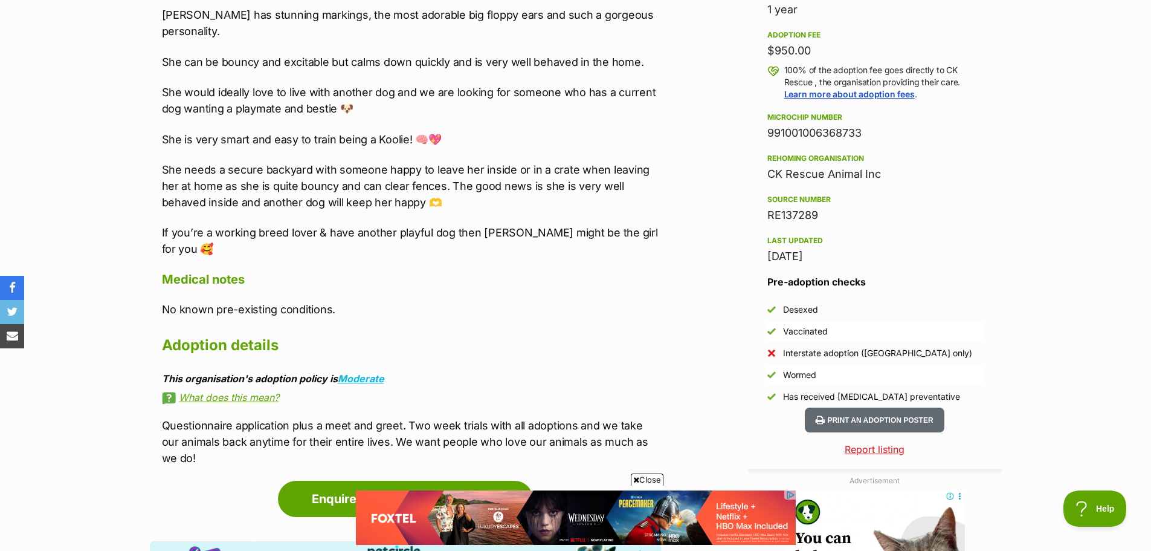
scroll to position [725, 0]
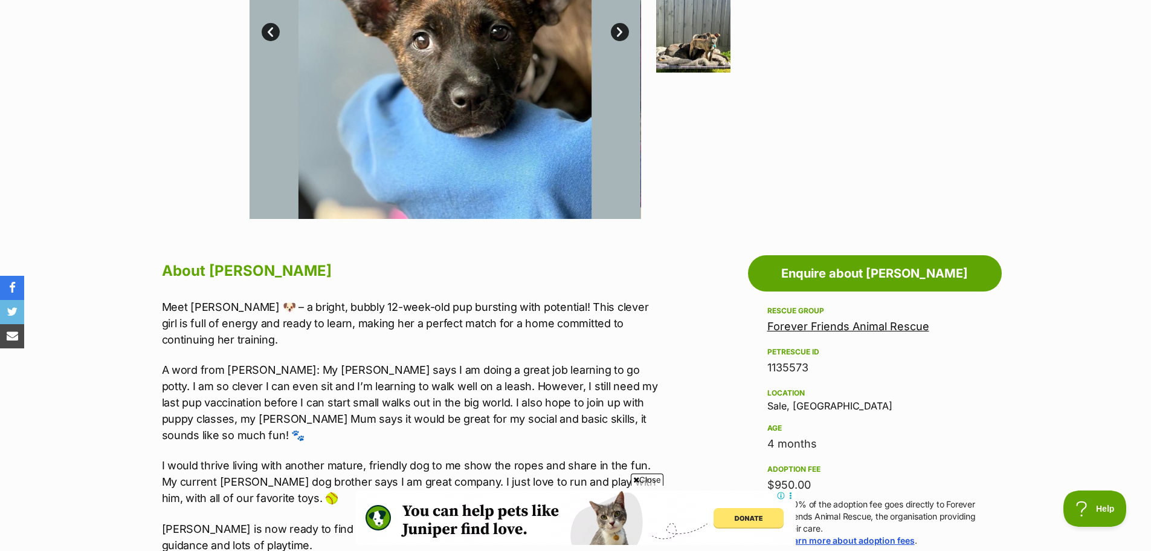
scroll to position [423, 0]
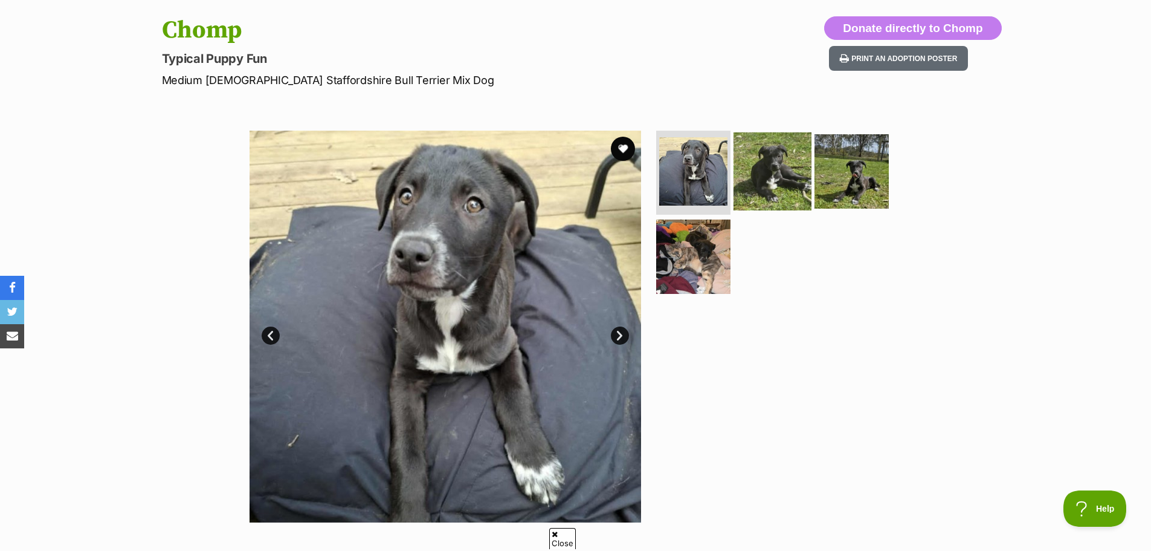
click at [757, 156] on img at bounding box center [773, 171] width 78 height 78
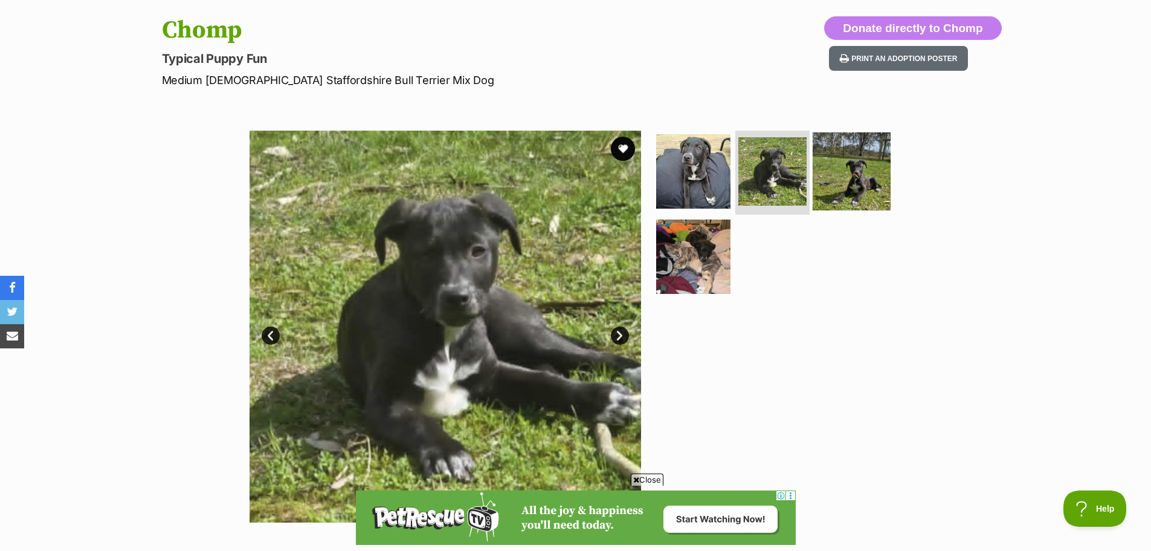
click at [875, 157] on img at bounding box center [852, 171] width 78 height 78
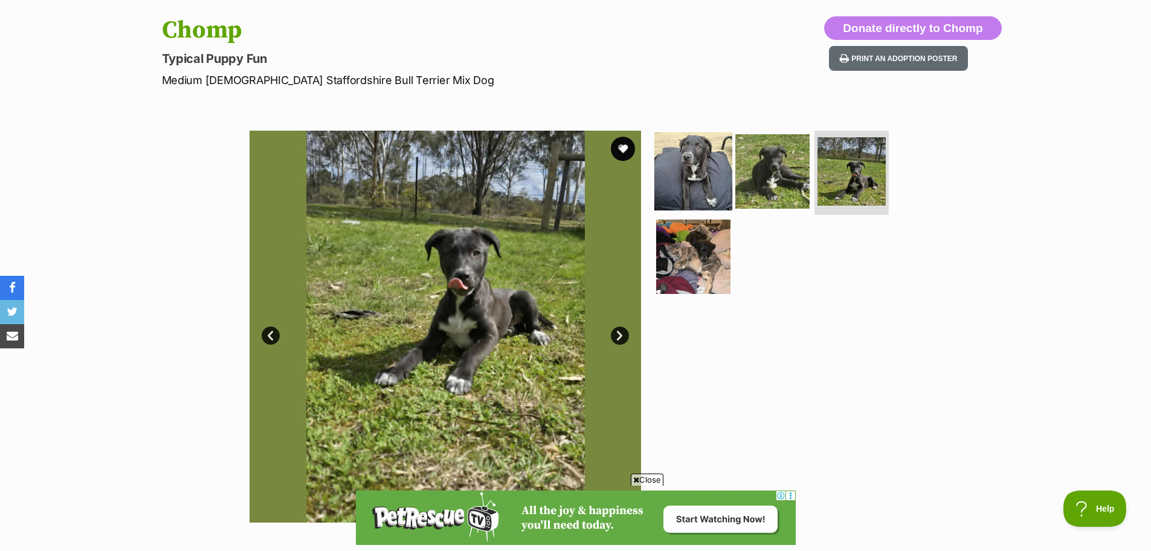
click at [717, 170] on img at bounding box center [694, 171] width 78 height 78
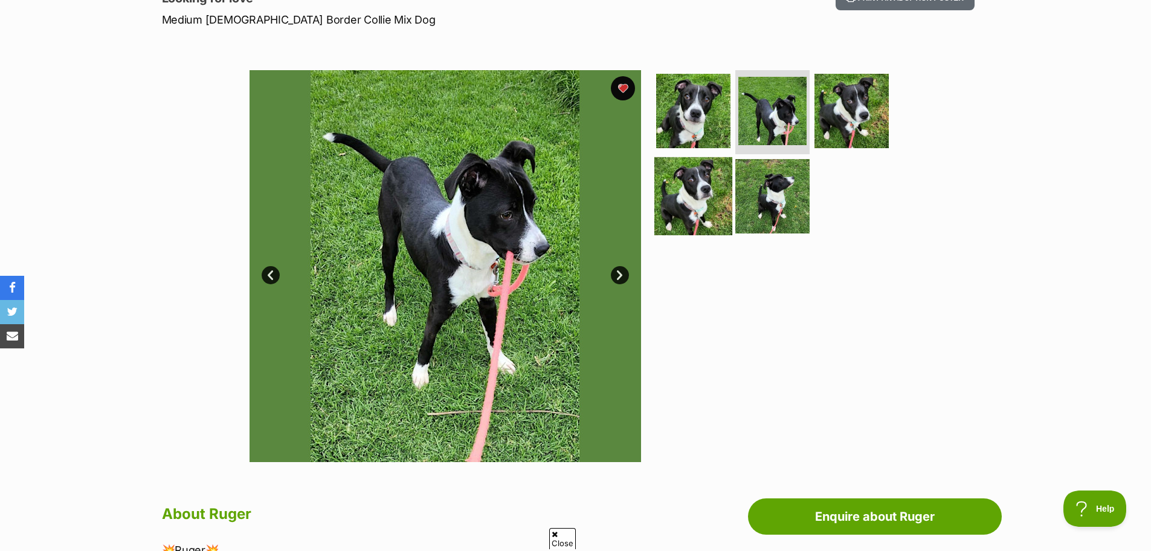
click at [671, 189] on img at bounding box center [694, 196] width 78 height 78
